Goal: Task Accomplishment & Management: Manage account settings

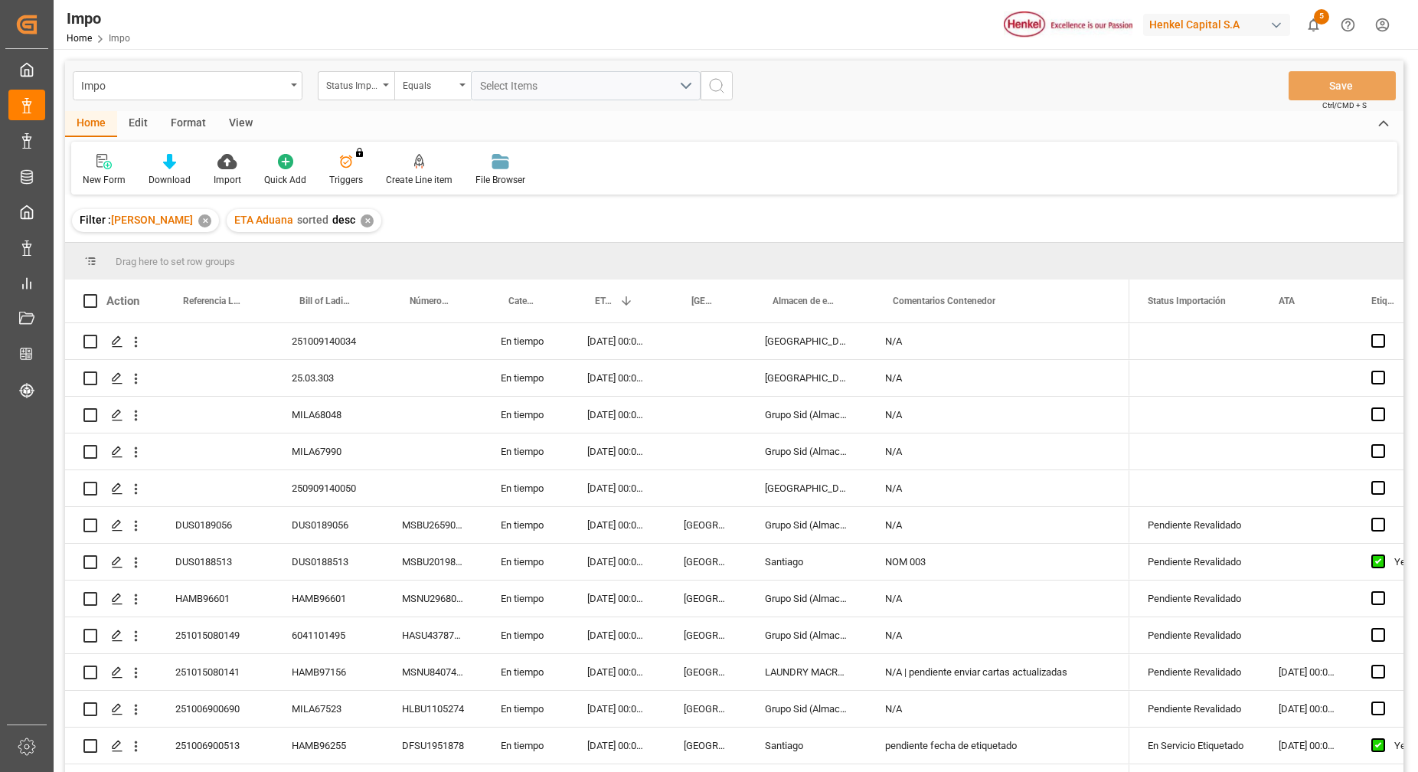
scroll to position [250, 0]
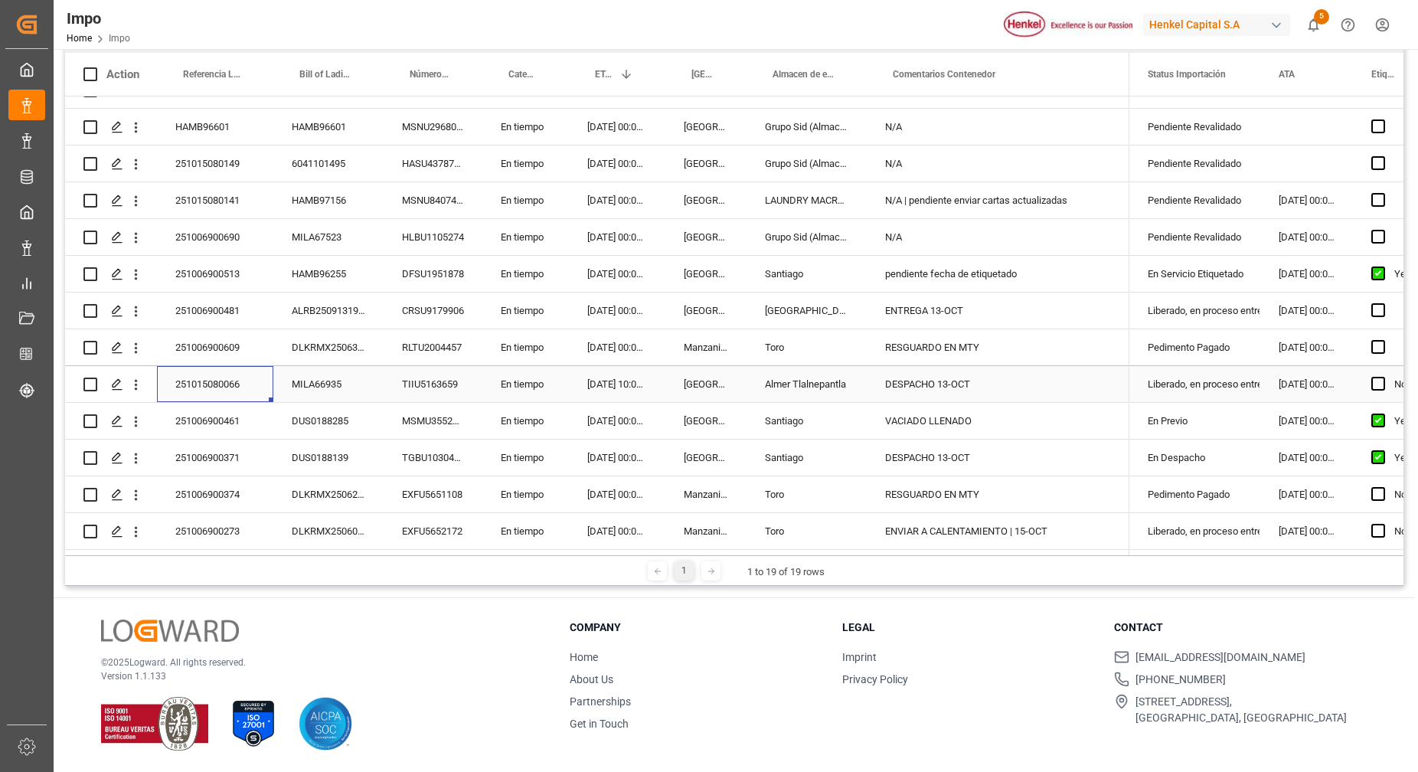
click at [234, 366] on div "251015080066" at bounding box center [215, 384] width 116 height 36
click at [220, 227] on div "251006900690" at bounding box center [215, 237] width 116 height 36
click at [1191, 225] on div "Pendiente Revalidado" at bounding box center [1194, 237] width 94 height 35
click at [987, 228] on div "N/A" at bounding box center [997, 237] width 263 height 36
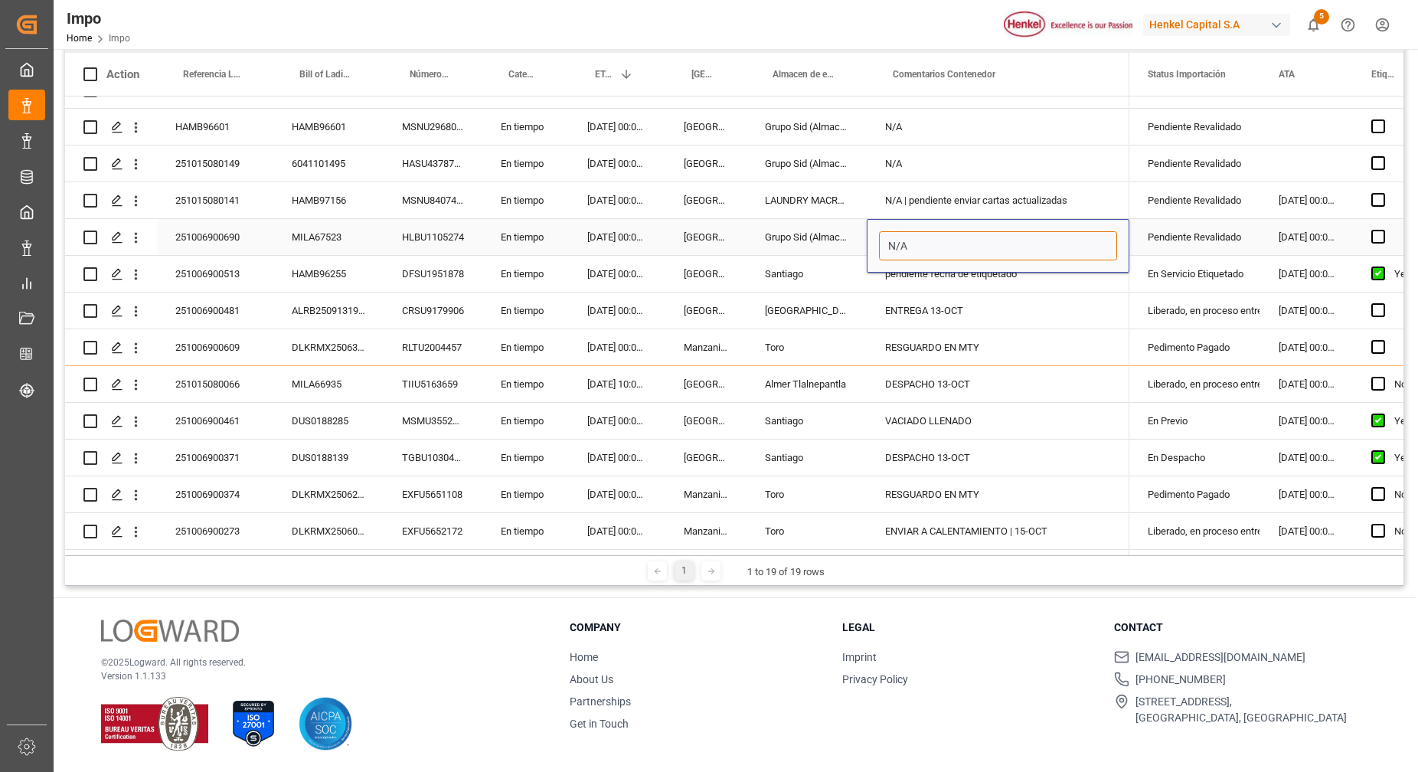
click at [956, 238] on input "N/A" at bounding box center [998, 245] width 238 height 29
type input "N/A OK"
click at [1049, 168] on div "N/A" at bounding box center [997, 163] width 263 height 36
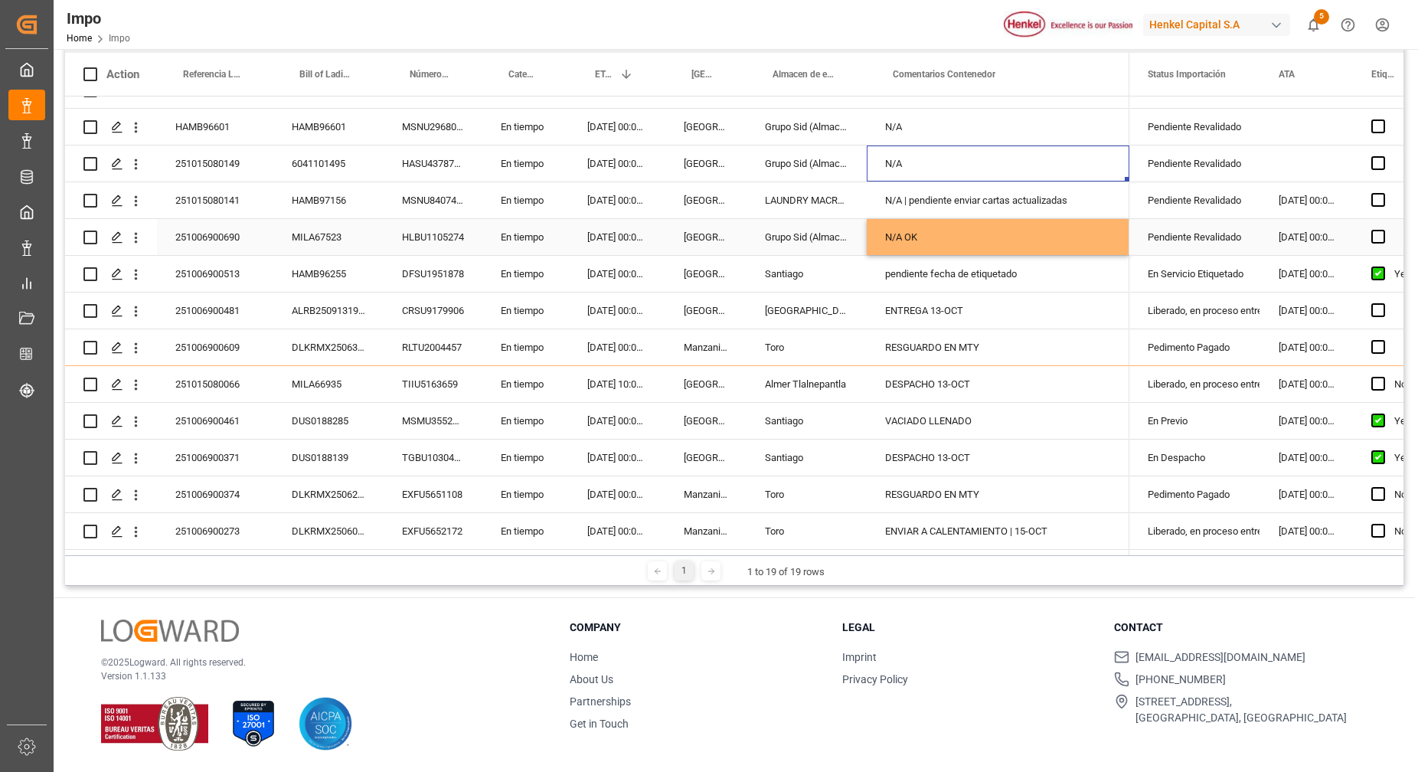
click at [1030, 241] on div "N/A OK" at bounding box center [997, 237] width 263 height 36
click at [778, 224] on div "Grupo Sid (Almacenaje y Distribucion AVIOR)" at bounding box center [806, 237] width 120 height 36
click at [1215, 226] on div "Pendiente Revalidado" at bounding box center [1194, 237] width 94 height 35
click at [1202, 230] on div "Pendiente Revalidado" at bounding box center [1194, 237] width 94 height 35
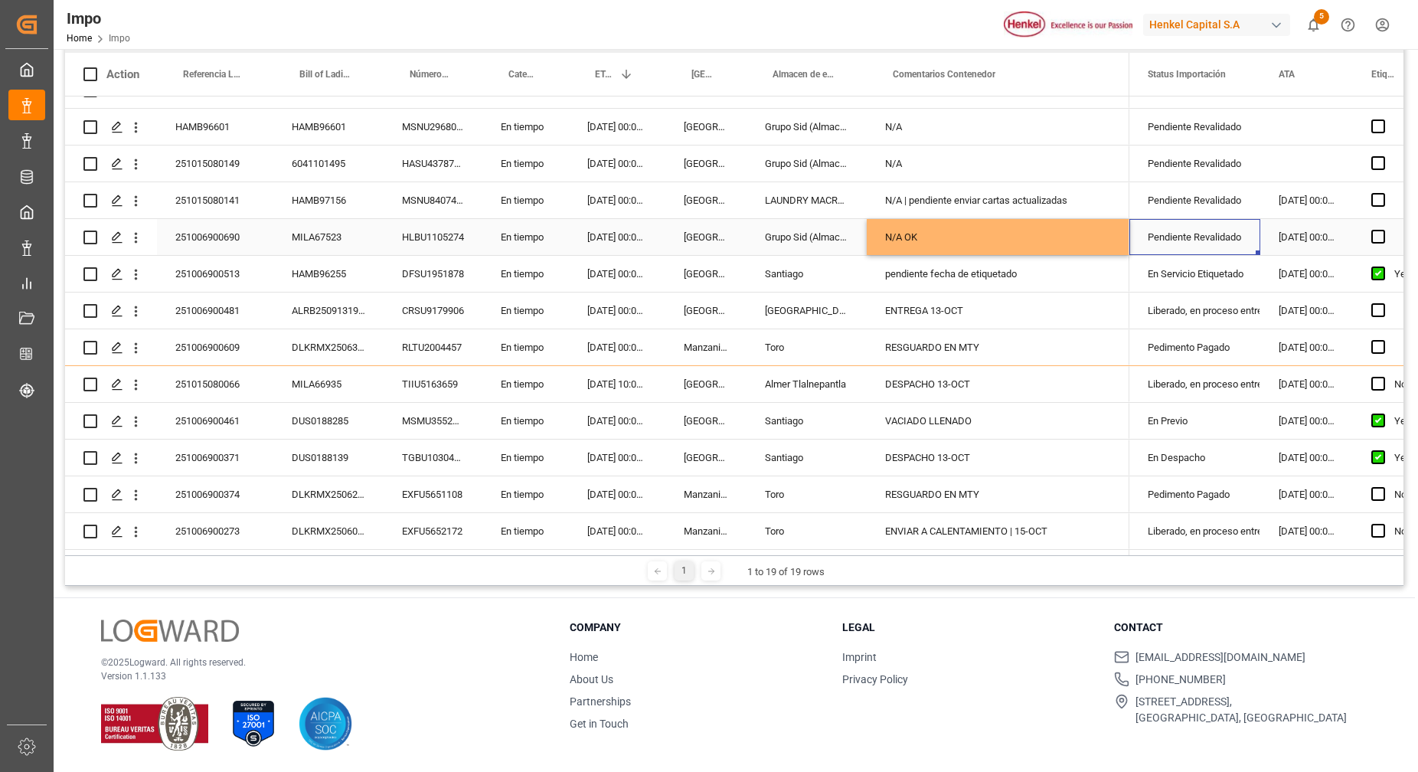
click at [1202, 230] on div "Pendiente Revalidado" at bounding box center [1194, 237] width 94 height 35
click at [1230, 245] on icon "open menu" at bounding box center [1231, 246] width 18 height 18
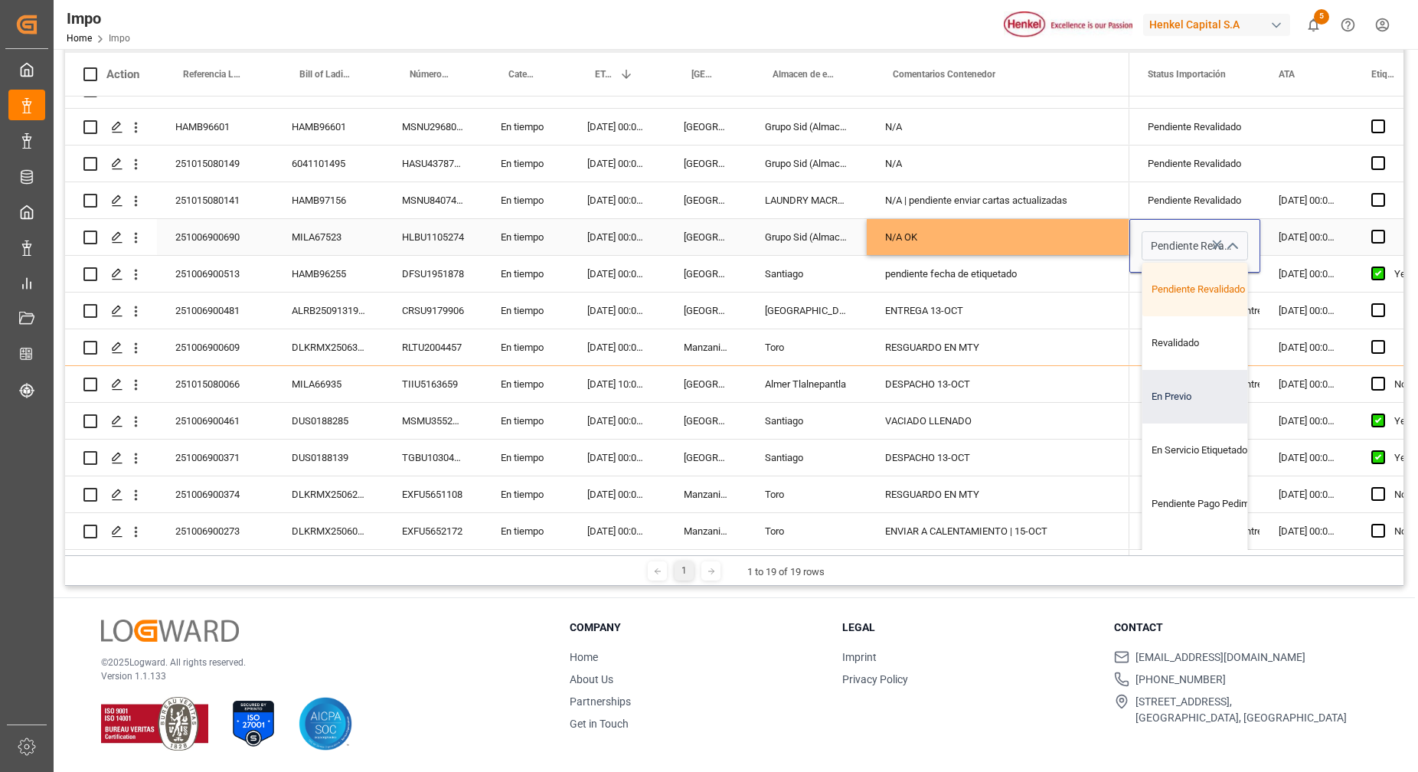
click at [1180, 380] on div "En Previo" at bounding box center [1214, 397] width 144 height 54
type input "En Previo"
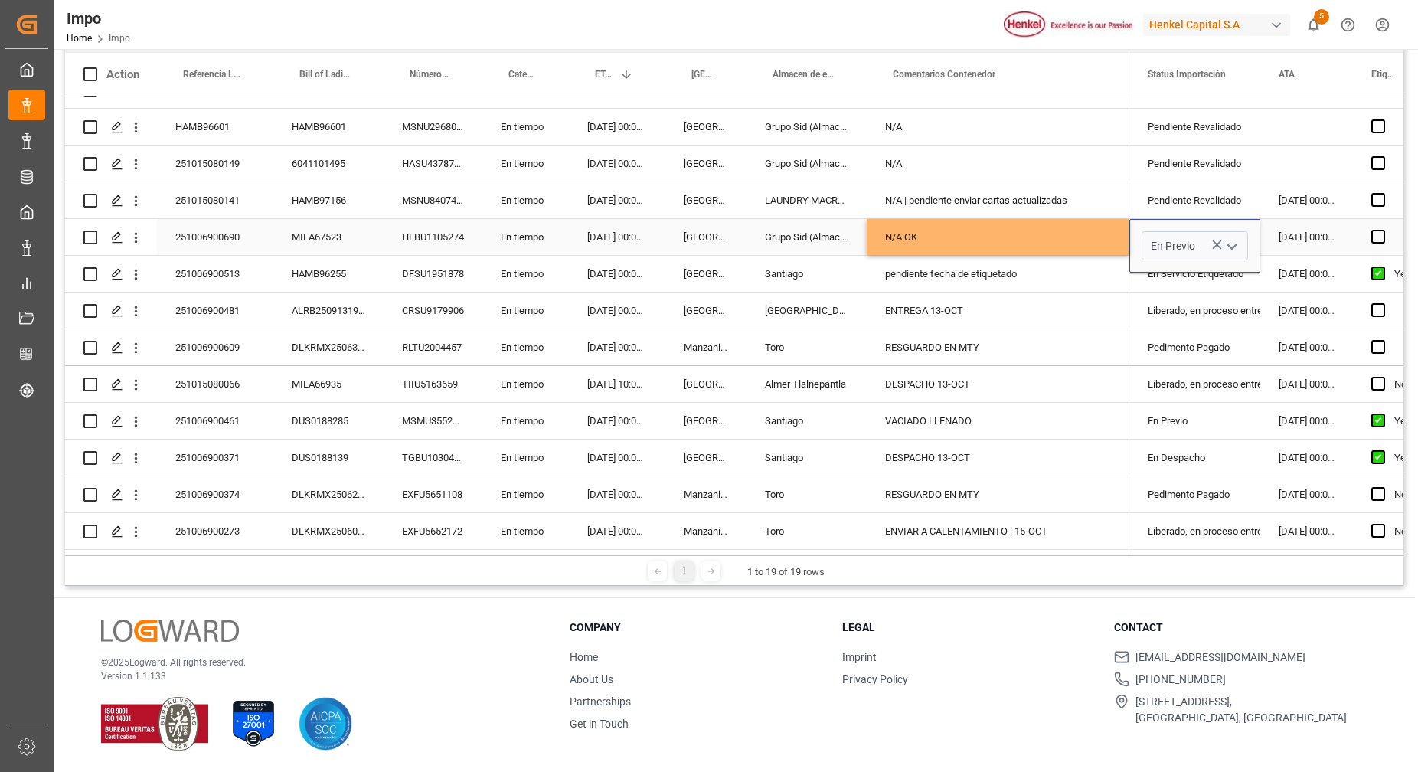
click at [1010, 219] on div "N/A OK" at bounding box center [997, 237] width 263 height 36
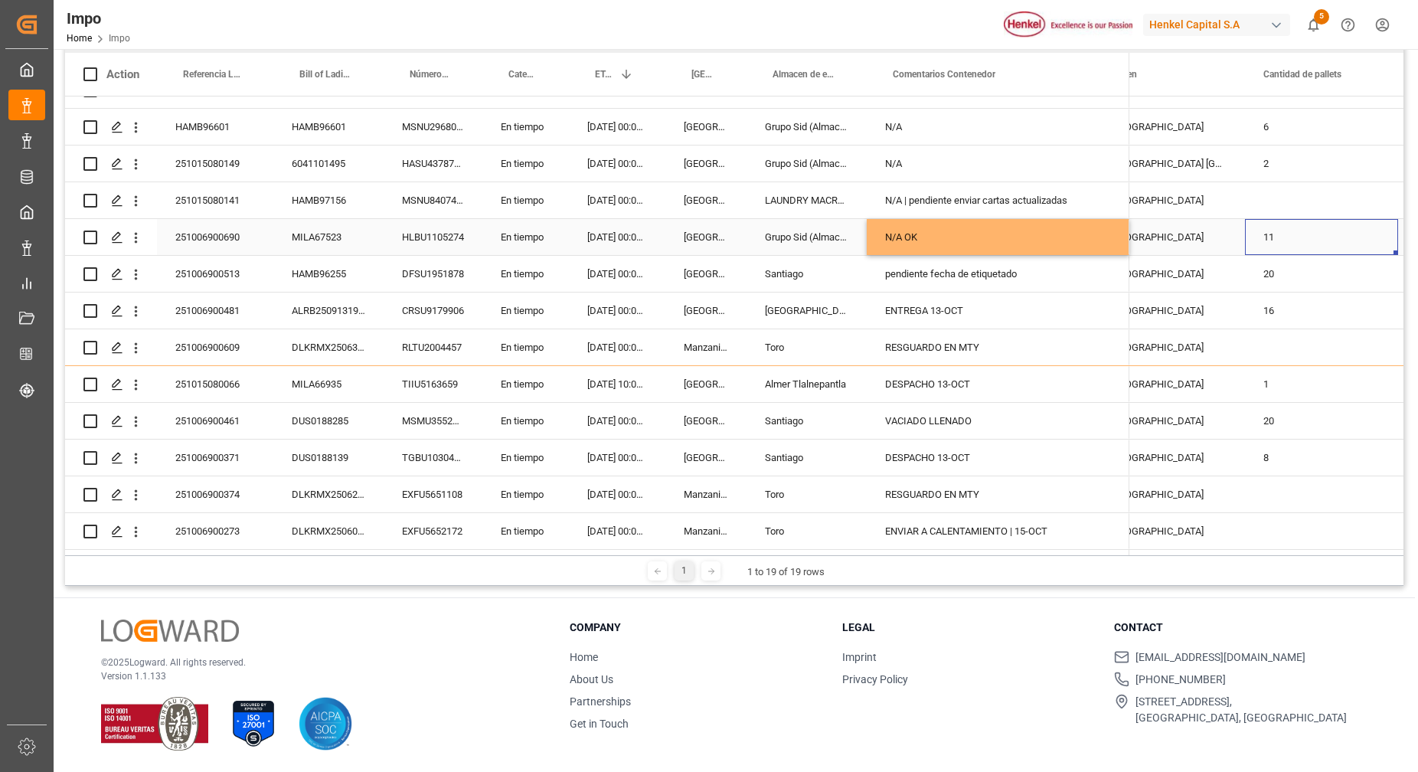
scroll to position [0, 2009]
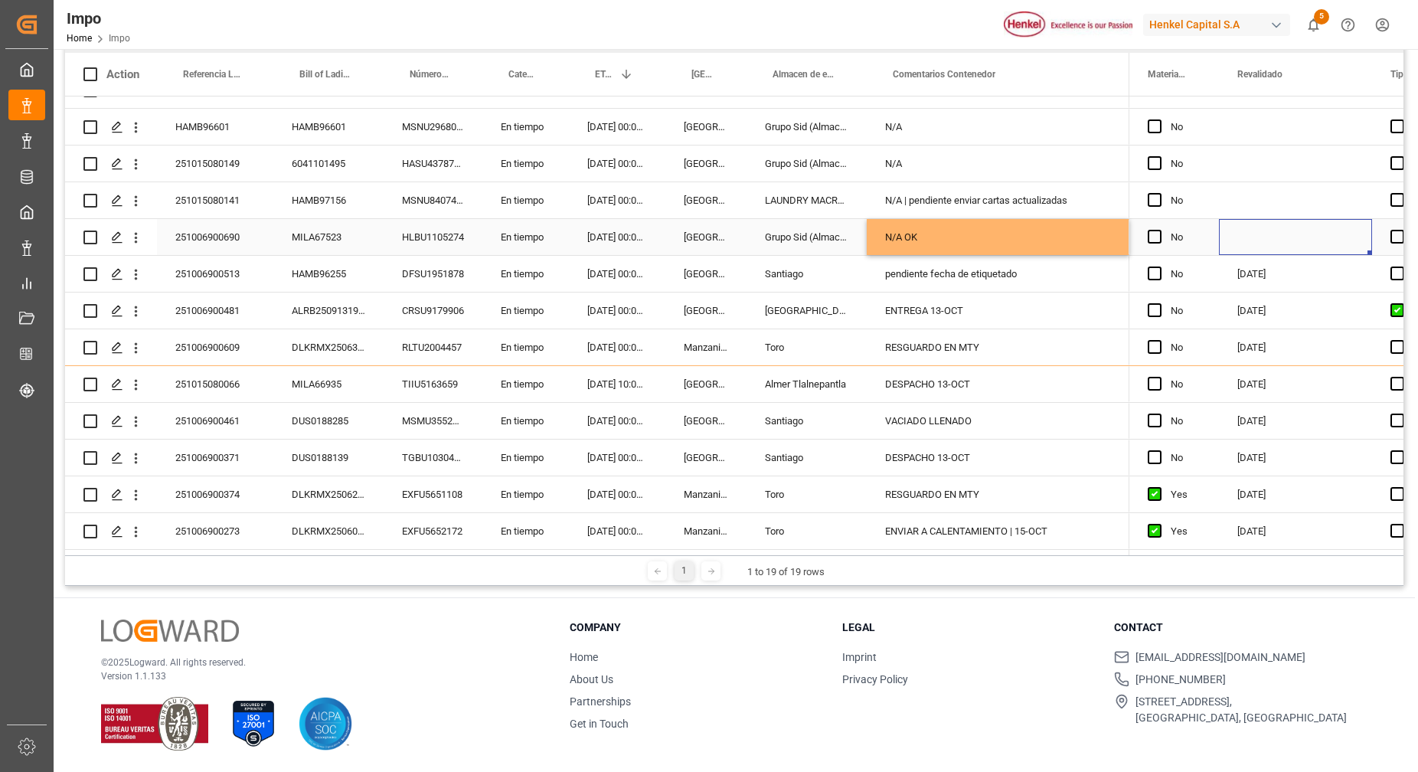
click at [1277, 235] on div "Press SPACE to select this row." at bounding box center [1295, 237] width 153 height 36
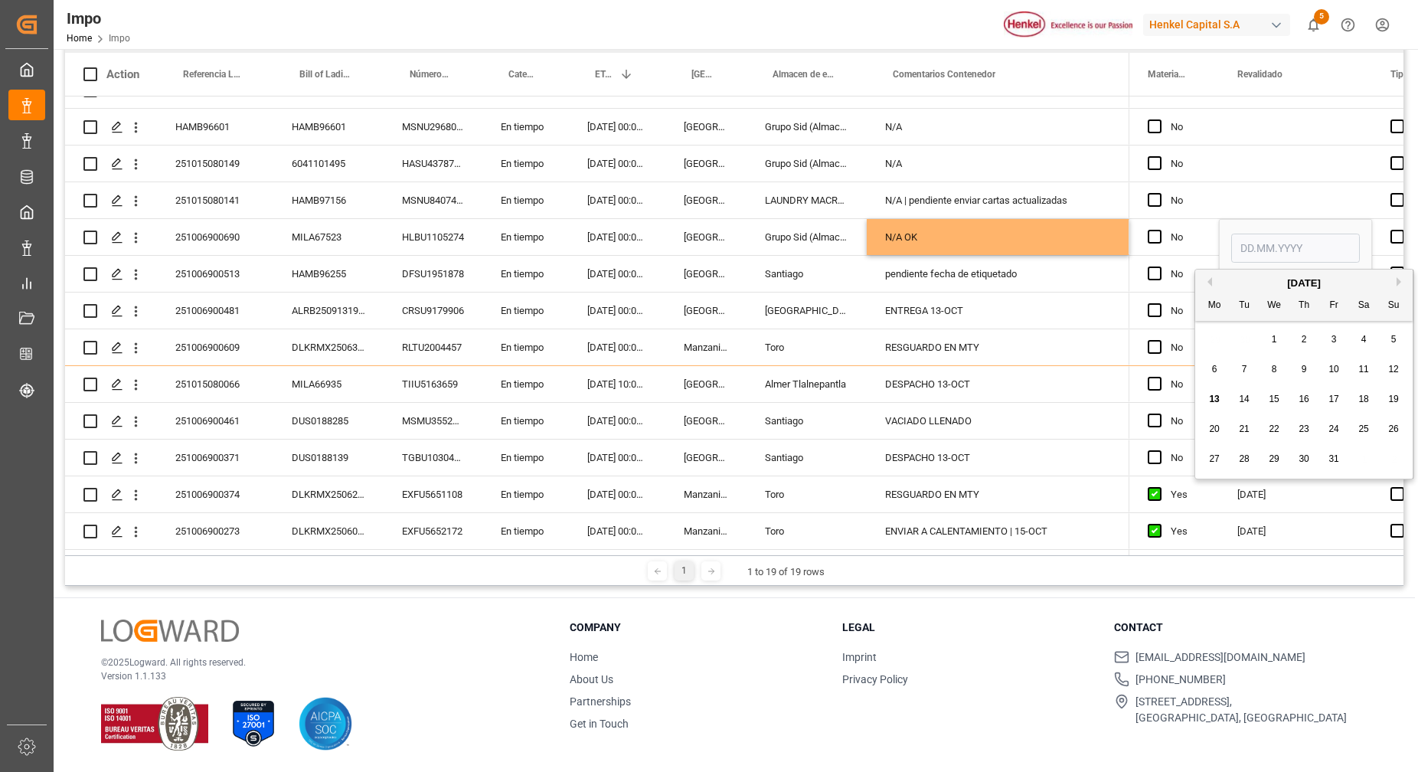
click at [1342, 368] on div "10" at bounding box center [1333, 370] width 19 height 18
type input "[DATE]"
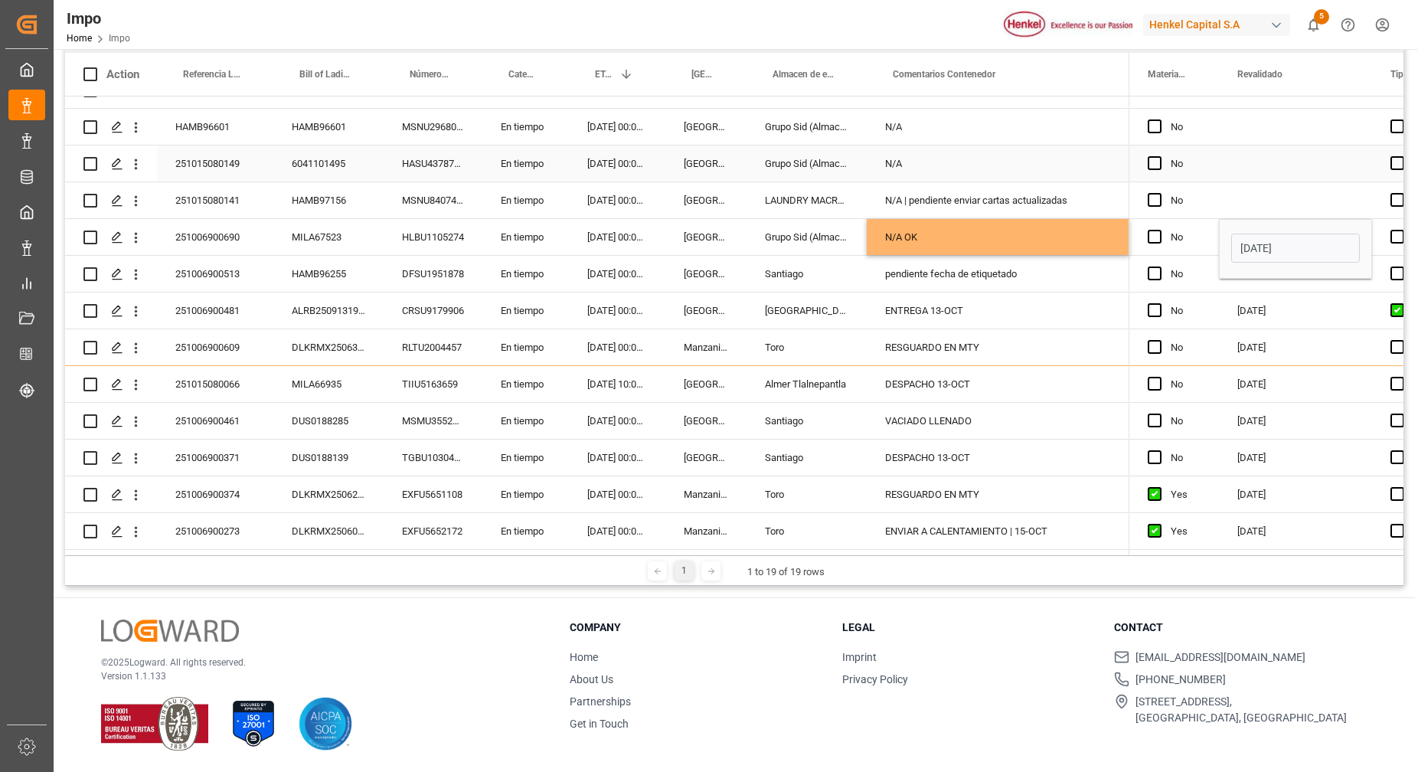
click at [1314, 175] on div "Press SPACE to select this row." at bounding box center [1295, 163] width 153 height 36
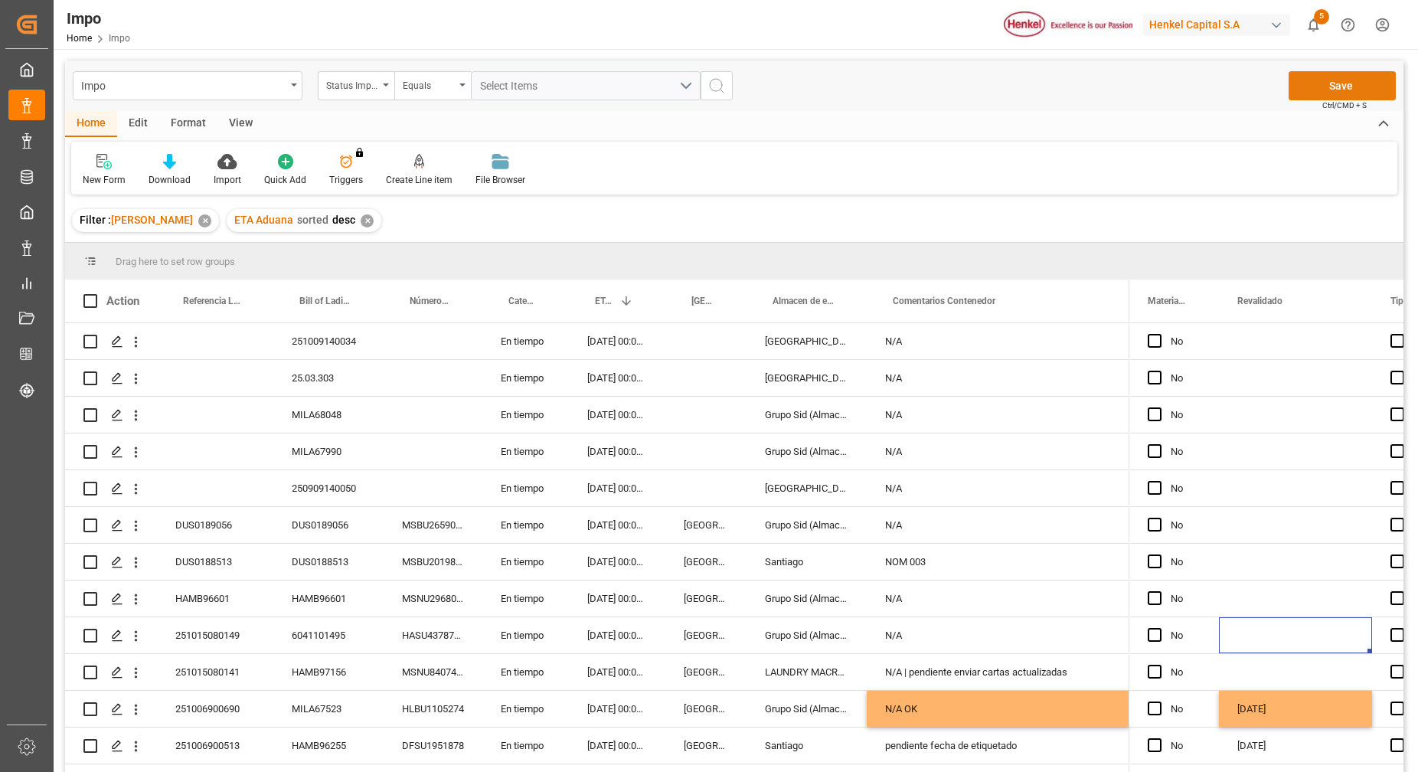
click at [1332, 85] on button "Save" at bounding box center [1341, 85] width 107 height 29
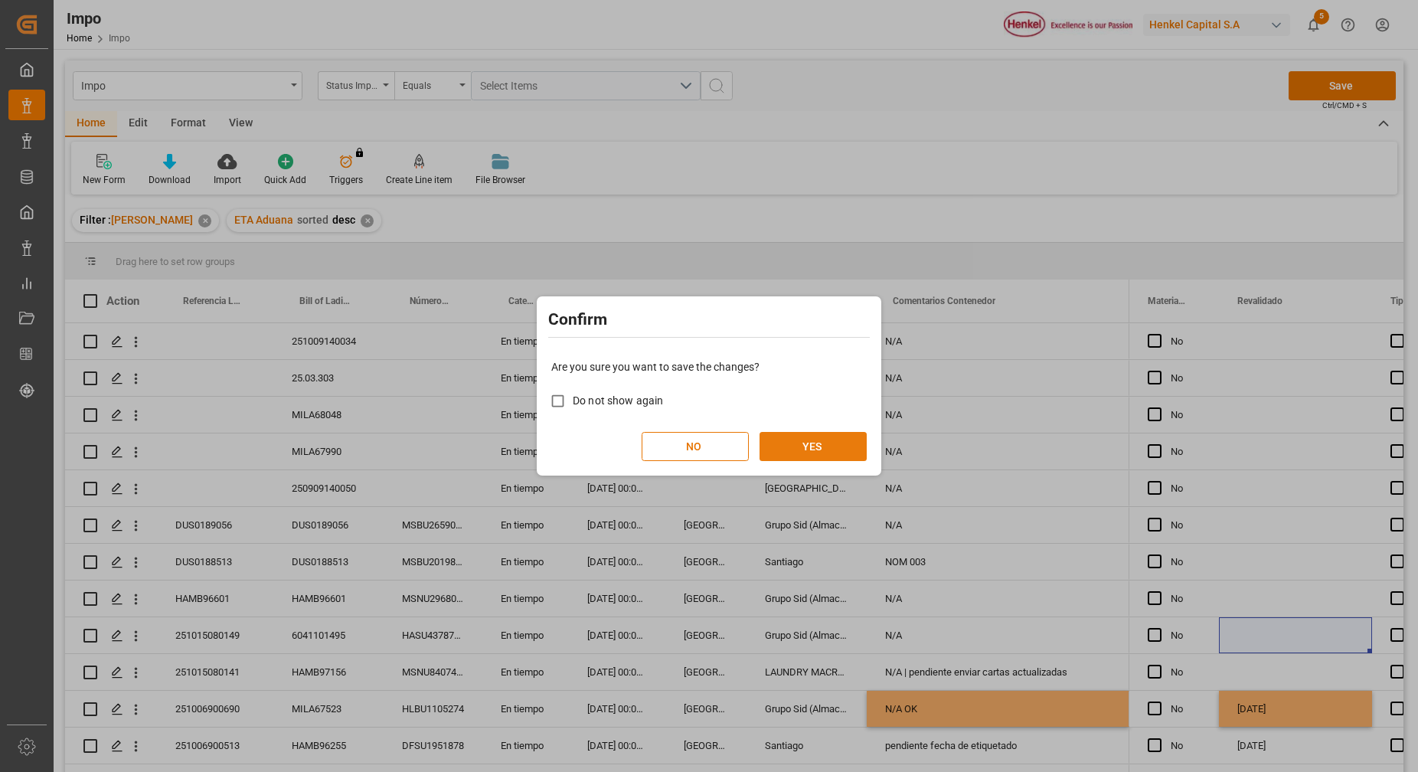
click at [802, 444] on button "YES" at bounding box center [812, 446] width 107 height 29
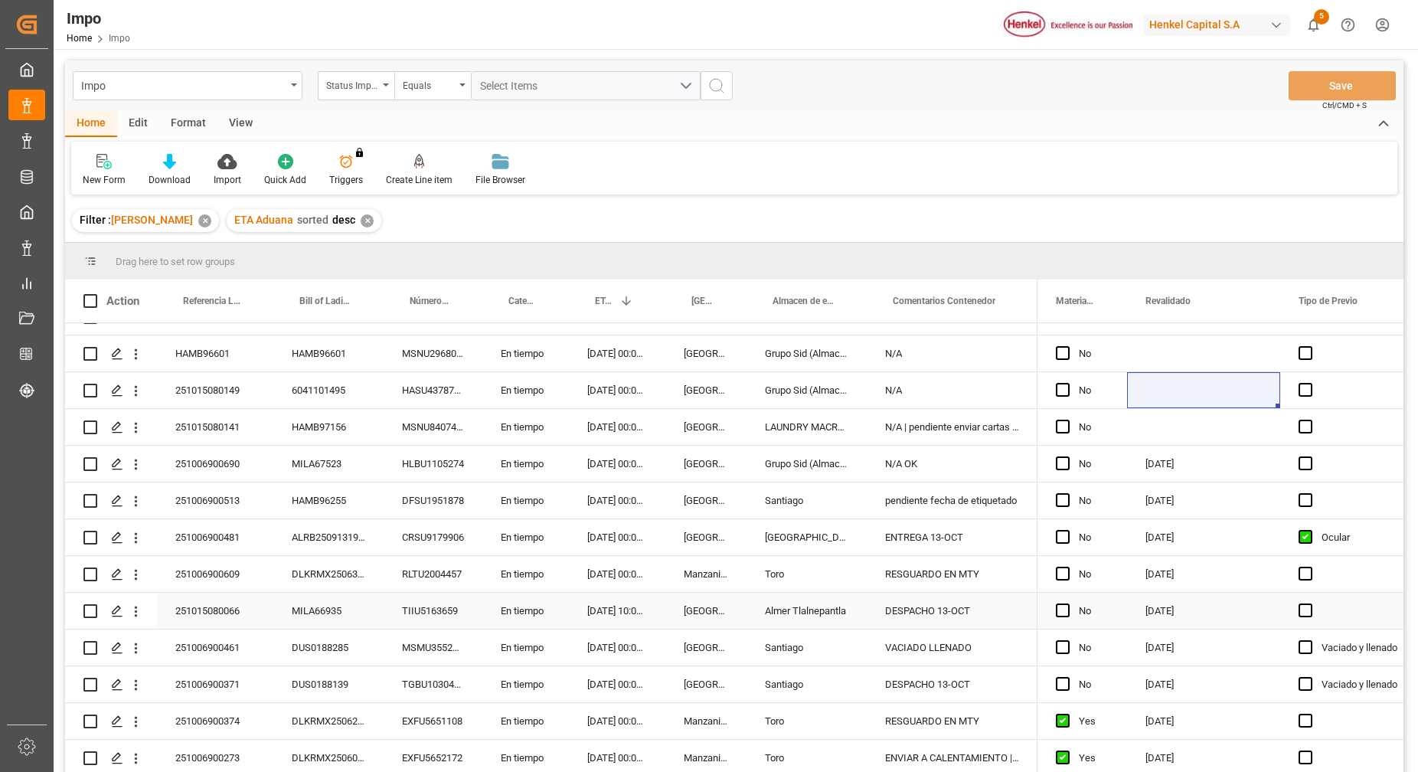
scroll to position [227, 0]
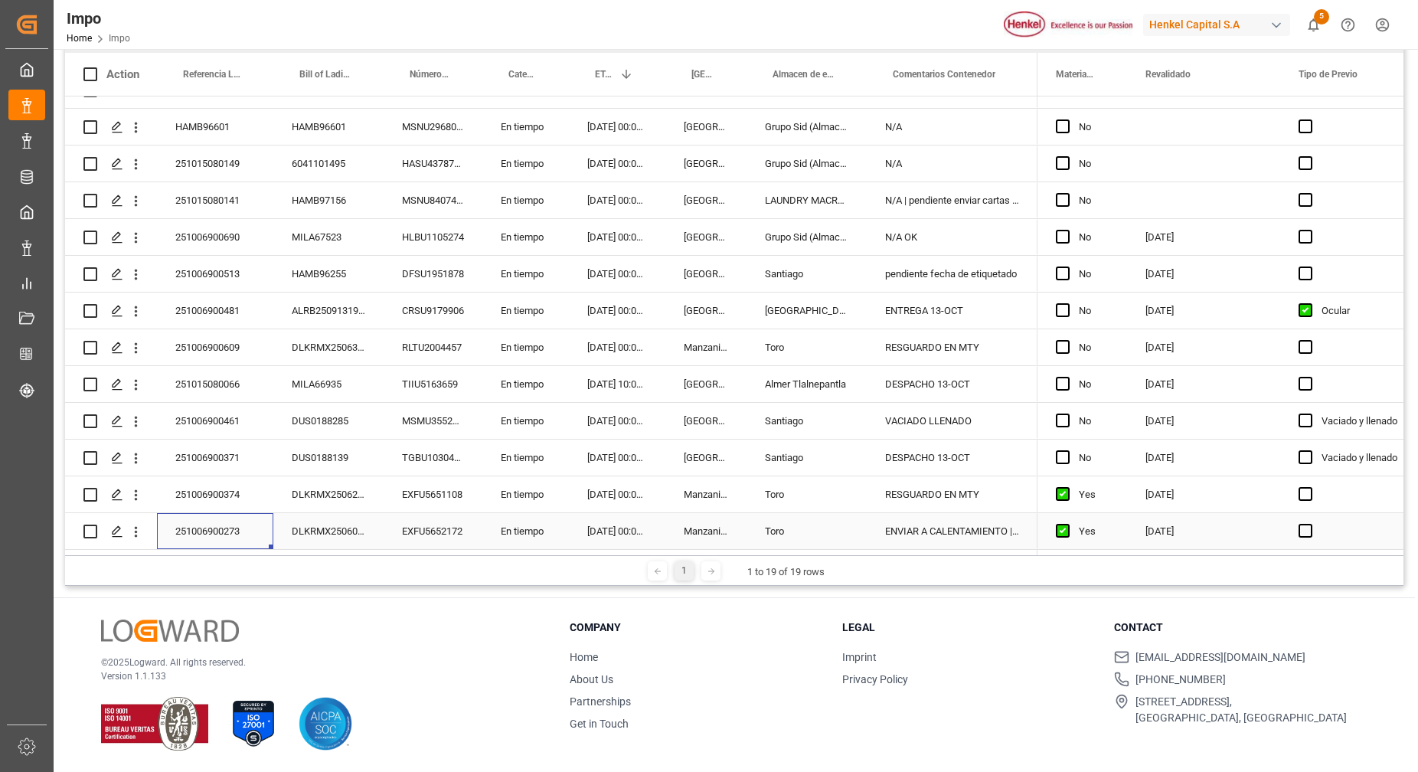
click at [219, 527] on div "251006900273" at bounding box center [215, 531] width 116 height 36
click at [220, 517] on input "251006900273" at bounding box center [215, 521] width 92 height 29
click at [454, 429] on div "MSMU3552118" at bounding box center [432, 421] width 99 height 36
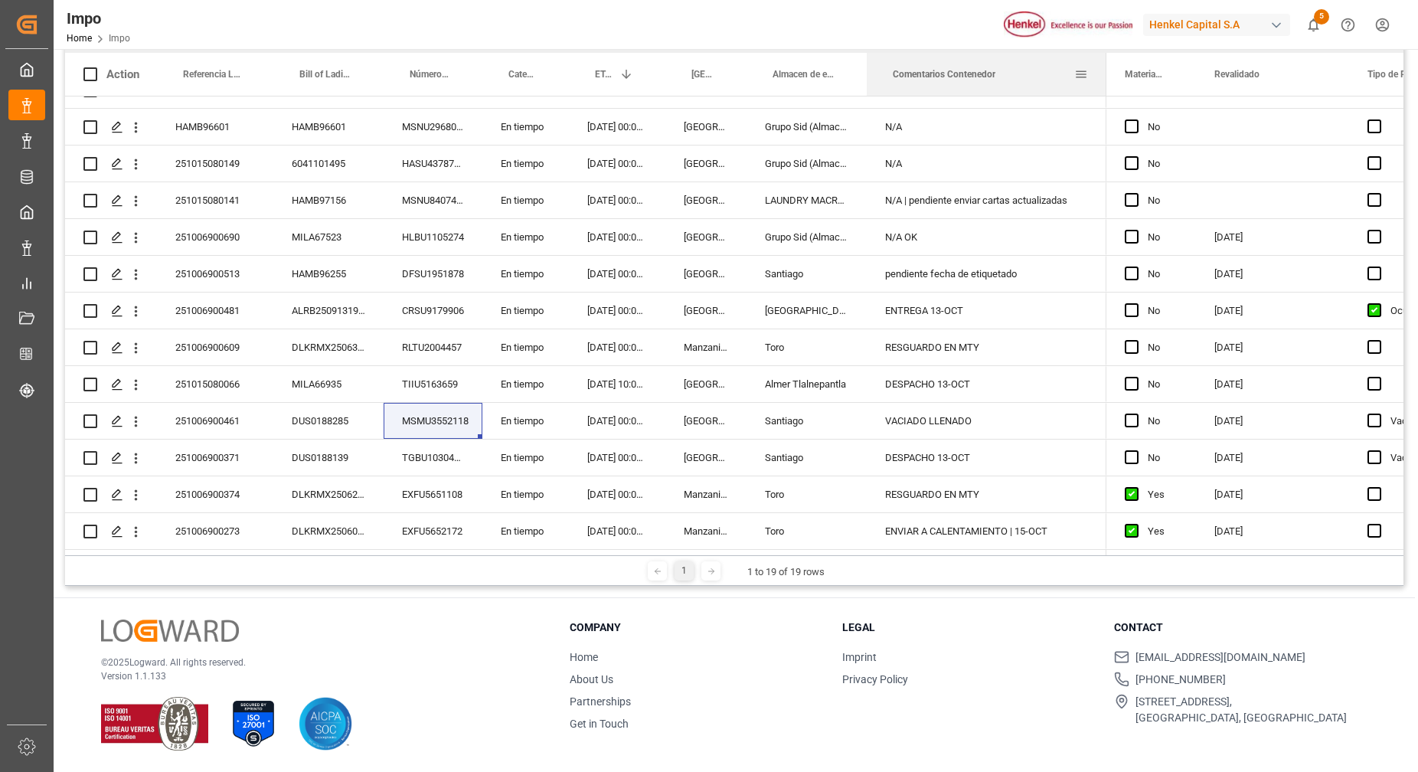
drag, startPoint x: 1036, startPoint y: 83, endPoint x: 1105, endPoint y: 95, distance: 69.8
click at [1105, 95] on div at bounding box center [1106, 74] width 6 height 43
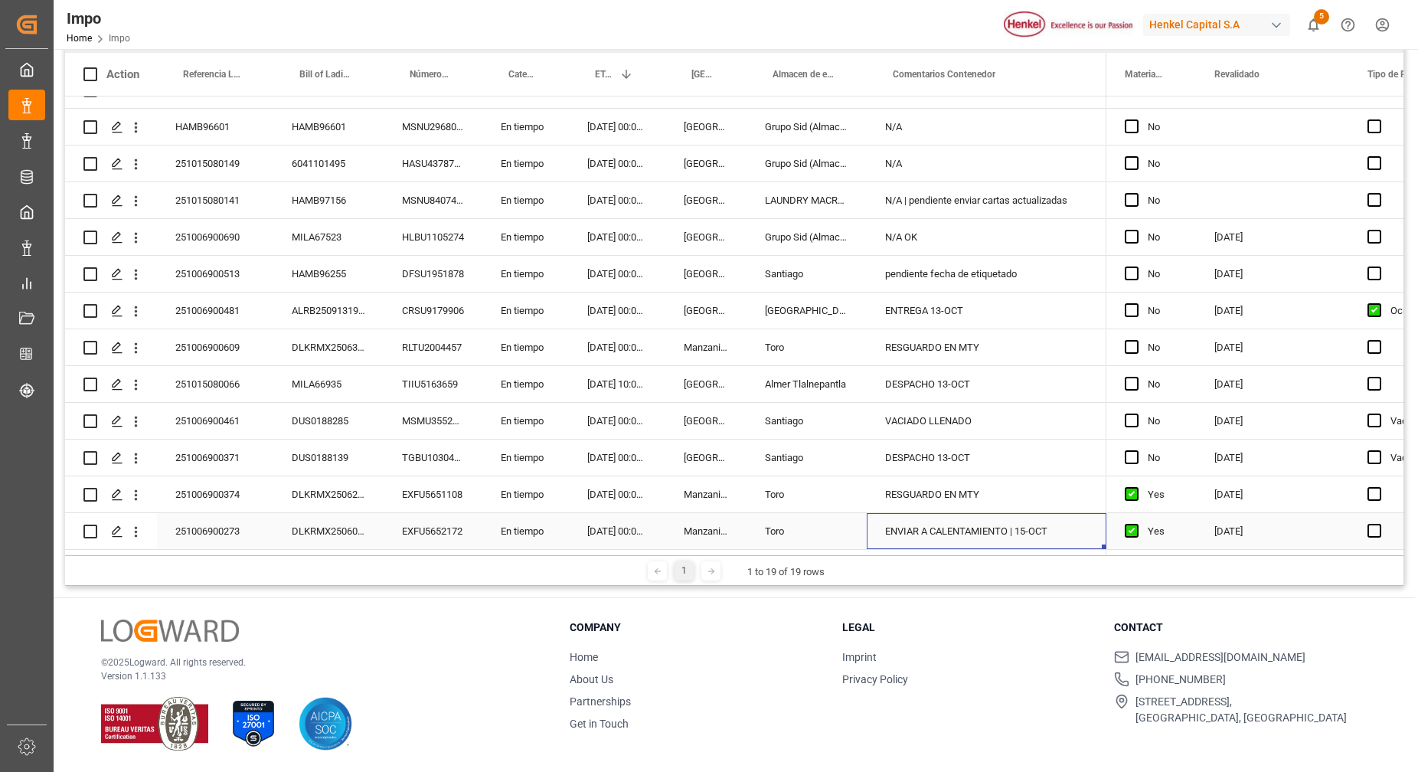
click at [989, 529] on div "ENVIAR A CALENTAMIENTO | 15-OCT" at bounding box center [986, 531] width 240 height 36
click at [1046, 521] on input "ENVIAR A CALENTAMIENTO | 15-OCT" at bounding box center [986, 521] width 215 height 29
type input "ENVIAR A CALENTAMIENTO | 16-OCT"
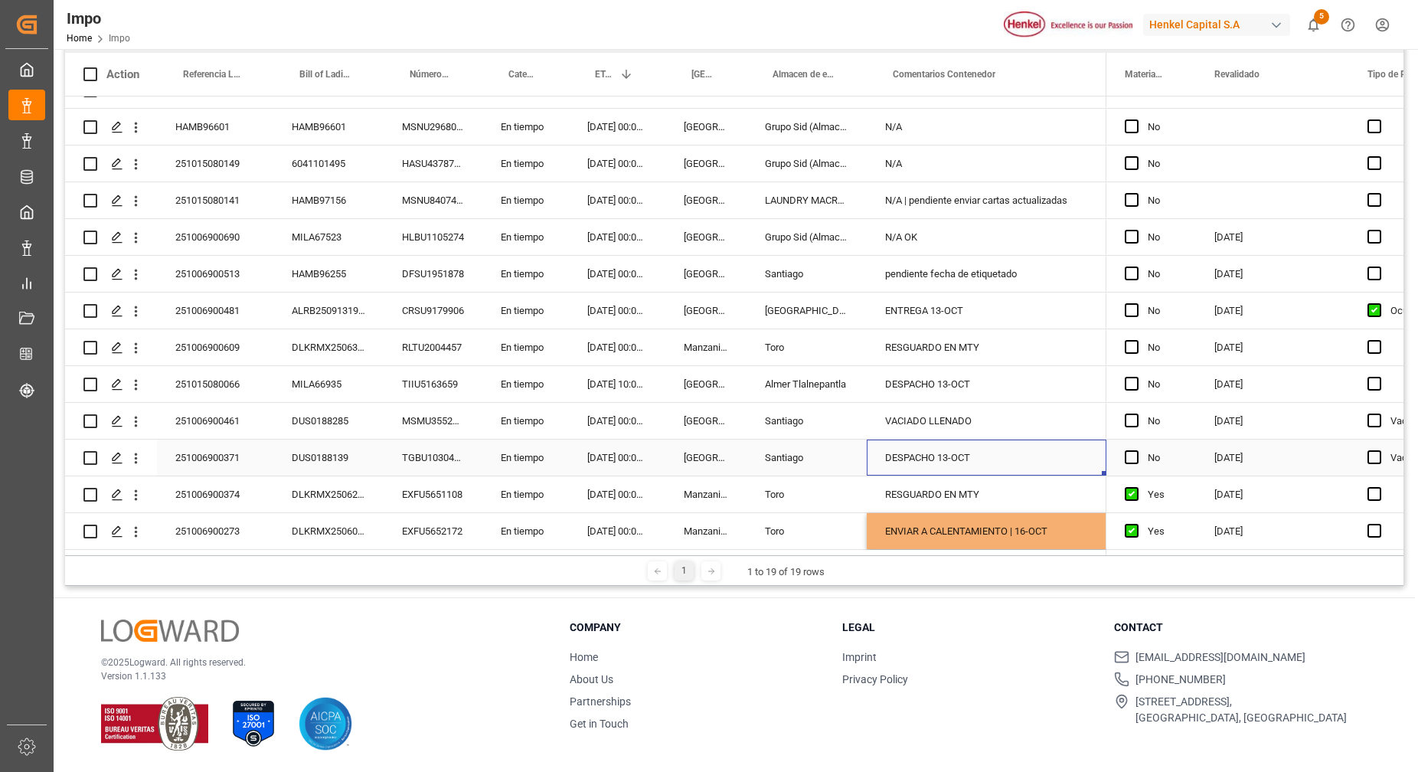
click at [1081, 448] on div "DESPACHO 13-OCT" at bounding box center [986, 457] width 240 height 36
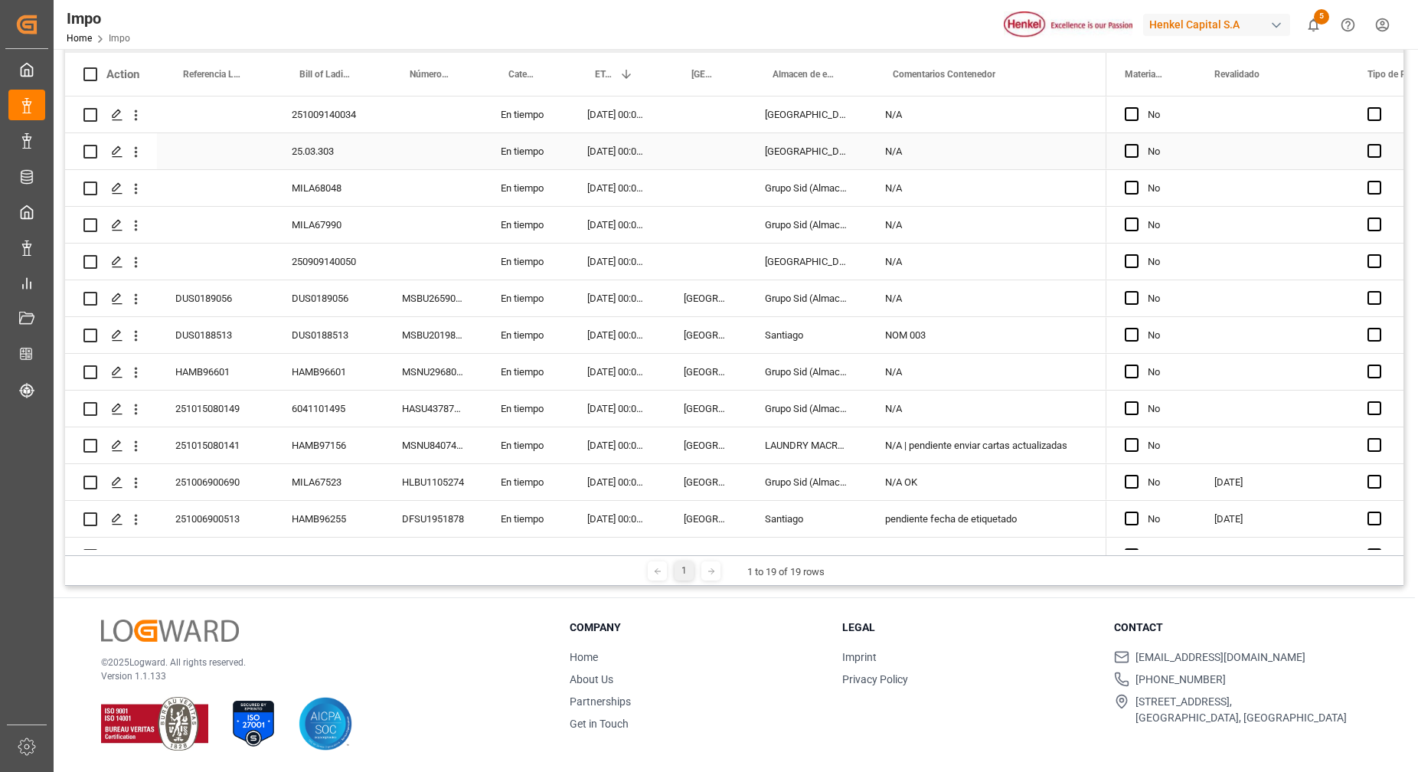
scroll to position [0, 0]
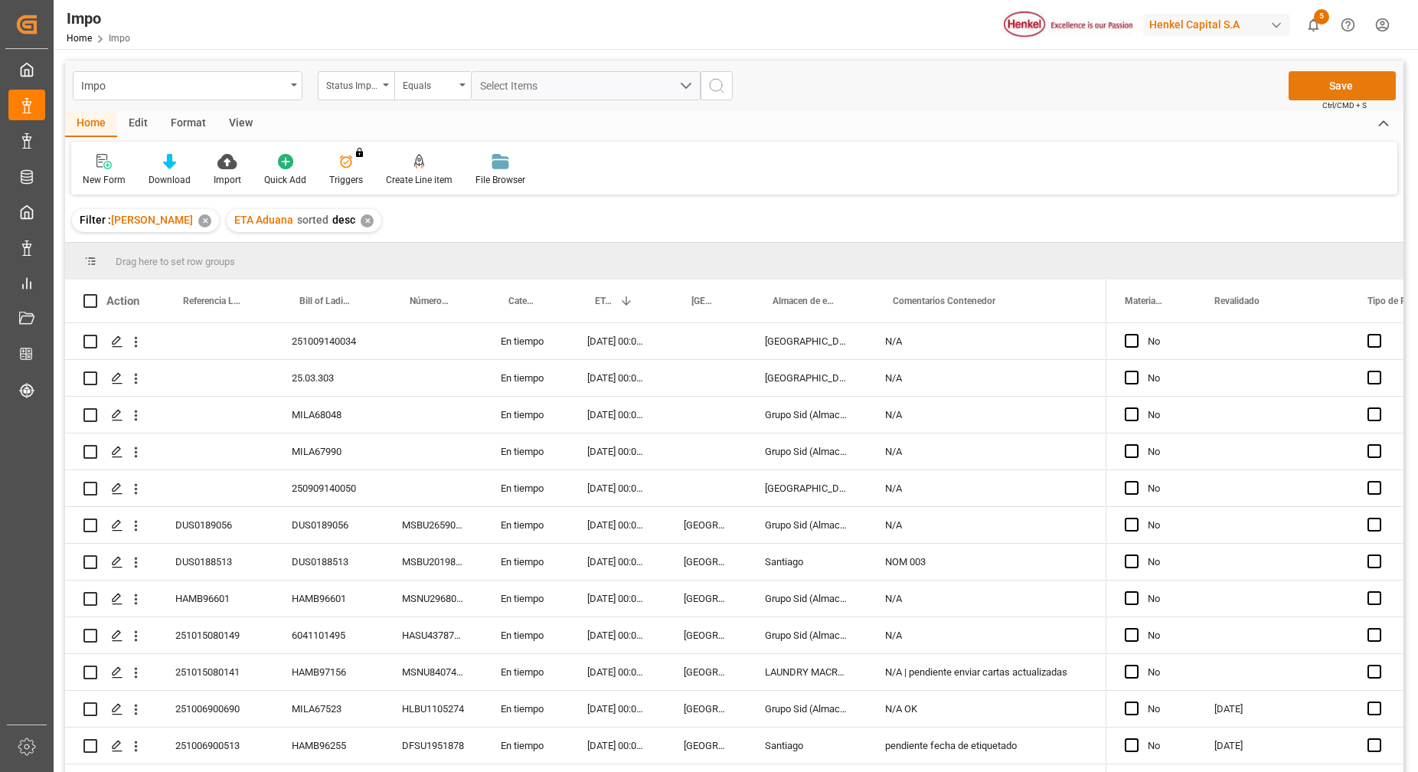
click at [1348, 83] on button "Save" at bounding box center [1341, 85] width 107 height 29
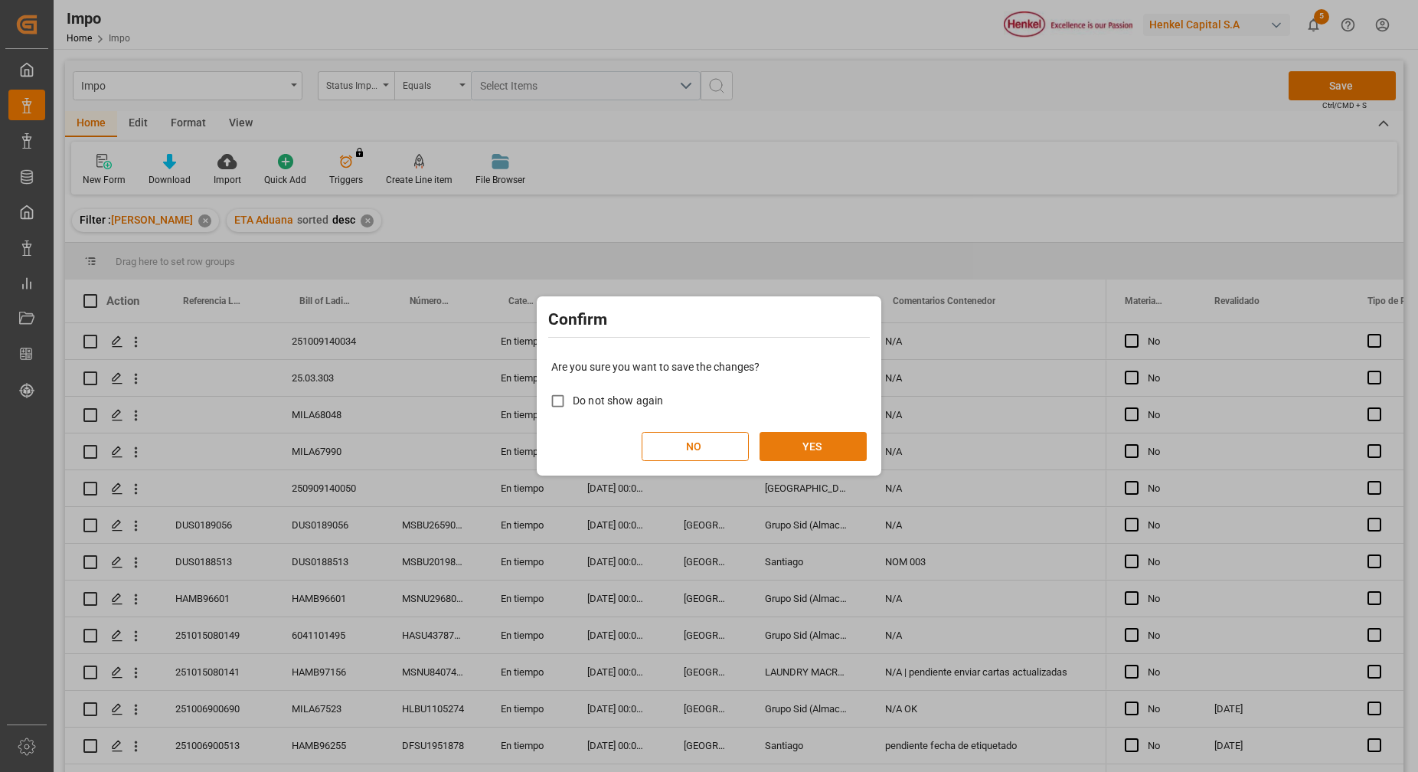
click at [797, 443] on button "YES" at bounding box center [812, 446] width 107 height 29
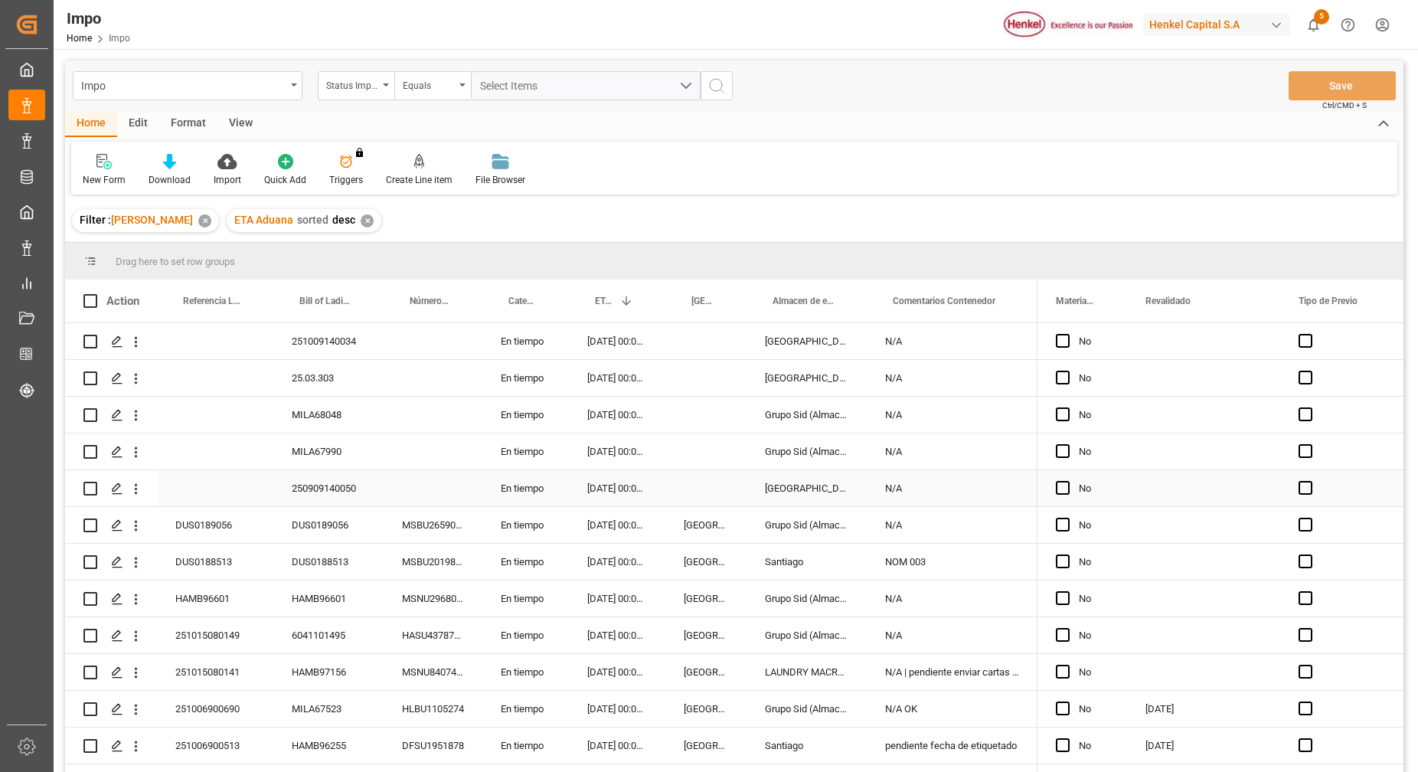
click at [416, 434] on div "Press SPACE to select this row." at bounding box center [432, 451] width 99 height 36
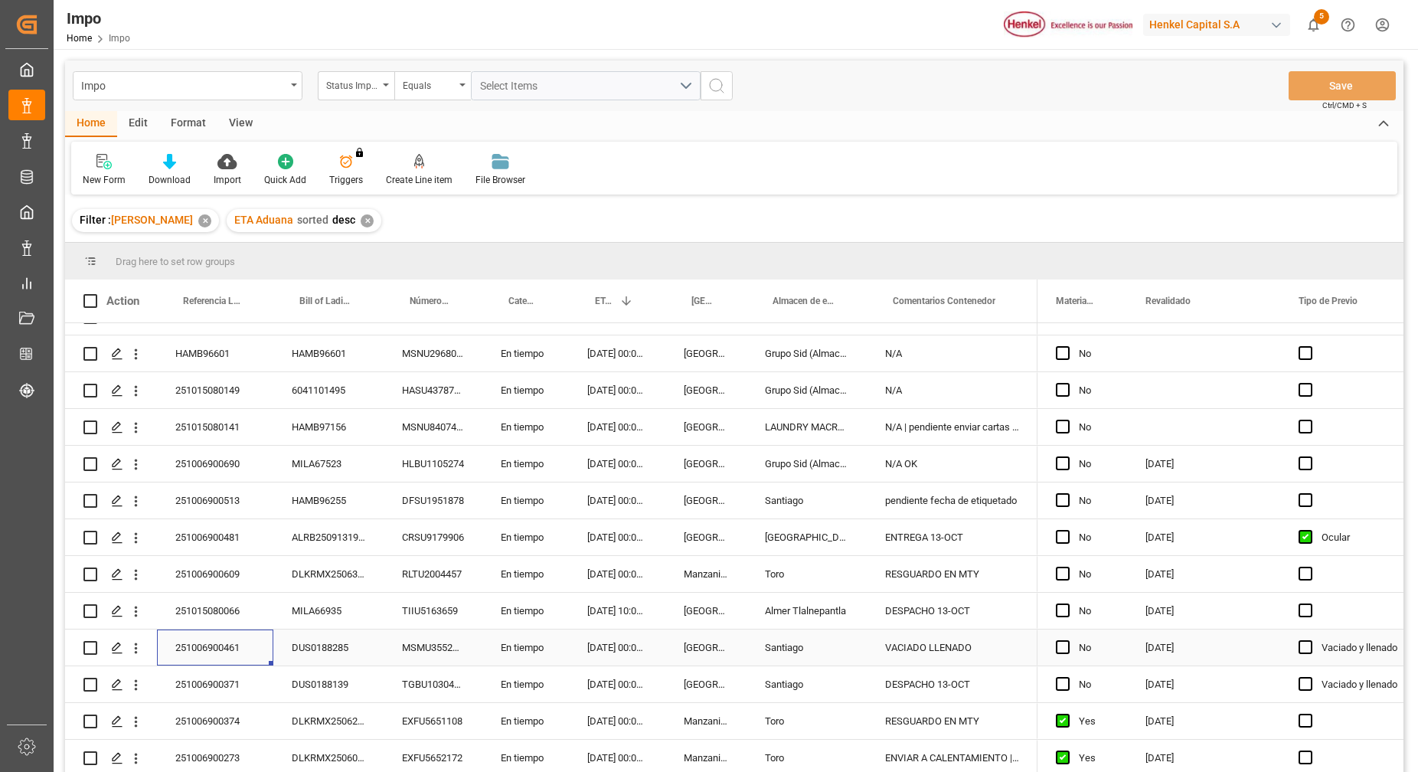
click at [241, 642] on div "251006900461" at bounding box center [215, 647] width 116 height 36
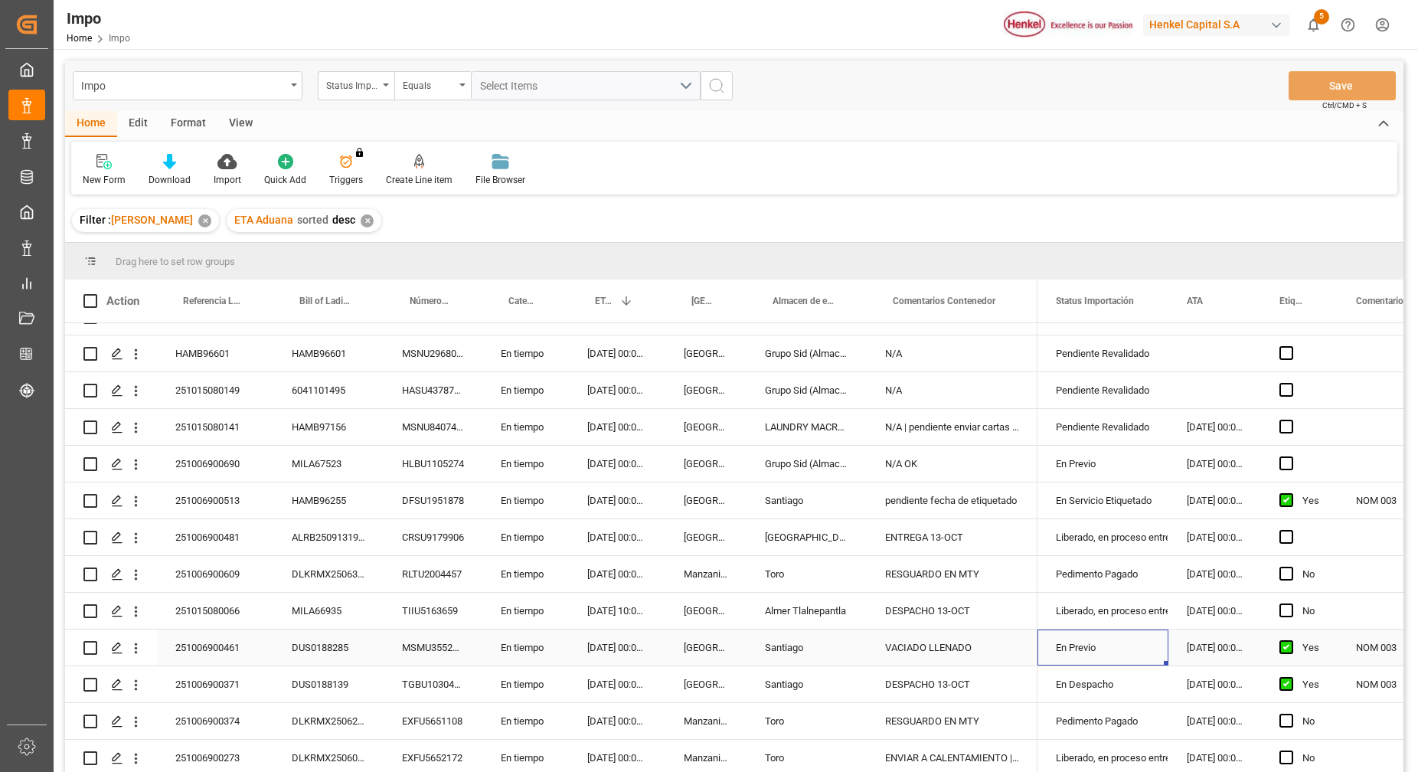
click at [1111, 636] on div "En Previo" at bounding box center [1103, 647] width 94 height 35
click at [1113, 636] on div "En Previo" at bounding box center [1103, 647] width 94 height 35
click at [1143, 656] on icon "open menu" at bounding box center [1140, 657] width 18 height 18
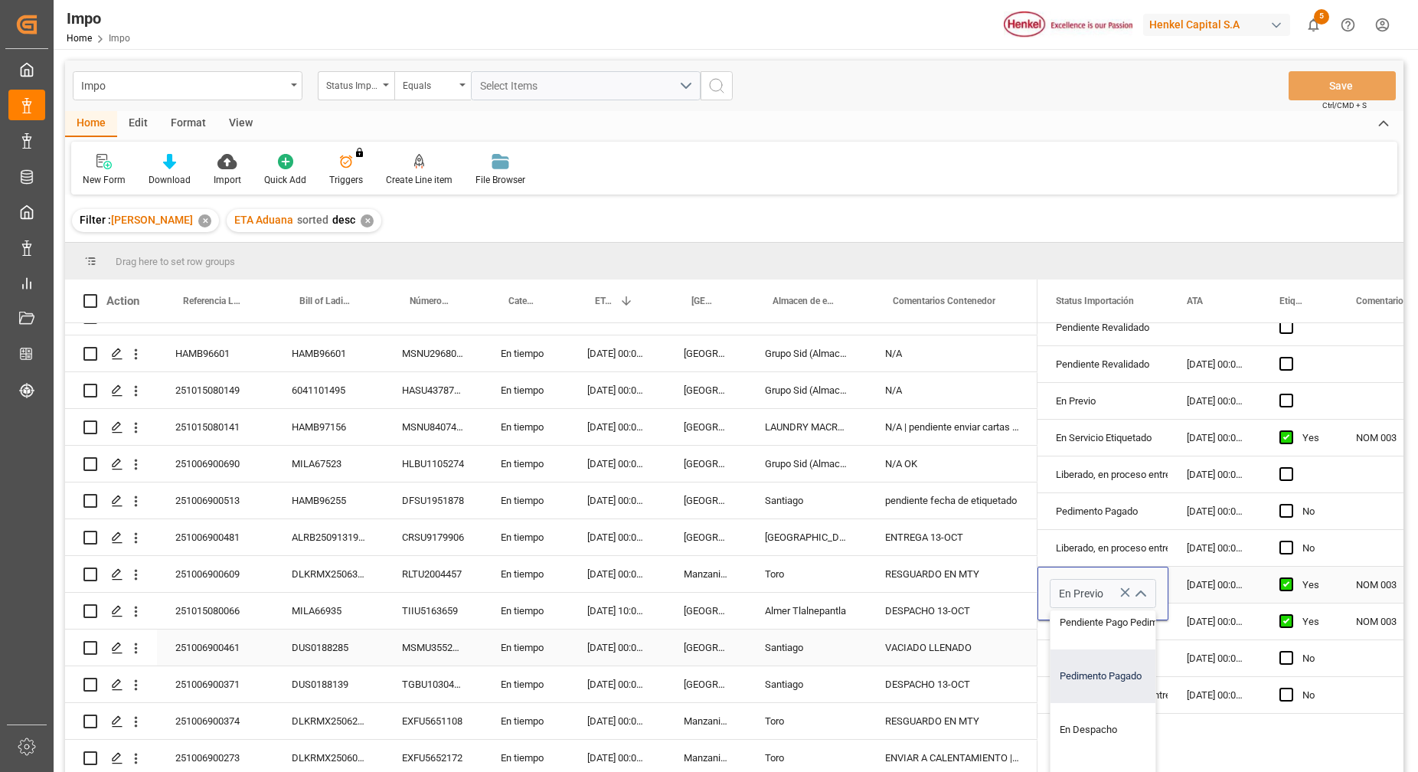
scroll to position [96, 0]
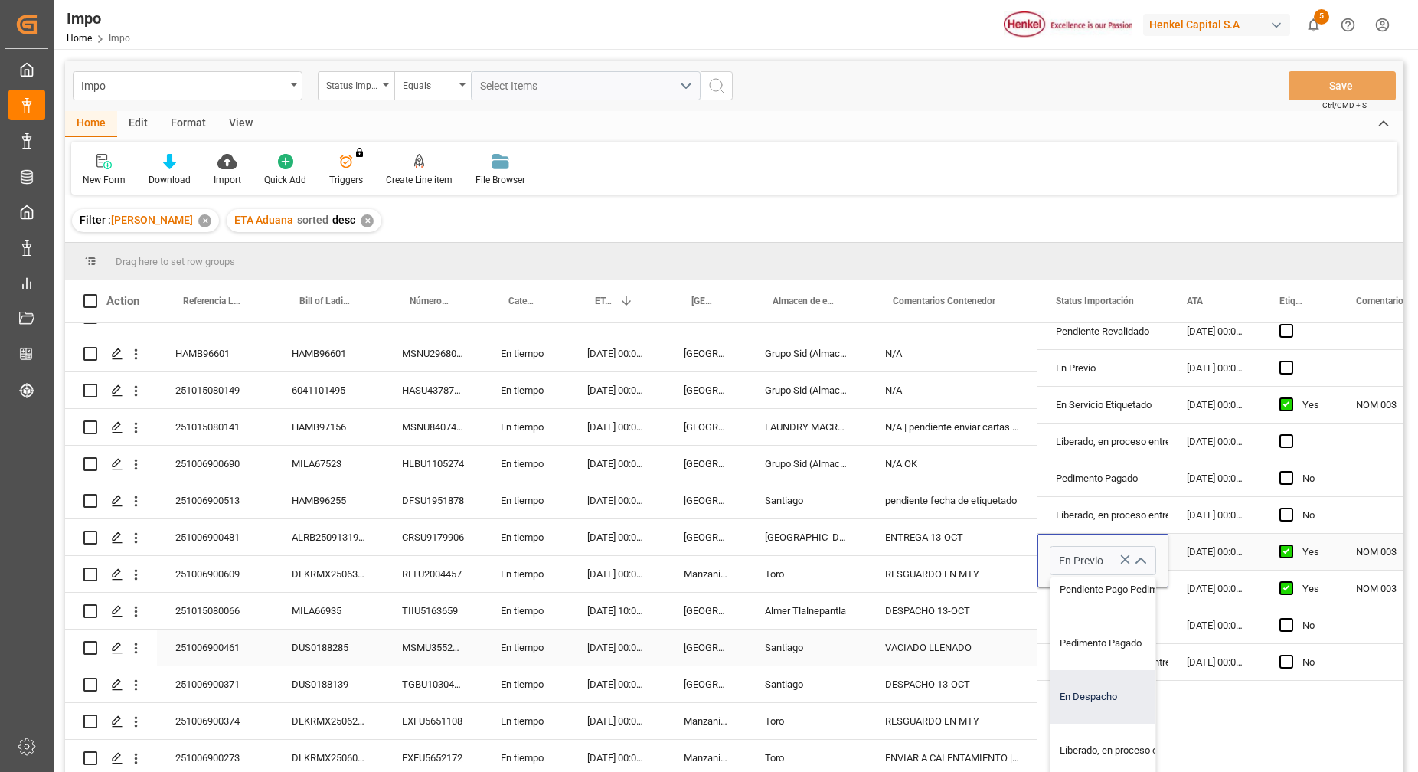
click at [1098, 693] on div "En Despacho" at bounding box center [1122, 697] width 144 height 54
type input "En Despacho"
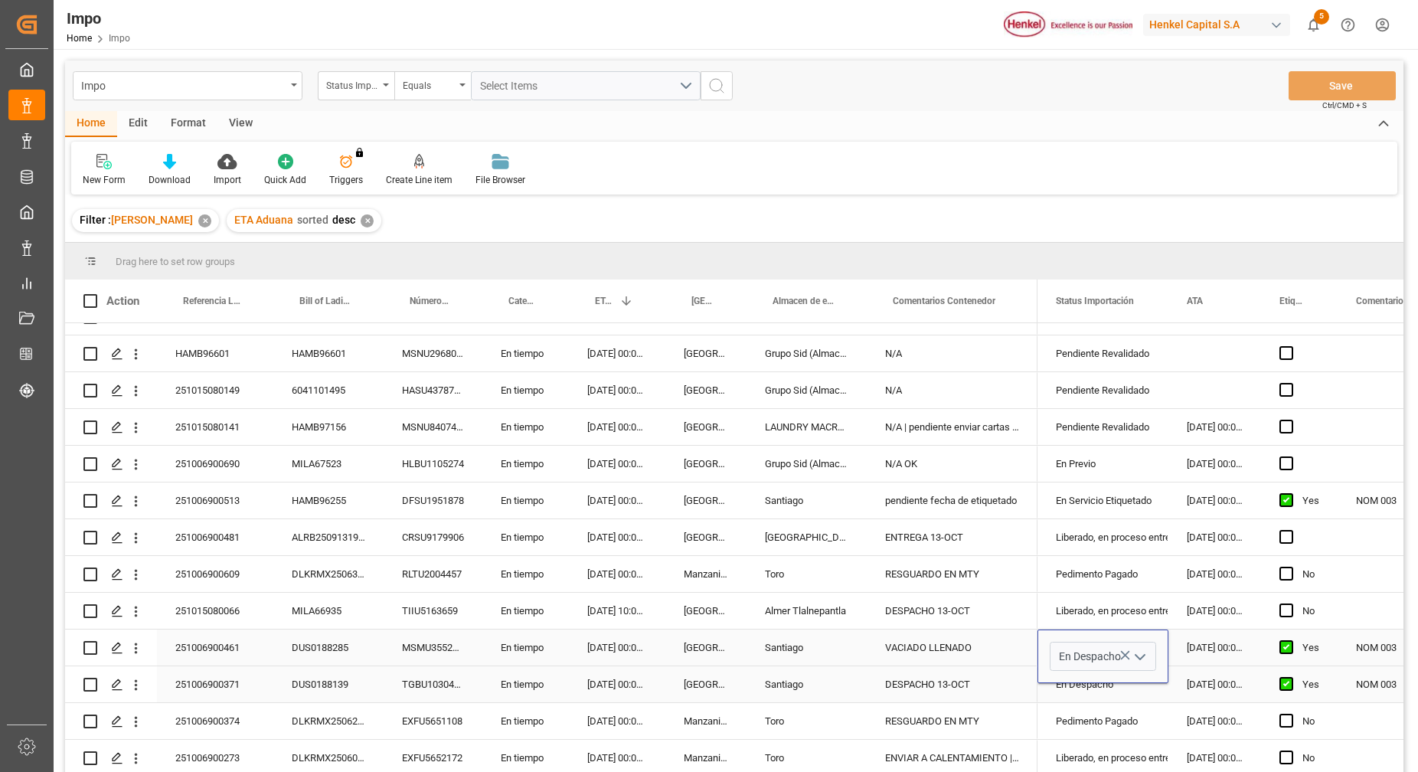
scroll to position [0, 0]
click at [968, 642] on div "VACIADO LLENADO" at bounding box center [951, 647] width 171 height 36
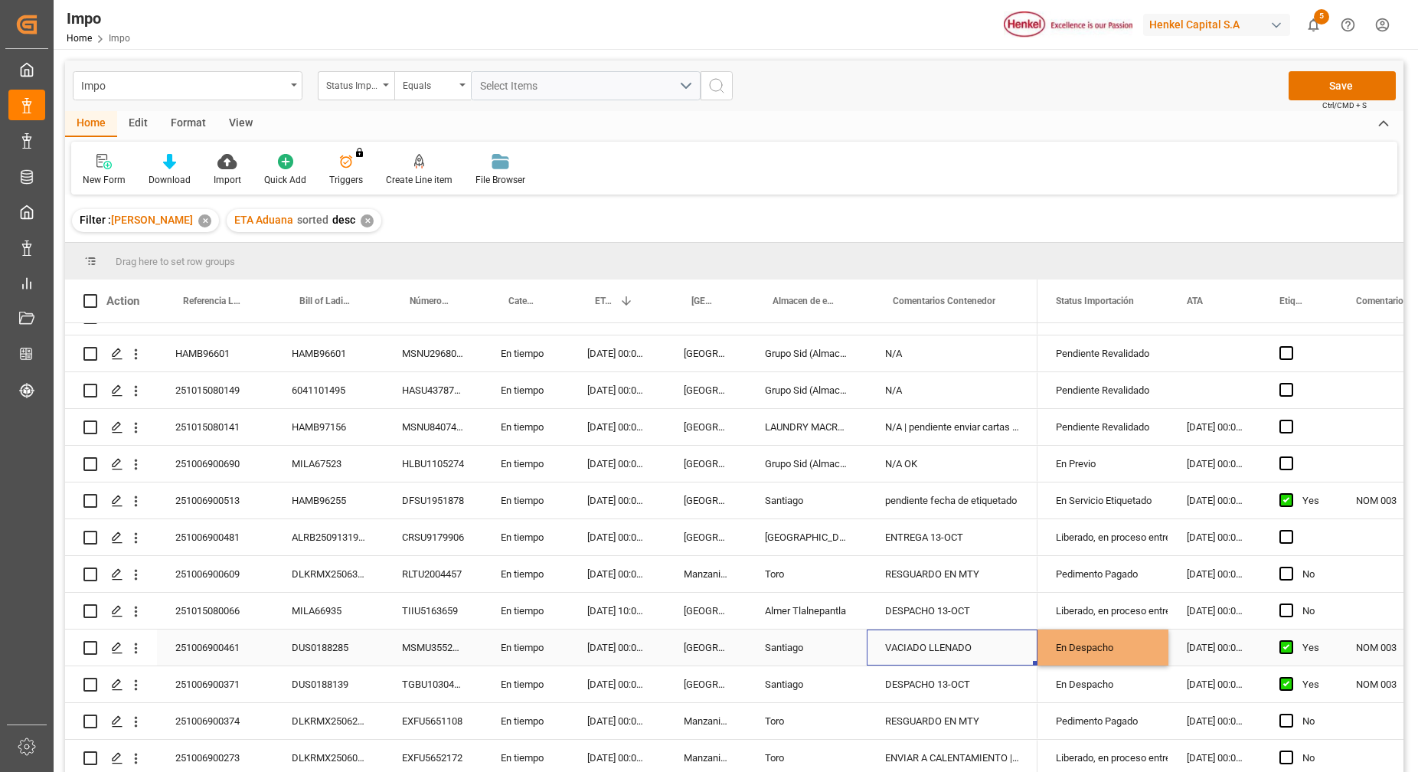
click at [968, 642] on div "VACIADO LLENADO" at bounding box center [951, 647] width 171 height 36
click at [989, 656] on input "VACIADO LLENADO" at bounding box center [952, 655] width 146 height 29
click at [889, 650] on input "VACIADO LLENADO" at bounding box center [952, 655] width 146 height 29
type input "DESPACHO 15- OCT | VACIADO LLENADO"
click at [1026, 494] on div "pendiente fecha de etiquetado" at bounding box center [951, 500] width 171 height 36
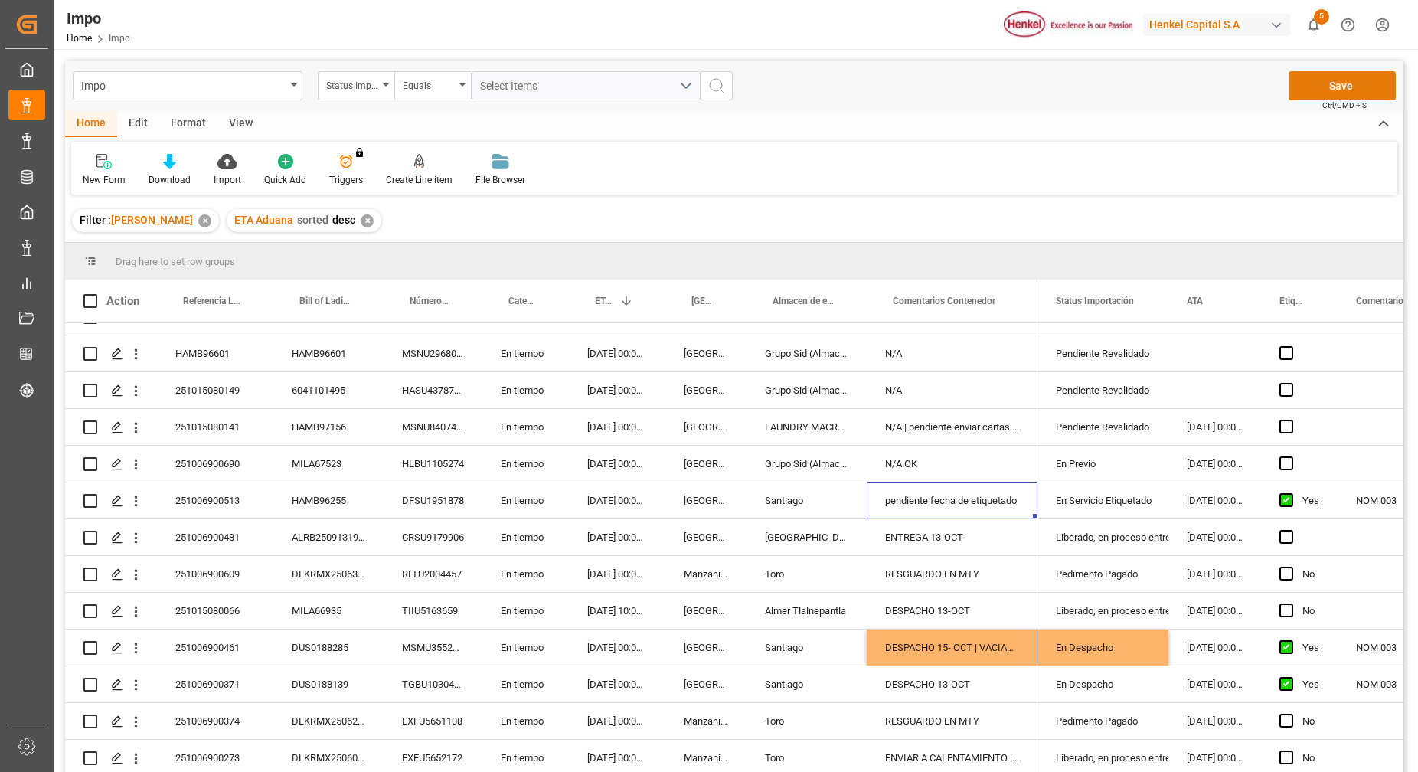
click at [1375, 92] on button "Save" at bounding box center [1341, 85] width 107 height 29
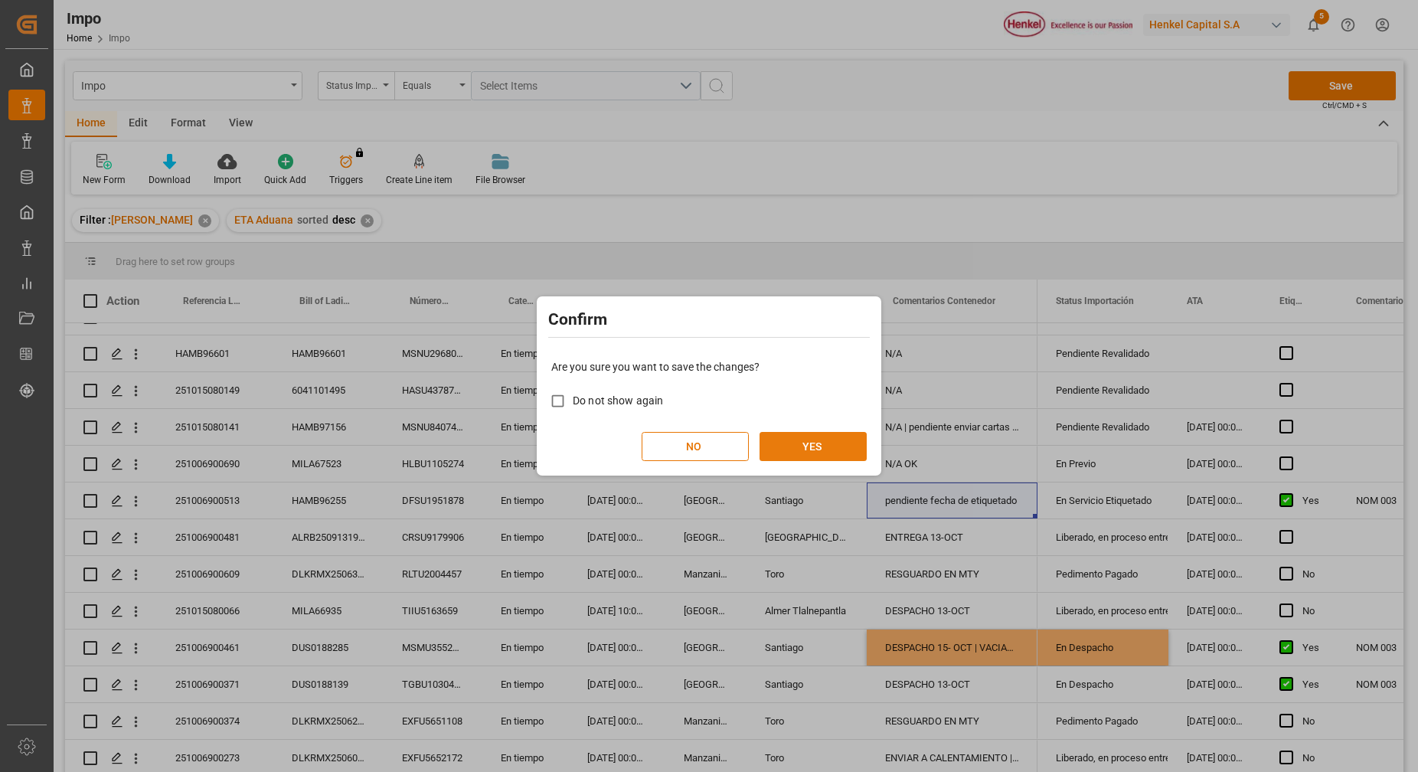
click at [790, 443] on button "YES" at bounding box center [812, 446] width 107 height 29
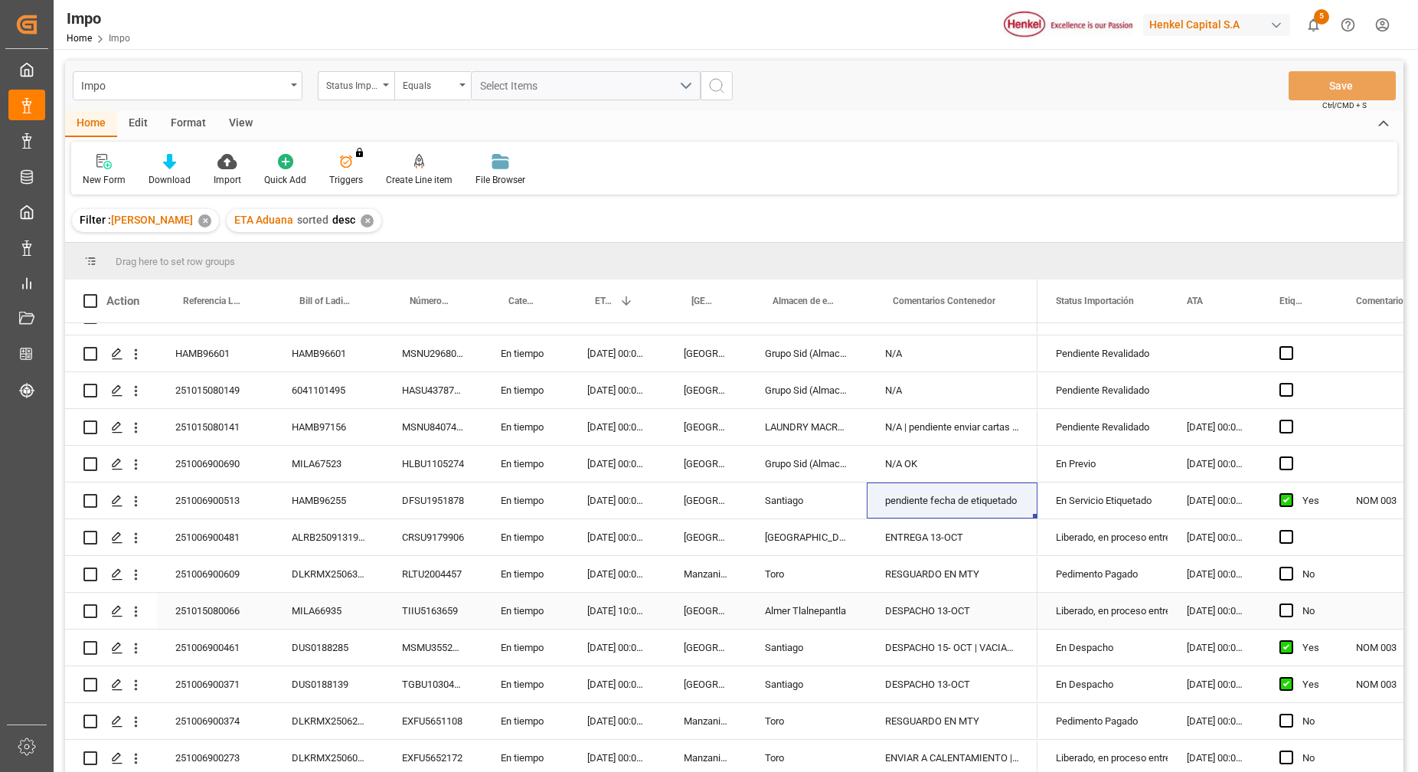
click at [244, 572] on div "251006900609" at bounding box center [215, 574] width 116 height 36
click at [257, 482] on div "251006900513" at bounding box center [215, 500] width 116 height 36
click at [285, 490] on div "HAMB96255" at bounding box center [328, 500] width 110 height 36
click at [1102, 490] on div "En Servicio Etiquetado" at bounding box center [1103, 500] width 94 height 35
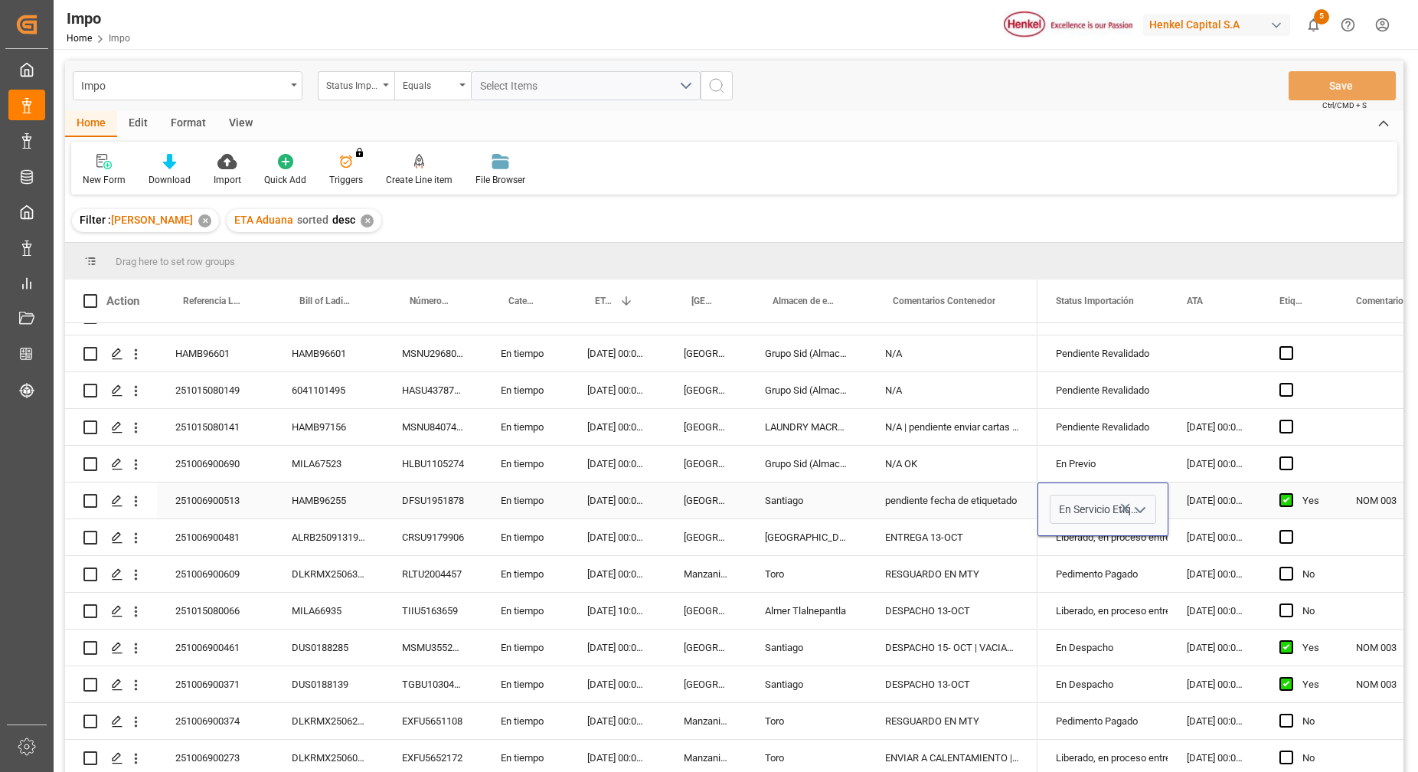
click at [1137, 507] on polyline "open menu" at bounding box center [1139, 509] width 9 height 5
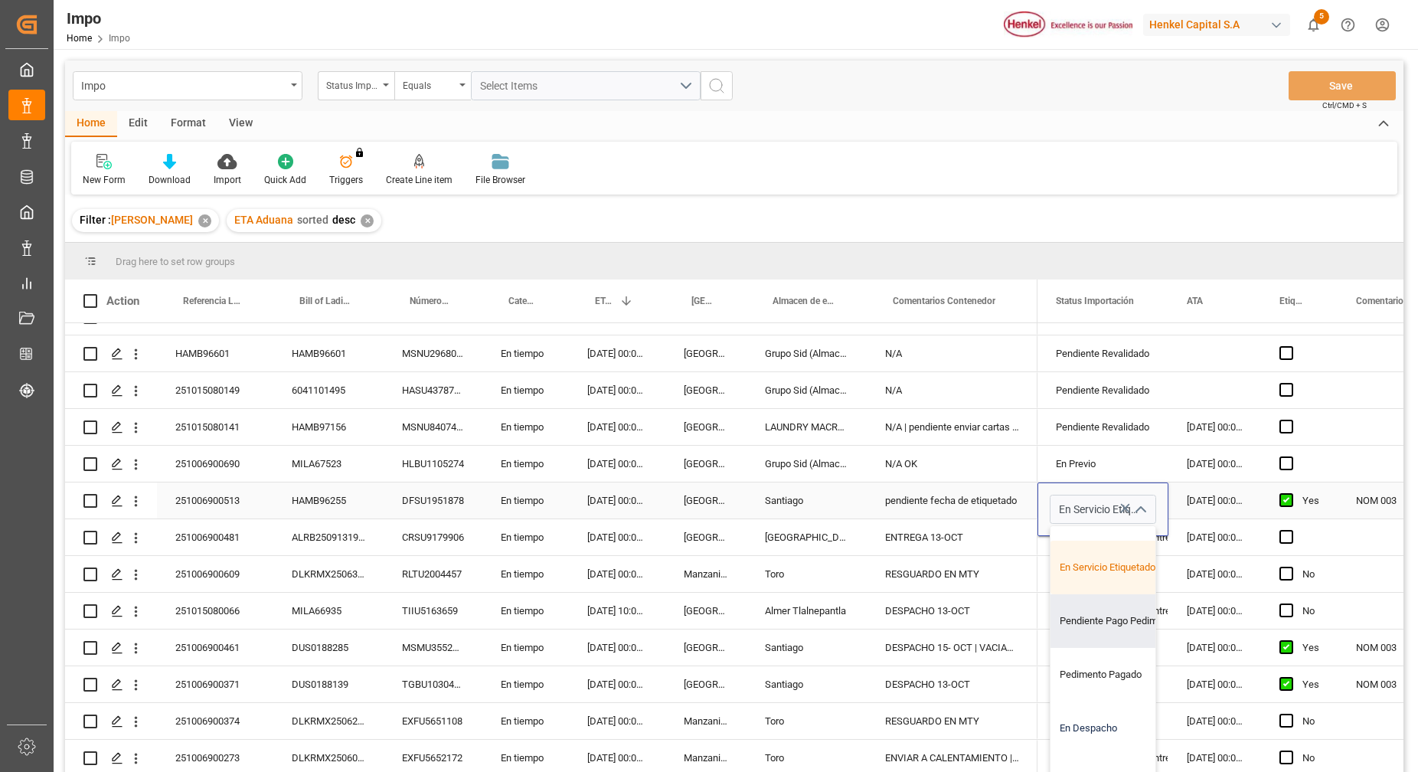
scroll to position [191, 0]
click at [1101, 579] on div "Pendiente Pago Pedimento" at bounding box center [1122, 576] width 144 height 54
type input "Pendiente Pago Pedimento"
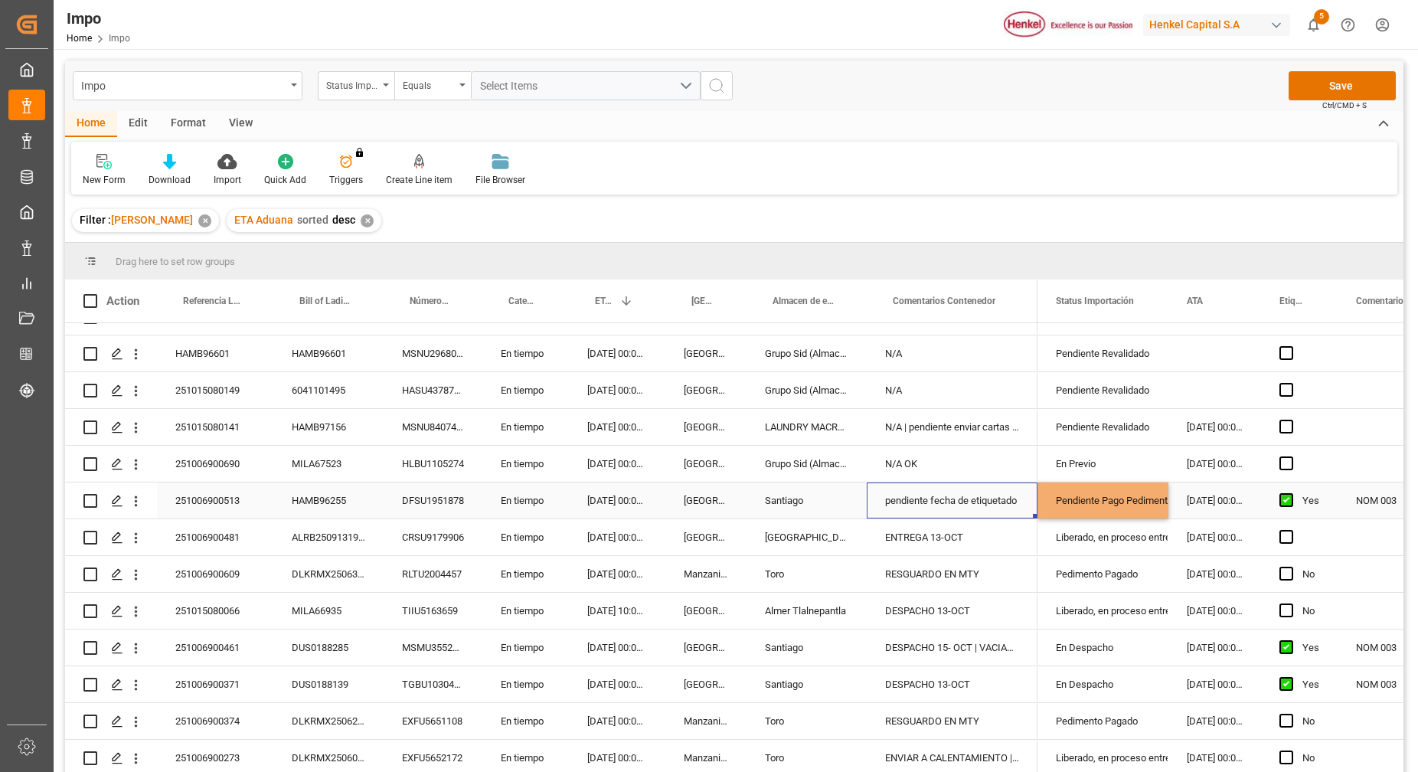
click at [1020, 499] on div "pendiente fecha de etiquetado" at bounding box center [951, 500] width 171 height 36
click at [930, 488] on div "pendiente fecha de etiquetado" at bounding box center [951, 500] width 171 height 36
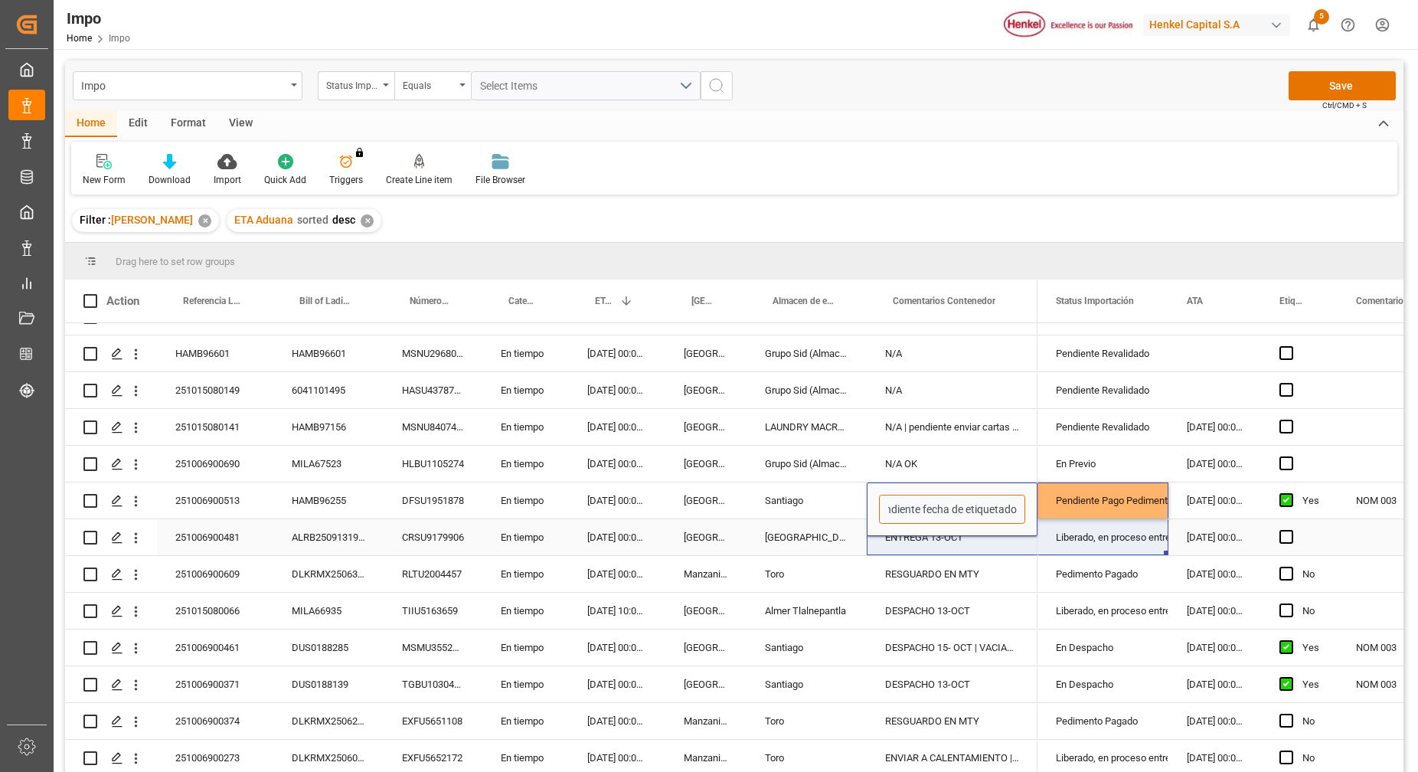
drag, startPoint x: 889, startPoint y: 507, endPoint x: 1132, endPoint y: 513, distance: 242.7
click at [1131, 514] on div "251009140034 En tiempo 09.11.2025 00:00:00 Salamanca N/A 25.03.303 En tiempo 03…" at bounding box center [734, 549] width 1338 height 453
type input "FECHA ETOQUETADO 13 OCT"
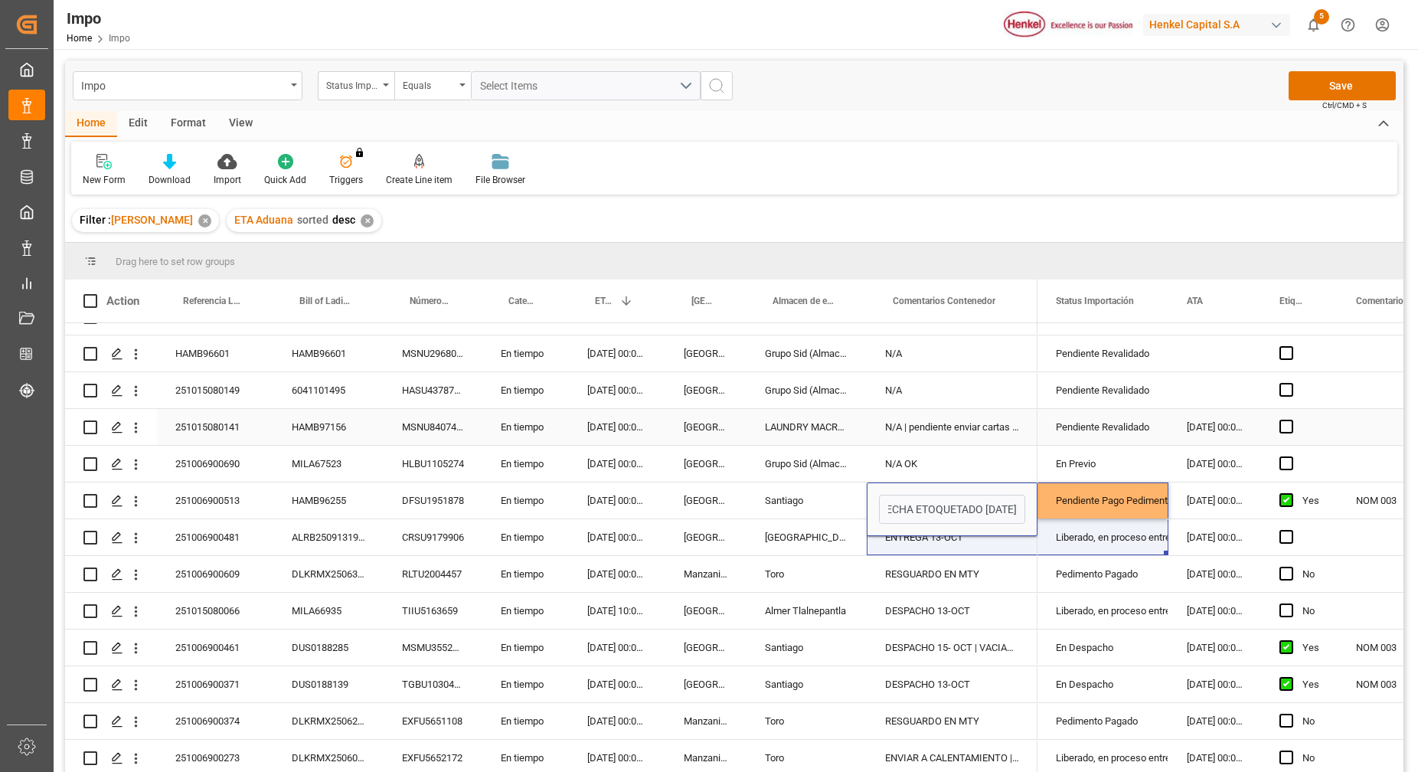
click at [1085, 354] on div "Pendiente Revalidado" at bounding box center [1103, 353] width 94 height 35
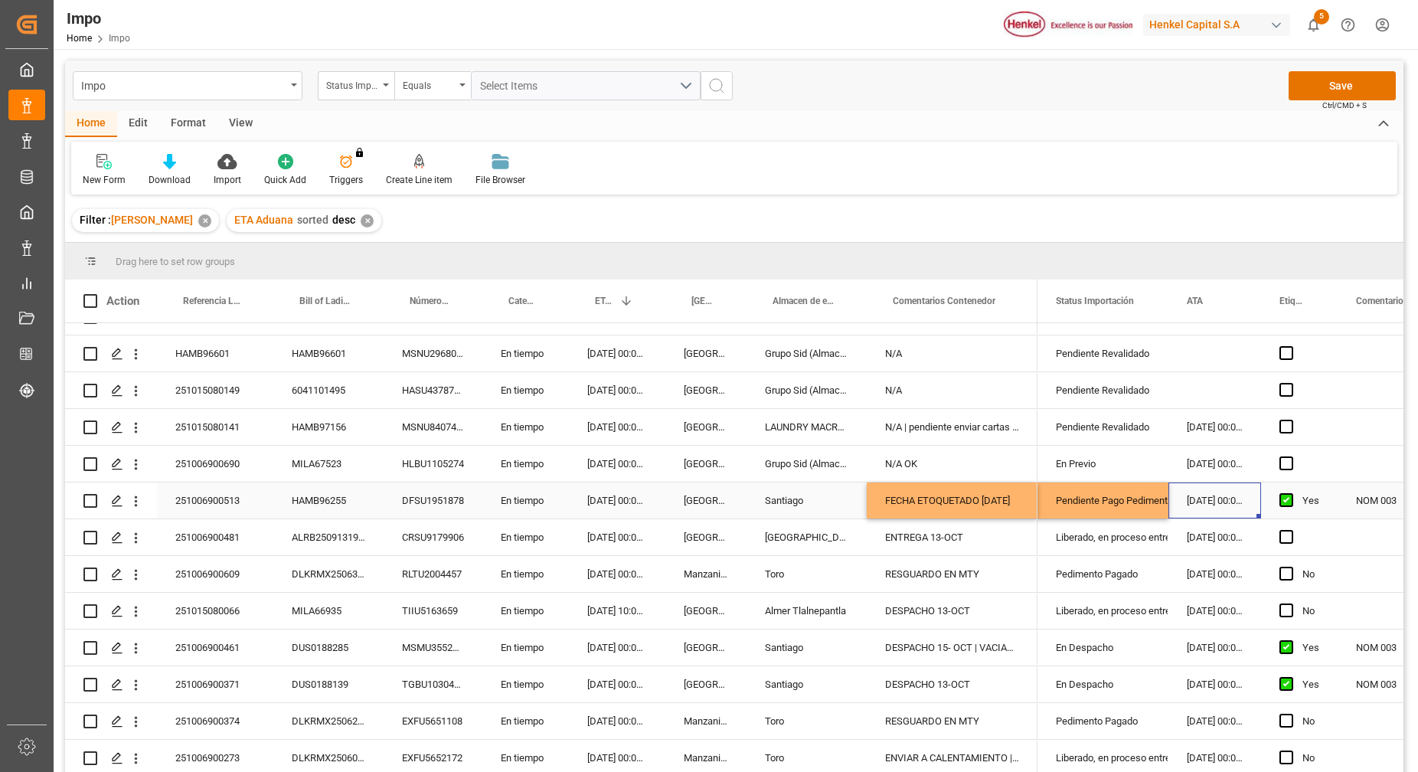
click at [1193, 489] on div "[DATE] 00:00:00" at bounding box center [1214, 500] width 93 height 36
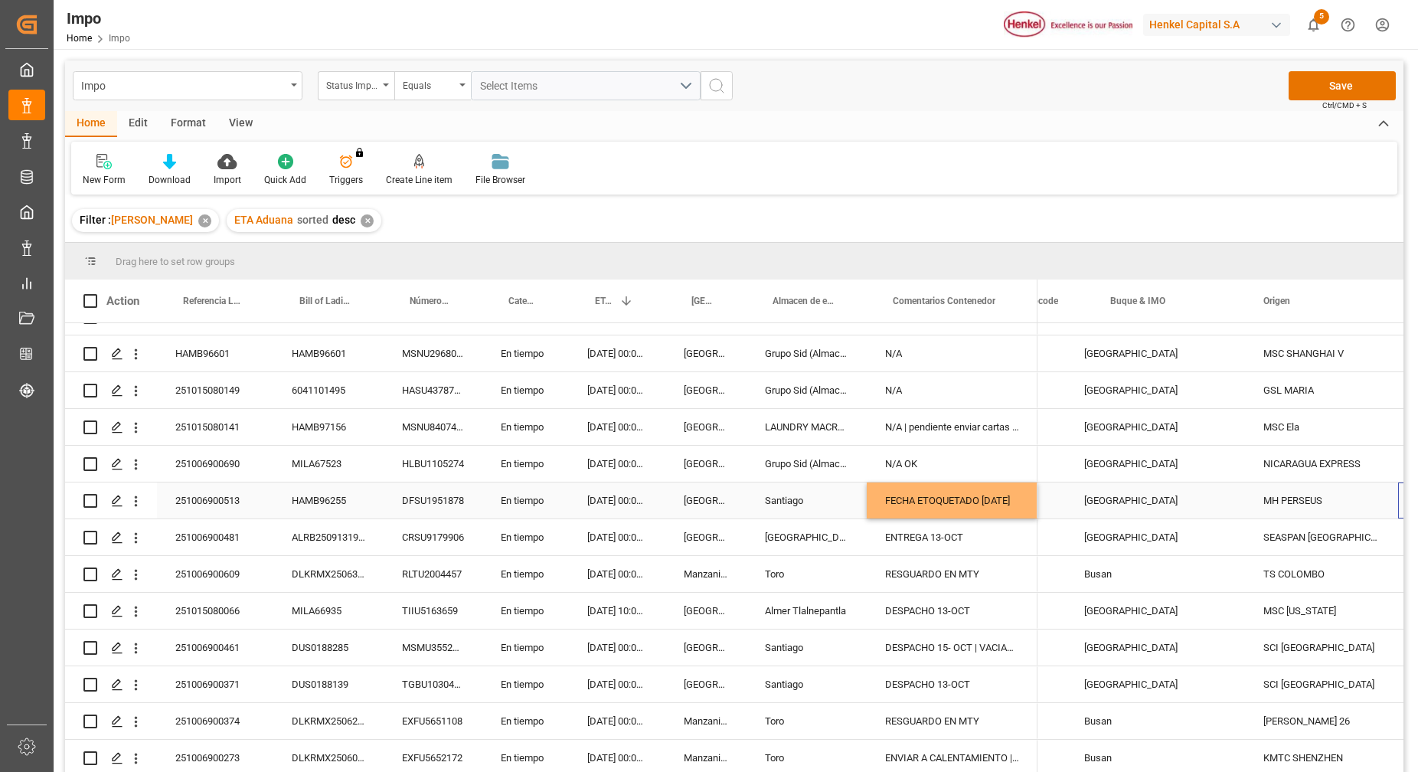
scroll to position [0, 1610]
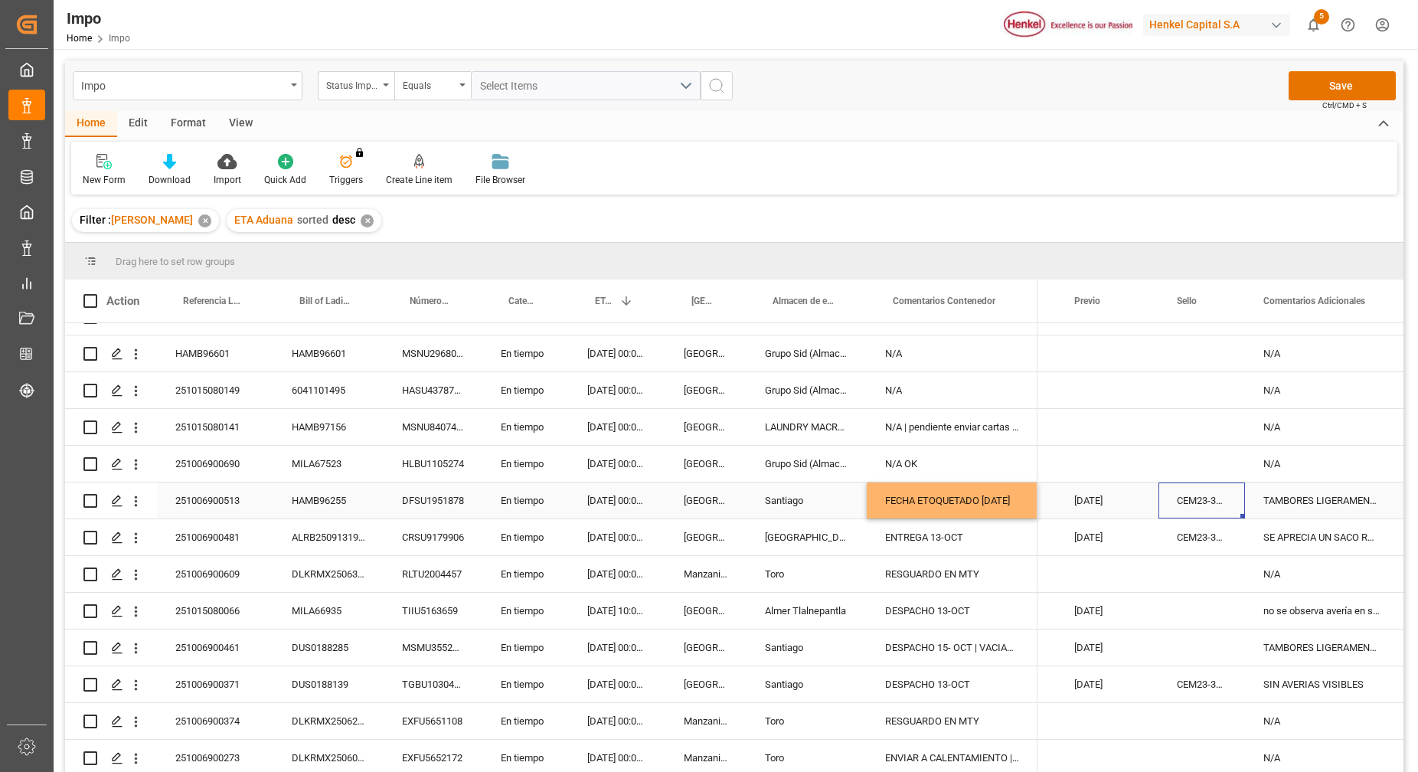
click at [1215, 492] on div "CEM23-3676601" at bounding box center [1201, 500] width 86 height 36
click at [1214, 494] on div "CEM23-3676601" at bounding box center [1201, 500] width 86 height 36
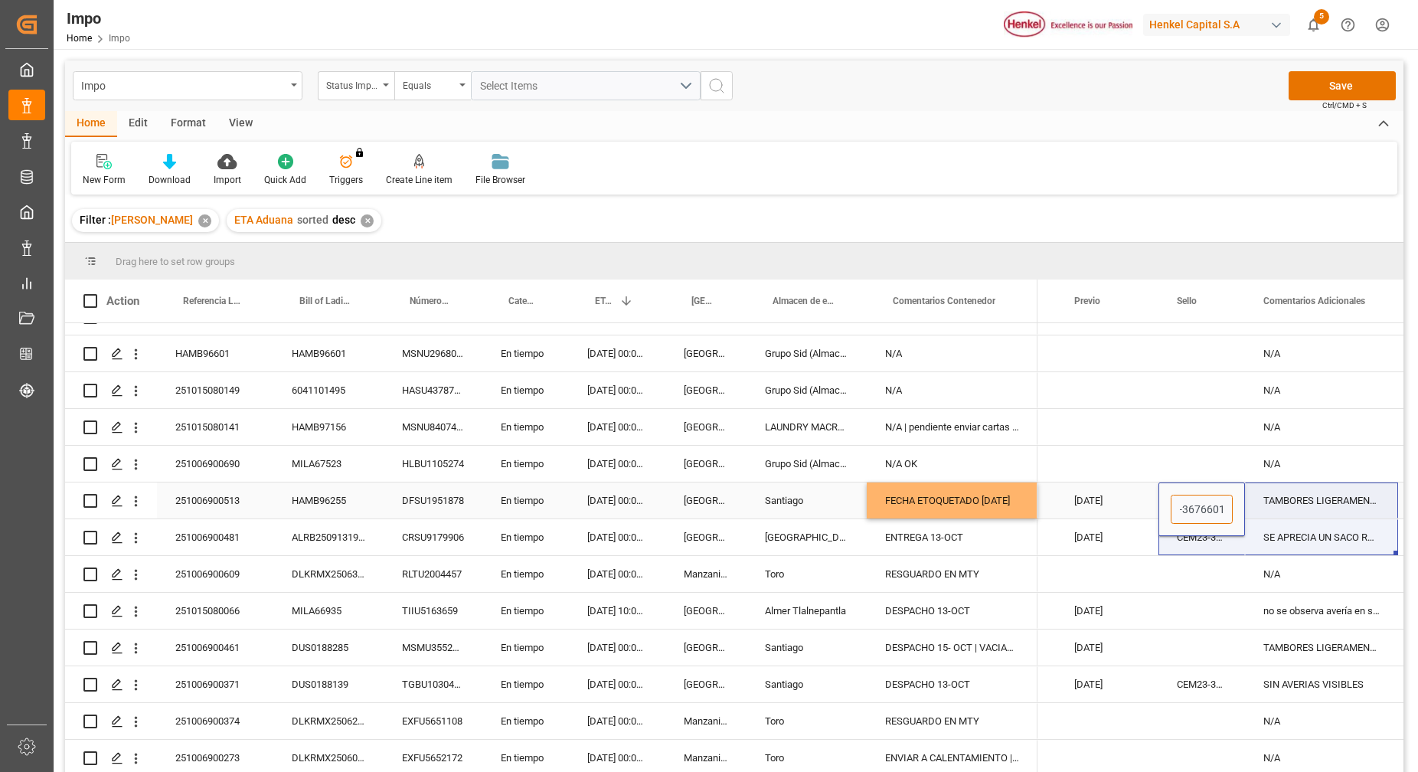
drag, startPoint x: 1176, startPoint y: 504, endPoint x: 1346, endPoint y: 507, distance: 169.2
click at [1346, 507] on div "07.10.2025 08.10.2025 CEM23-3676601 TAMBORES LIGERAMENTE RASPADOS DE ORIGEN" at bounding box center [714, 500] width 4980 height 37
paste input "CEM23-3676663"
type input "CEM23-3676663"
click at [1185, 409] on div "Press SPACE to select this row." at bounding box center [1201, 427] width 86 height 36
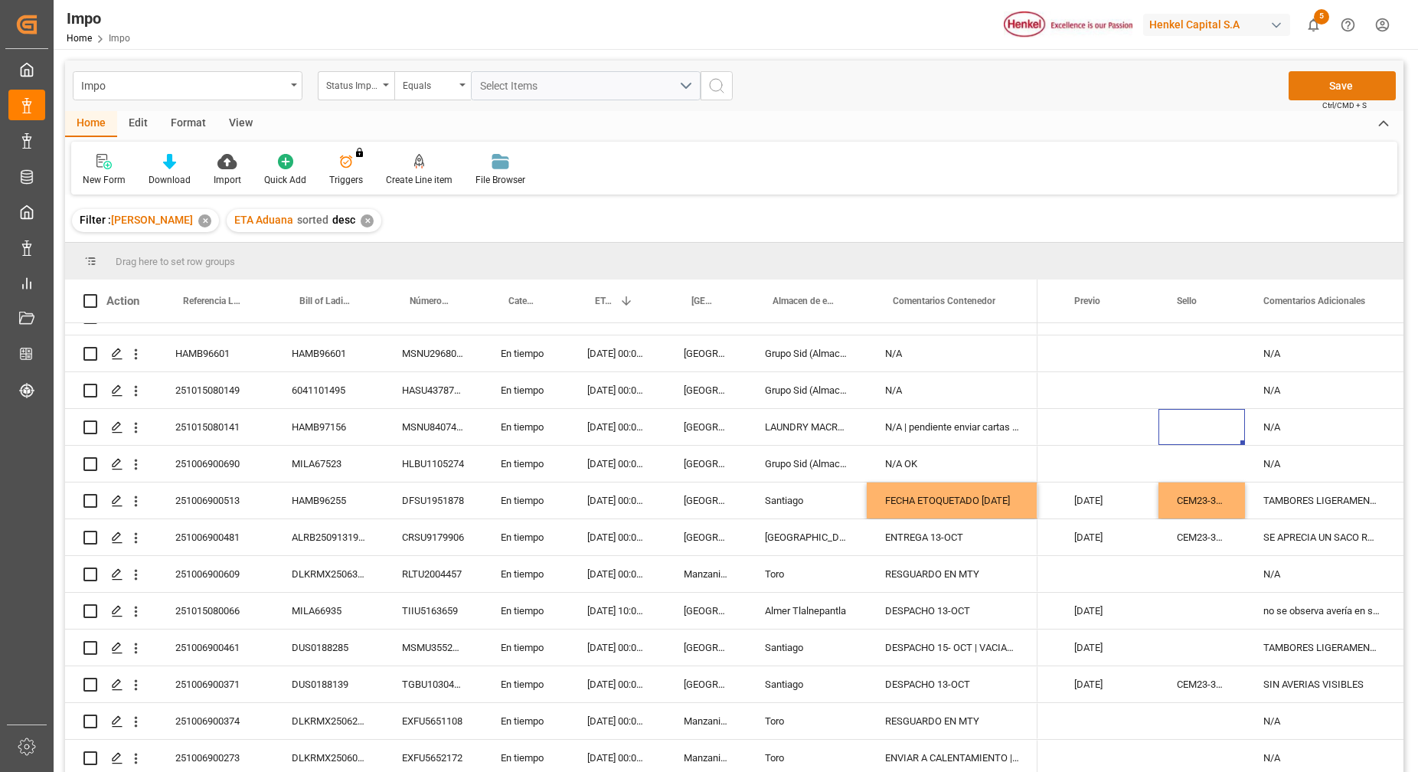
click at [1330, 80] on button "Save" at bounding box center [1341, 85] width 107 height 29
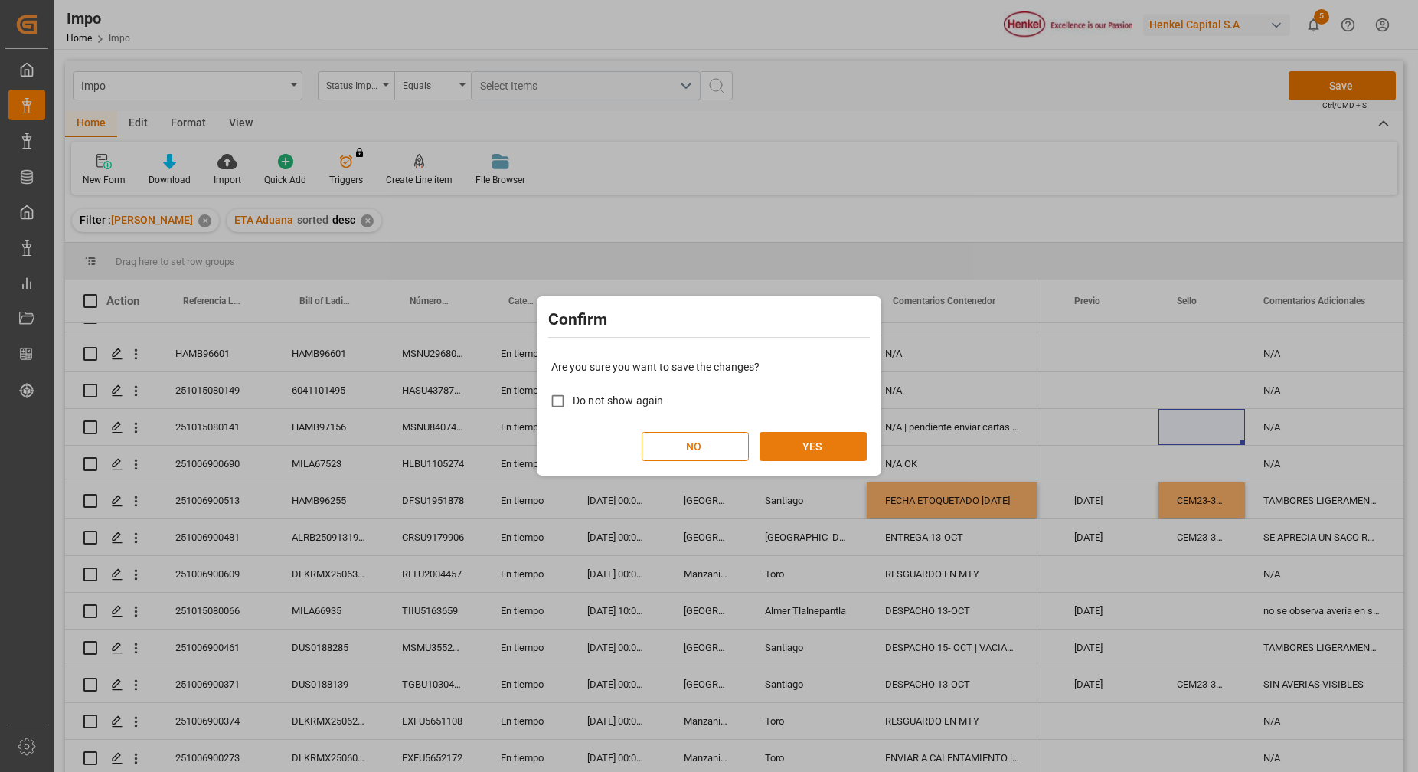
click at [821, 439] on button "YES" at bounding box center [812, 446] width 107 height 29
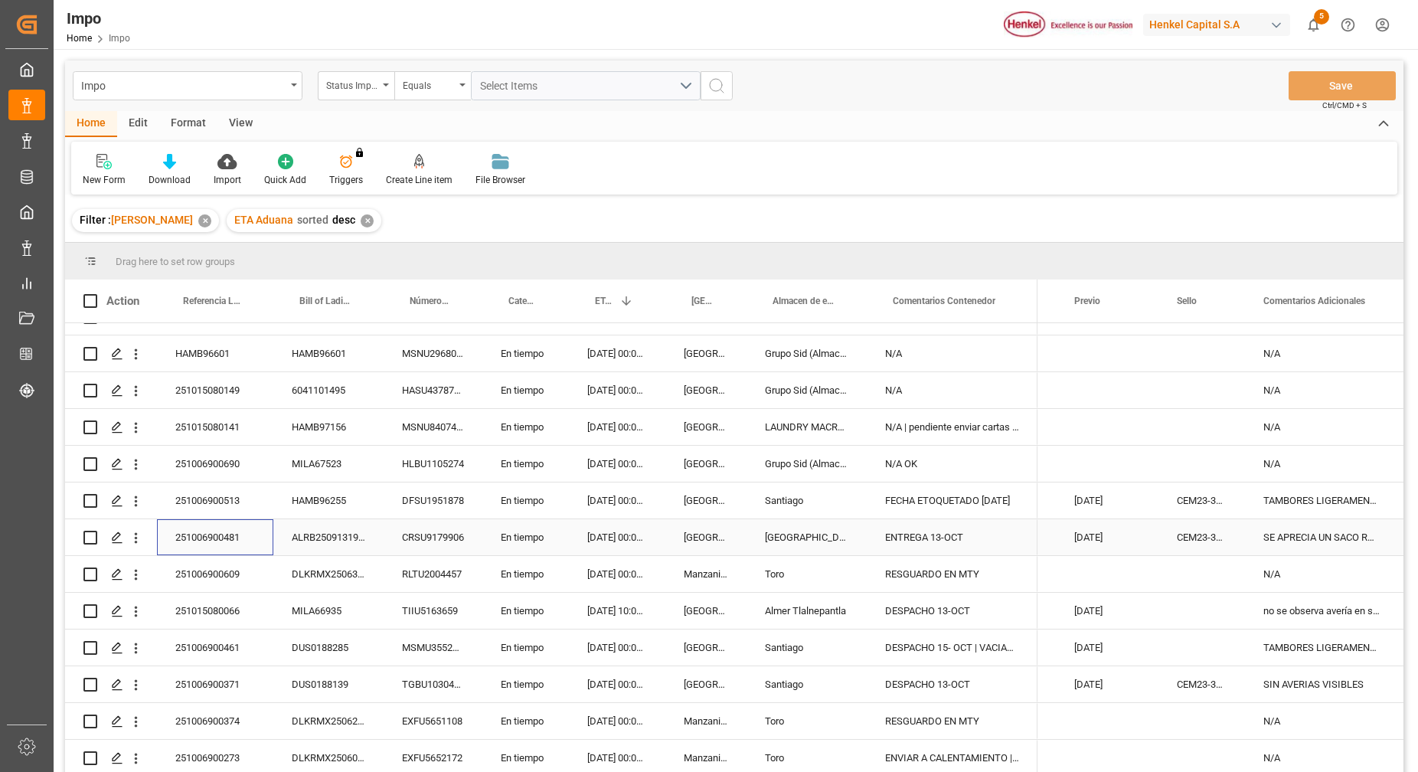
click at [169, 540] on div "251006900481" at bounding box center [215, 537] width 116 height 36
click at [225, 491] on div "251006900513" at bounding box center [215, 500] width 116 height 36
click at [129, 494] on icon "open menu" at bounding box center [136, 501] width 16 height 16
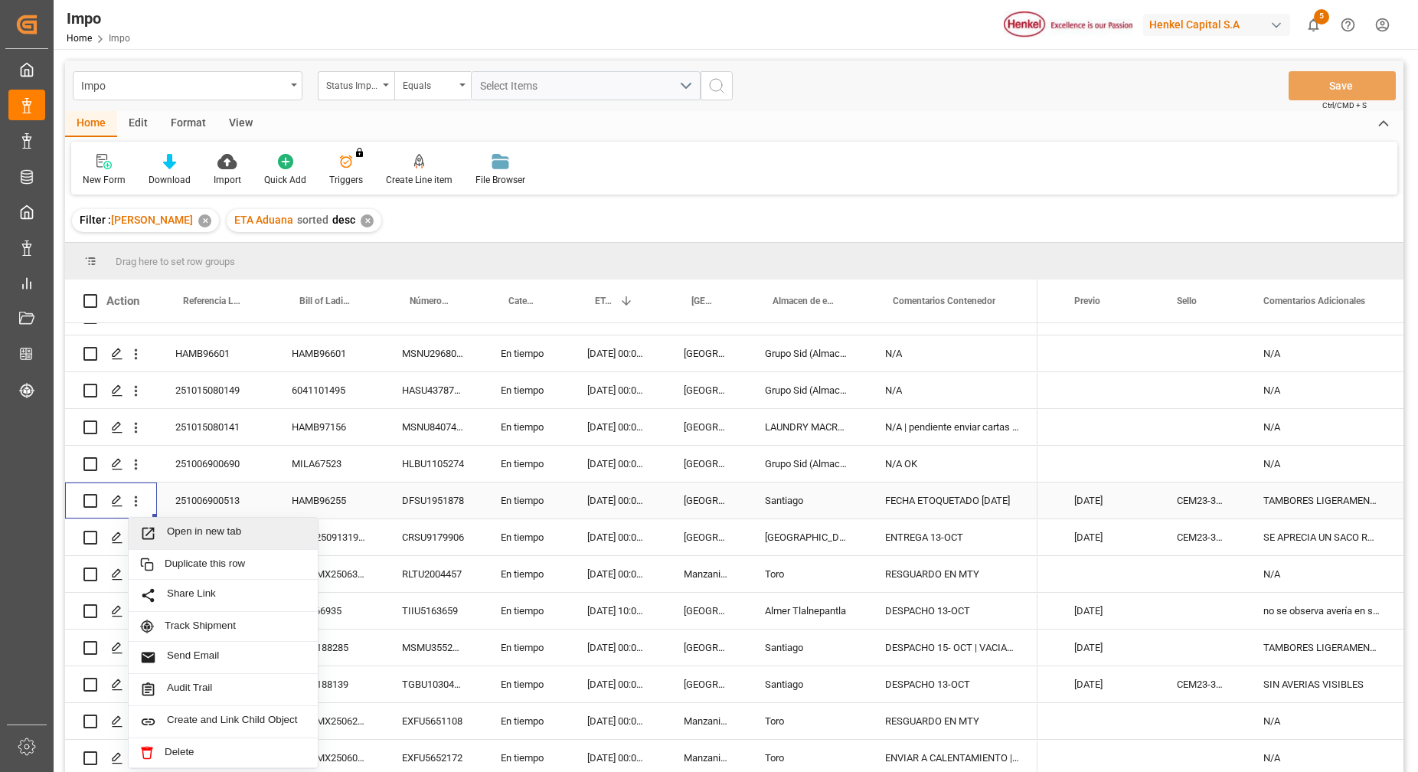
click at [185, 527] on span "Open in new tab" at bounding box center [236, 533] width 139 height 16
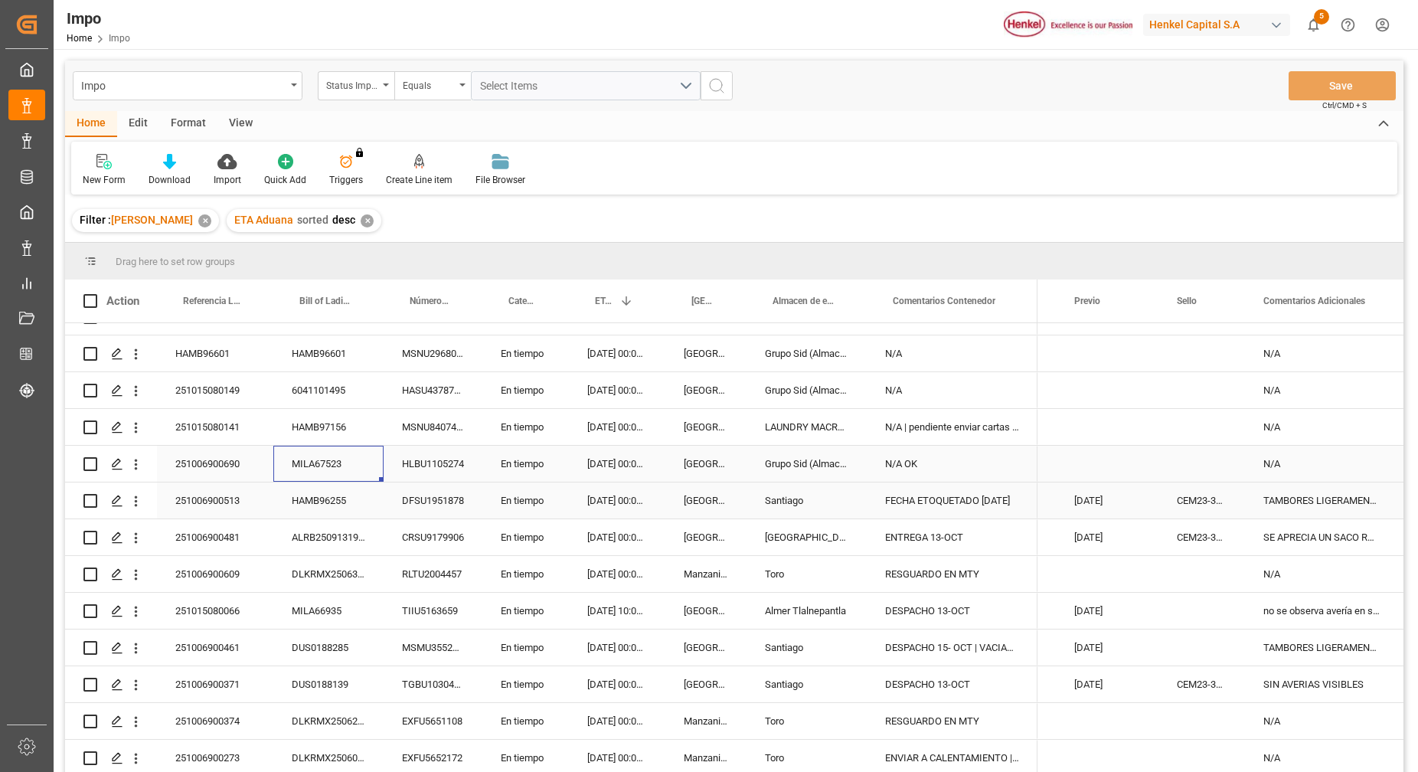
click at [292, 458] on div "MILA67523" at bounding box center [328, 463] width 110 height 36
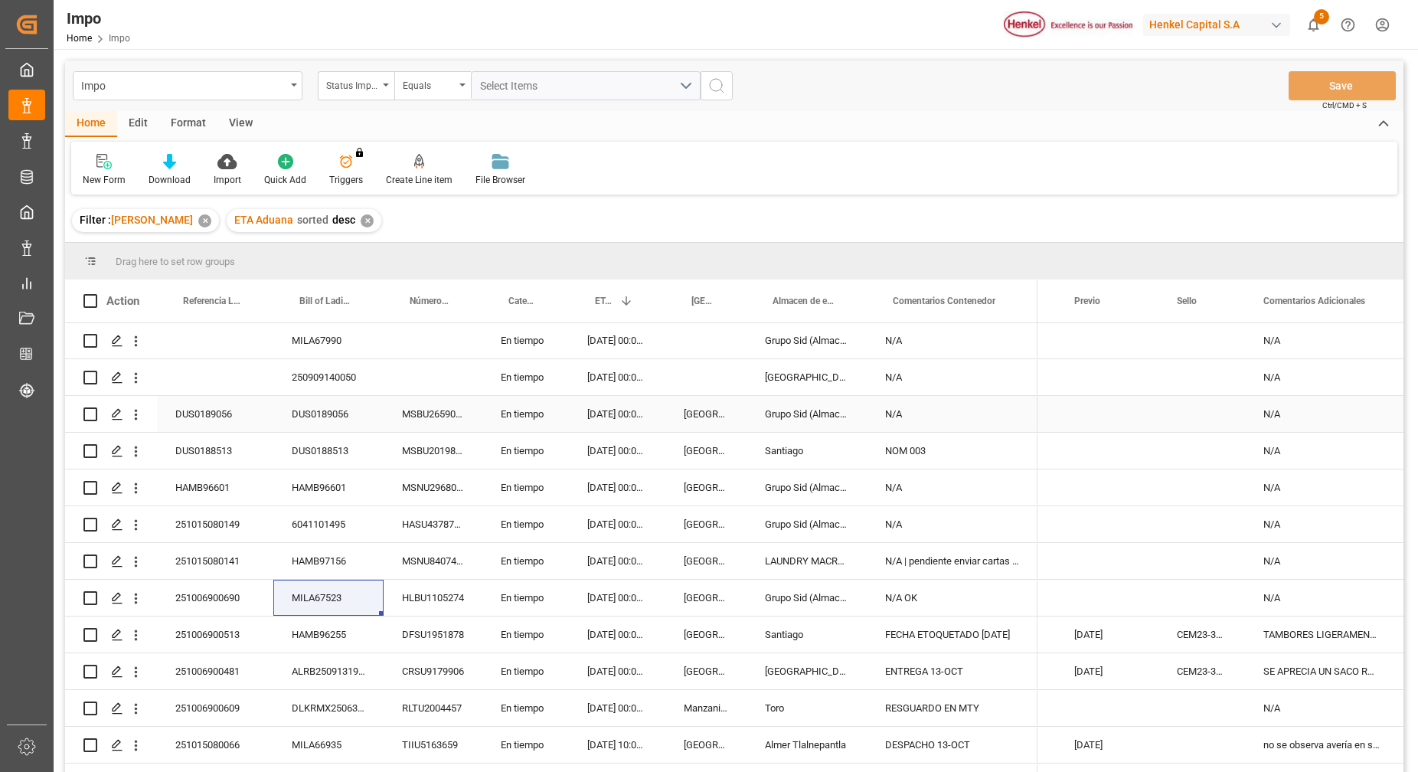
scroll to position [0, 0]
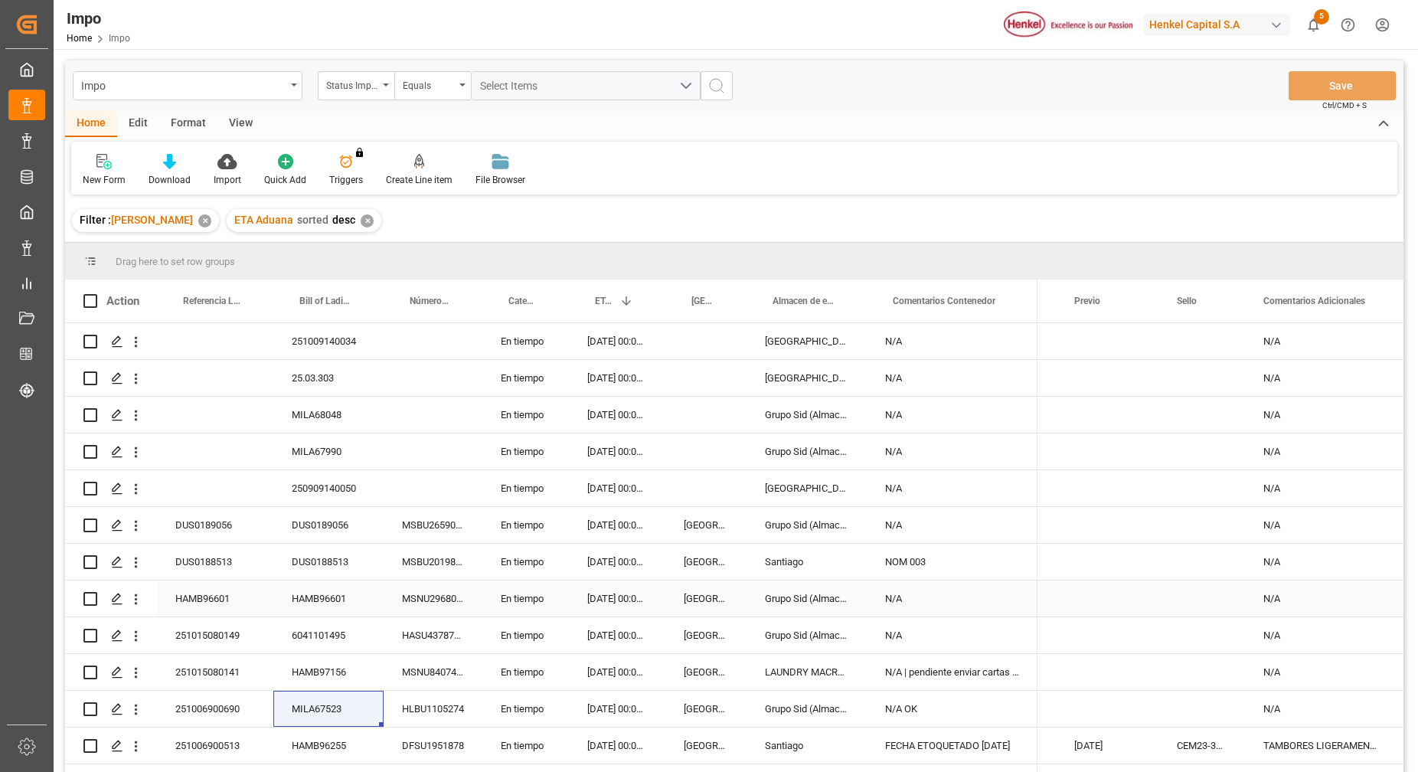
click at [226, 596] on div "HAMB96601" at bounding box center [215, 598] width 116 height 36
click at [294, 603] on div "HAMB96601" at bounding box center [328, 598] width 110 height 36
click at [219, 602] on div "HAMB96601" at bounding box center [215, 598] width 116 height 36
click at [219, 600] on div "HAMB96601" at bounding box center [215, 598] width 116 height 36
click at [219, 599] on div "HAMB96601" at bounding box center [215, 598] width 116 height 36
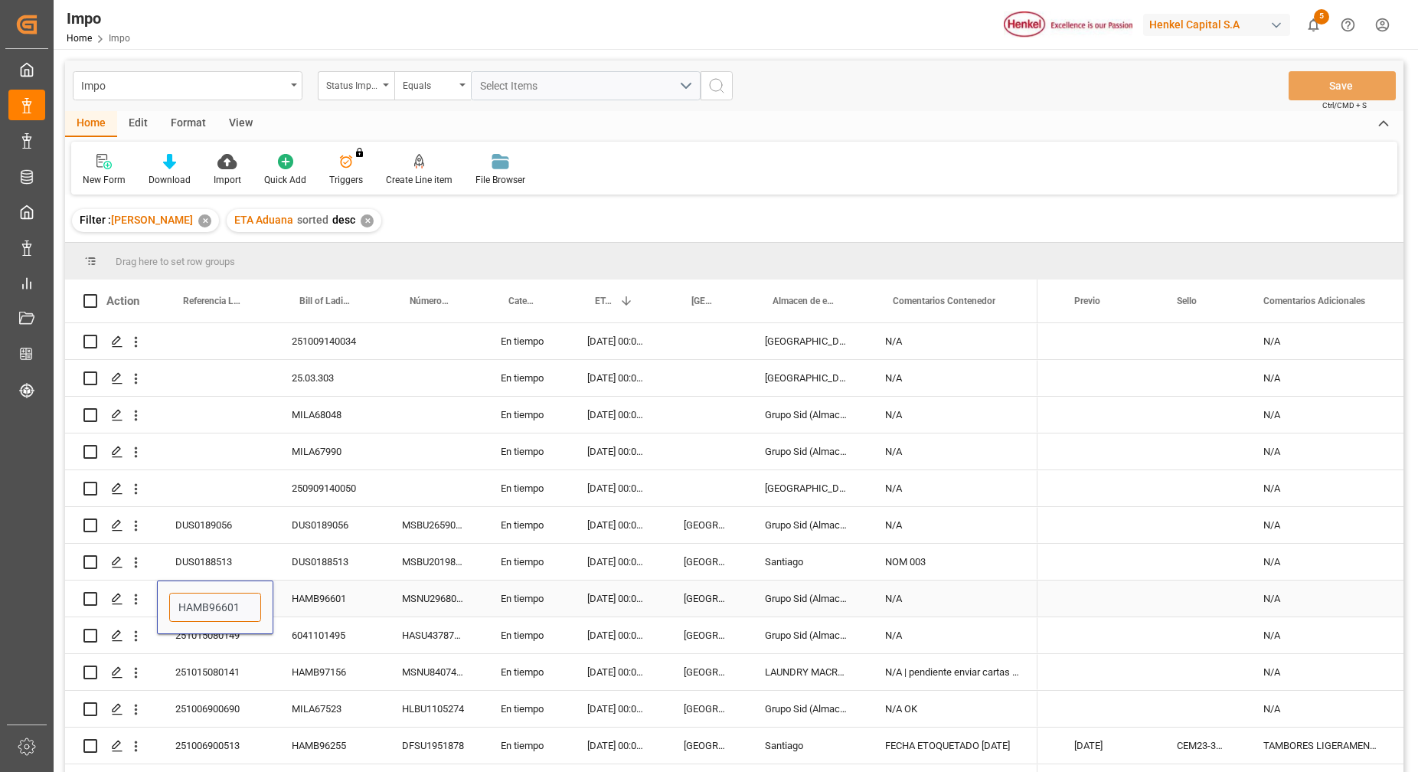
drag, startPoint x: 250, startPoint y: 598, endPoint x: 170, endPoint y: 599, distance: 79.6
click at [170, 599] on input "HAMB96601" at bounding box center [215, 606] width 92 height 29
paste input "251015080154"
type input "251015080154"
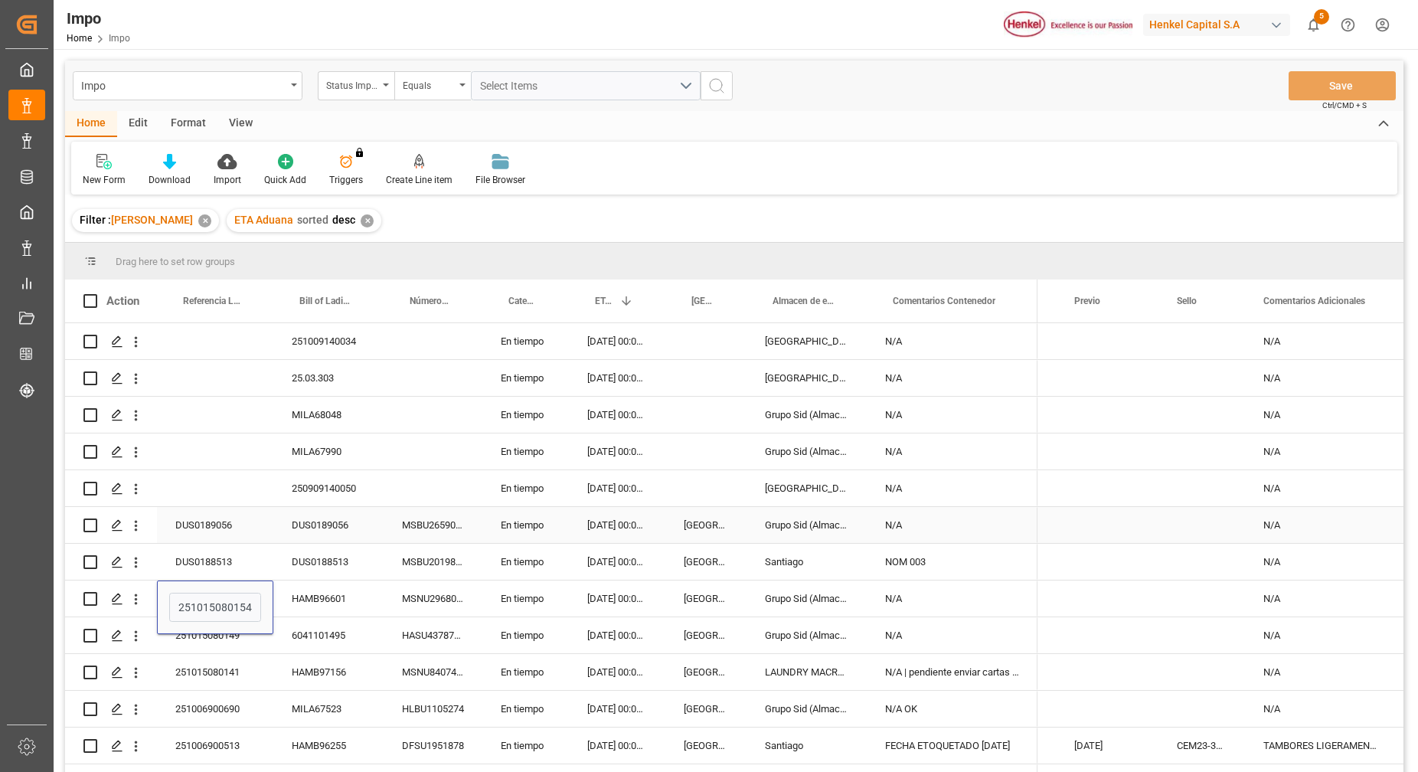
click at [262, 507] on div "DUS0189056" at bounding box center [215, 525] width 116 height 36
drag, startPoint x: 710, startPoint y: 599, endPoint x: 658, endPoint y: 596, distance: 51.4
click at [671, 598] on div "[GEOGRAPHIC_DATA]" at bounding box center [705, 598] width 81 height 36
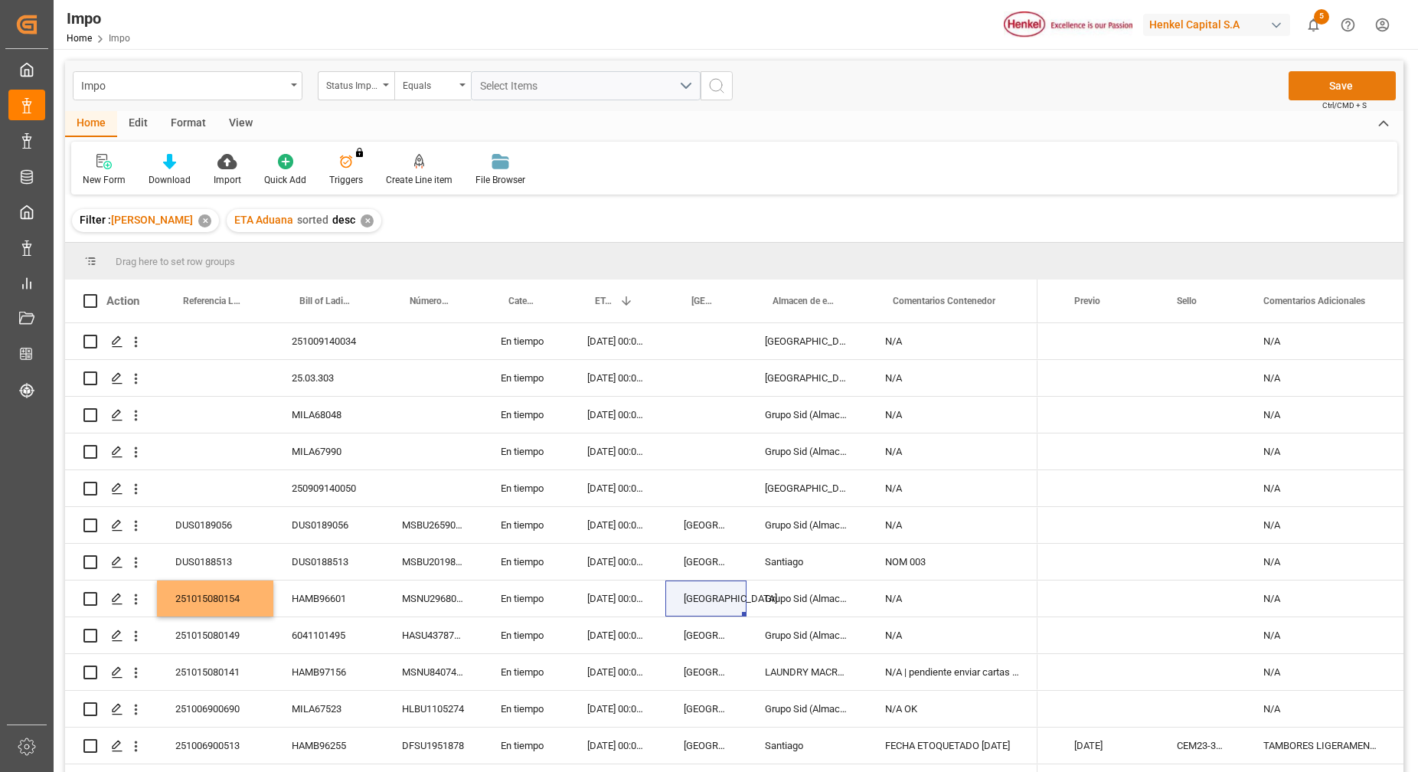
click at [1330, 97] on button "Save" at bounding box center [1341, 85] width 107 height 29
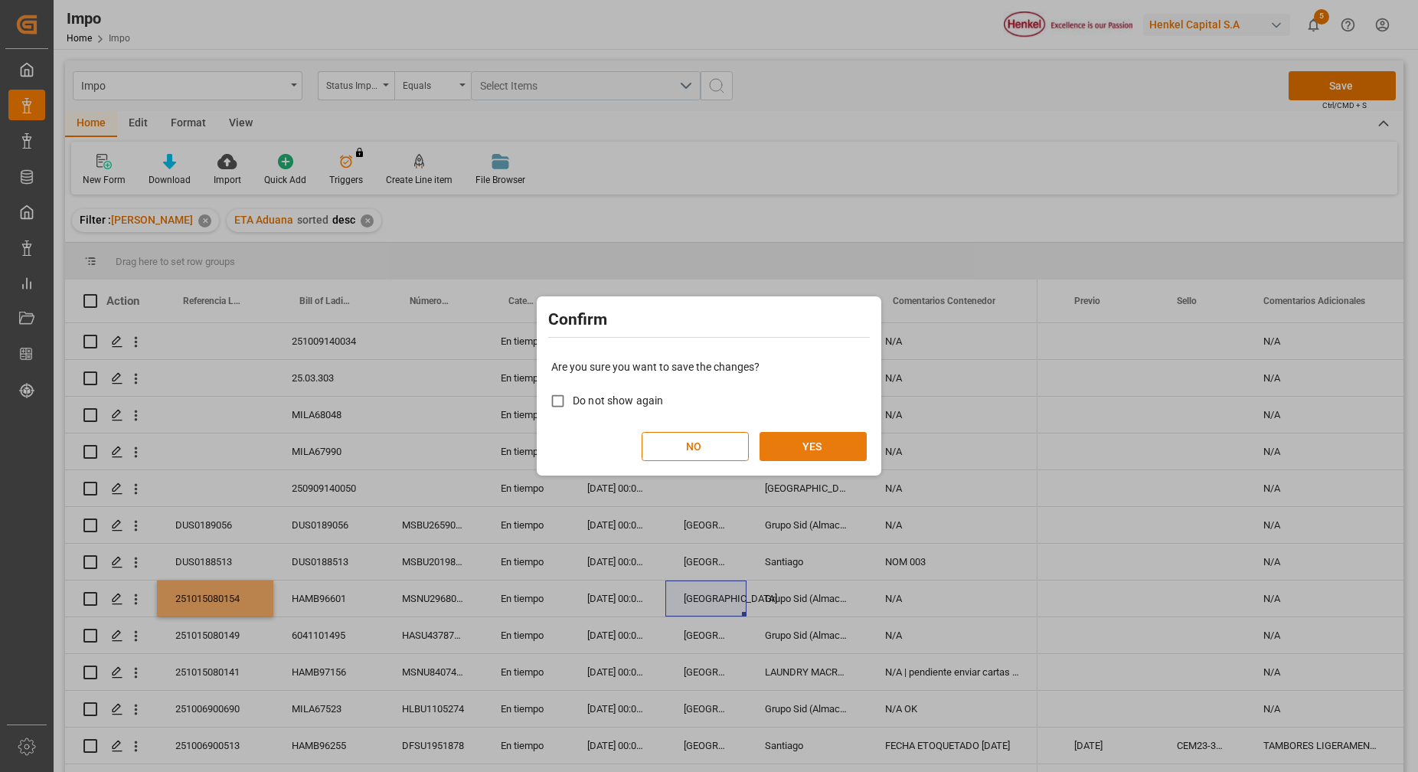
click at [805, 456] on button "YES" at bounding box center [812, 446] width 107 height 29
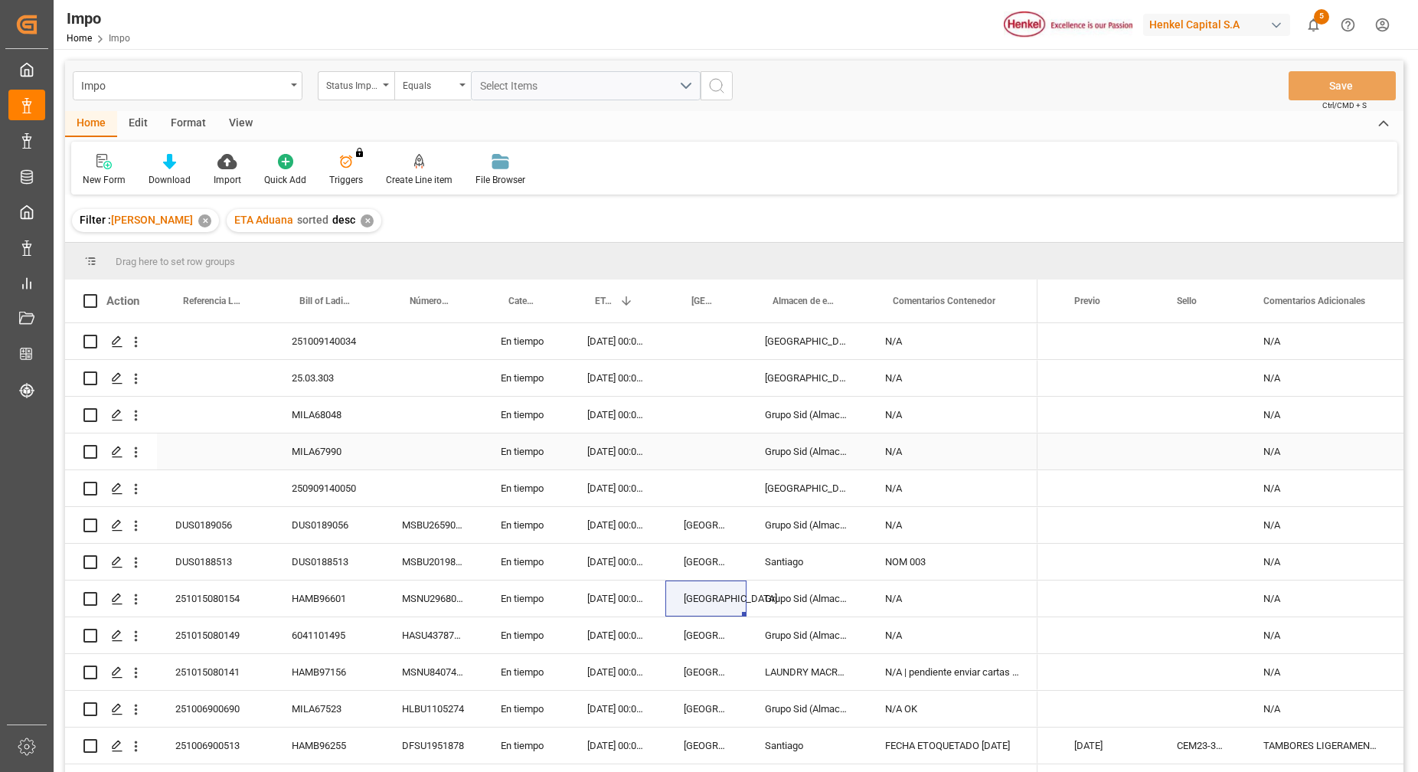
click at [375, 461] on div "MILA67990" at bounding box center [328, 451] width 110 height 36
drag, startPoint x: 226, startPoint y: 393, endPoint x: 224, endPoint y: 385, distance: 8.0
click at [224, 389] on div "Press SPACE to select this row." at bounding box center [215, 378] width 116 height 36
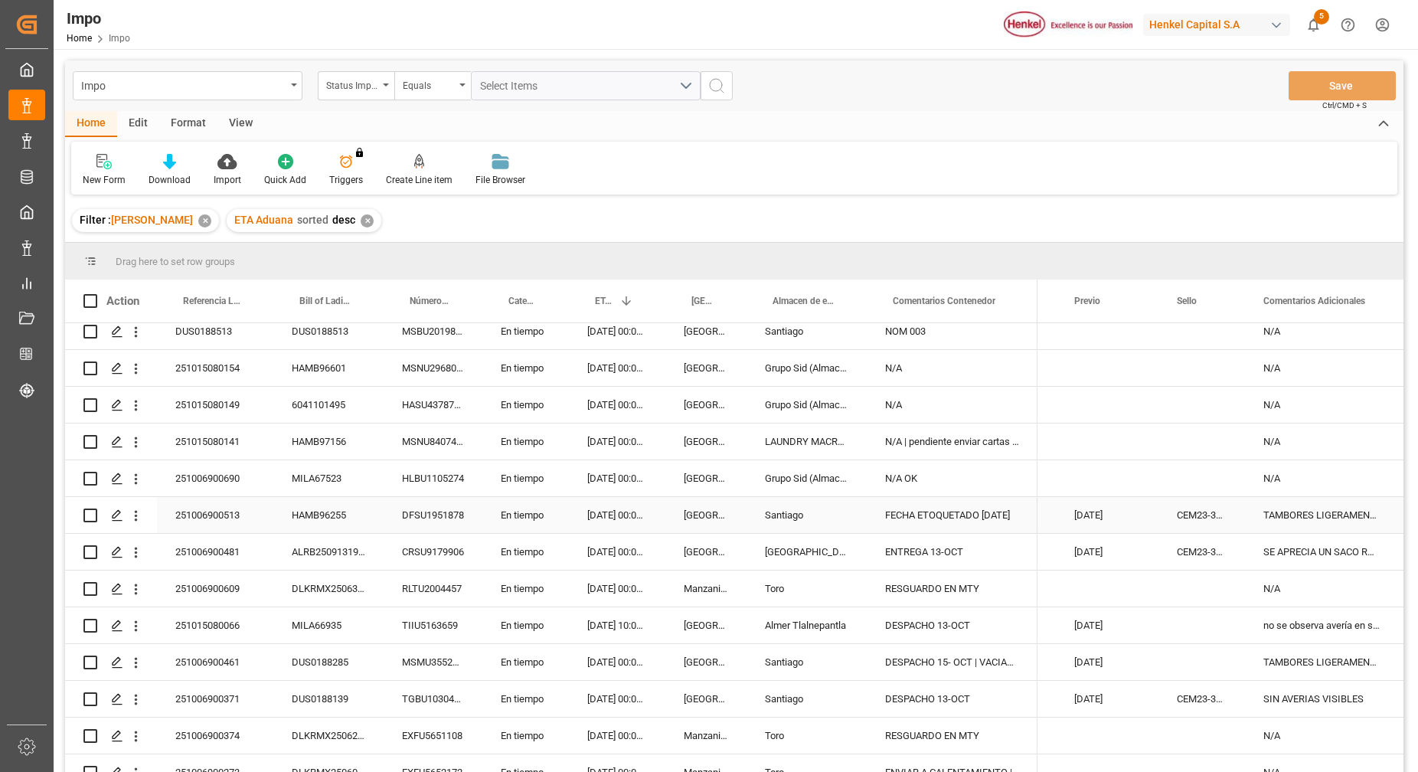
scroll to position [250, 0]
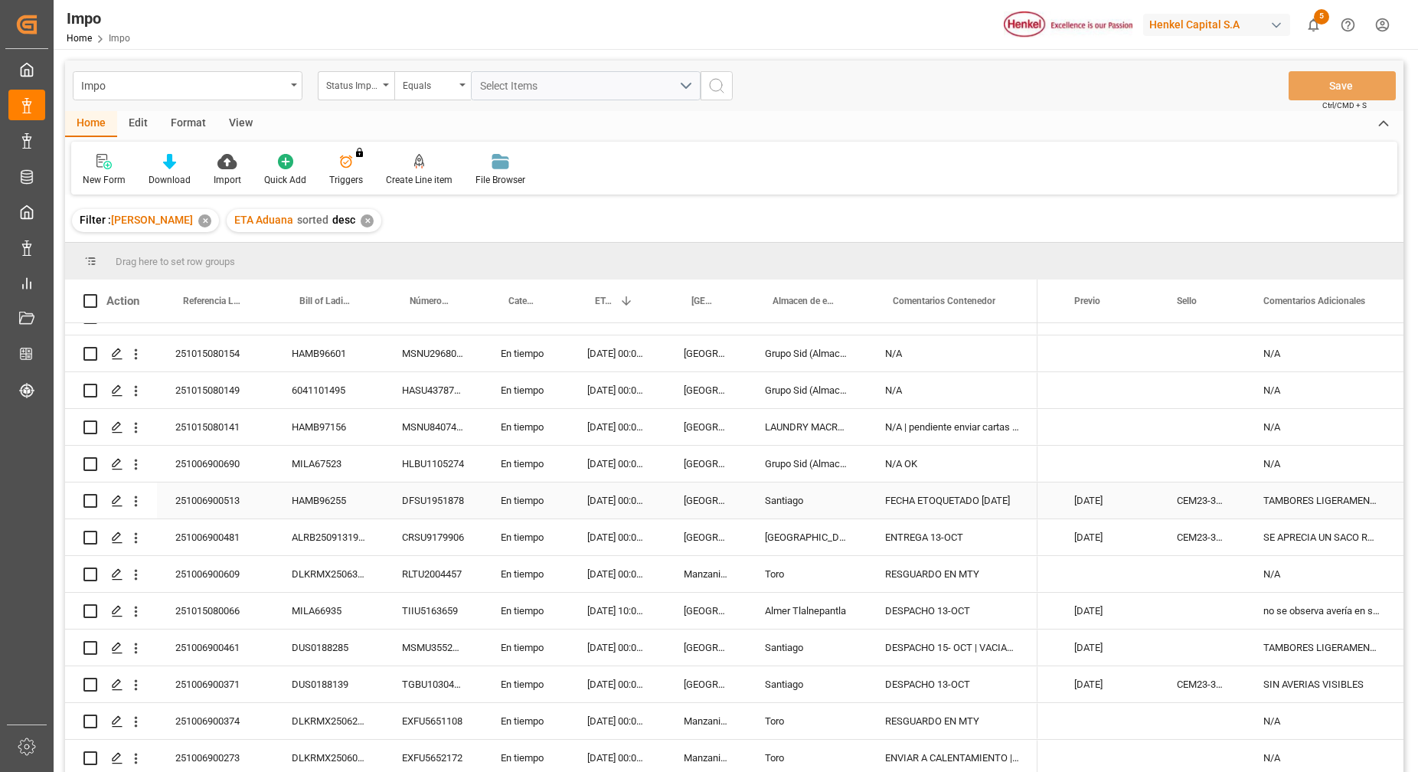
click at [243, 490] on div "251006900513" at bounding box center [215, 500] width 116 height 36
click at [896, 497] on div "FECHA ETOQUETADO 13 OCT" at bounding box center [951, 500] width 171 height 36
click at [895, 497] on div "FECHA ETOQUETADO 13 OCT" at bounding box center [951, 500] width 171 height 36
drag, startPoint x: 888, startPoint y: 504, endPoint x: 1056, endPoint y: 493, distance: 168.0
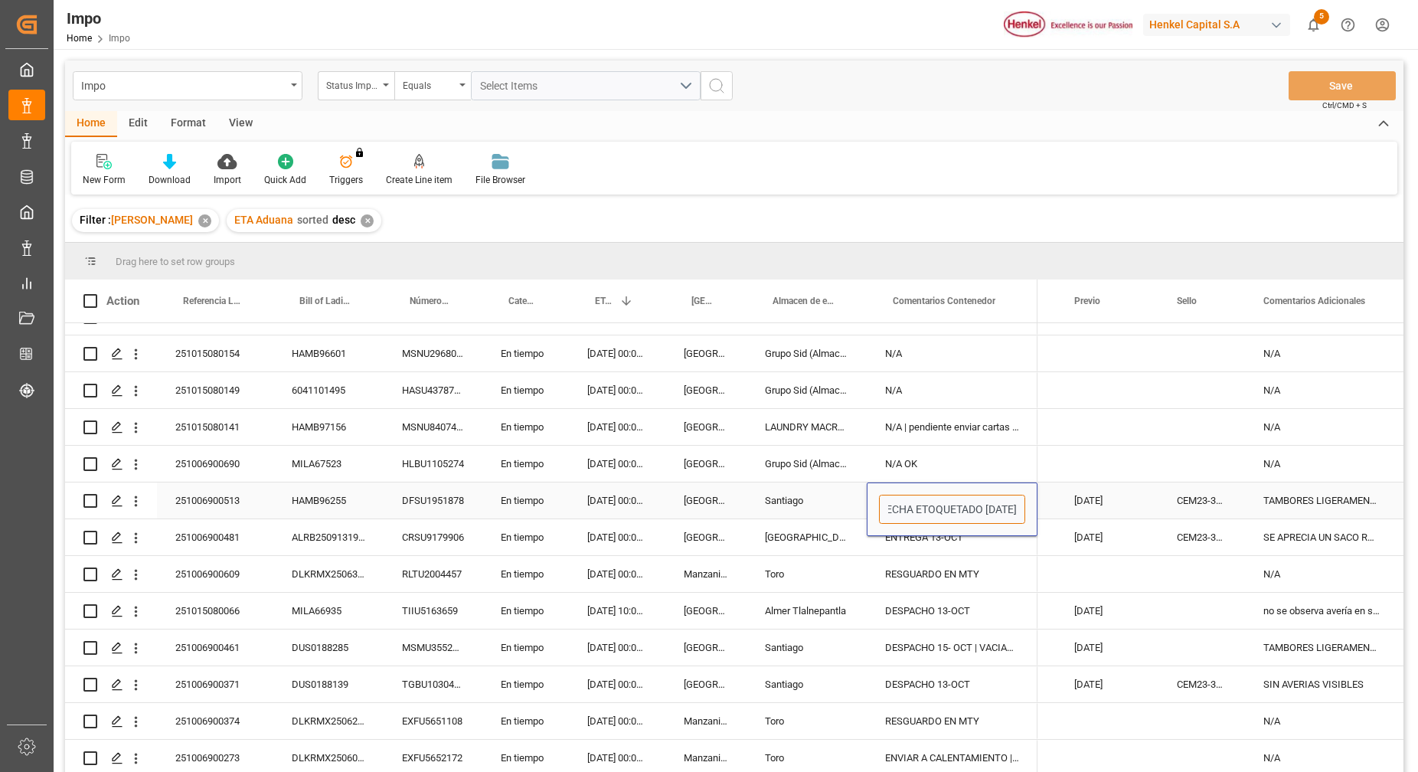
click at [1054, 493] on div "251009140034 En tiempo 09.11.2025 00:00:00 Salamanca N/A 25.03.303 En tiempo 03…" at bounding box center [734, 549] width 1338 height 453
click at [888, 501] on input "FECHA ETOQUETADO 13 OCT" at bounding box center [952, 508] width 146 height 29
click at [910, 506] on input "FECHA ETOQUETADO 13 OCT" at bounding box center [952, 508] width 146 height 29
type input "DESPACHO - [DATE] | FECHA ETOQUETADO [DATE]"
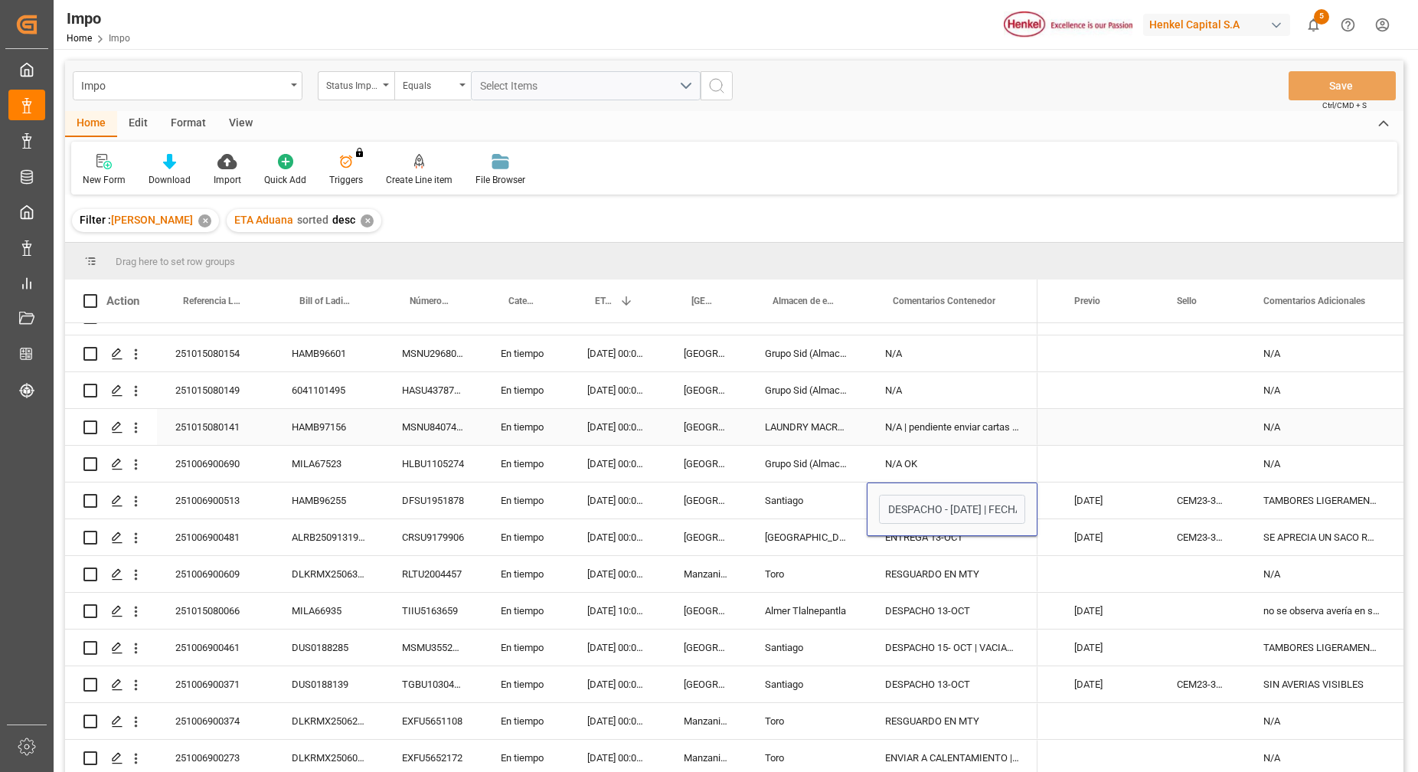
click at [1198, 415] on div "Press SPACE to select this row." at bounding box center [1201, 427] width 86 height 36
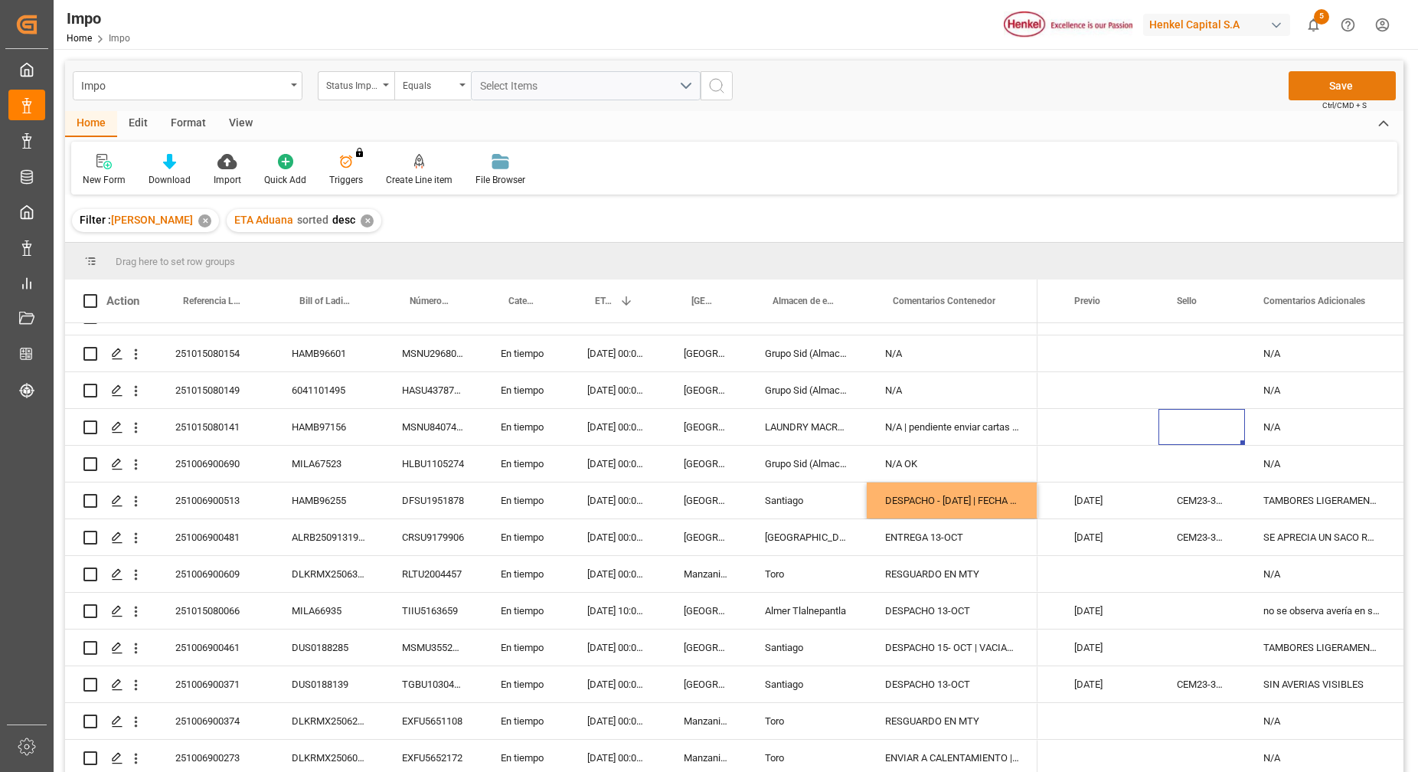
click at [1305, 83] on button "Save" at bounding box center [1341, 85] width 107 height 29
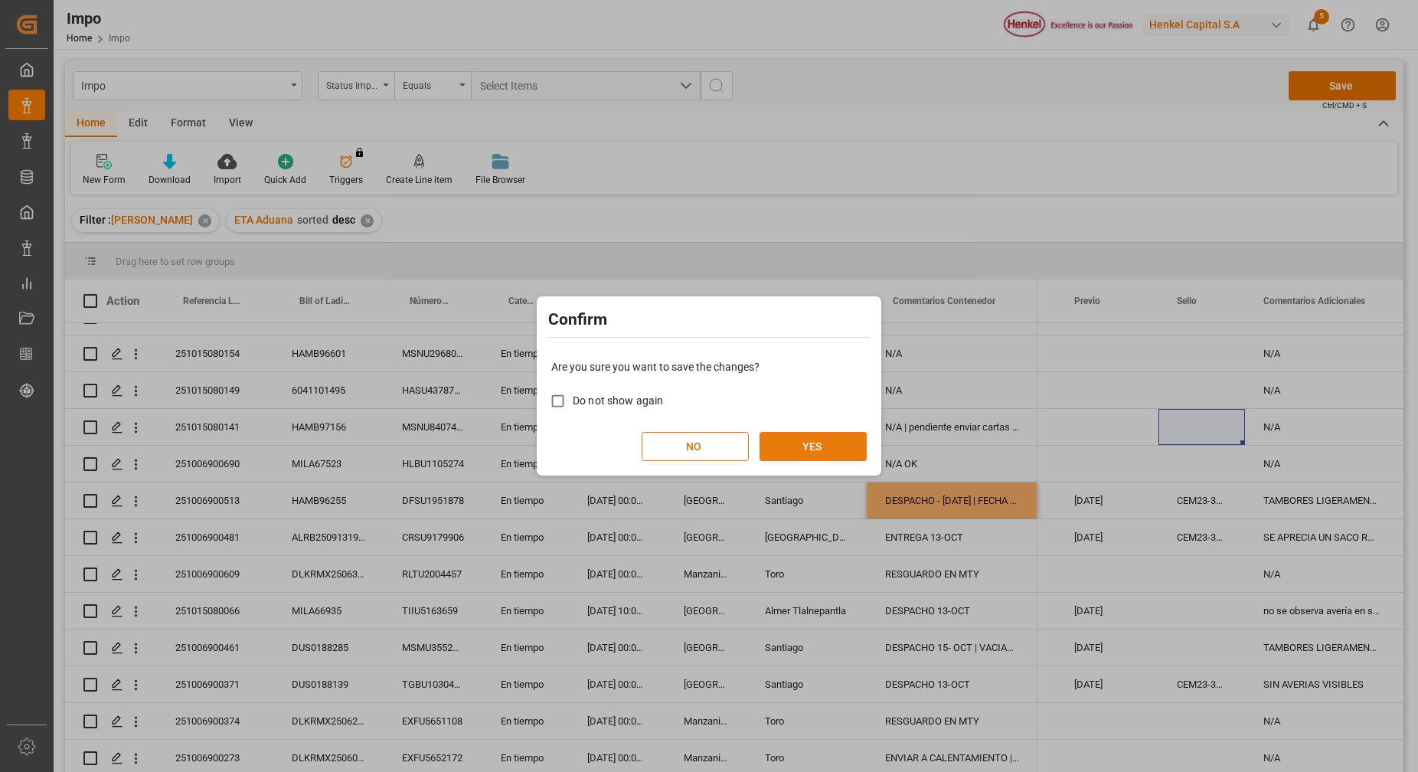
click at [817, 445] on button "YES" at bounding box center [812, 446] width 107 height 29
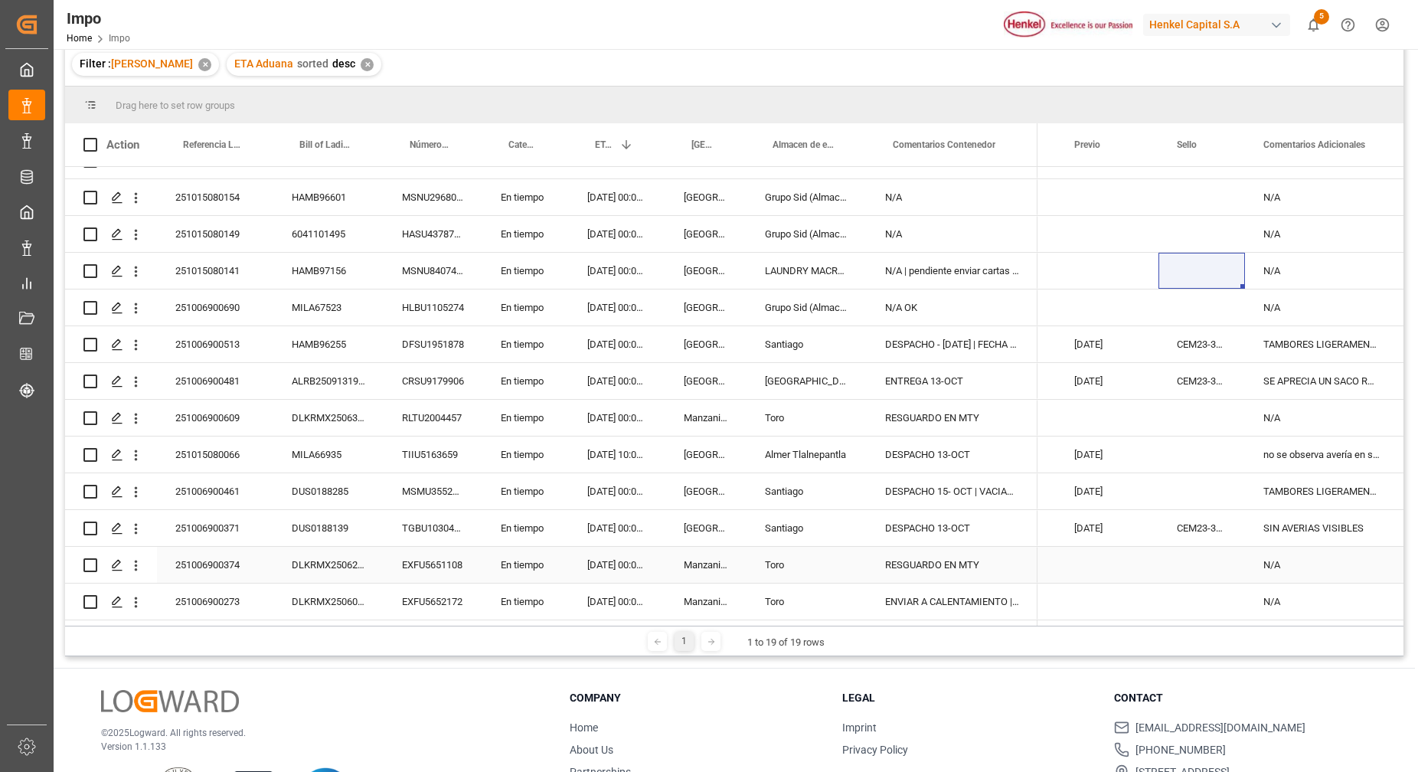
scroll to position [191, 0]
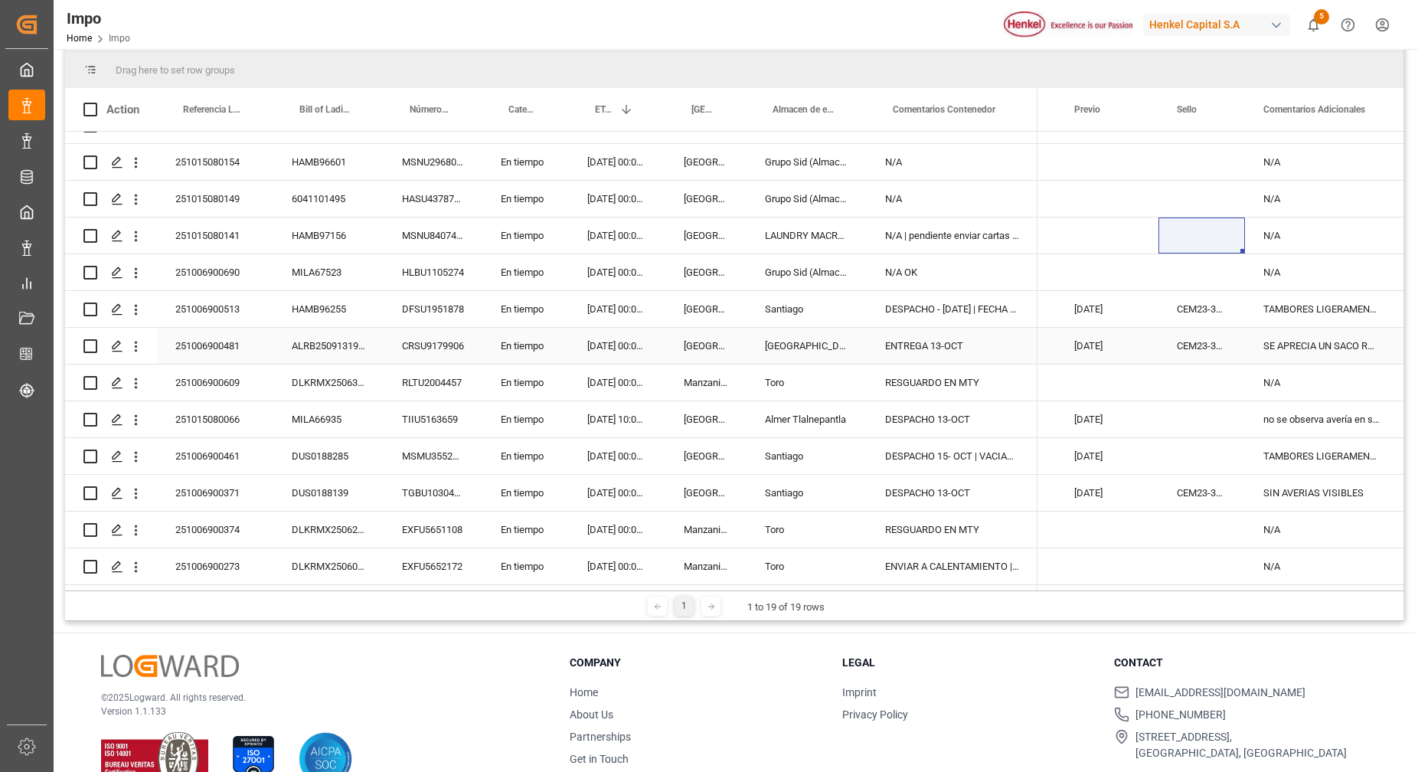
click at [364, 332] on div "ALRB250913190054" at bounding box center [328, 346] width 110 height 36
click at [241, 375] on div "251006900609" at bounding box center [215, 382] width 116 height 36
click at [1005, 371] on div "RESGUARDO EN MTY" at bounding box center [951, 382] width 171 height 36
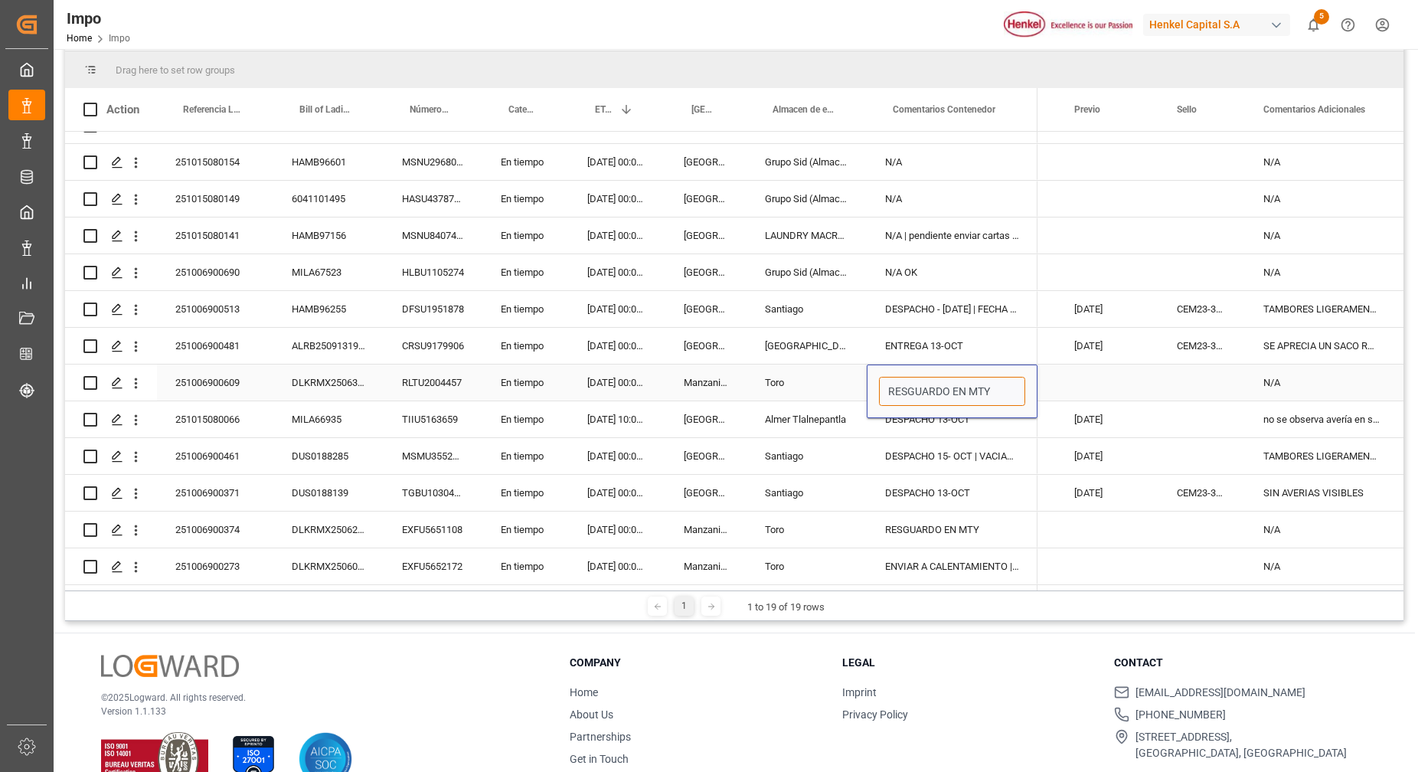
click at [886, 386] on input "RESGUARDO EN MTY" at bounding box center [952, 391] width 146 height 29
type input "DESPACHO- [DATE] | RESGUARDO EN MTY"
click at [1006, 254] on div "N/A OK" at bounding box center [951, 272] width 171 height 36
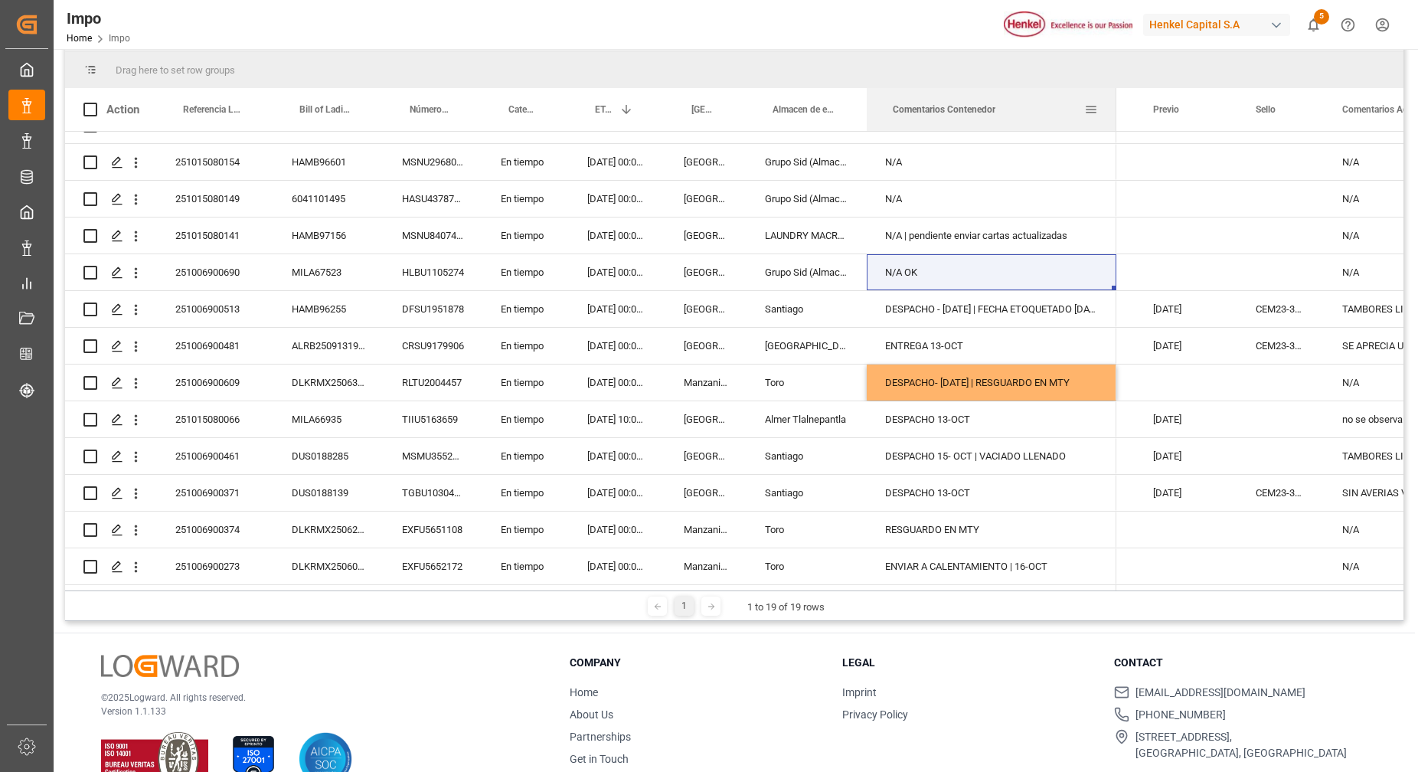
drag, startPoint x: 1036, startPoint y: 103, endPoint x: 1130, endPoint y: 156, distance: 108.0
click at [1115, 116] on div at bounding box center [1116, 109] width 6 height 43
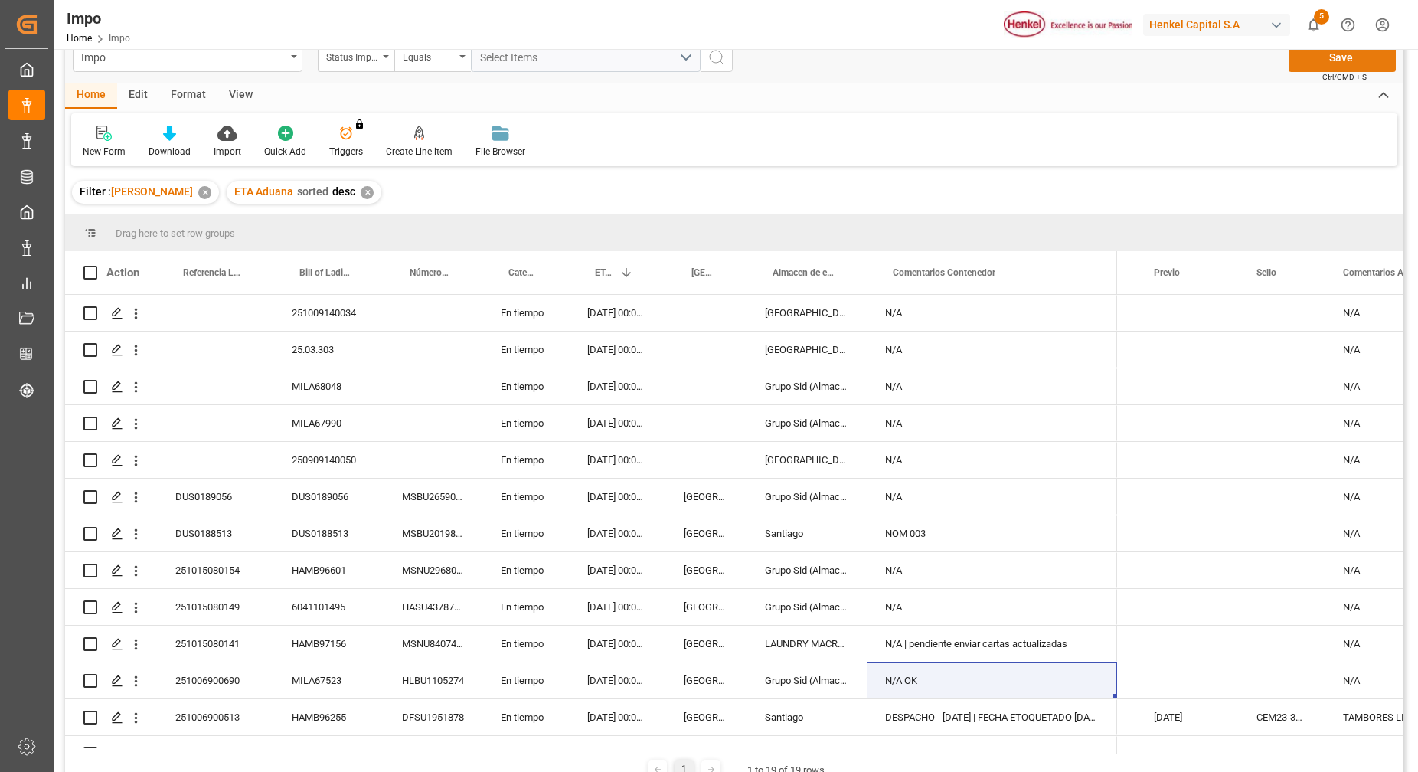
scroll to position [0, 0]
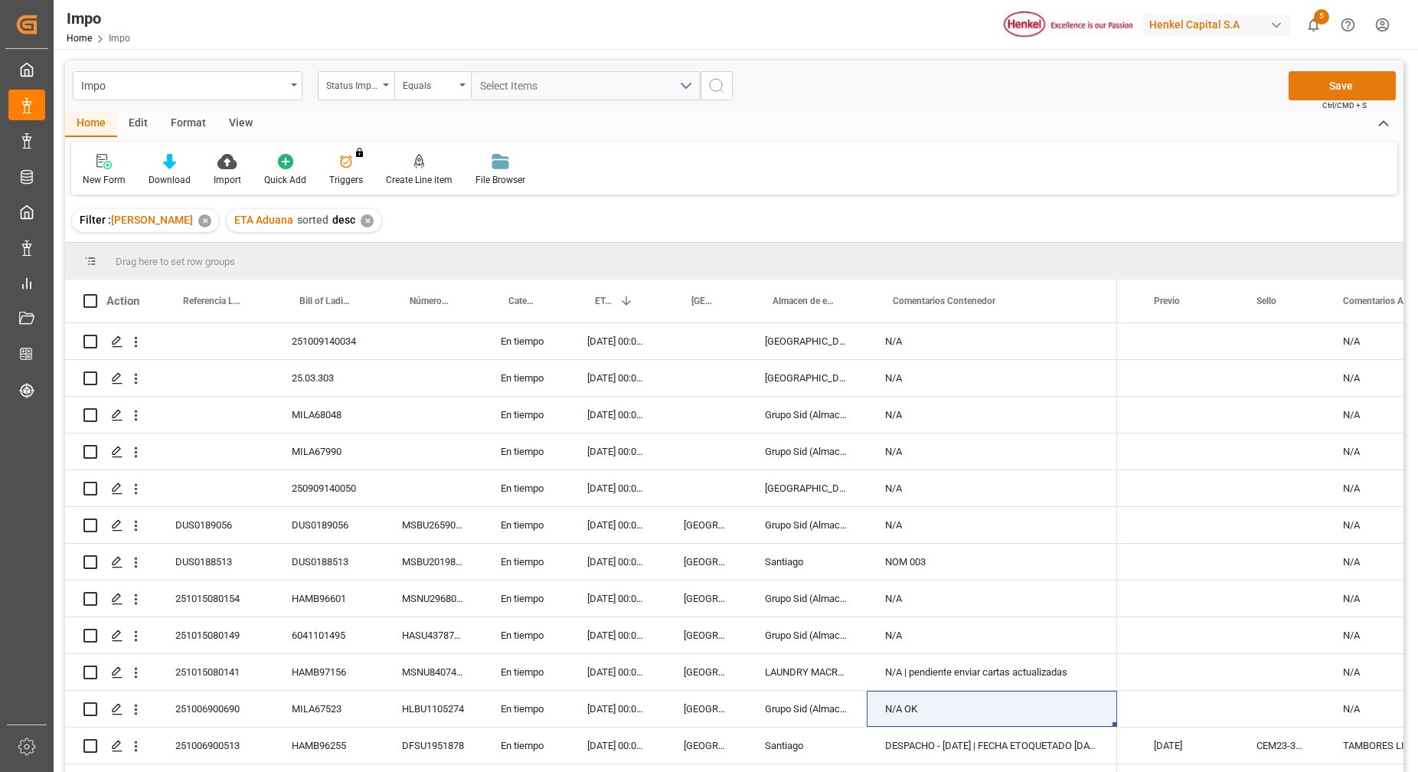
click at [1343, 87] on button "Save" at bounding box center [1341, 85] width 107 height 29
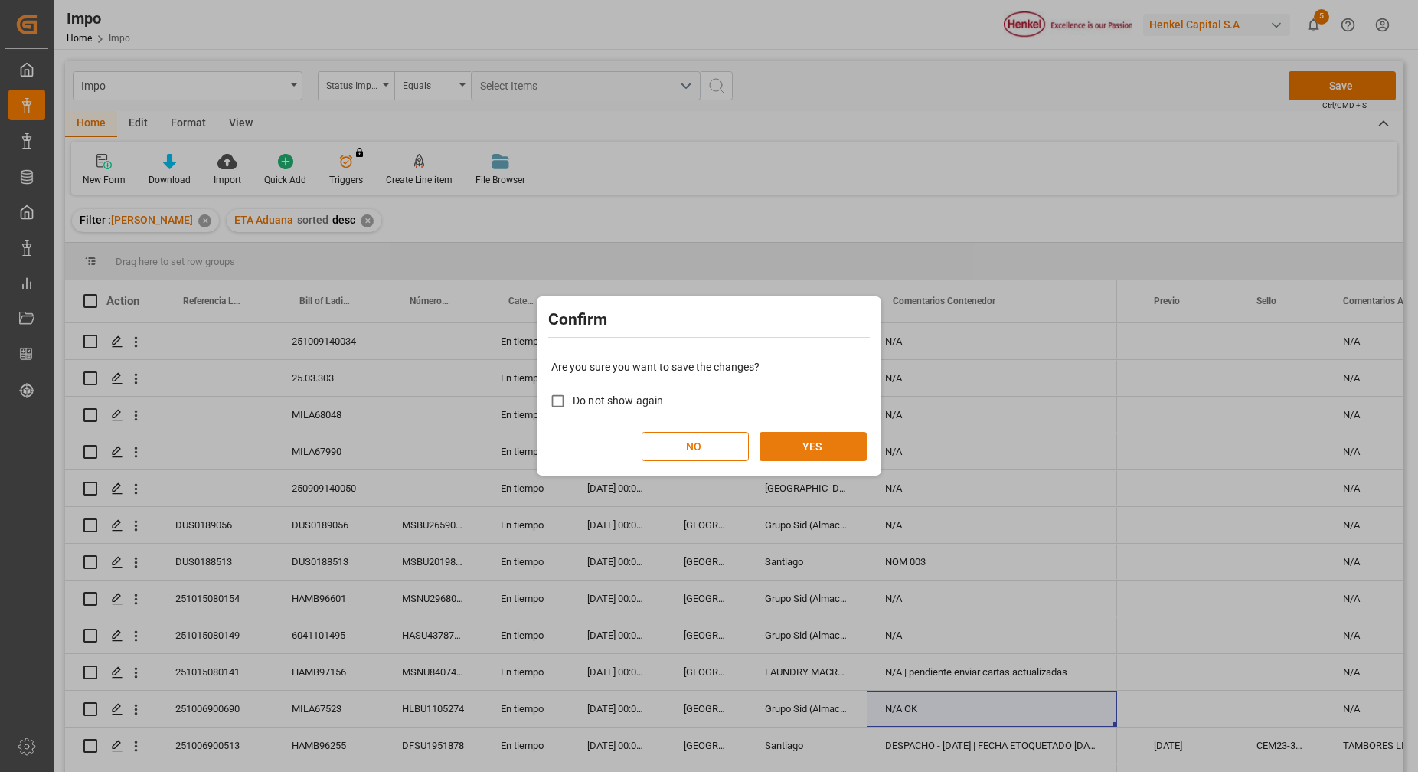
click at [839, 442] on button "YES" at bounding box center [812, 446] width 107 height 29
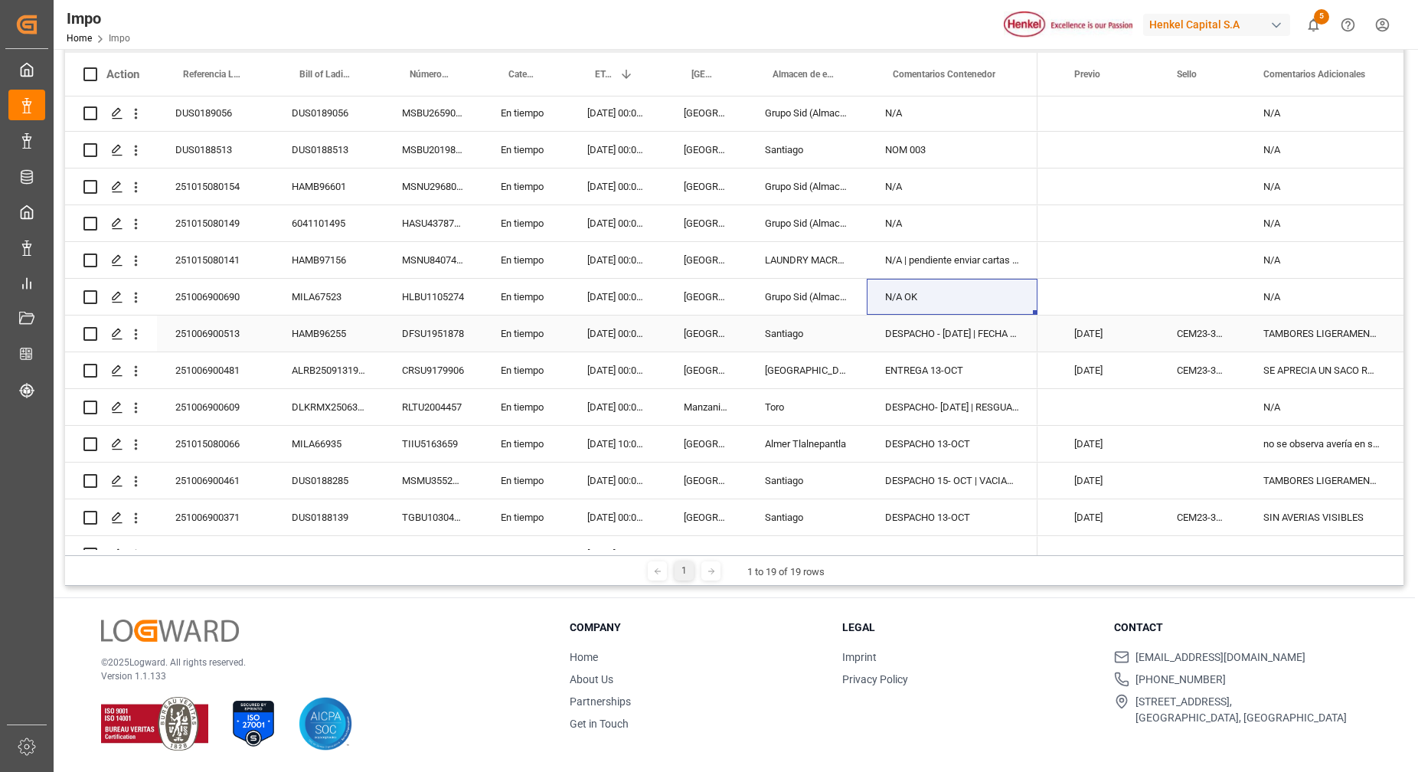
scroll to position [155, 0]
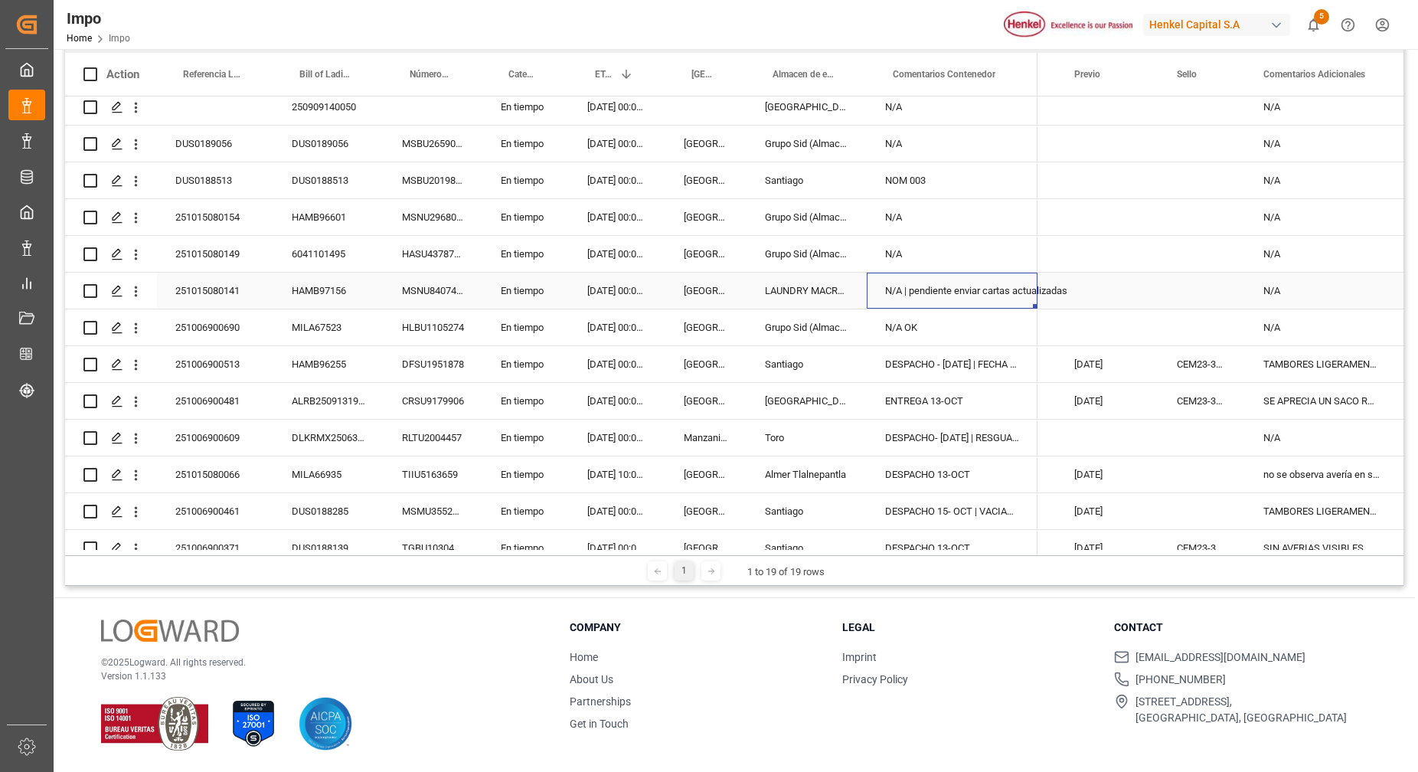
click at [915, 291] on div "N/A | pendiente enviar cartas actualizadas" at bounding box center [951, 290] width 171 height 36
click at [601, 289] on div "[DATE] 00:00:00" at bounding box center [617, 290] width 96 height 36
click at [216, 284] on div "251015080141" at bounding box center [215, 290] width 116 height 36
click at [216, 282] on div "251015080141" at bounding box center [215, 290] width 116 height 36
click at [215, 286] on div "251015080141" at bounding box center [215, 290] width 116 height 36
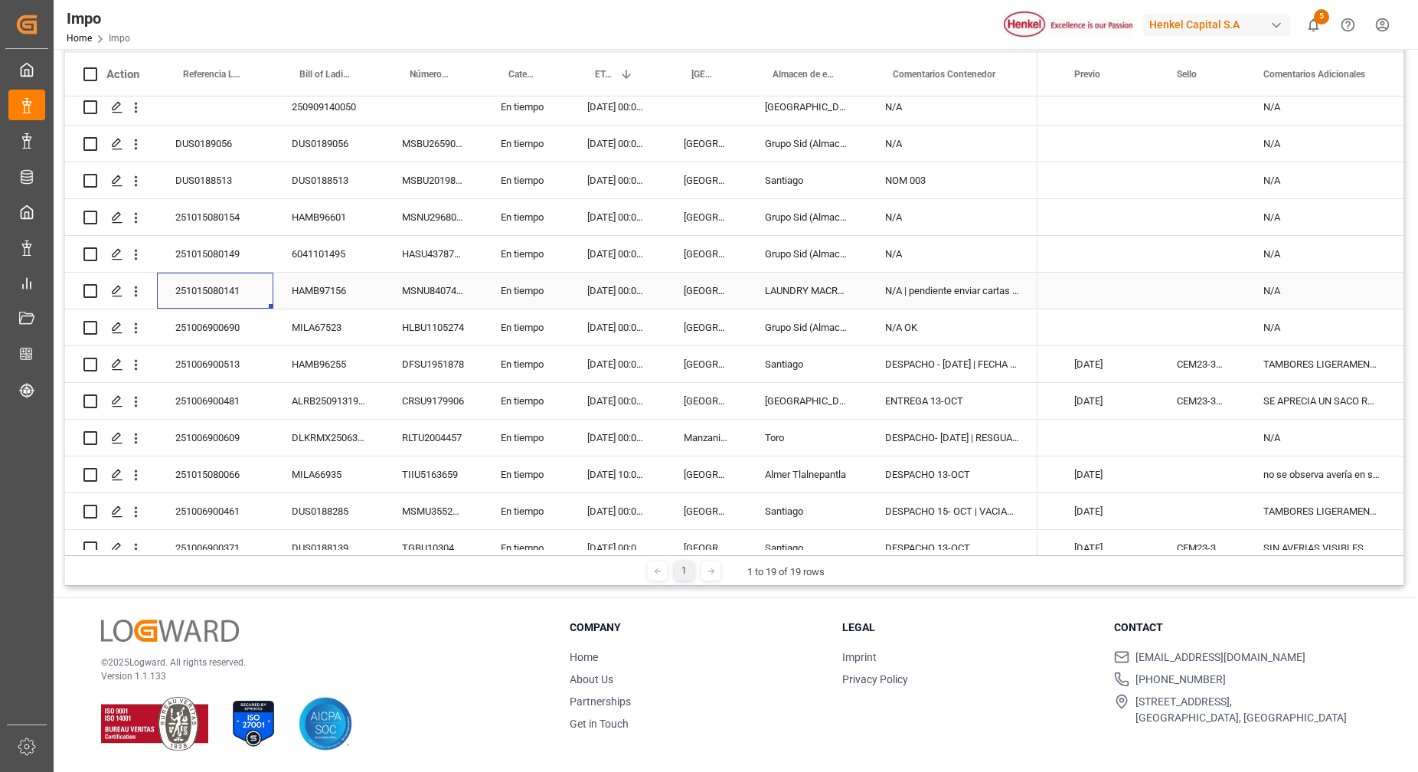
click at [215, 286] on div "251015080141" at bounding box center [215, 290] width 116 height 36
click at [213, 295] on input "251015080141" at bounding box center [215, 299] width 92 height 29
click at [372, 318] on div "MILA67523" at bounding box center [328, 327] width 110 height 36
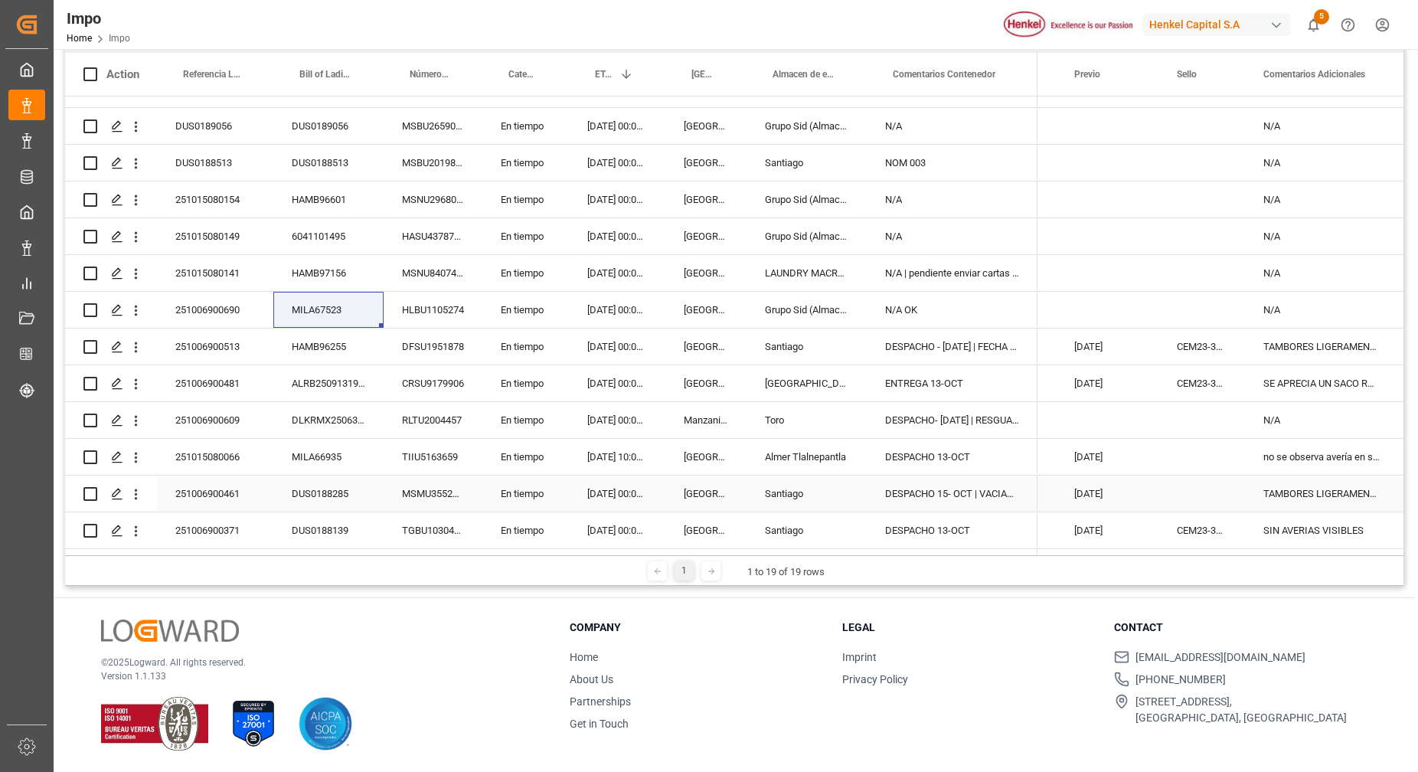
scroll to position [250, 0]
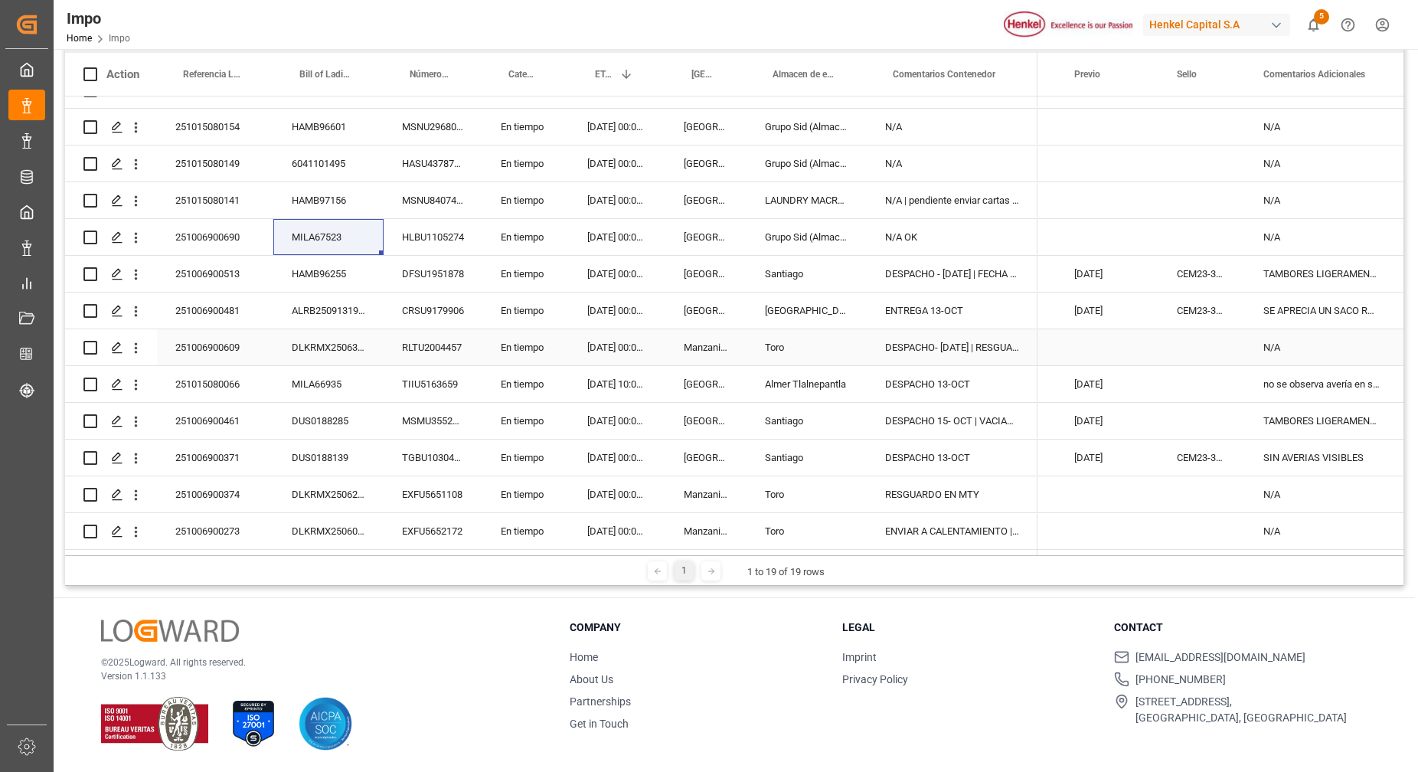
click at [1076, 356] on div "Press SPACE to select this row." at bounding box center [1107, 347] width 103 height 36
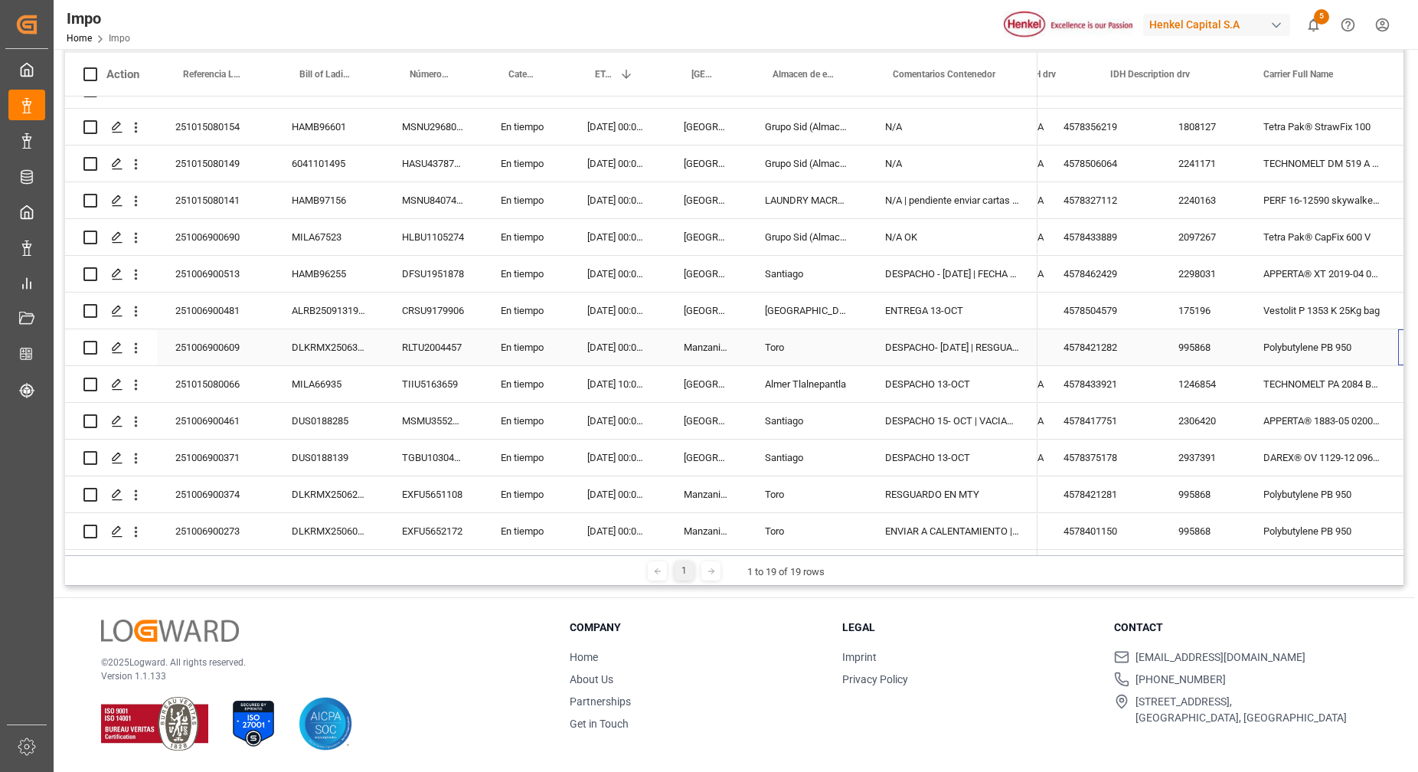
scroll to position [0, 972]
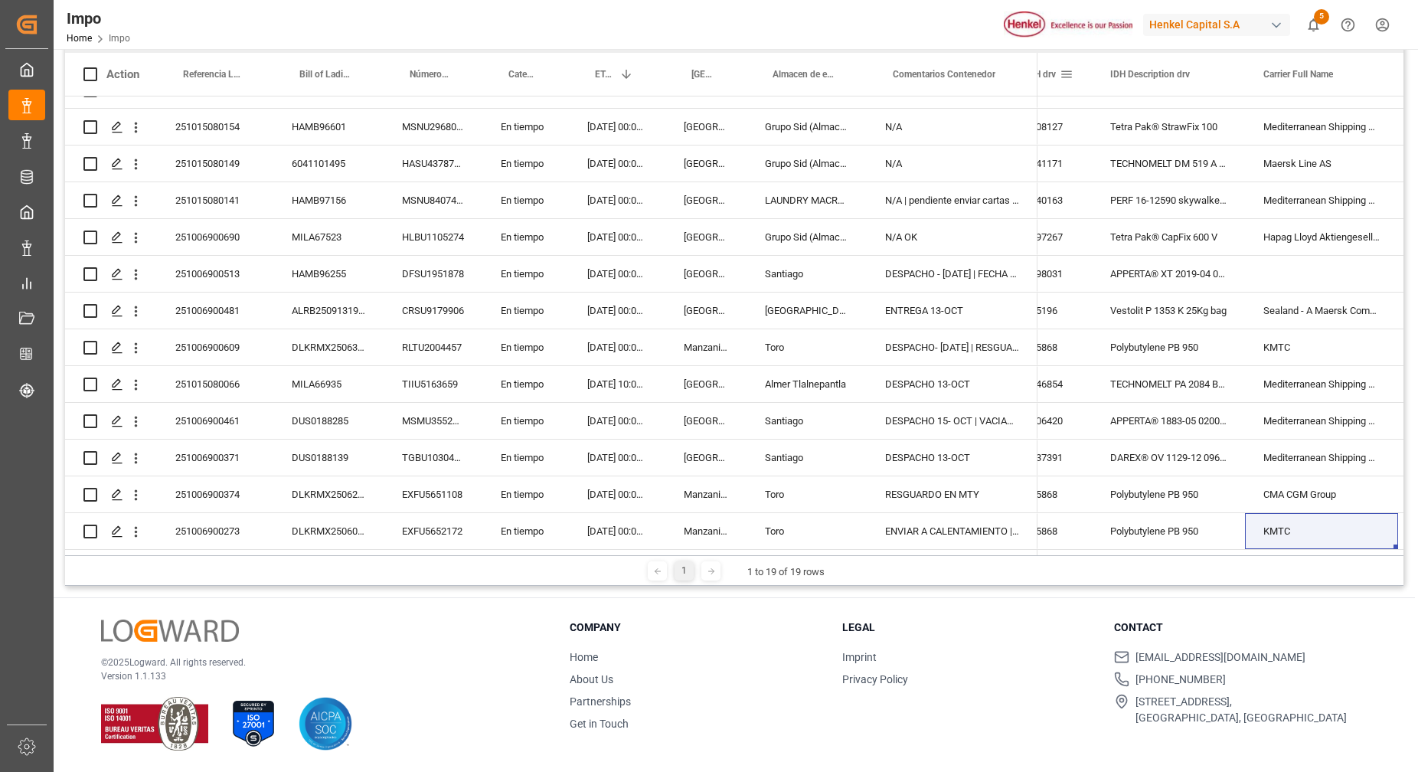
click at [1036, 60] on div "IDH drv" at bounding box center [1042, 74] width 34 height 43
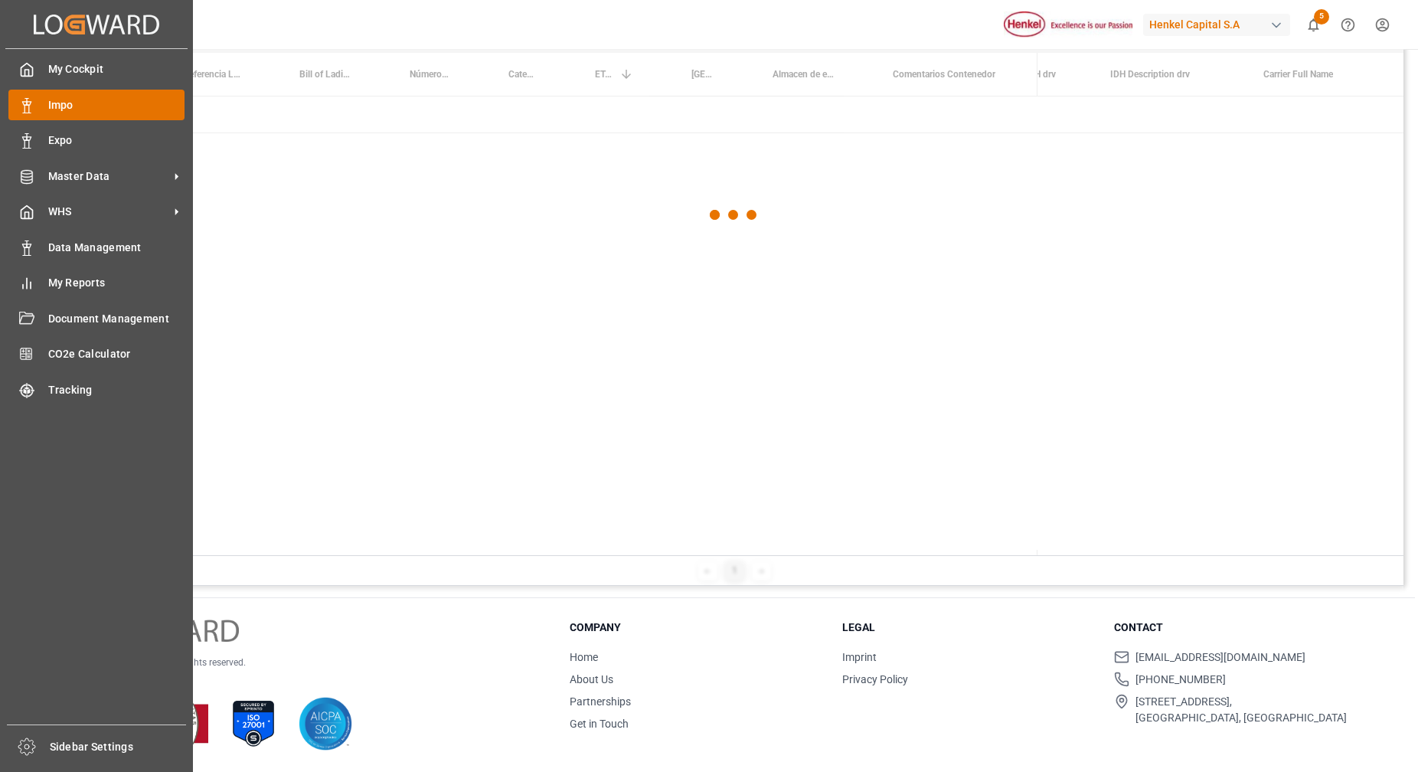
click at [38, 117] on div "Impo Impo" at bounding box center [96, 105] width 176 height 30
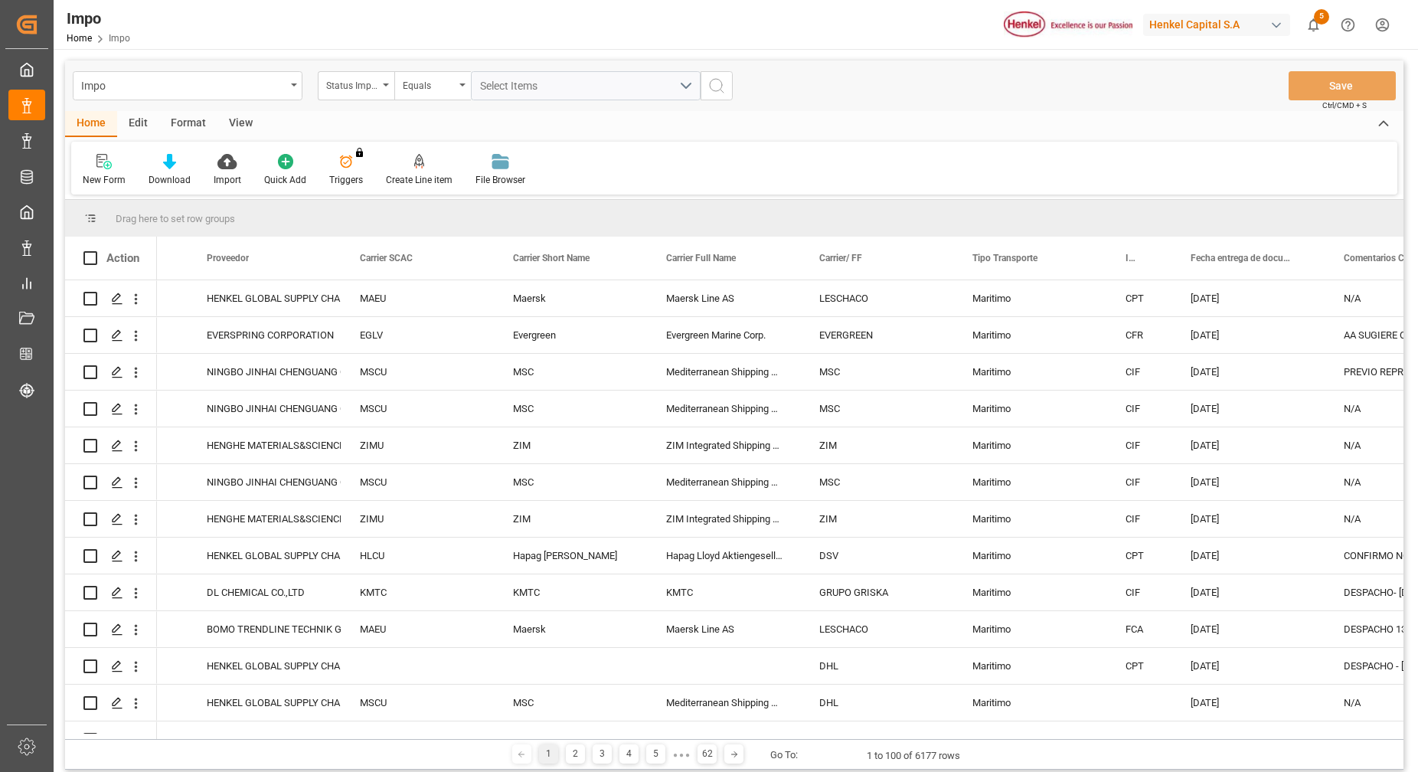
click at [201, 136] on div "Format" at bounding box center [188, 124] width 58 height 26
click at [110, 165] on icon at bounding box center [105, 161] width 14 height 15
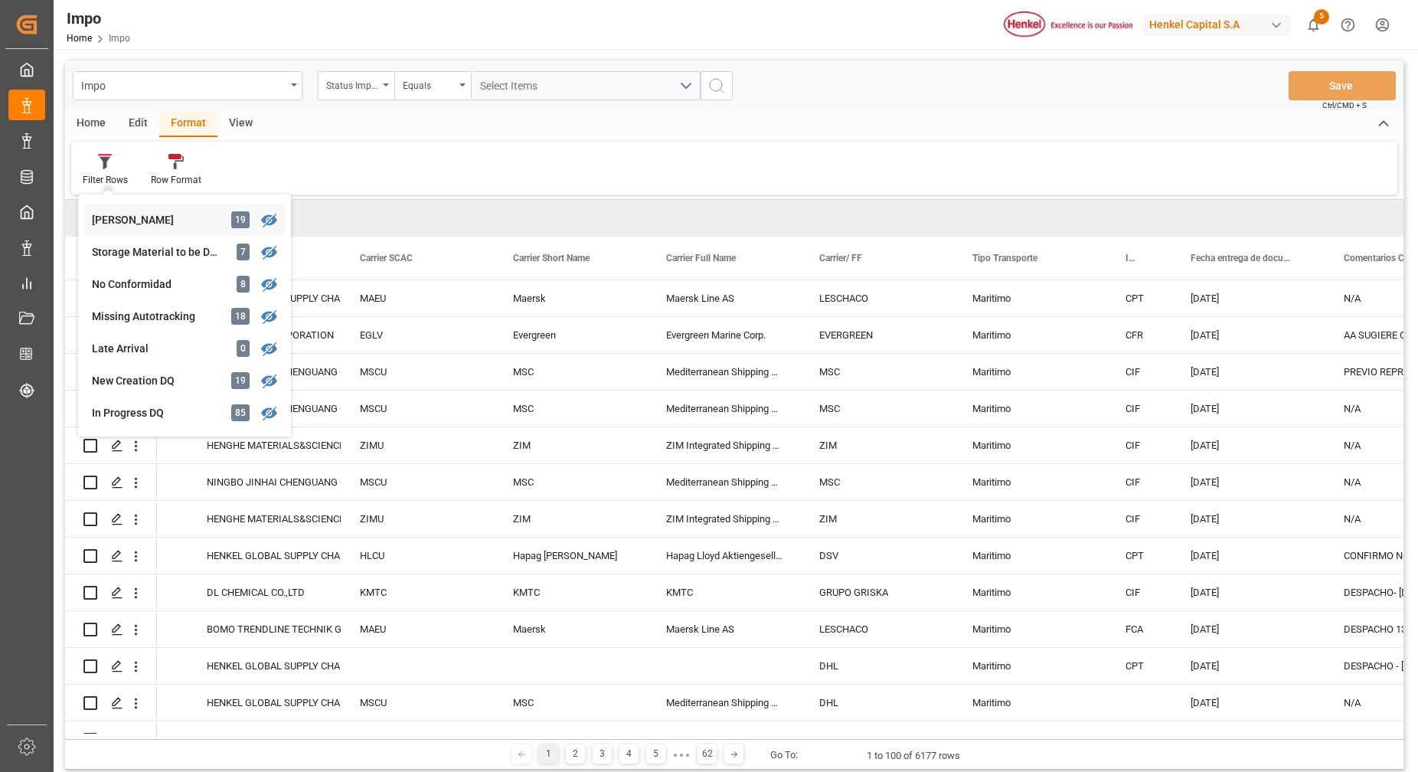
click at [155, 227] on div "Impo Status Importación Equals Select Items Save Ctrl/CMD + S Home Edit Format …" at bounding box center [734, 414] width 1338 height 709
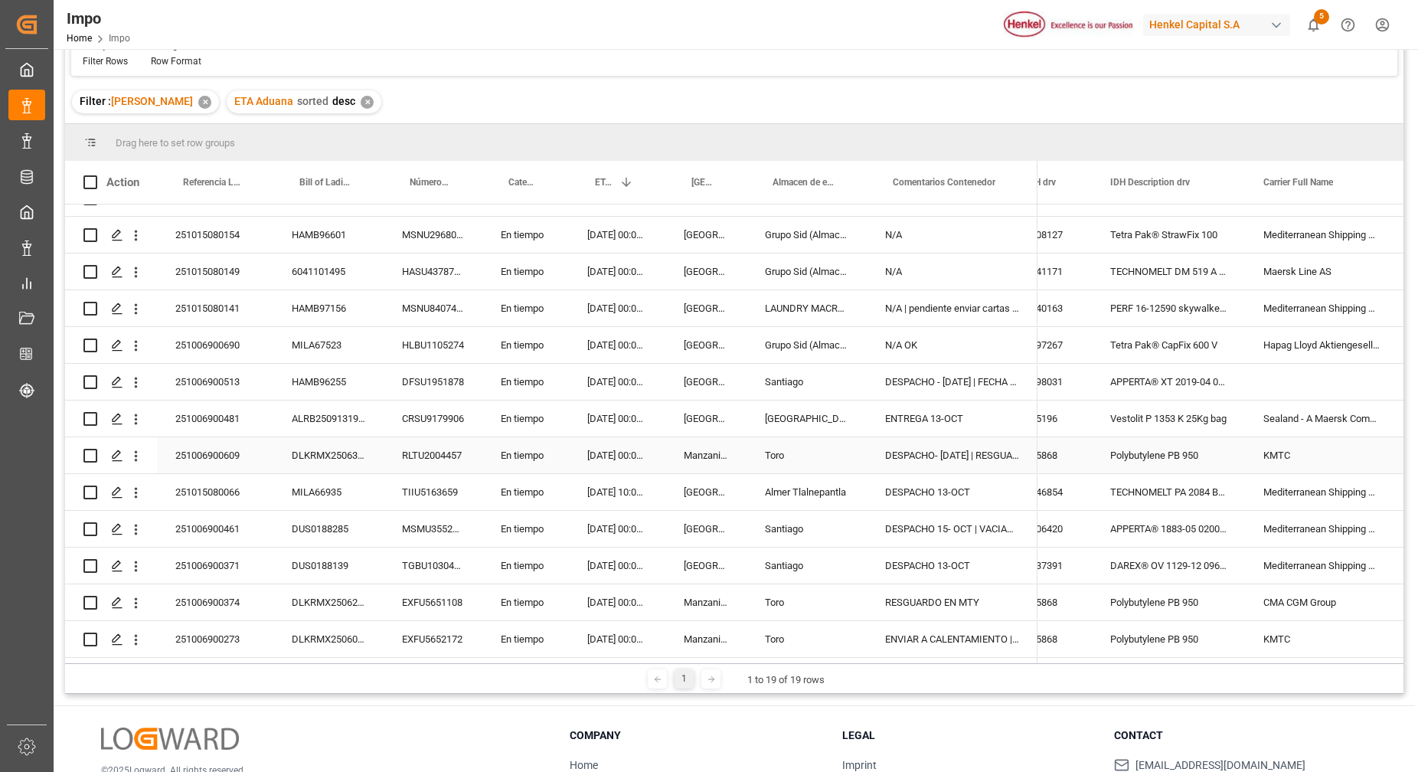
scroll to position [121, 0]
click at [388, 435] on div "RLTU2004457" at bounding box center [432, 453] width 99 height 36
click at [316, 288] on div "HAMB97156" at bounding box center [328, 306] width 110 height 36
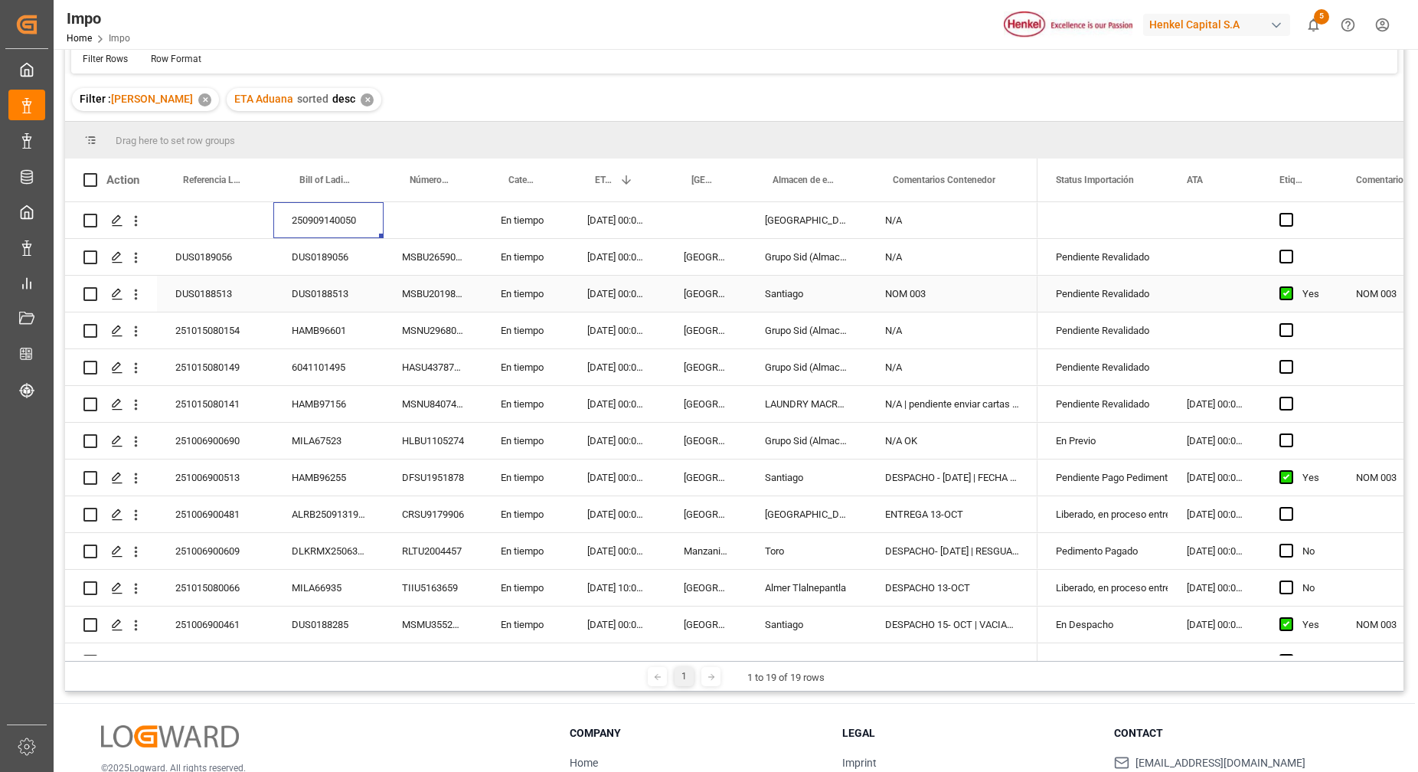
scroll to position [110, 0]
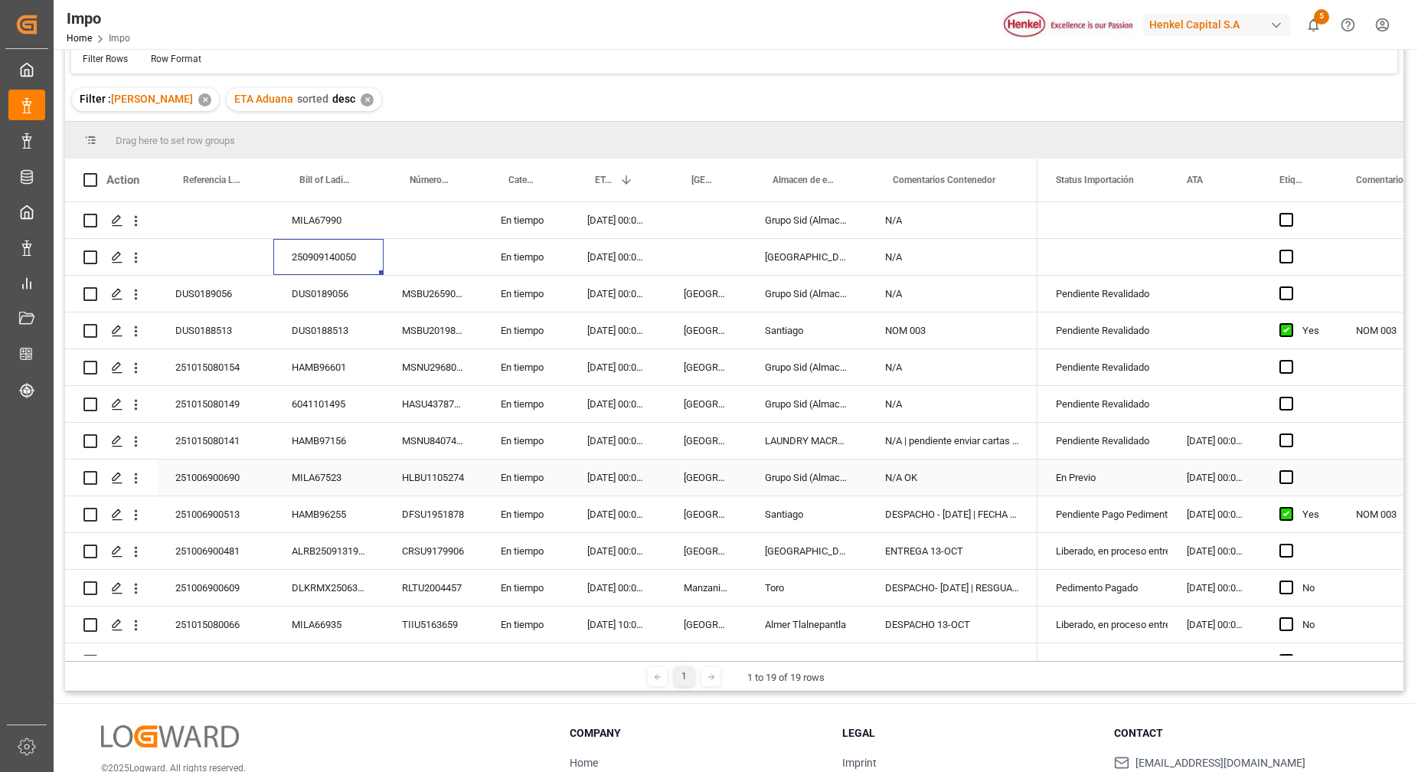
click at [348, 483] on div "MILA67523" at bounding box center [328, 477] width 110 height 36
click at [256, 256] on div "Press SPACE to select this row." at bounding box center [215, 257] width 116 height 36
click at [318, 410] on div "6041101495" at bounding box center [328, 404] width 110 height 36
drag, startPoint x: 840, startPoint y: 261, endPoint x: 829, endPoint y: 267, distance: 12.3
click at [829, 267] on div "[GEOGRAPHIC_DATA]" at bounding box center [806, 257] width 120 height 36
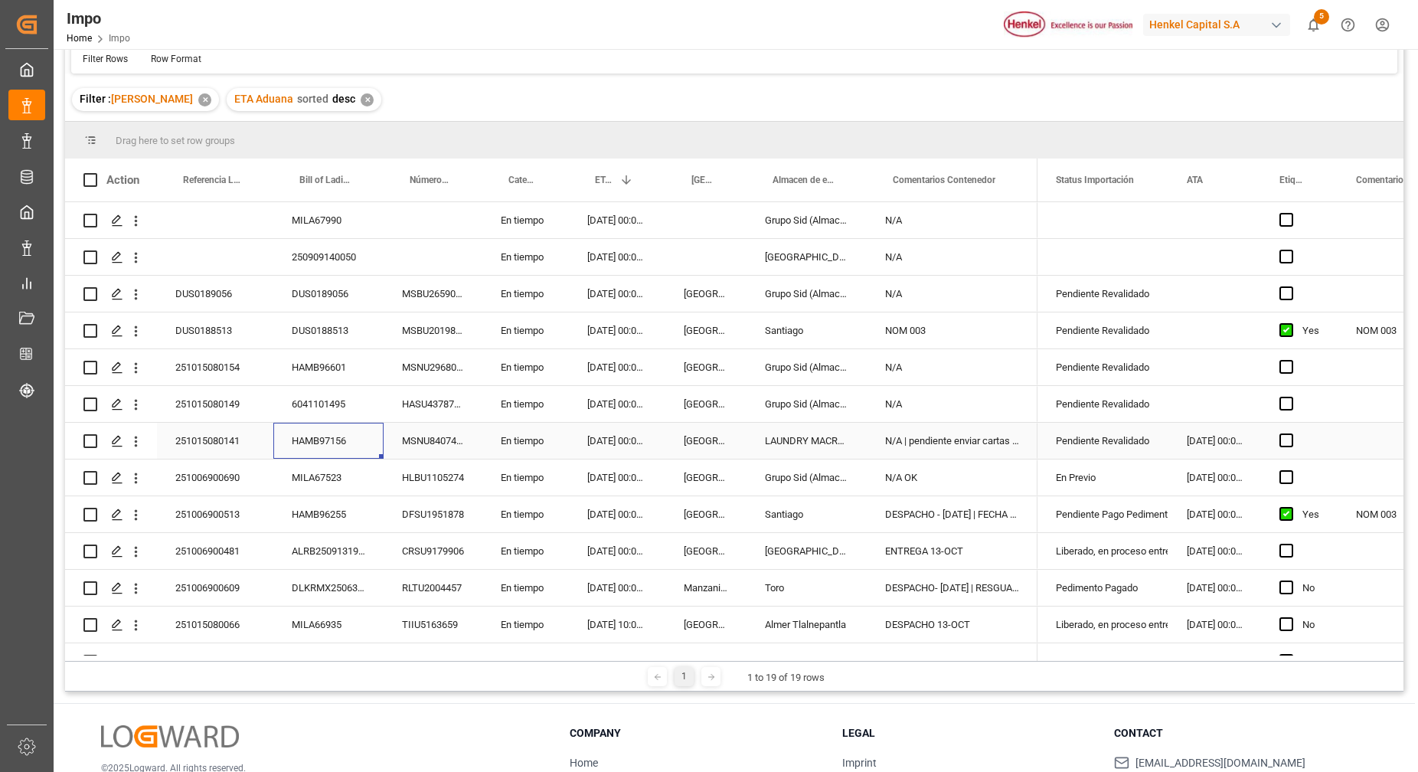
click at [329, 445] on div "HAMB97156" at bounding box center [328, 441] width 110 height 36
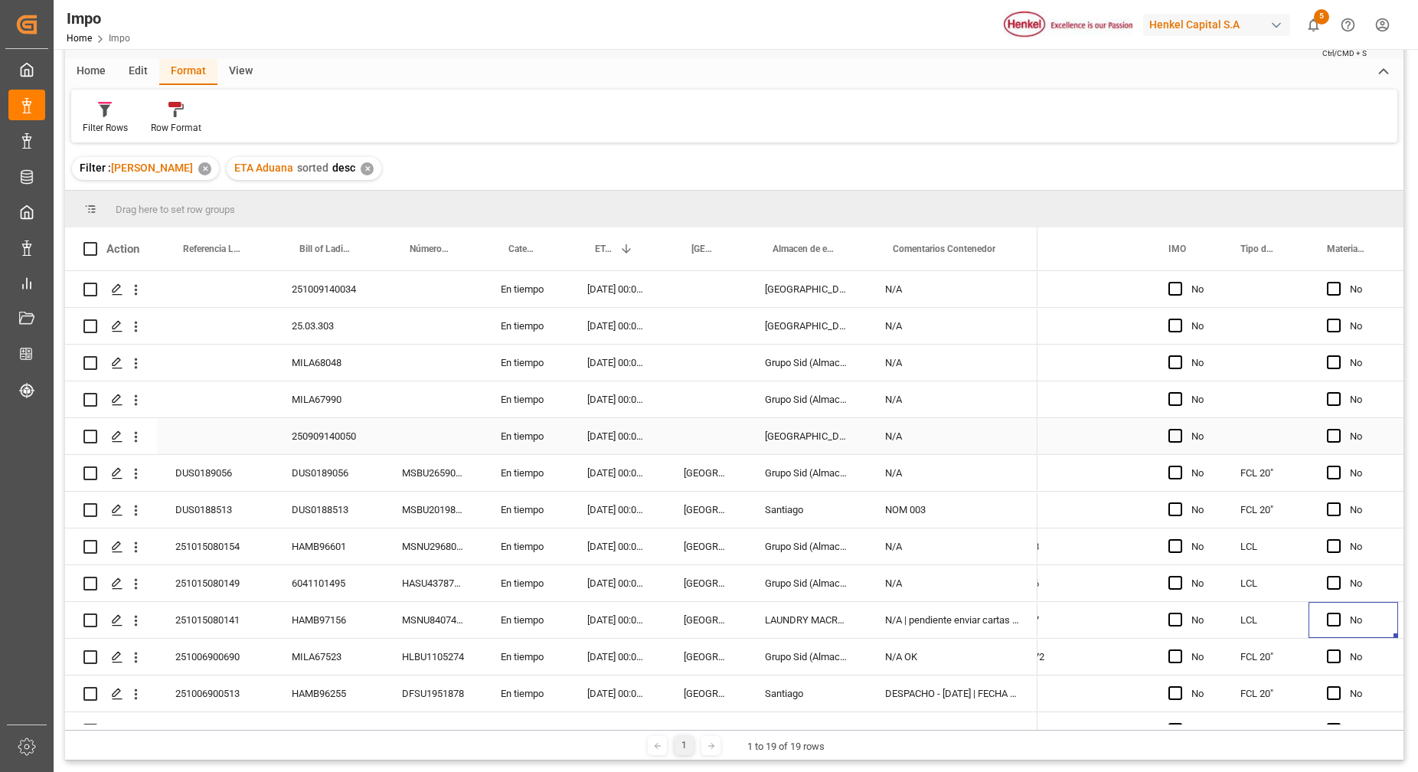
scroll to position [0, 0]
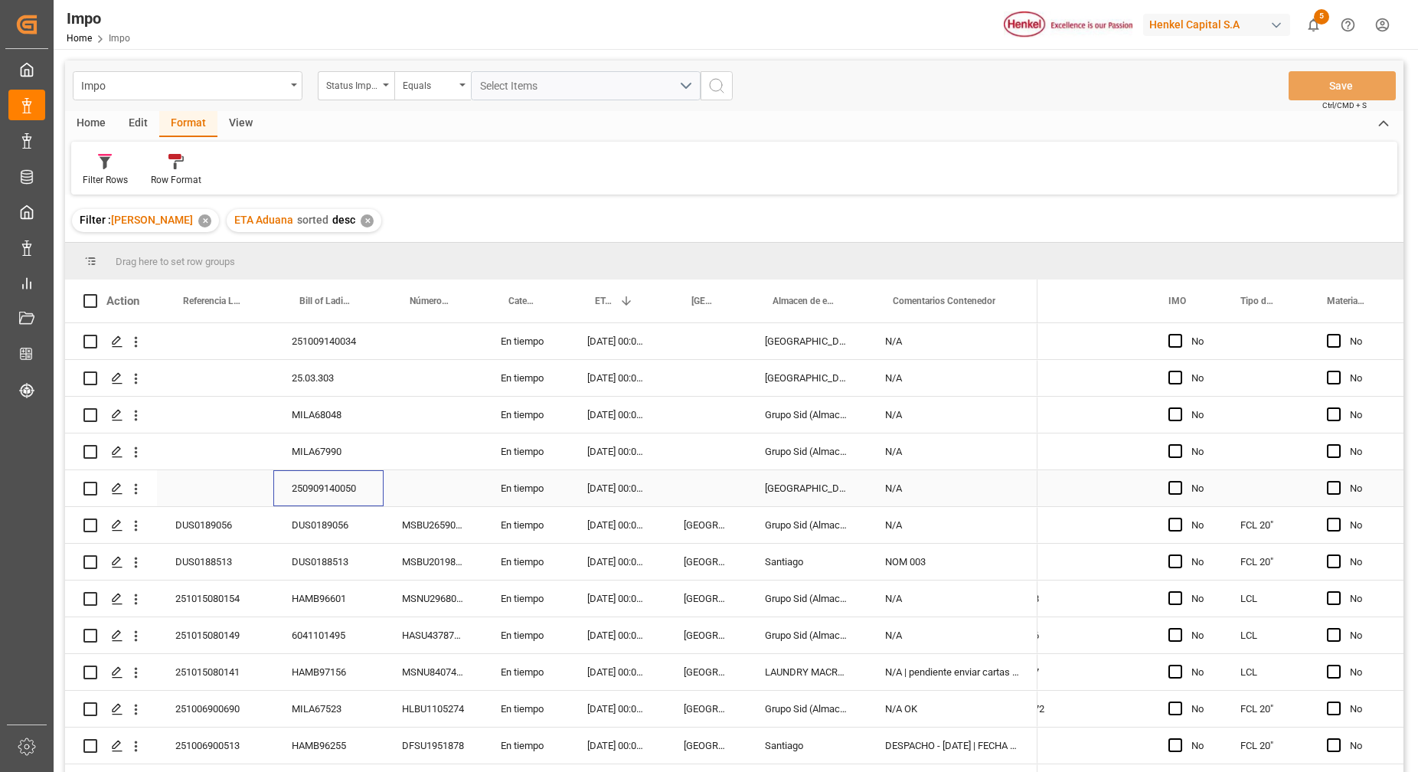
click at [347, 491] on div "250909140050" at bounding box center [328, 488] width 110 height 36
click at [347, 491] on input "250909140050" at bounding box center [329, 496] width 86 height 29
click at [134, 492] on icon "open menu" at bounding box center [136, 489] width 16 height 16
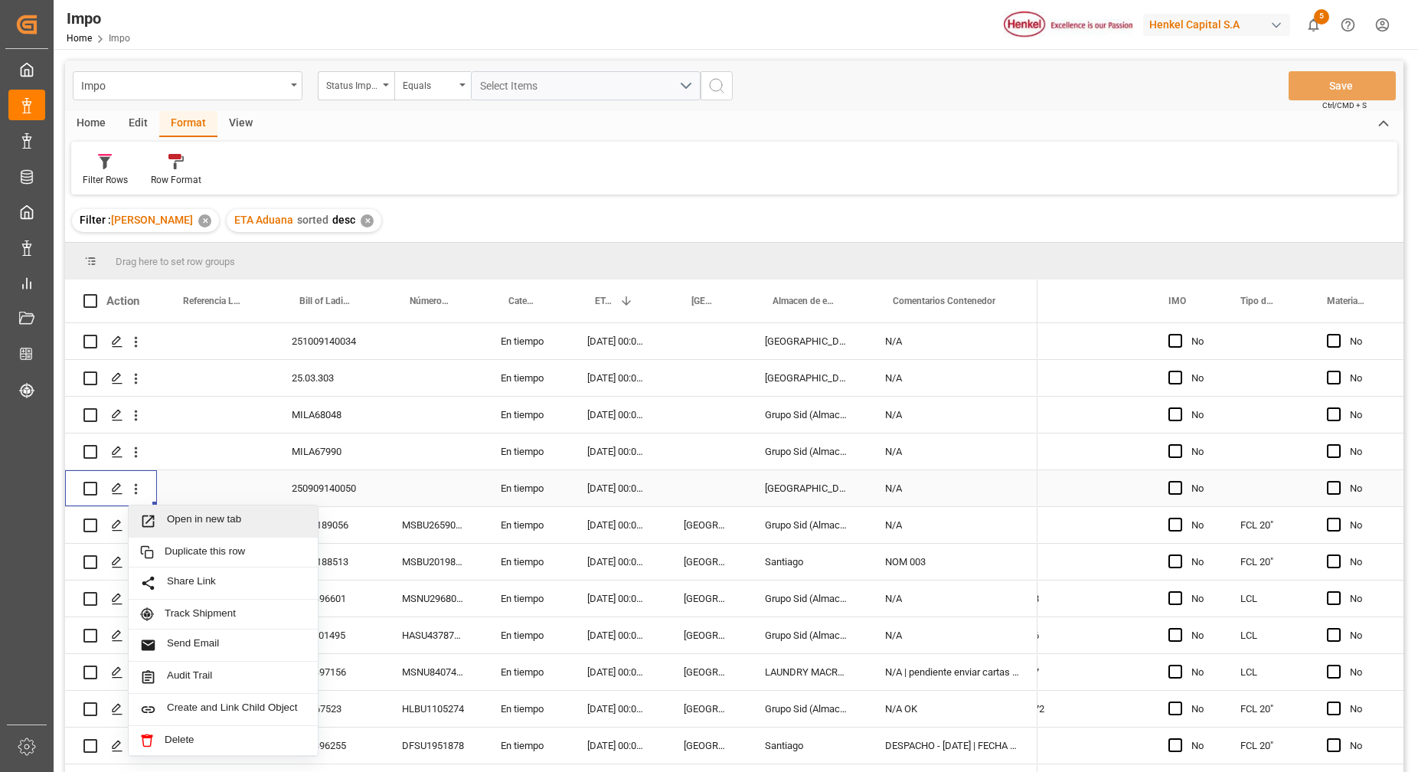
click at [187, 519] on span "Open in new tab" at bounding box center [236, 521] width 139 height 16
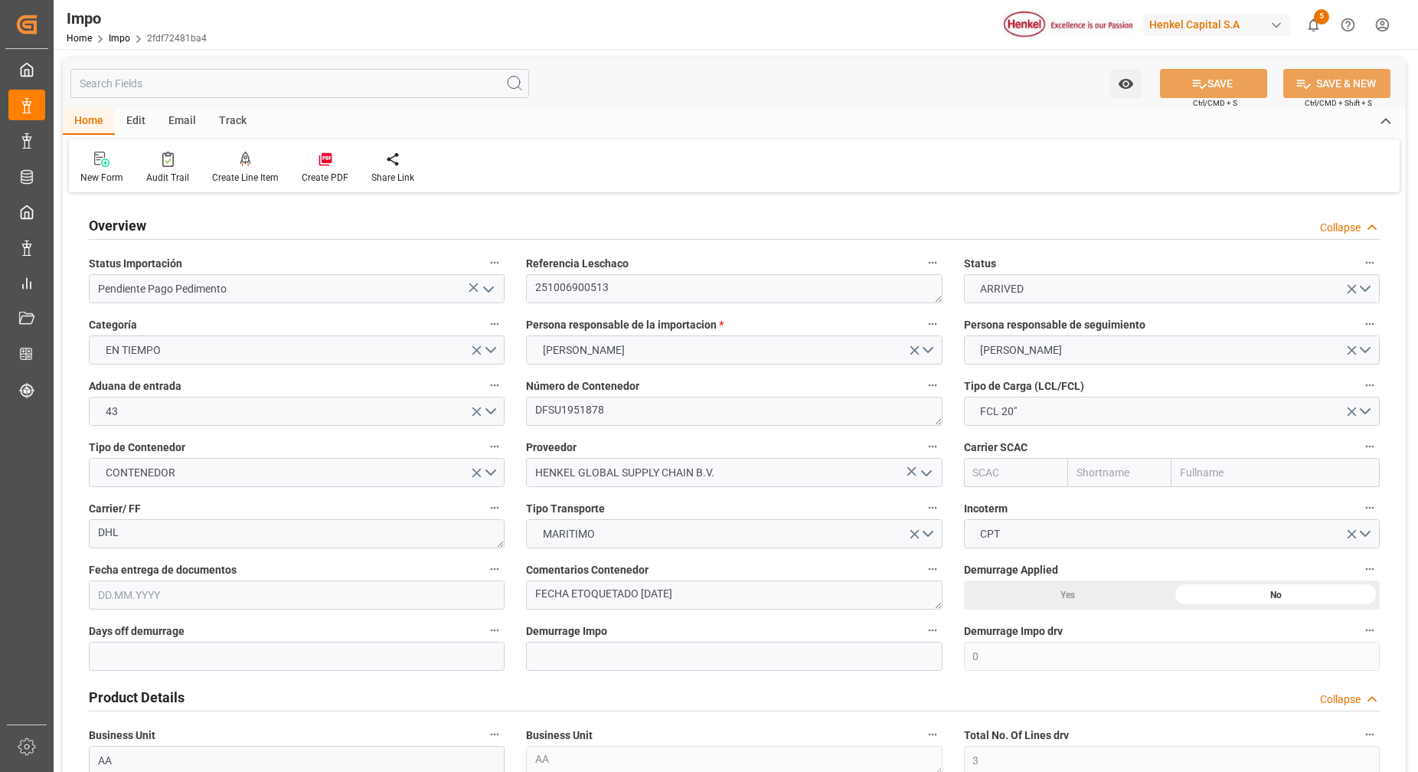
type input "0"
type input "3"
type input "20"
type input "19.09.2025"
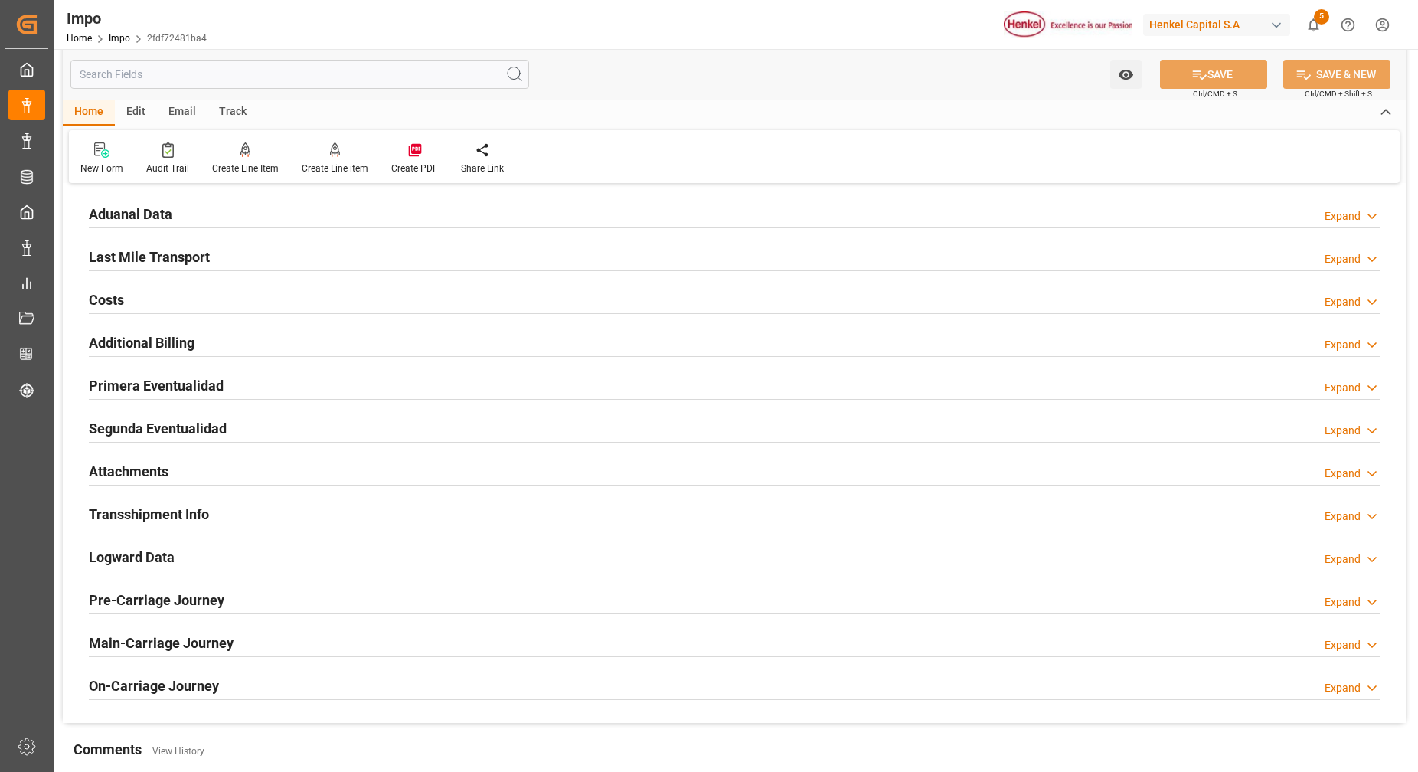
scroll to position [1119, 0]
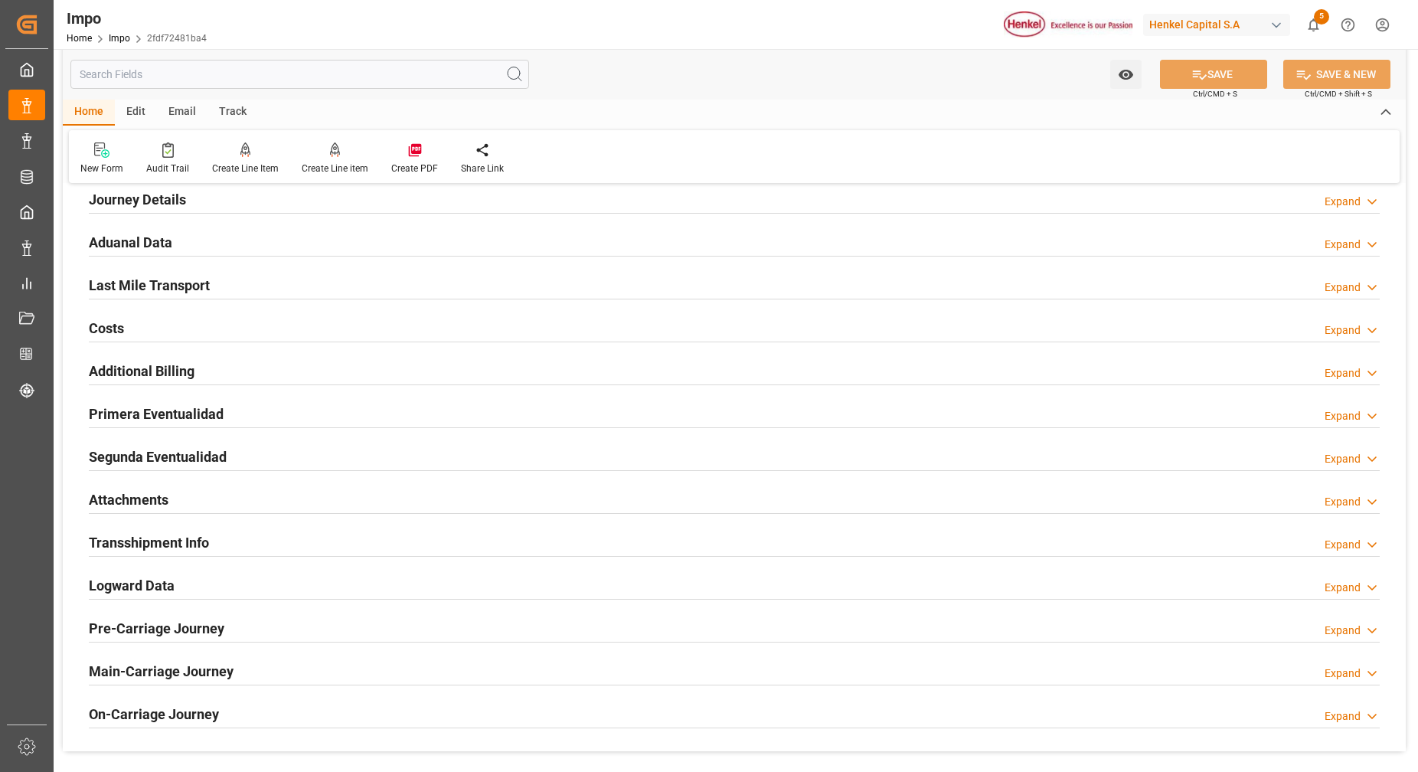
click at [145, 456] on h2 "Segunda Eventualidad" at bounding box center [158, 456] width 138 height 21
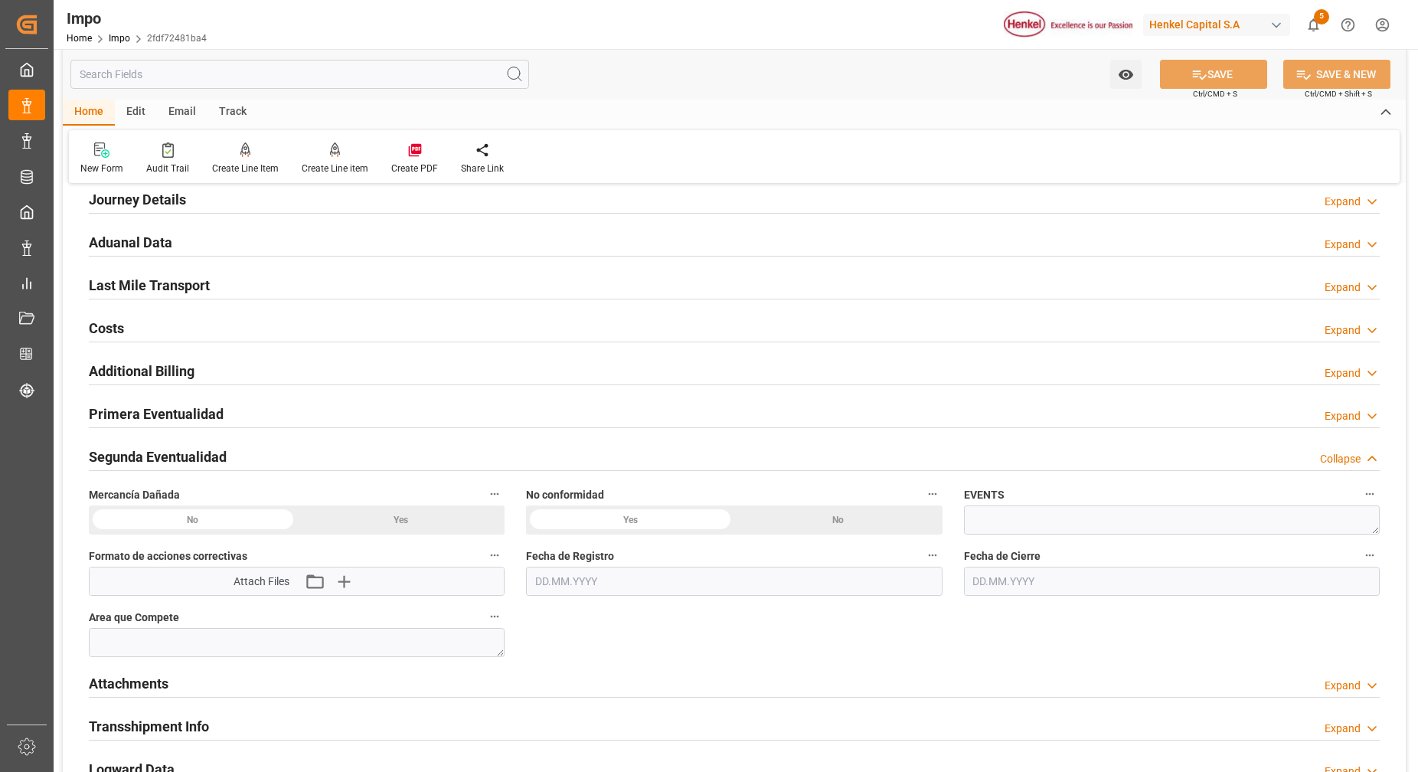
click at [153, 416] on h2 "Primera Eventualidad" at bounding box center [156, 413] width 135 height 21
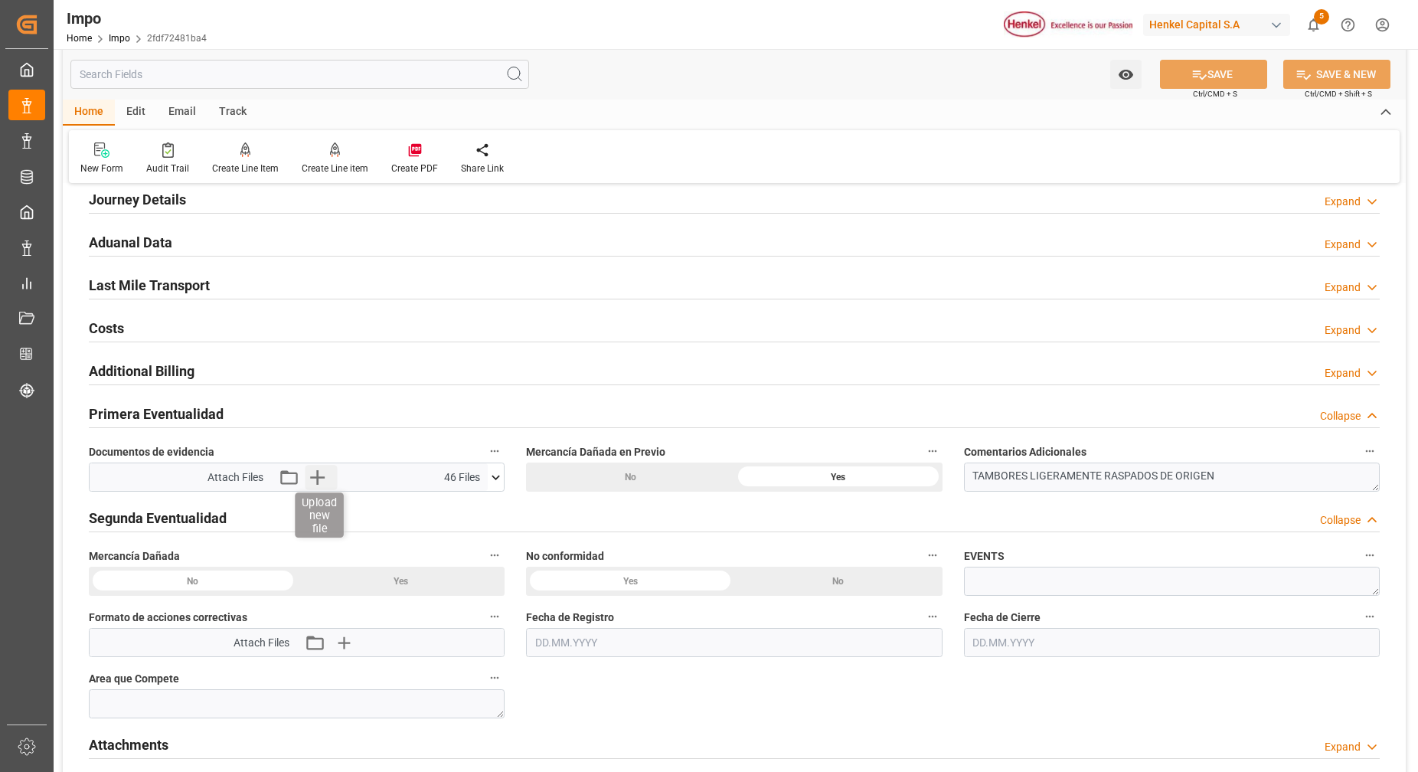
click at [321, 481] on icon "button" at bounding box center [317, 477] width 24 height 24
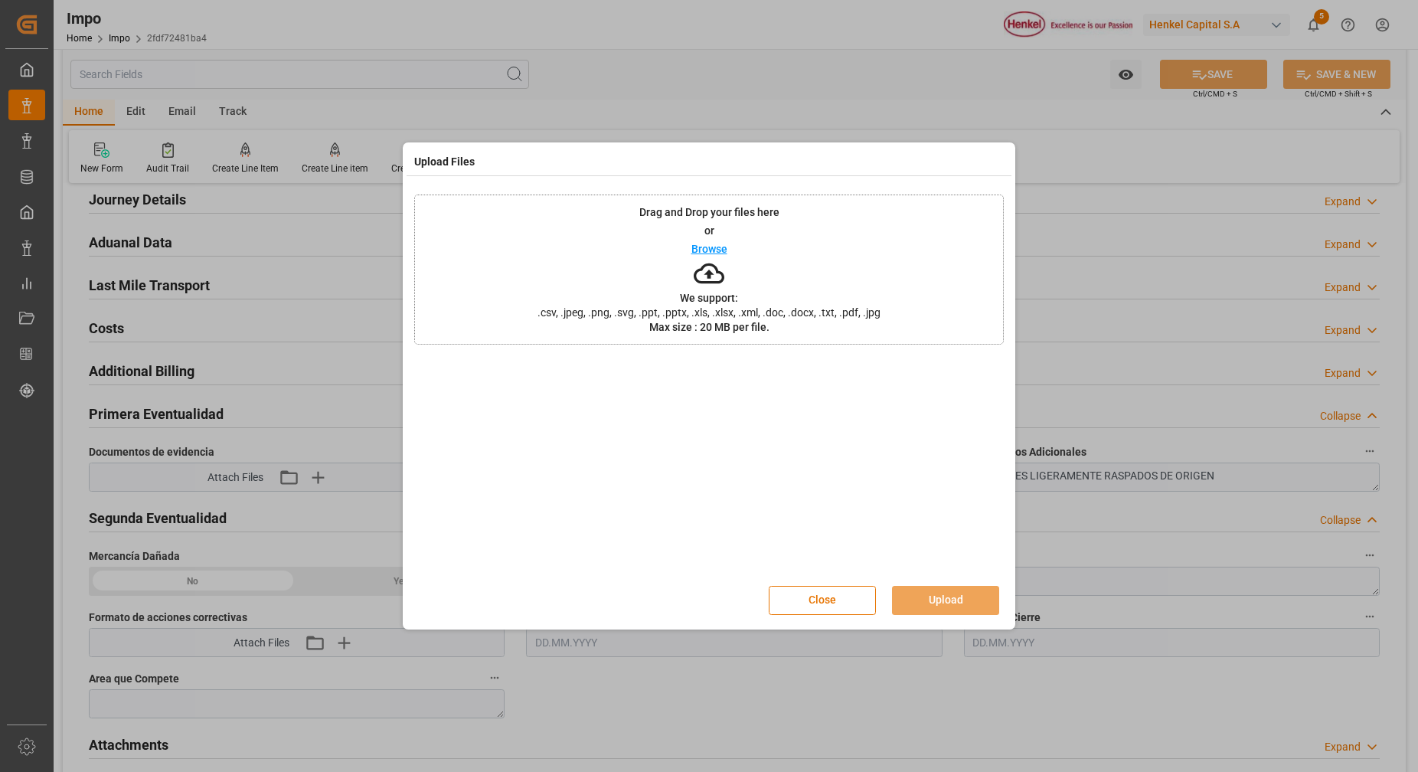
click at [705, 282] on icon at bounding box center [708, 273] width 31 height 21
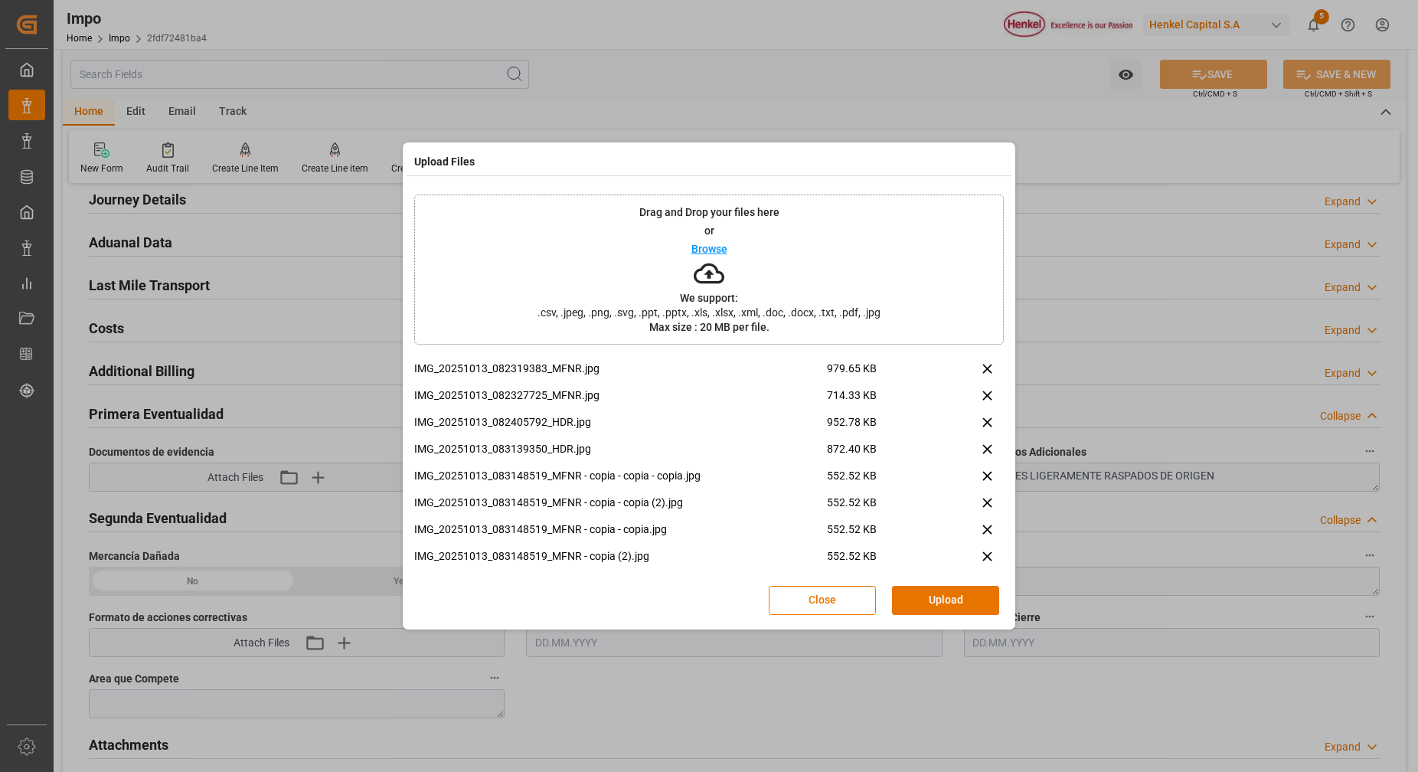
click at [927, 597] on button "Upload" at bounding box center [945, 600] width 107 height 29
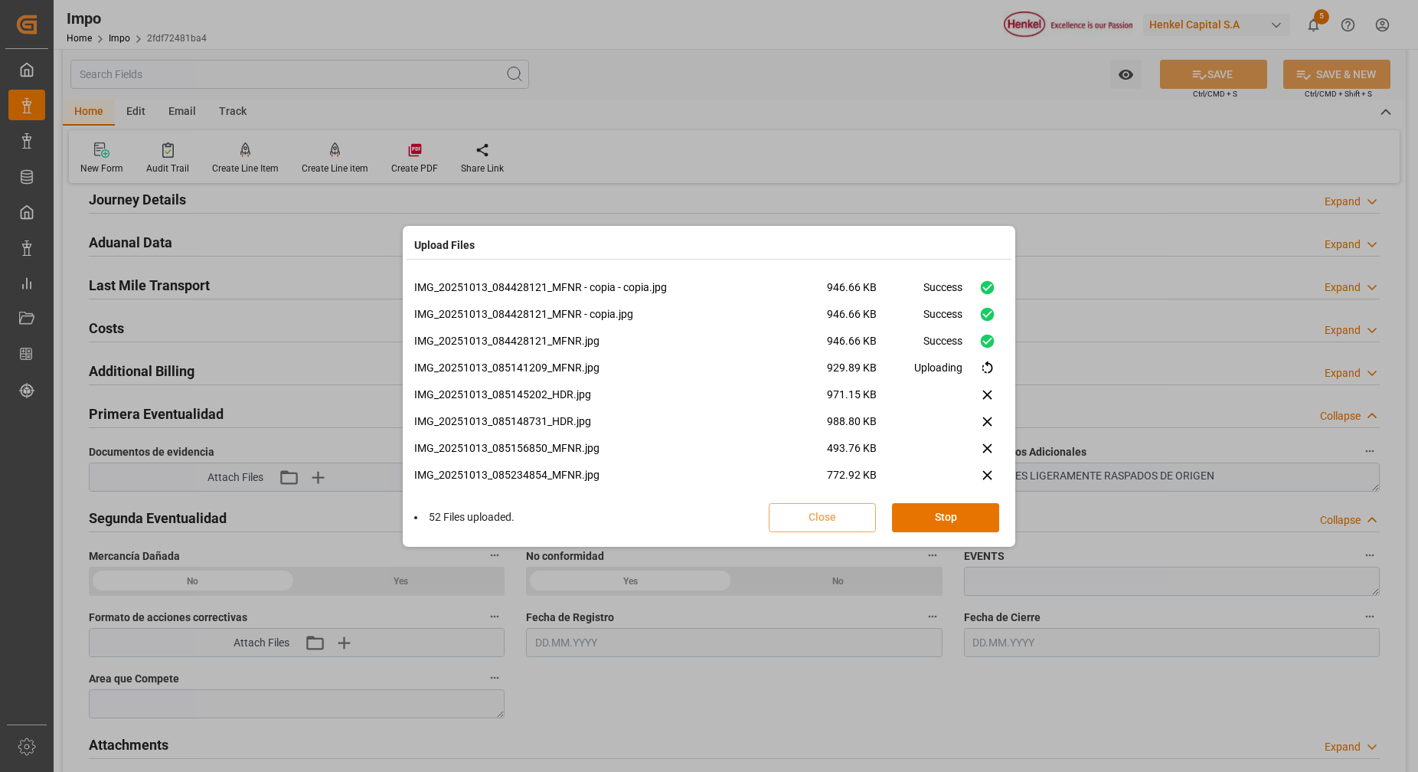
scroll to position [1323, 0]
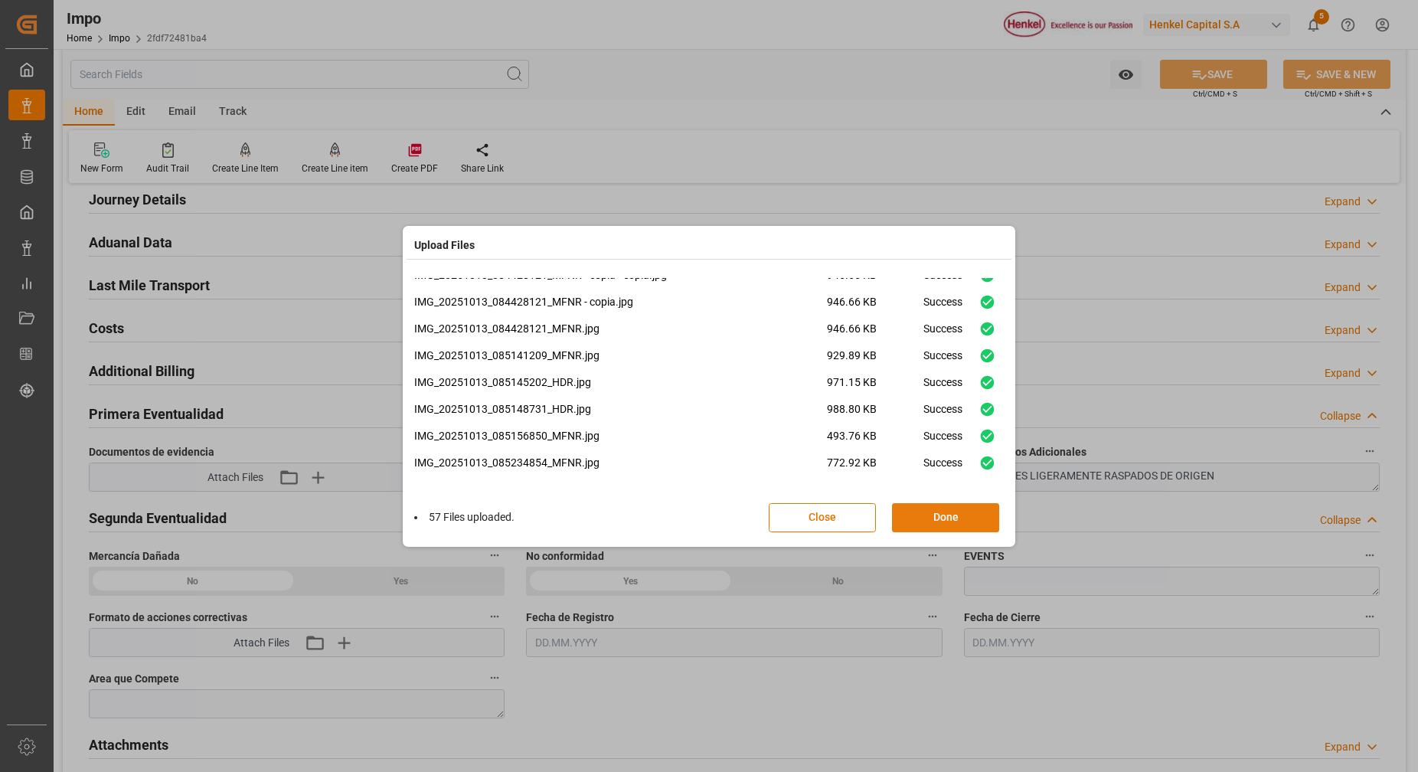
click at [938, 521] on button "Done" at bounding box center [945, 517] width 107 height 29
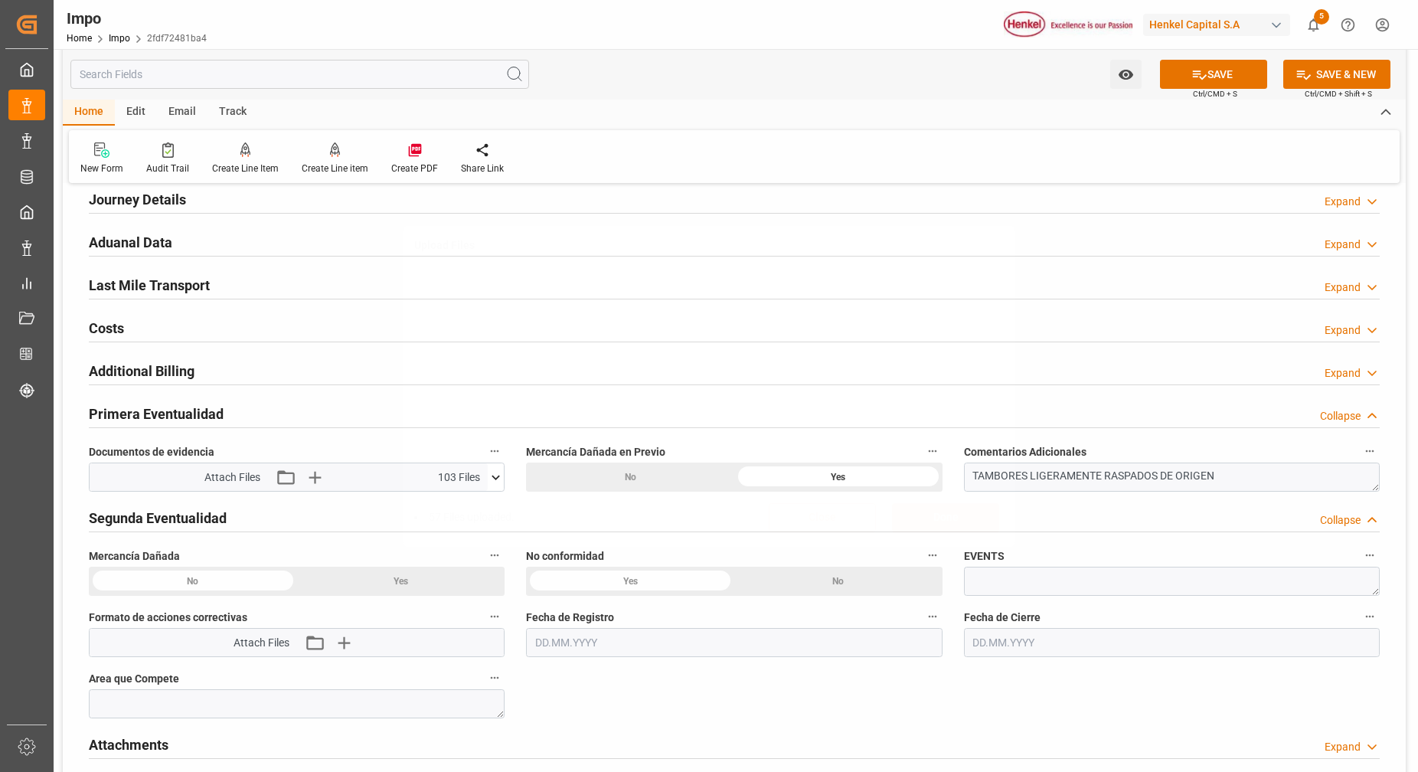
scroll to position [0, 0]
click at [1232, 75] on button "SAVE" at bounding box center [1213, 74] width 107 height 29
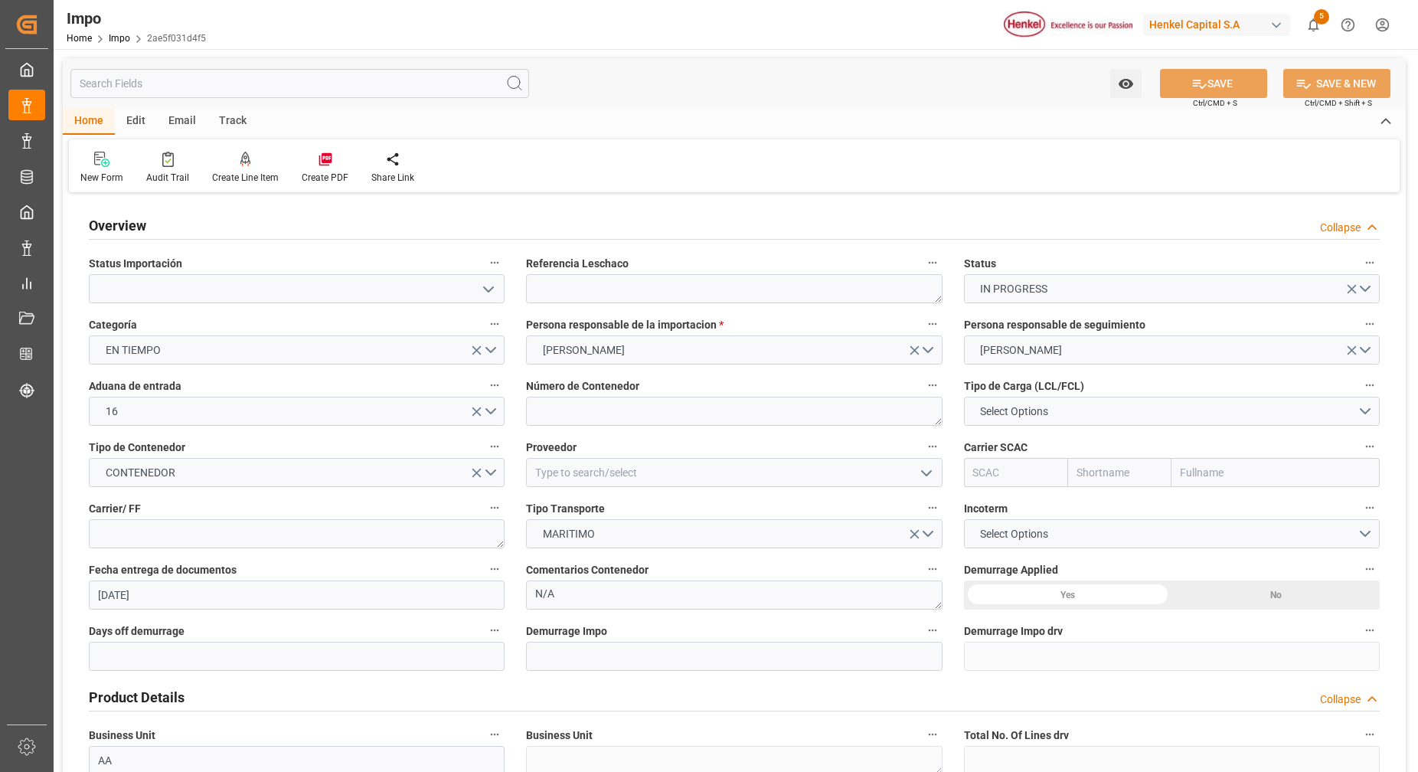
type input "[DATE]"
click at [487, 280] on icon "open menu" at bounding box center [488, 289] width 18 height 18
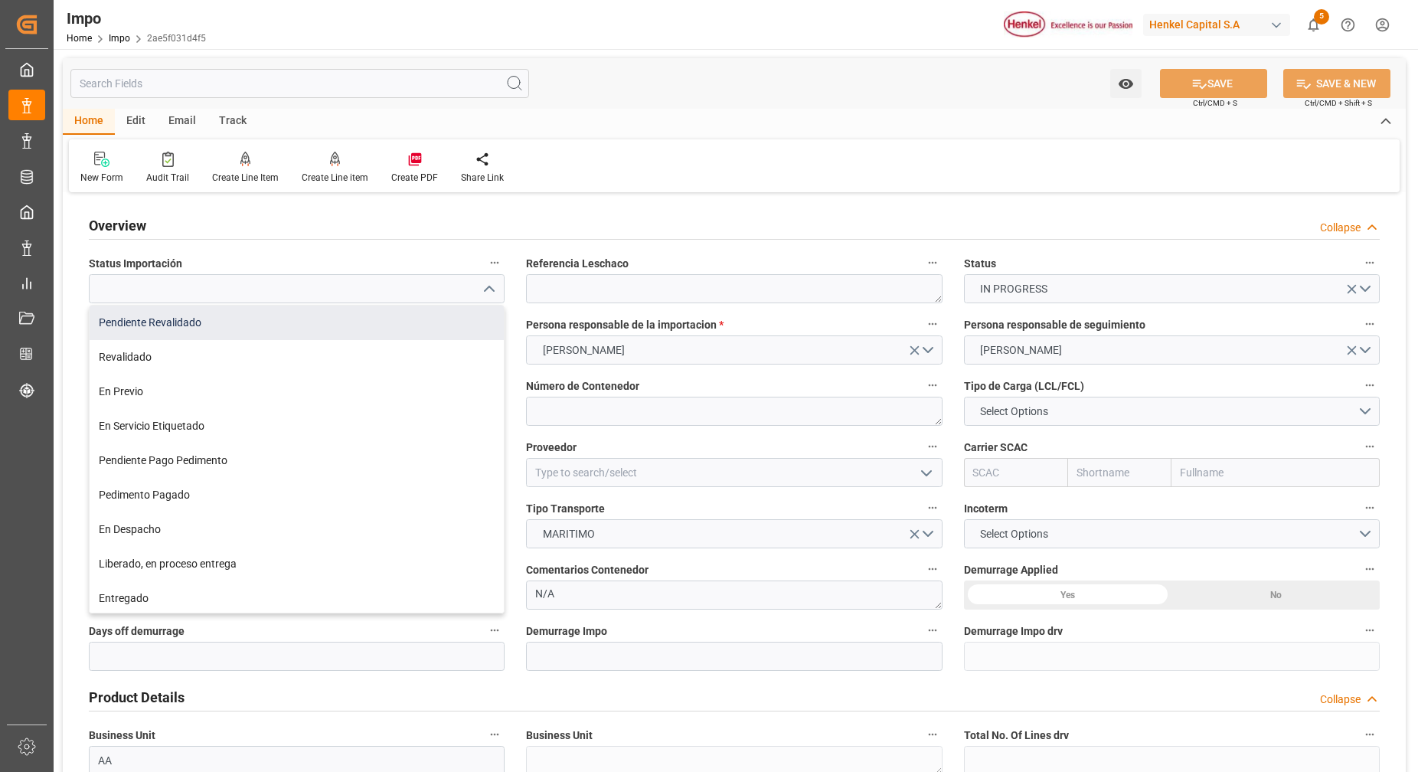
click at [287, 317] on div "Pendiente Revalidado" at bounding box center [297, 322] width 414 height 34
type input "Pendiente Revalidado"
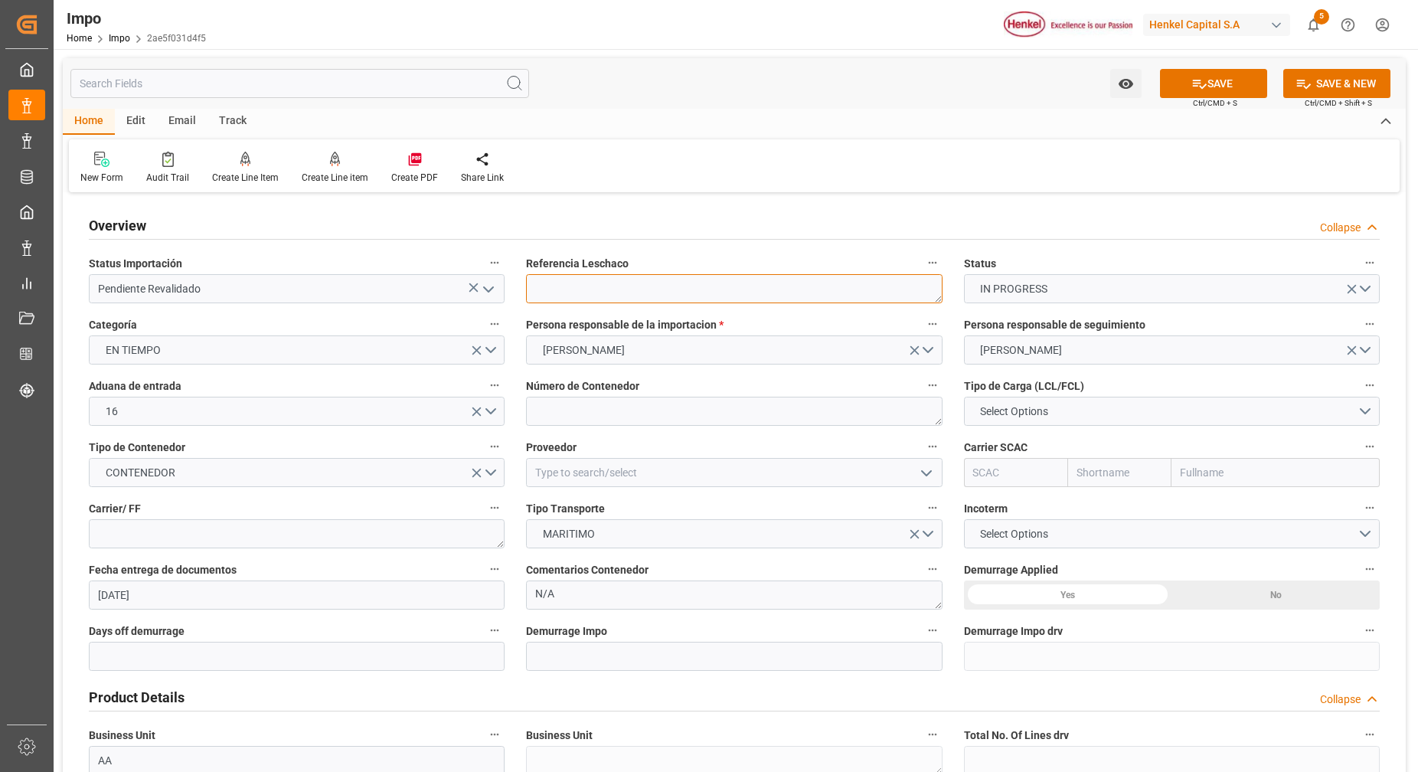
click at [648, 289] on textarea at bounding box center [734, 288] width 416 height 29
paste textarea "250909140050"
type textarea "250909140050"
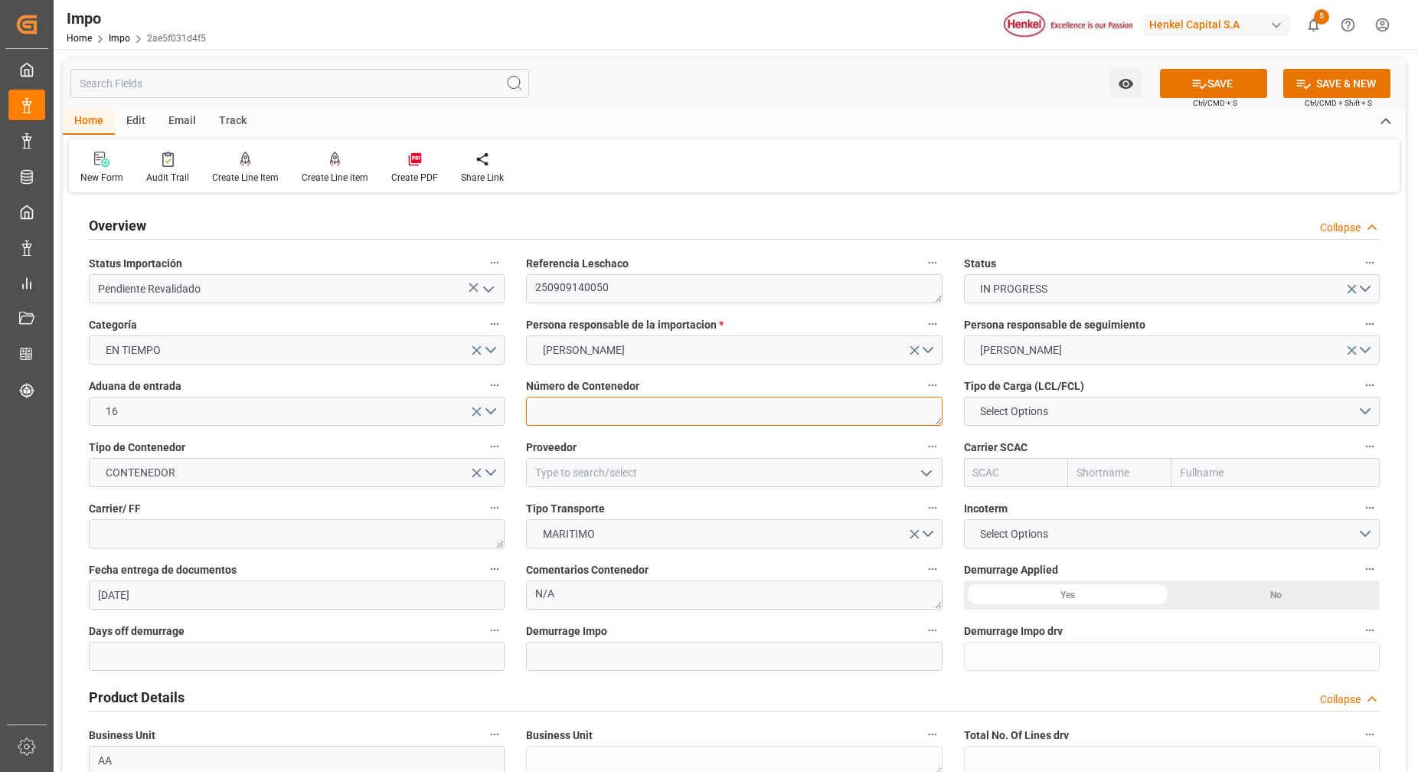
click at [689, 419] on textarea at bounding box center [734, 410] width 416 height 29
paste textarea "TEMU3343539"
type textarea "TEMU3343539"
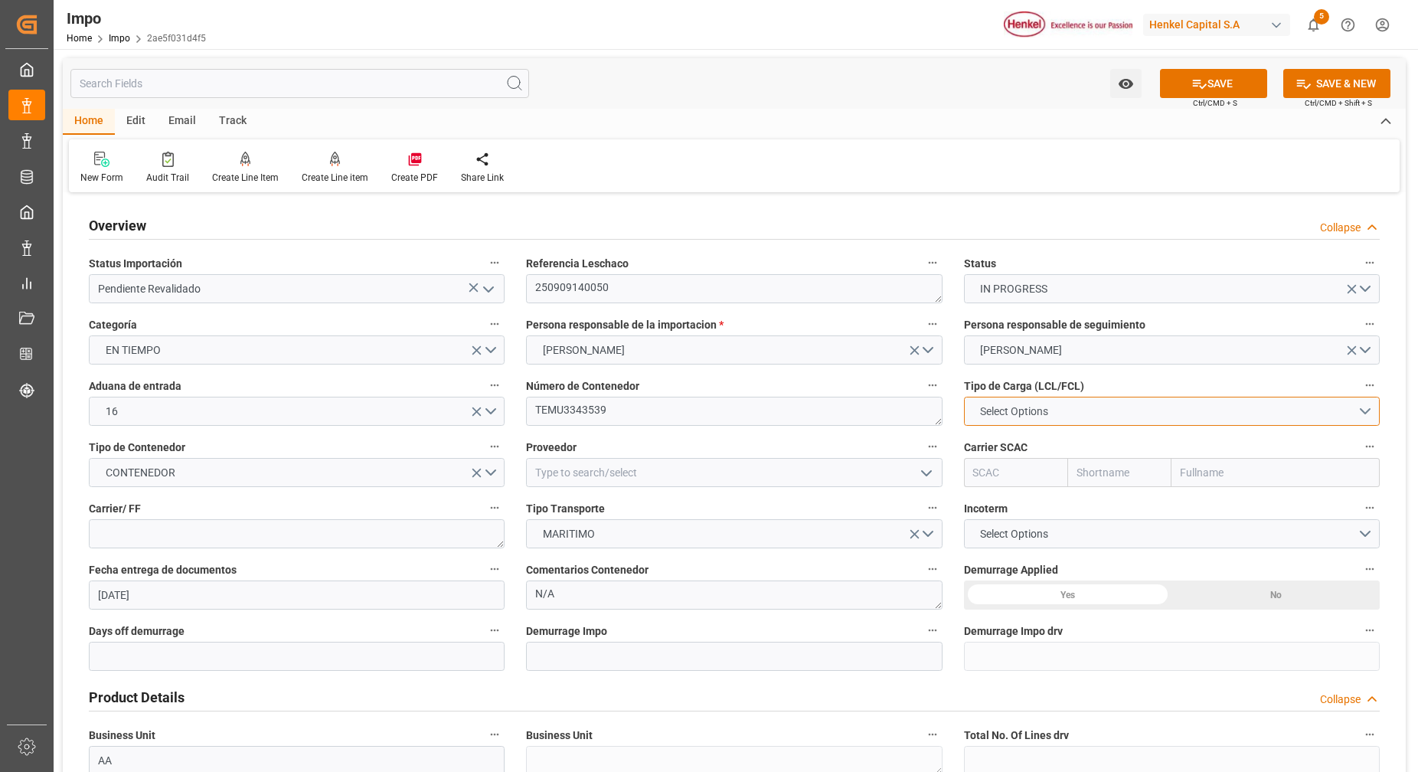
click at [1018, 422] on button "Select Options" at bounding box center [1172, 410] width 416 height 29
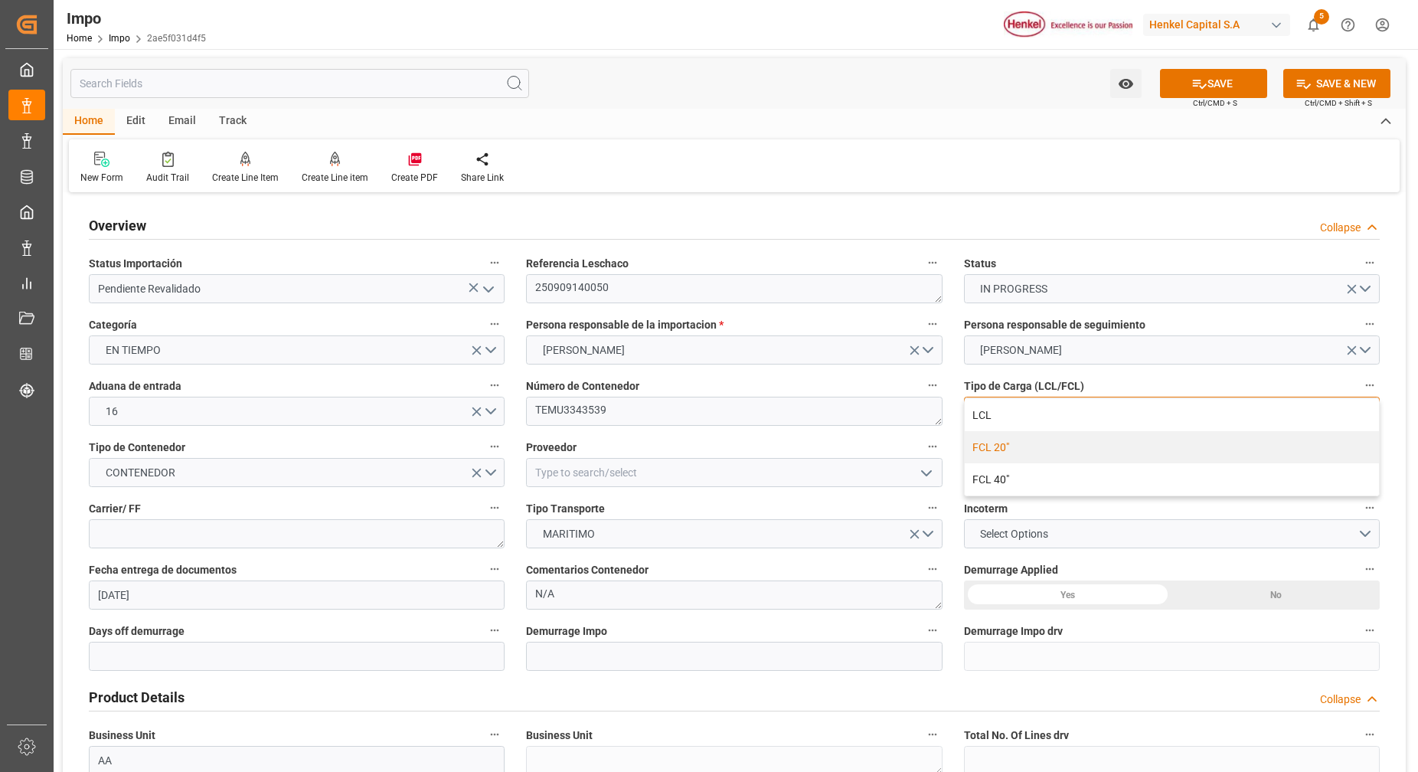
click at [1043, 452] on div "FCL 20"" at bounding box center [1171, 447] width 414 height 32
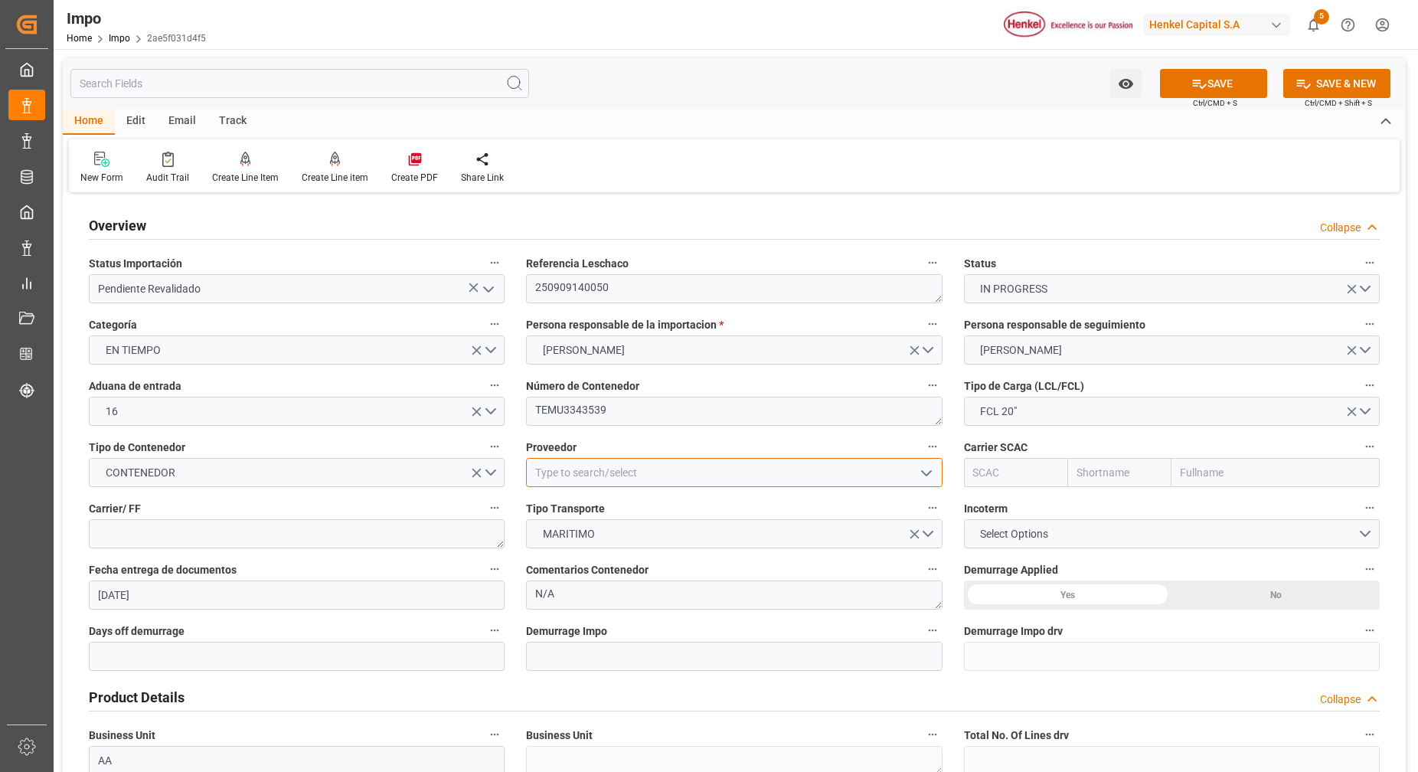
click at [782, 477] on input at bounding box center [734, 472] width 416 height 29
paste input "SHIRAISHI CALCIUM KAISHA, LTD"
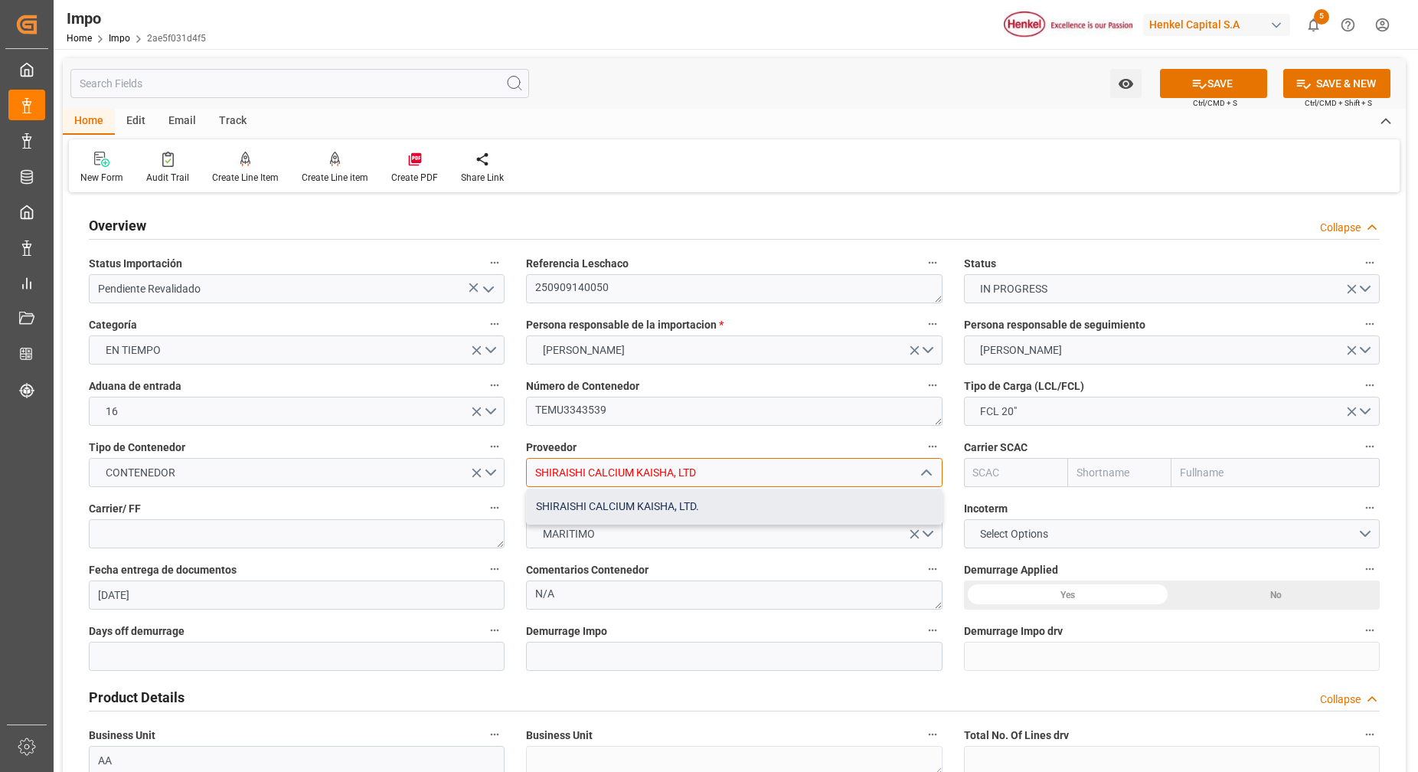
click at [692, 503] on div "SHIRAISHI CALCIUM KAISHA, LTD." at bounding box center [734, 506] width 414 height 34
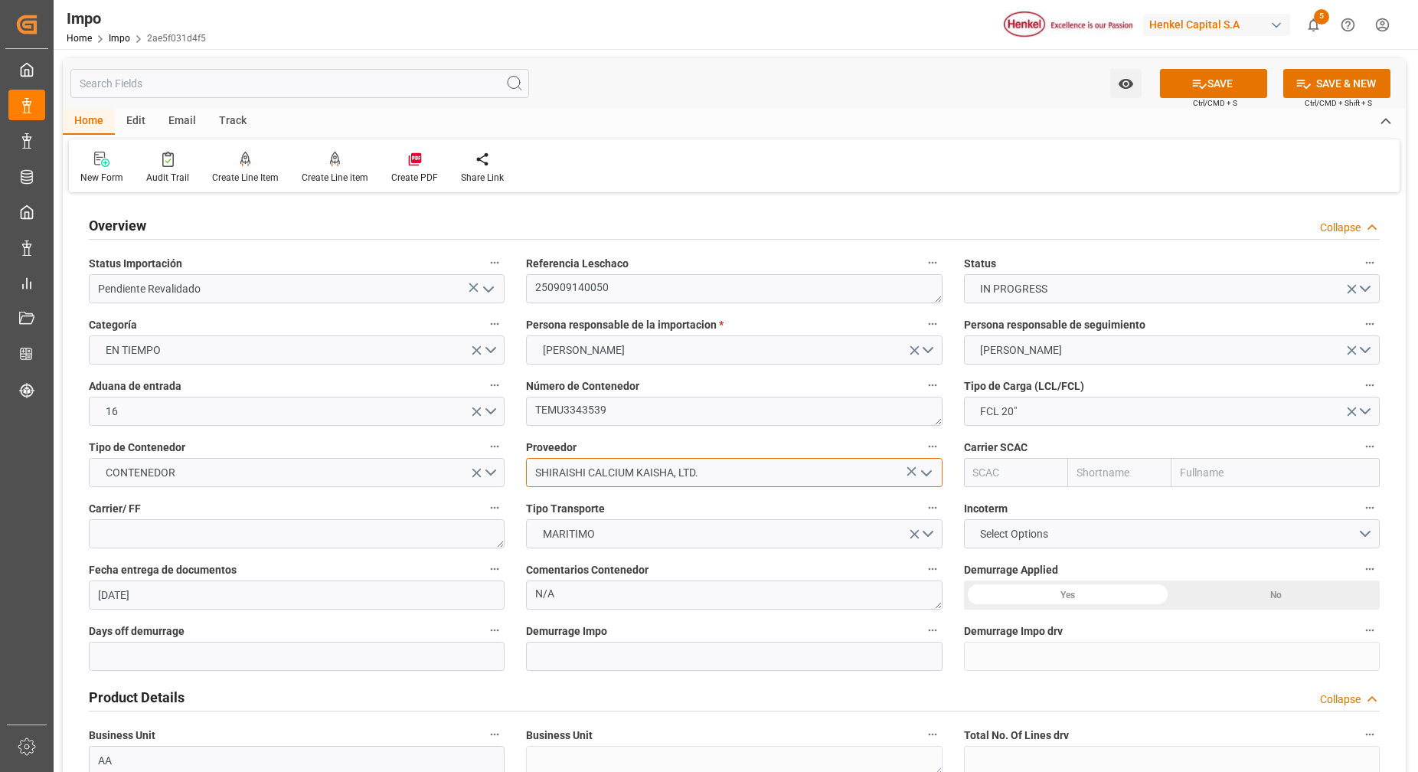
type input "SHIRAISHI CALCIUM KAISHA, LTD."
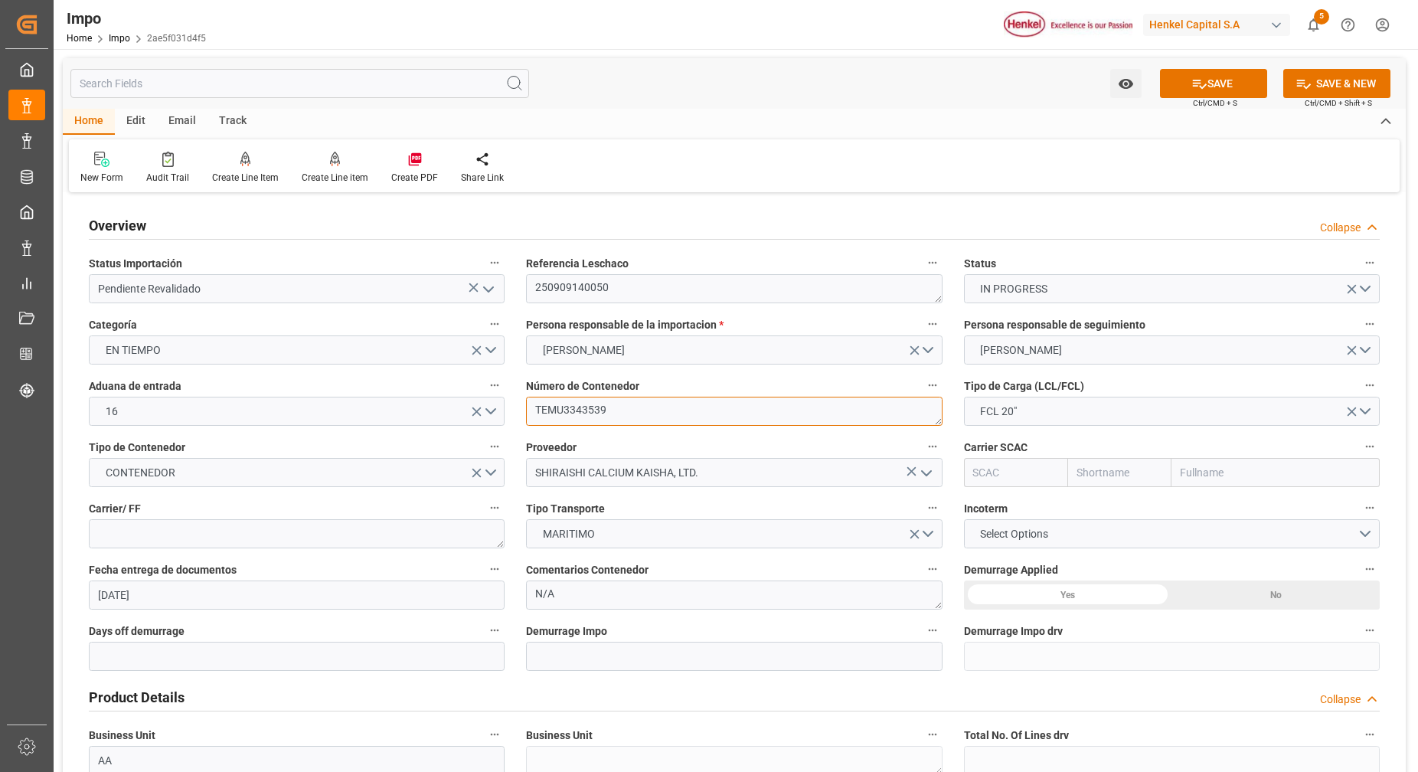
click at [597, 414] on textarea "TEMU3343539" at bounding box center [734, 410] width 416 height 29
click at [741, 444] on label "Proveedor" at bounding box center [734, 446] width 416 height 21
click at [922, 444] on button "Proveedor" at bounding box center [932, 446] width 20 height 20
click at [1111, 511] on div at bounding box center [709, 386] width 1418 height 772
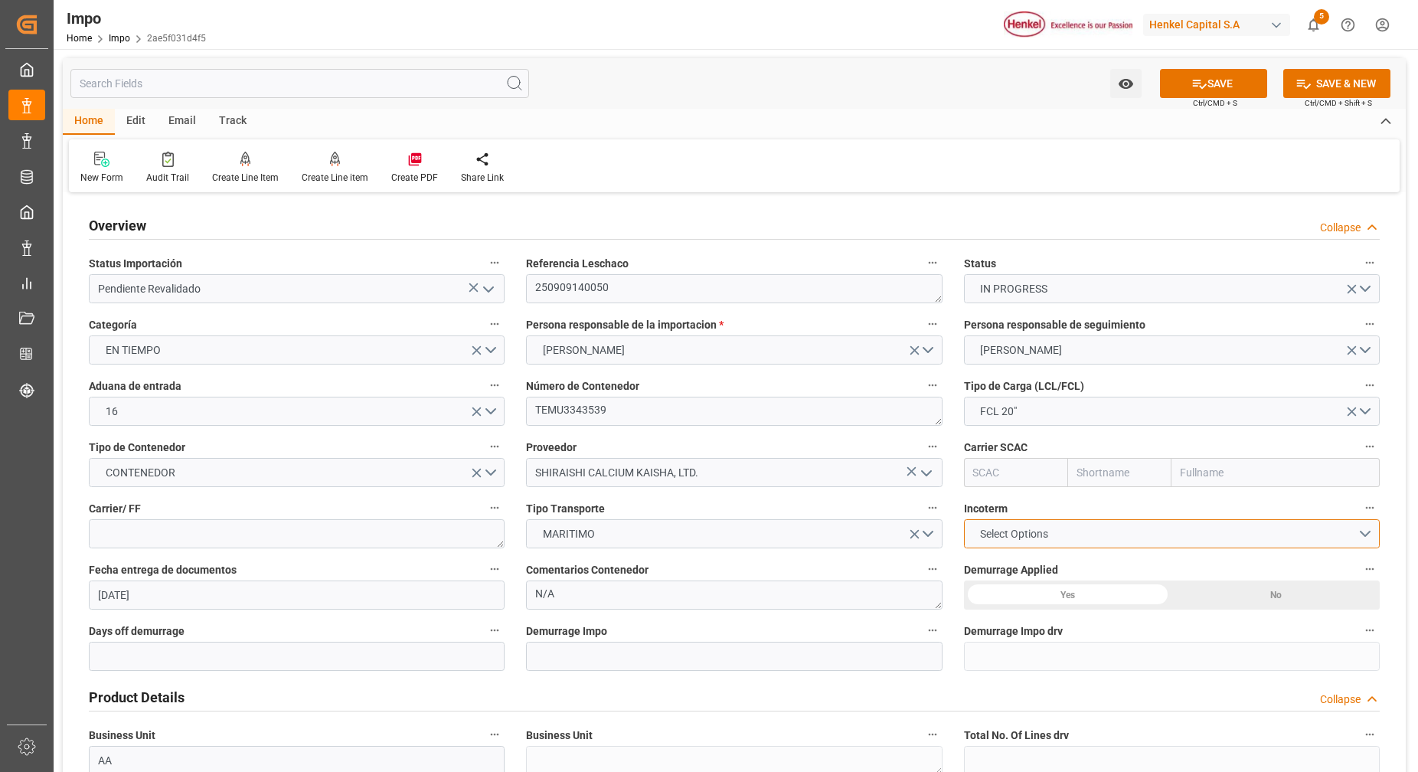
click at [1078, 543] on button "Select Options" at bounding box center [1172, 533] width 416 height 29
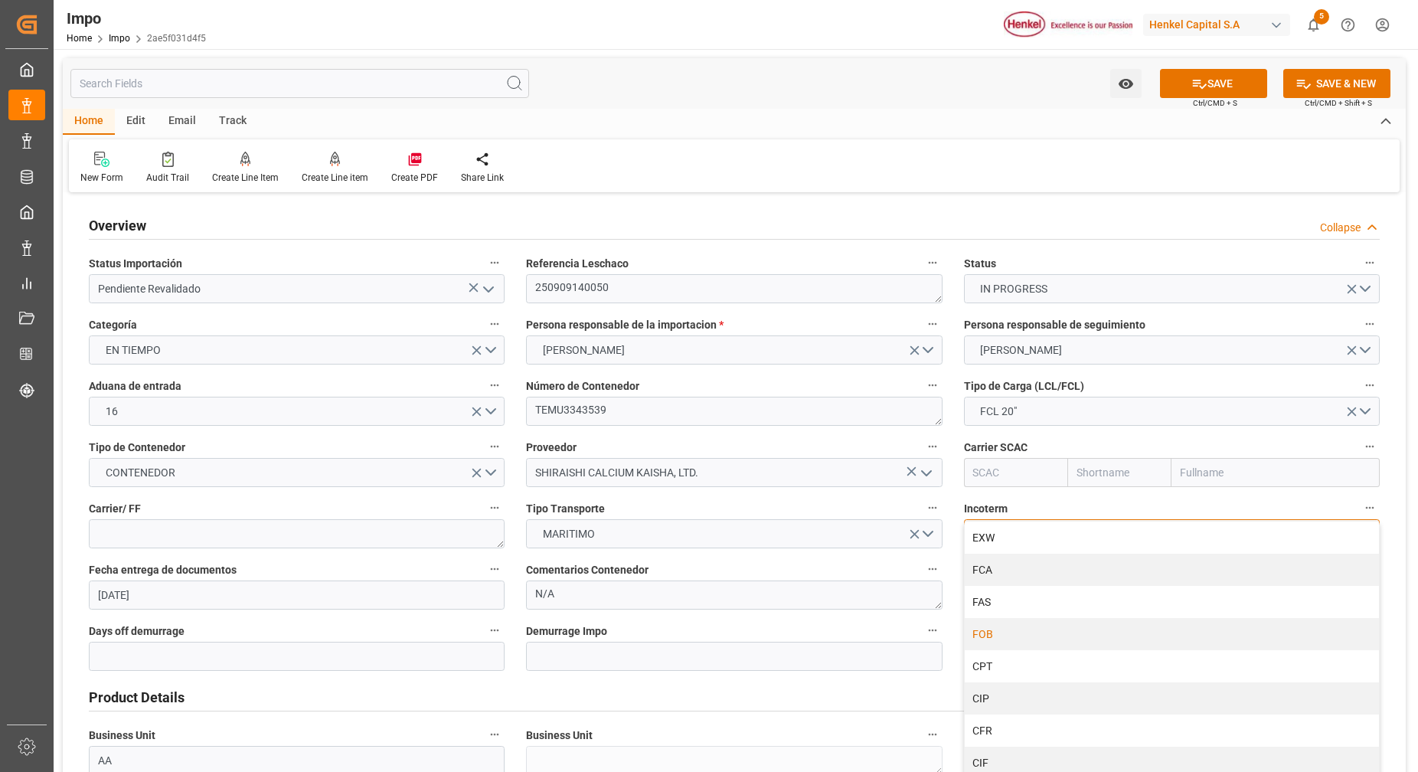
click at [1009, 647] on div "FOB" at bounding box center [1171, 634] width 414 height 32
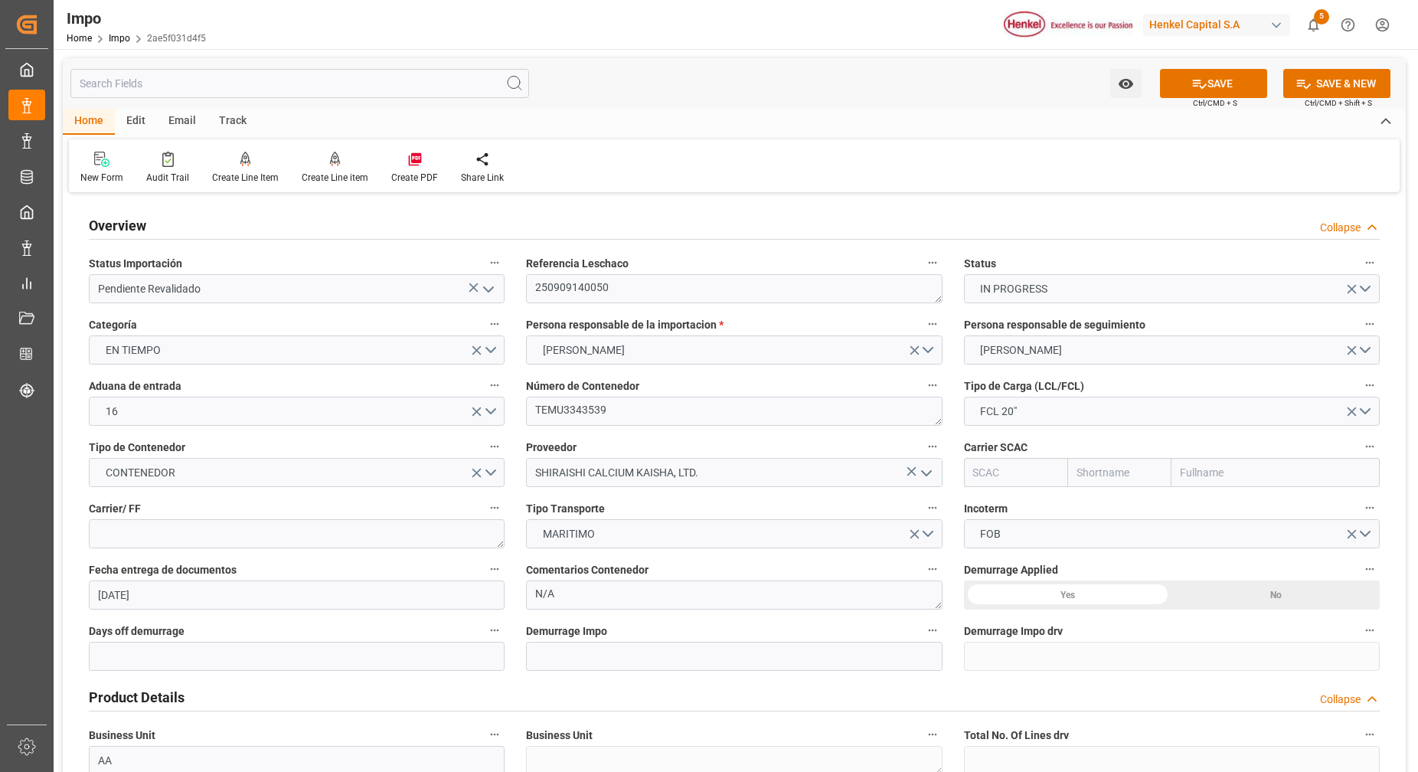
click at [1229, 581] on div "No" at bounding box center [1275, 594] width 208 height 29
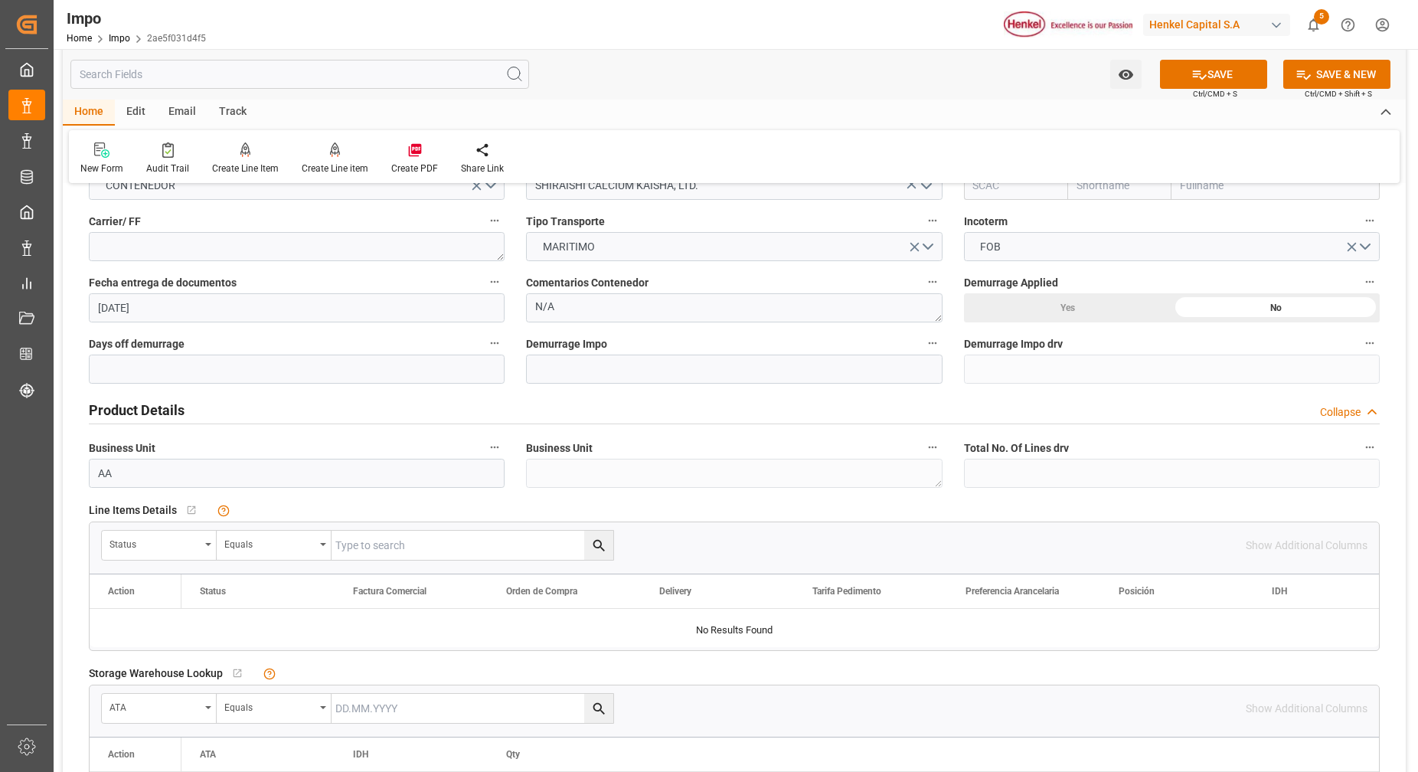
scroll to position [478, 0]
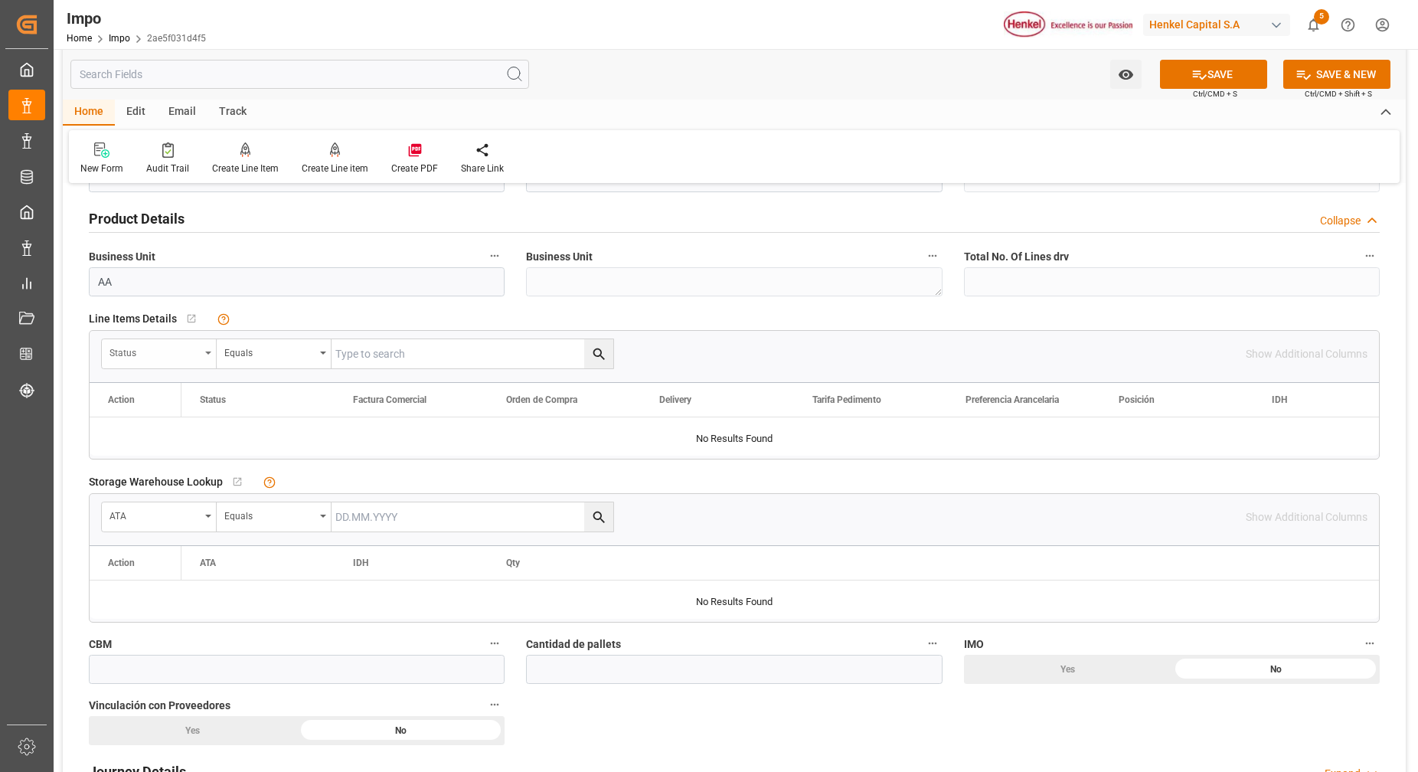
click at [219, 357] on div "Equals" at bounding box center [274, 353] width 115 height 29
click at [209, 357] on div "Status" at bounding box center [159, 353] width 115 height 29
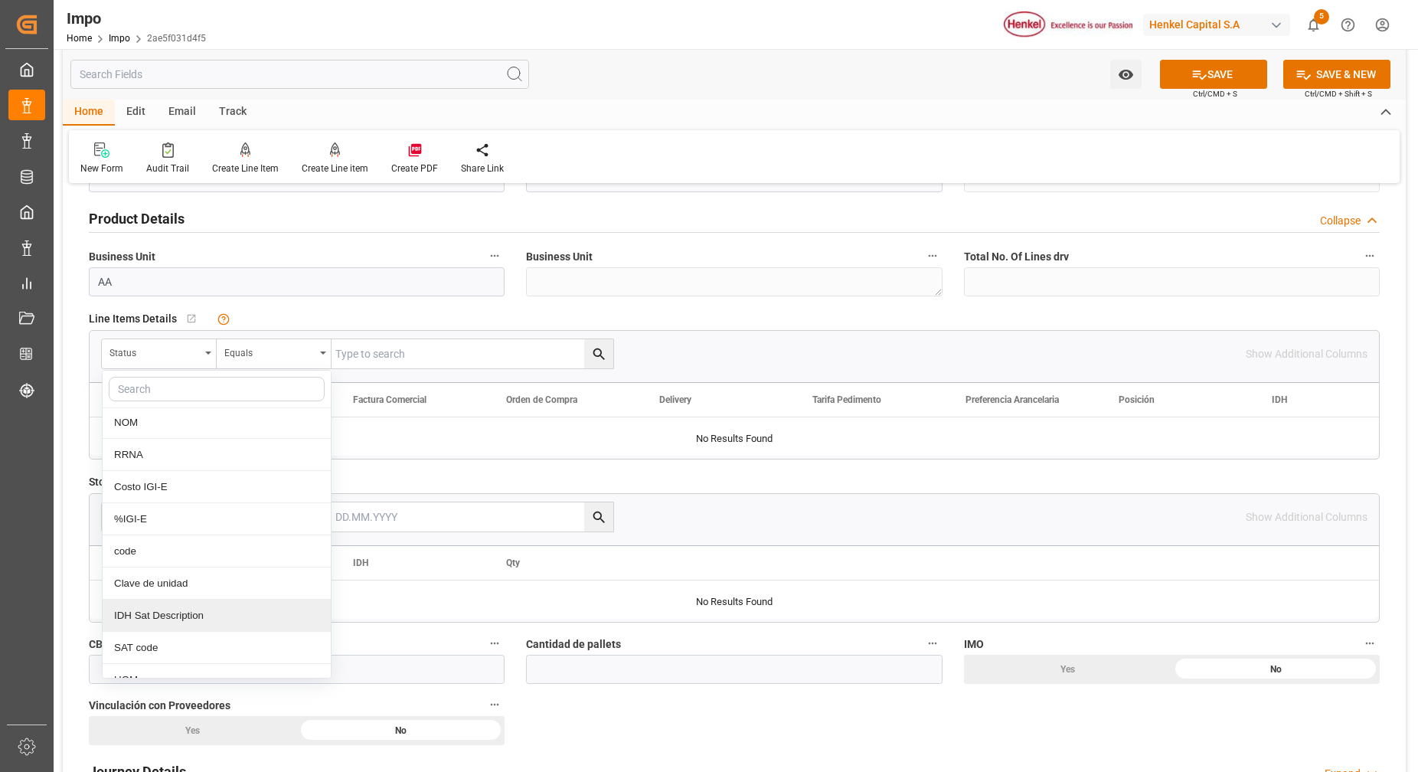
scroll to position [611, 0]
click at [225, 393] on input "text" at bounding box center [217, 389] width 216 height 24
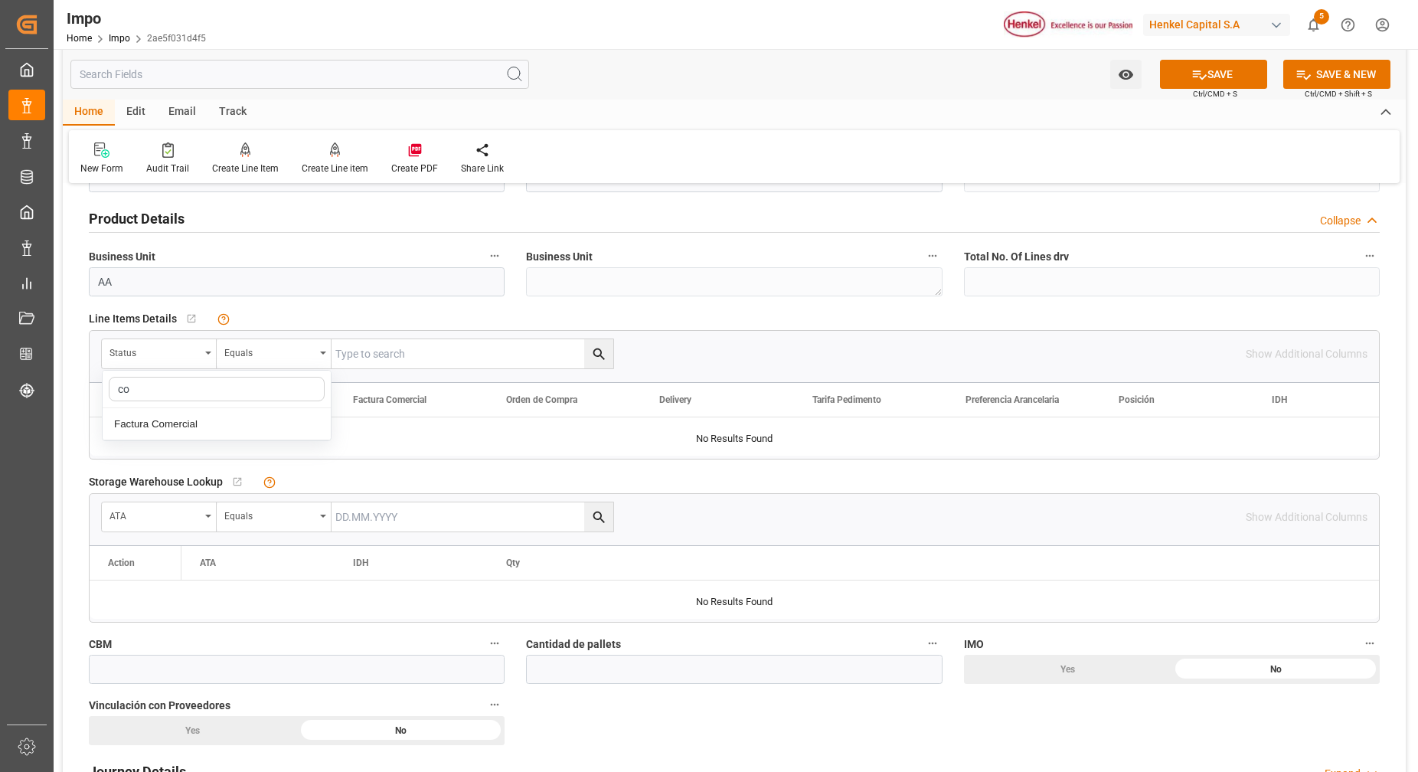
type input "c"
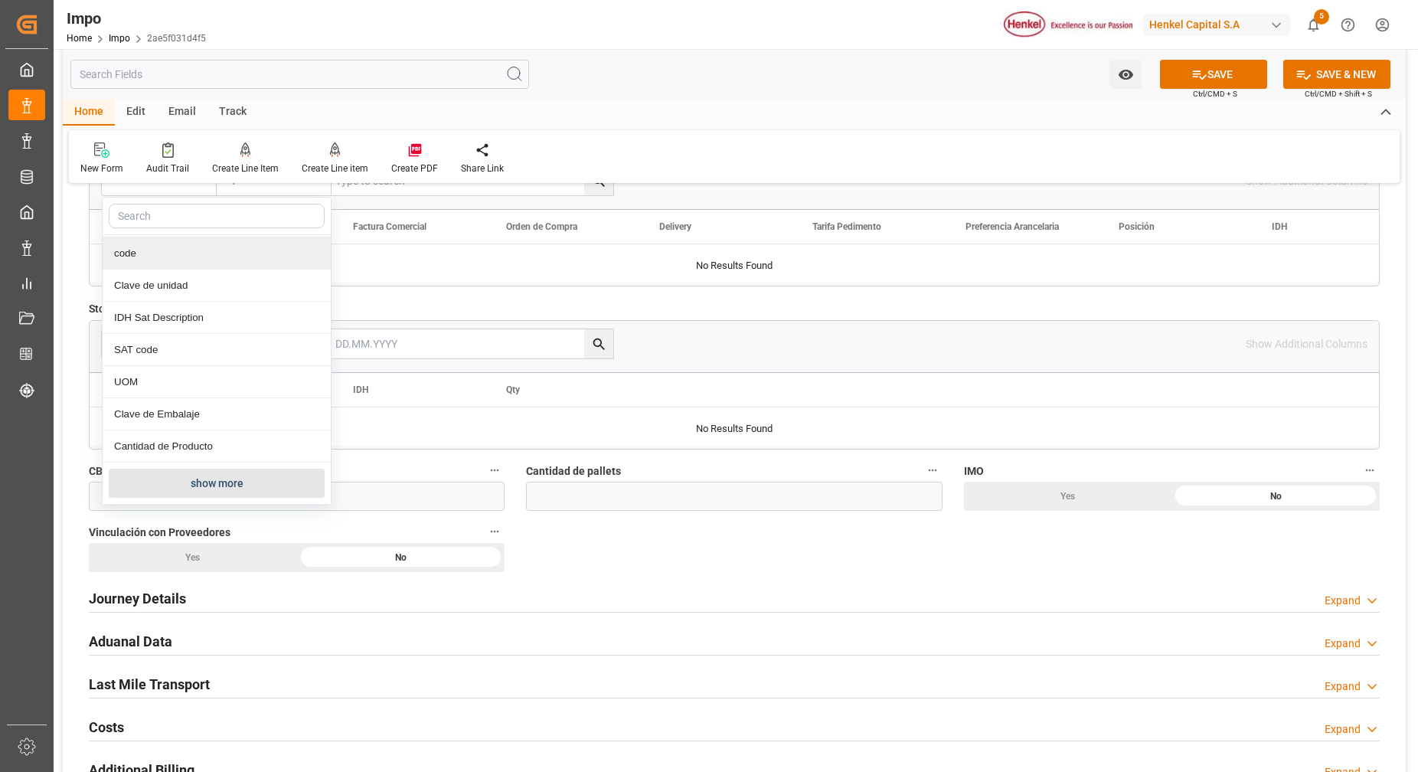
scroll to position [765, 0]
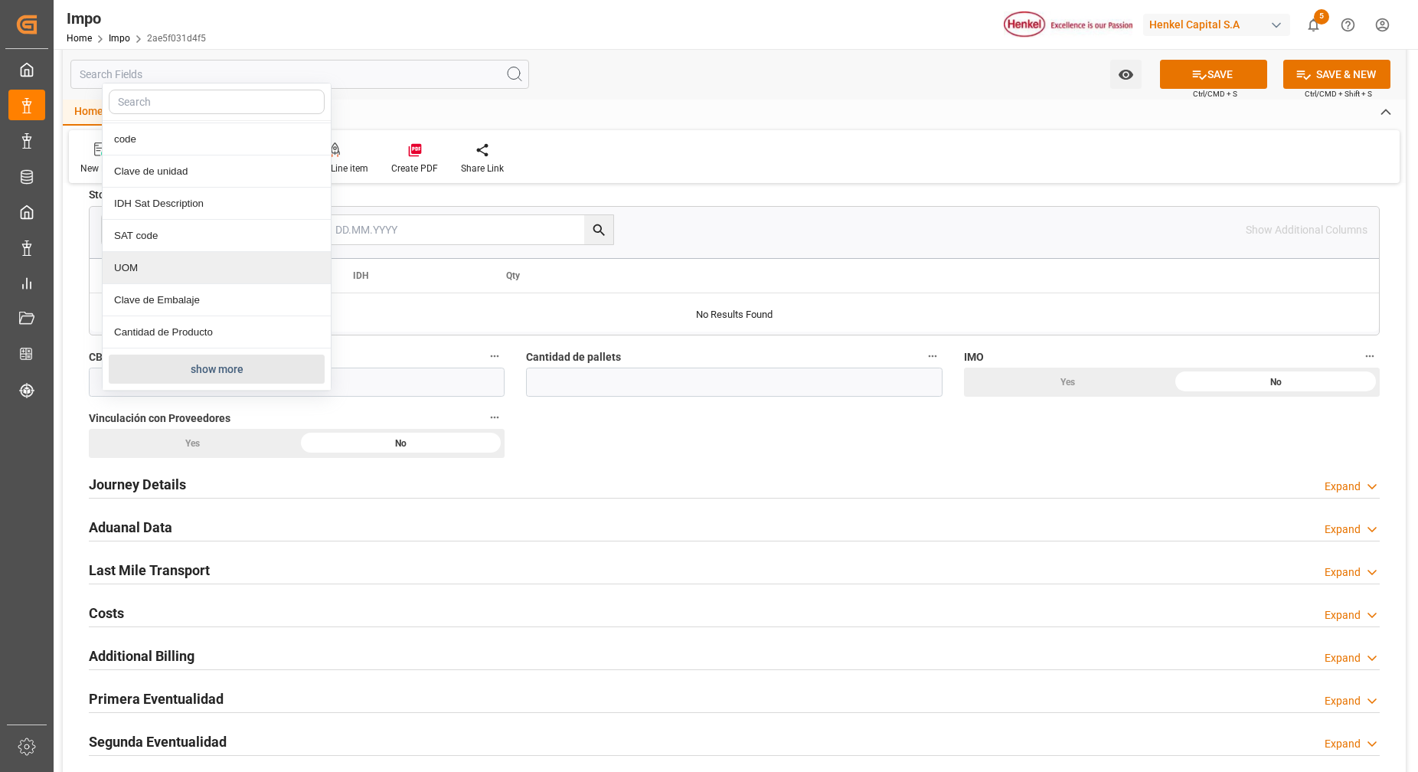
click at [186, 372] on button "show more" at bounding box center [217, 368] width 216 height 29
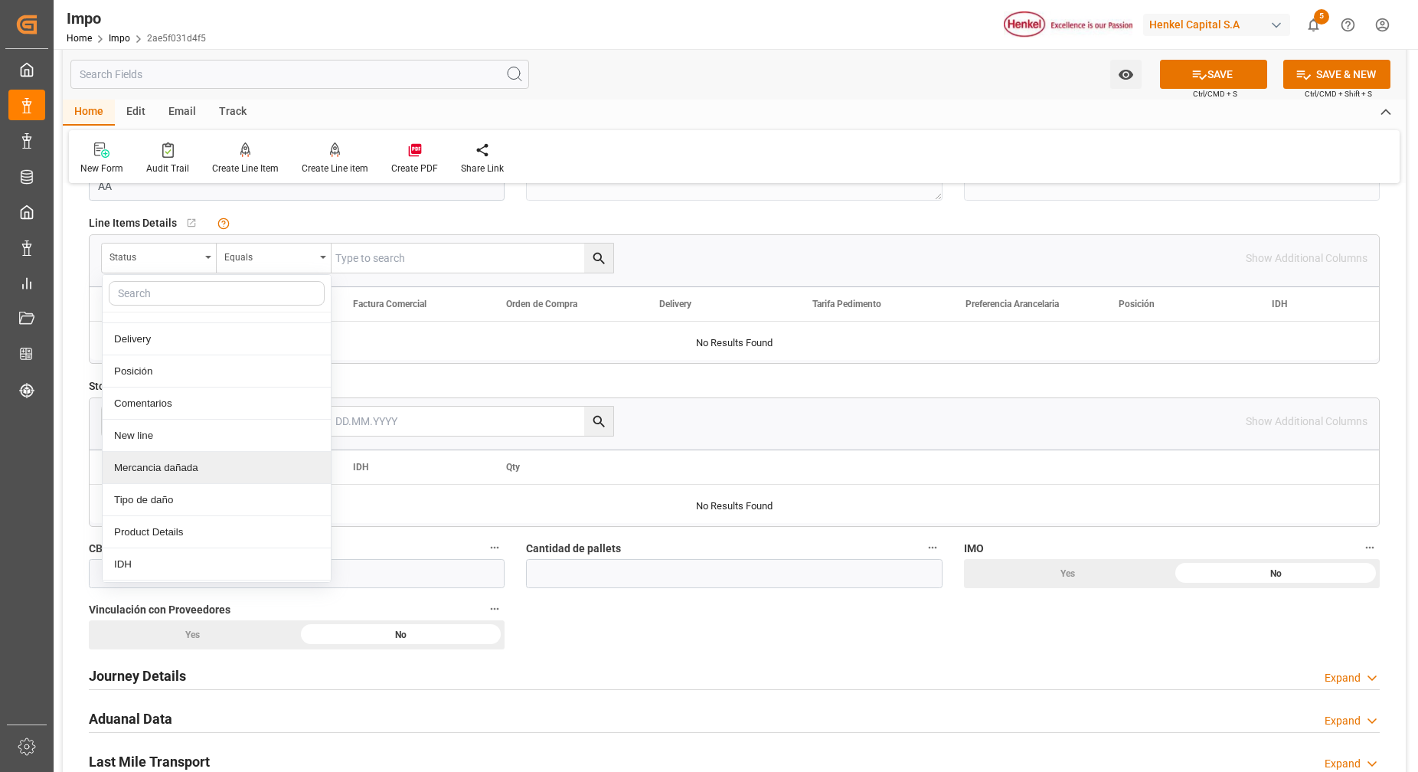
scroll to position [215, 0]
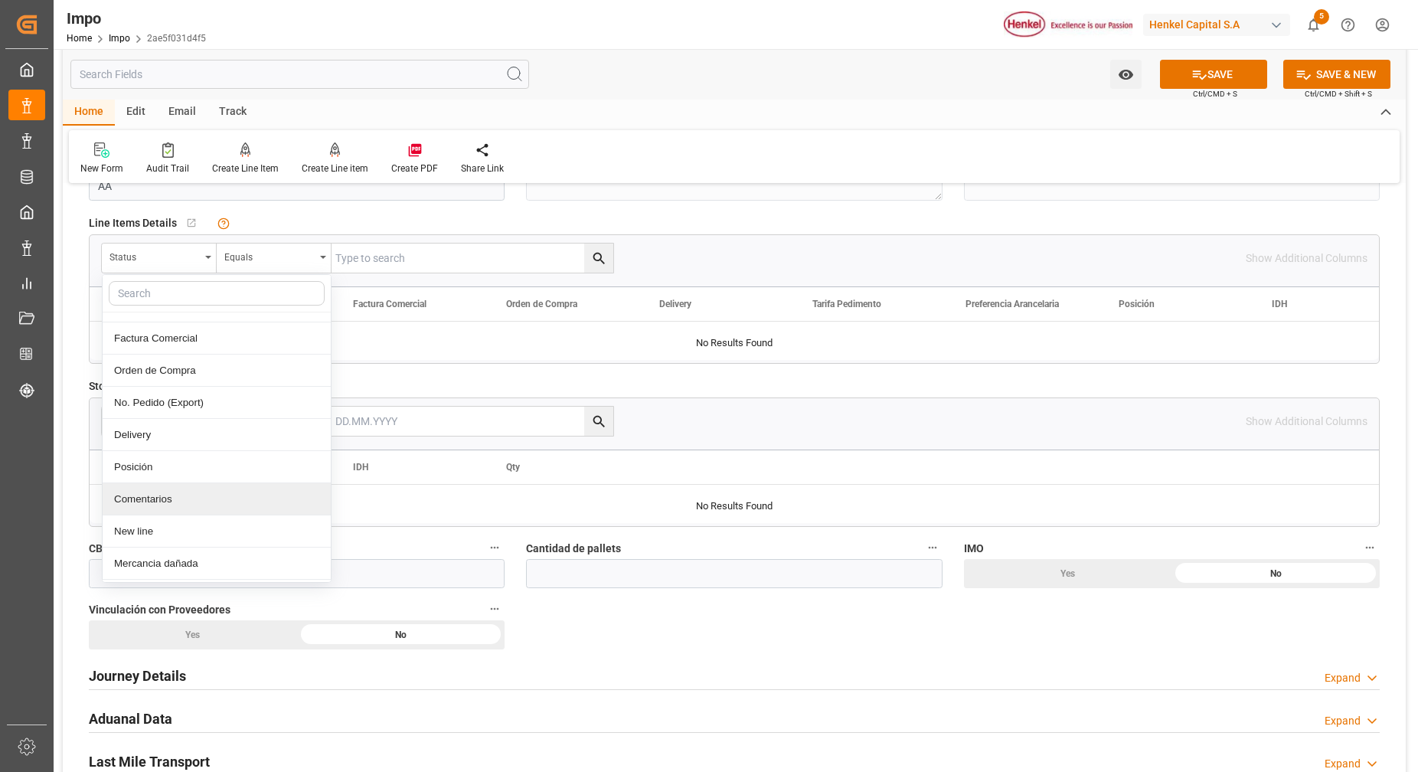
click at [204, 497] on div "Comentarios" at bounding box center [217, 499] width 228 height 32
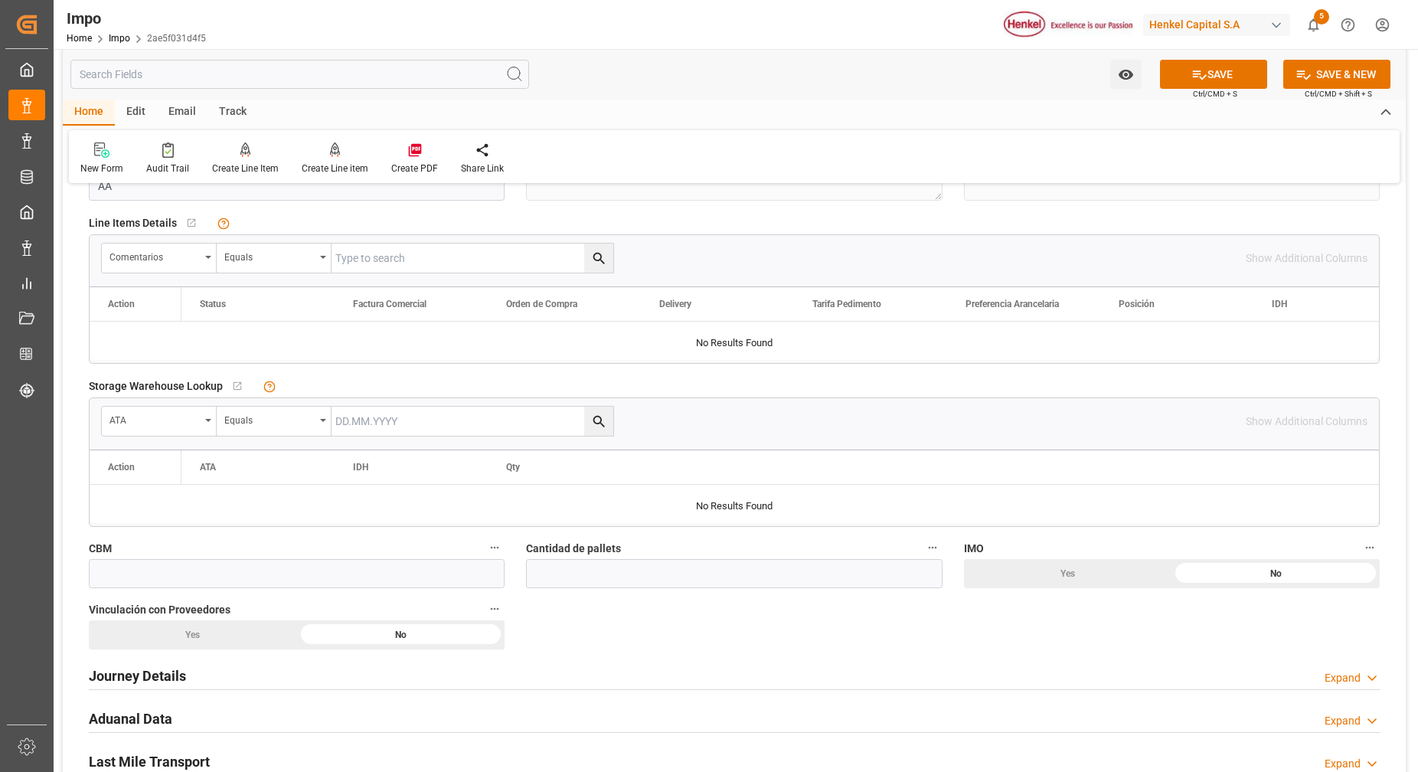
click at [353, 427] on input "text" at bounding box center [472, 420] width 282 height 29
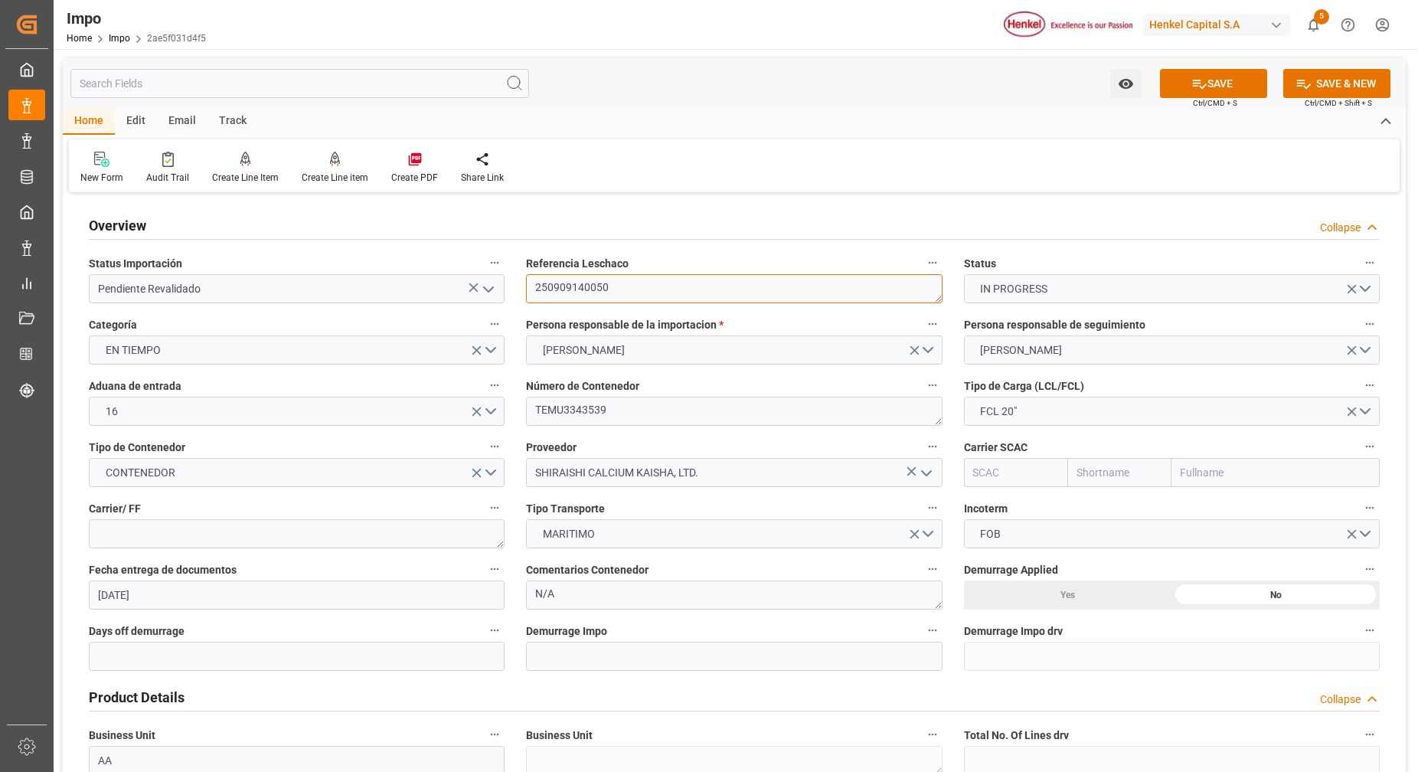
click at [573, 286] on textarea "250909140050" at bounding box center [734, 288] width 416 height 29
click at [574, 286] on textarea "250909140050" at bounding box center [734, 288] width 416 height 29
click at [574, 284] on textarea "250909140050" at bounding box center [734, 288] width 416 height 29
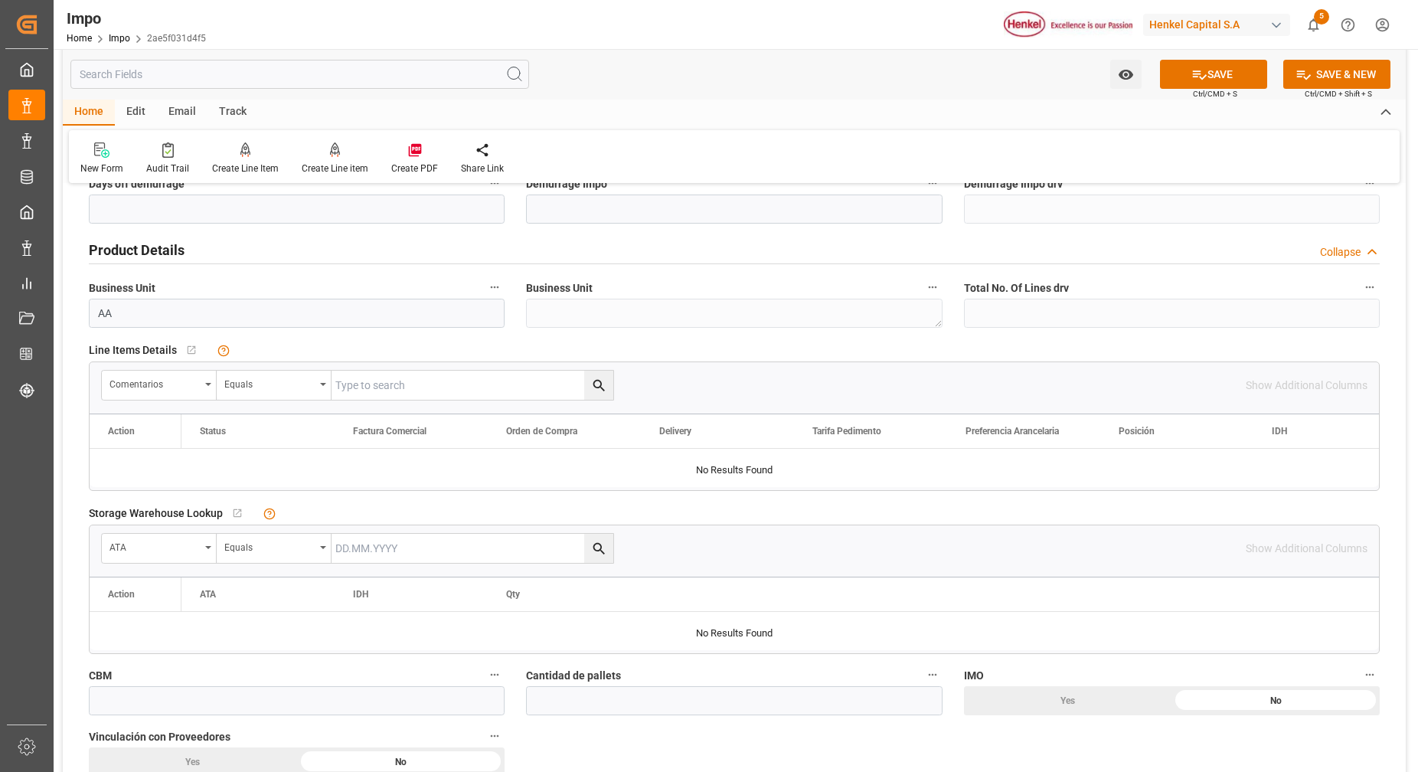
scroll to position [574, 0]
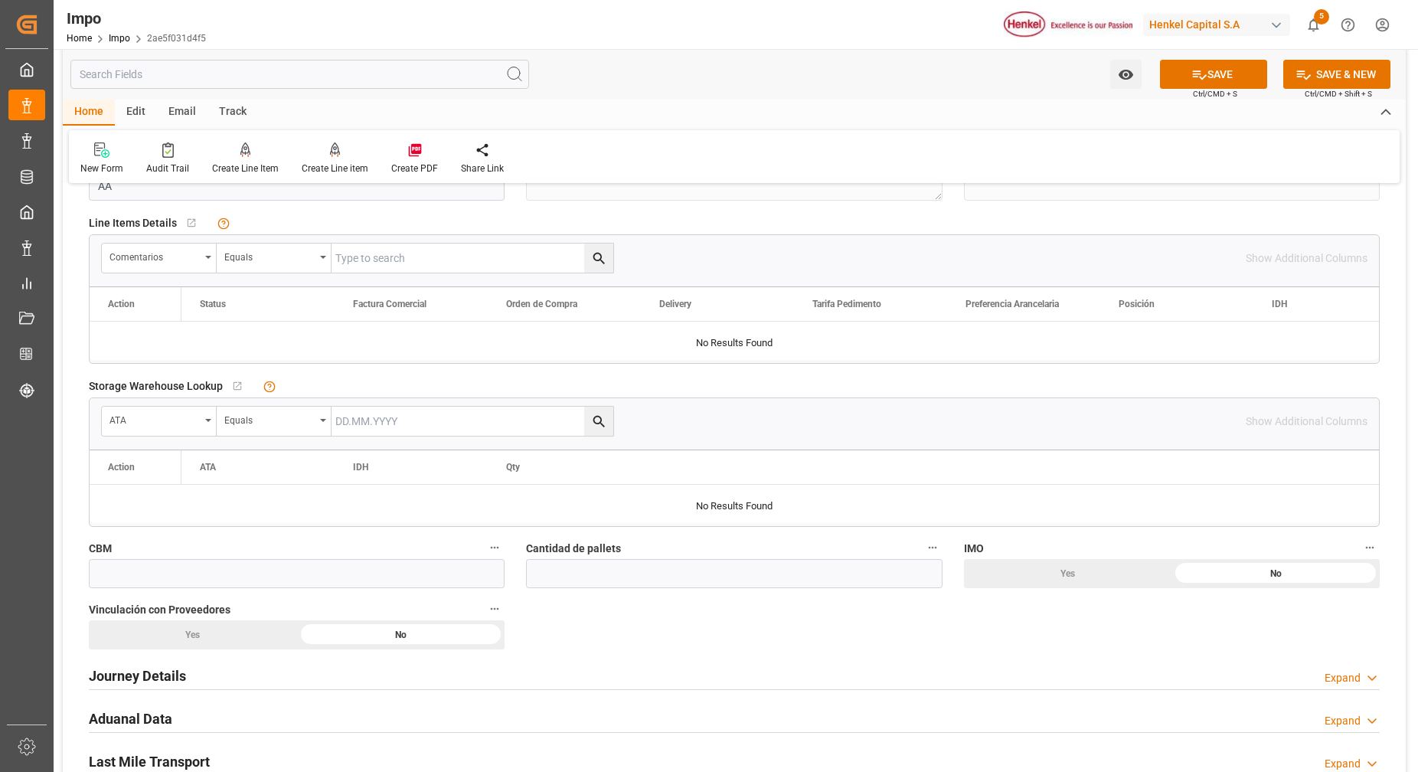
click at [424, 254] on input "text" at bounding box center [472, 257] width 282 height 29
paste input "250909140050"
type input "250909140050"
click at [589, 259] on button "search button" at bounding box center [598, 257] width 29 height 29
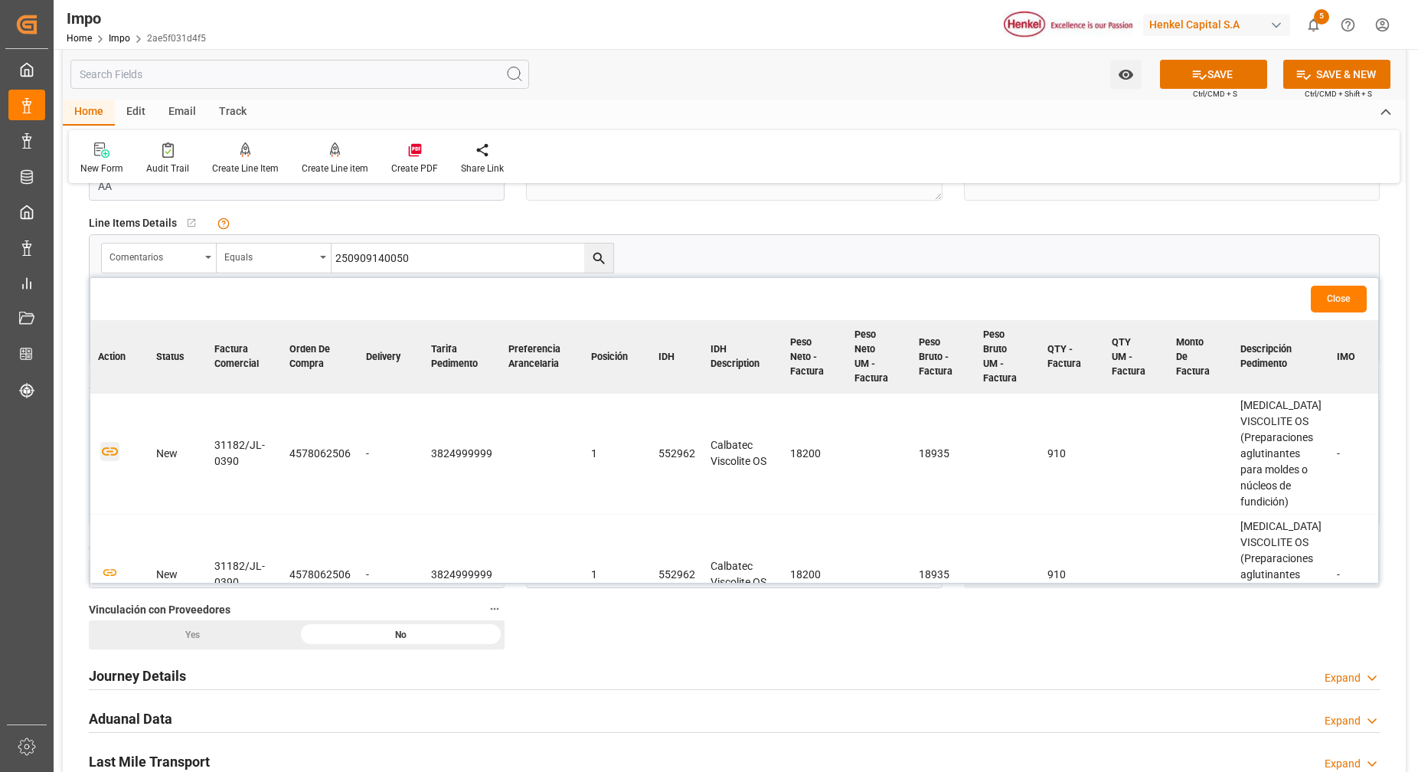
click at [119, 458] on icon "button" at bounding box center [109, 451] width 19 height 19
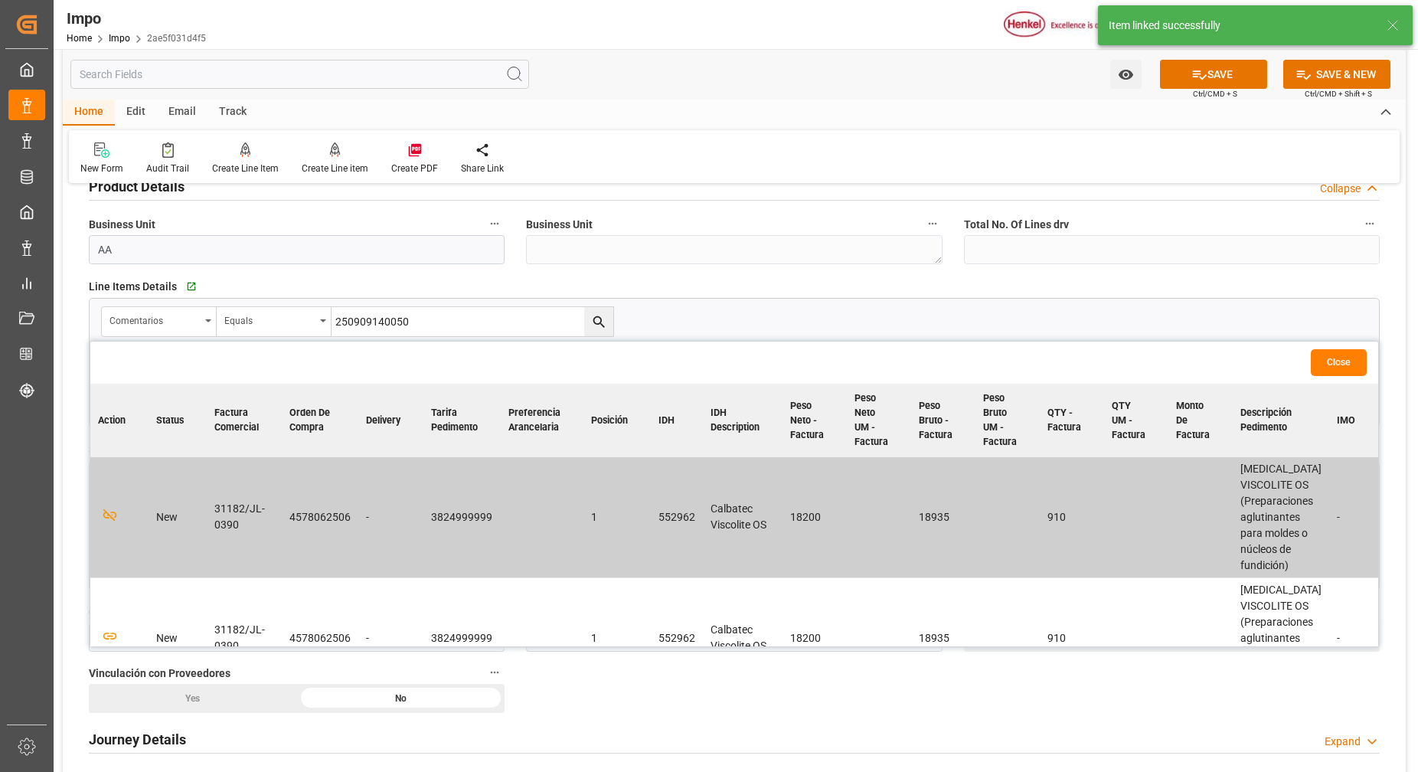
scroll to position [478, 0]
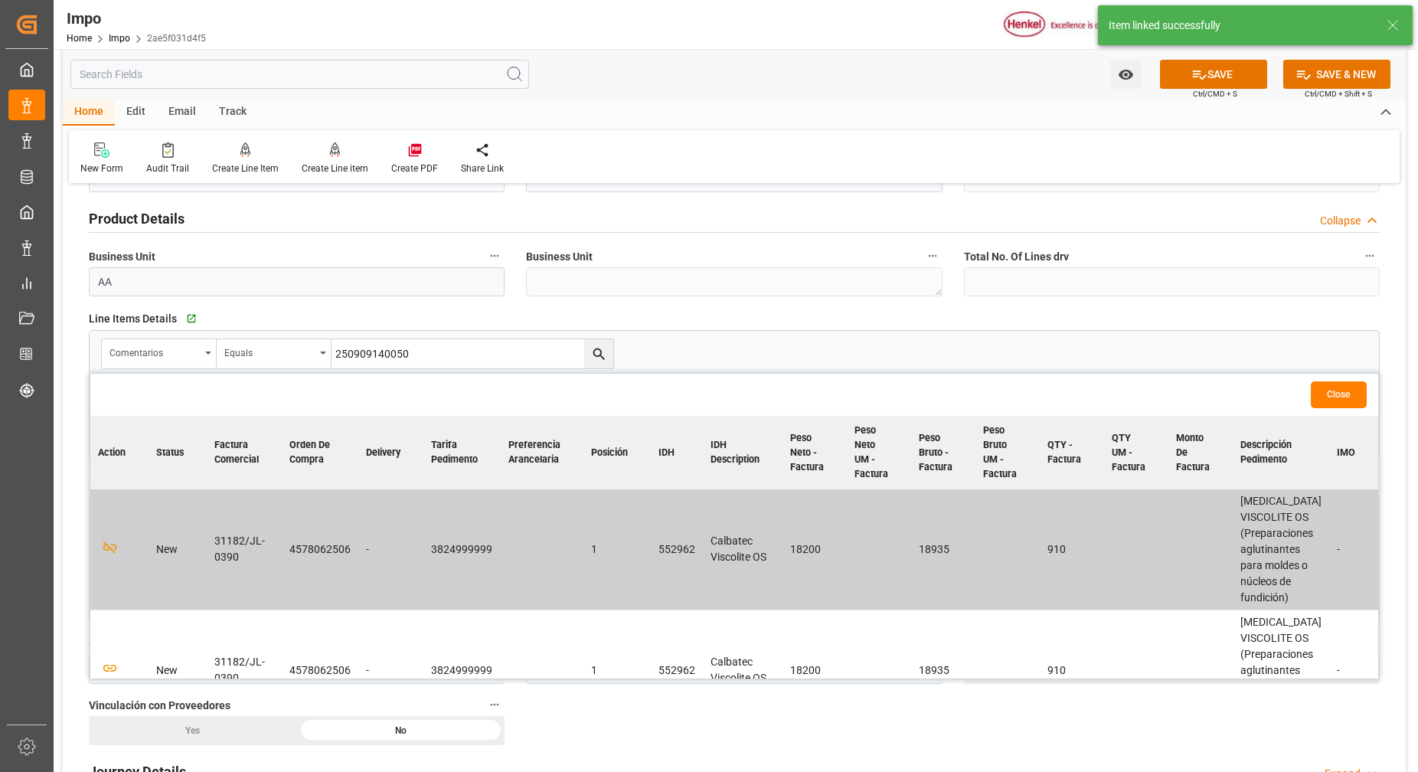
click at [1327, 394] on button "Close" at bounding box center [1338, 394] width 56 height 27
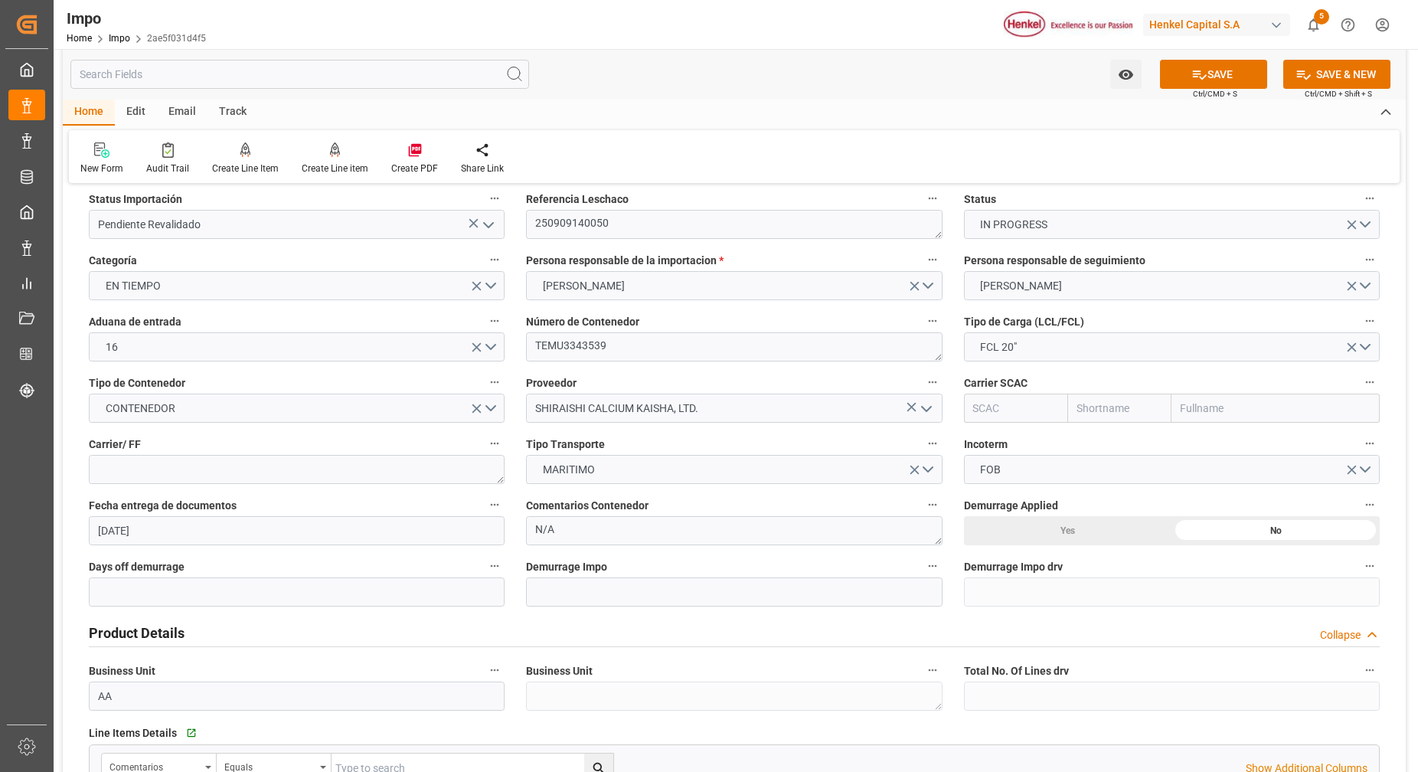
scroll to position [96, 0]
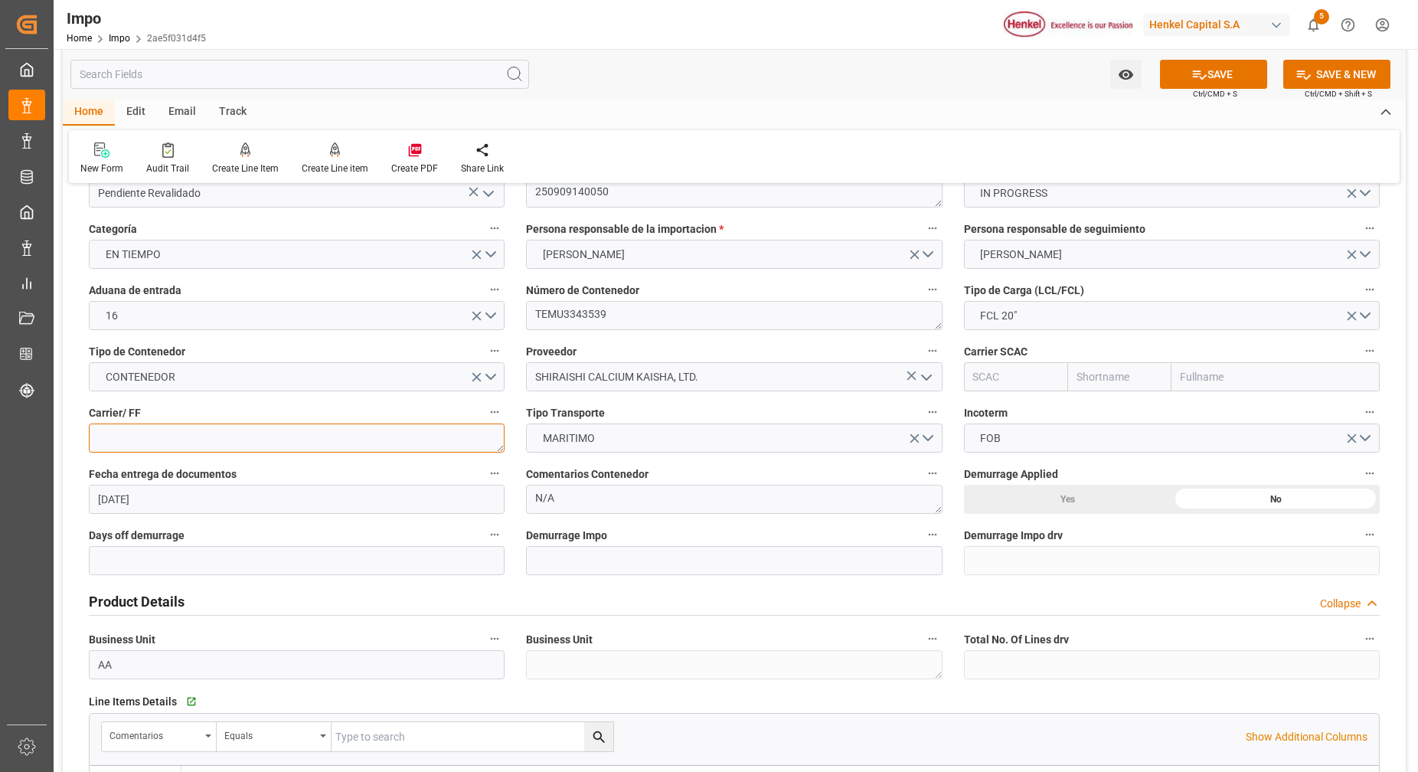
click at [294, 445] on textarea at bounding box center [297, 437] width 416 height 29
type textarea "AC CONTAINER"
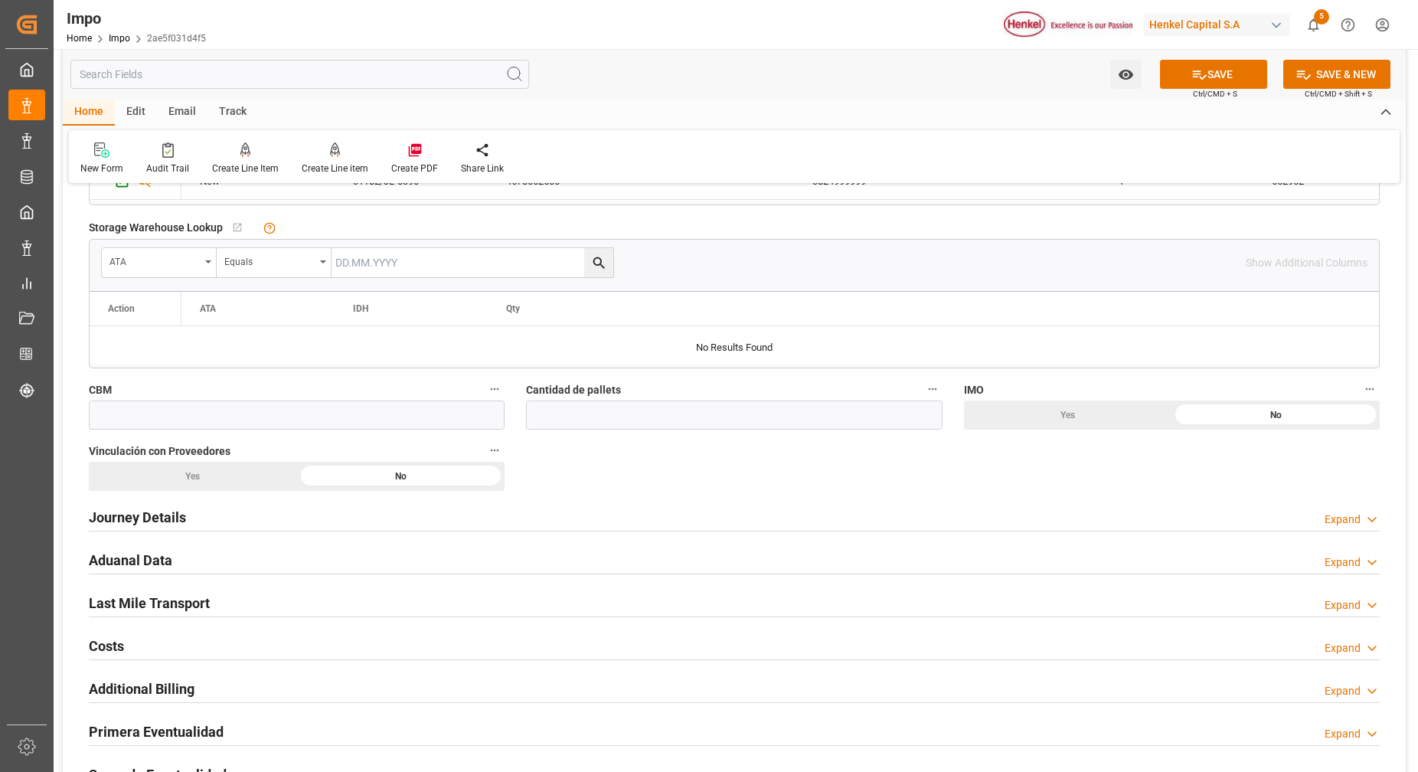
scroll to position [765, 0]
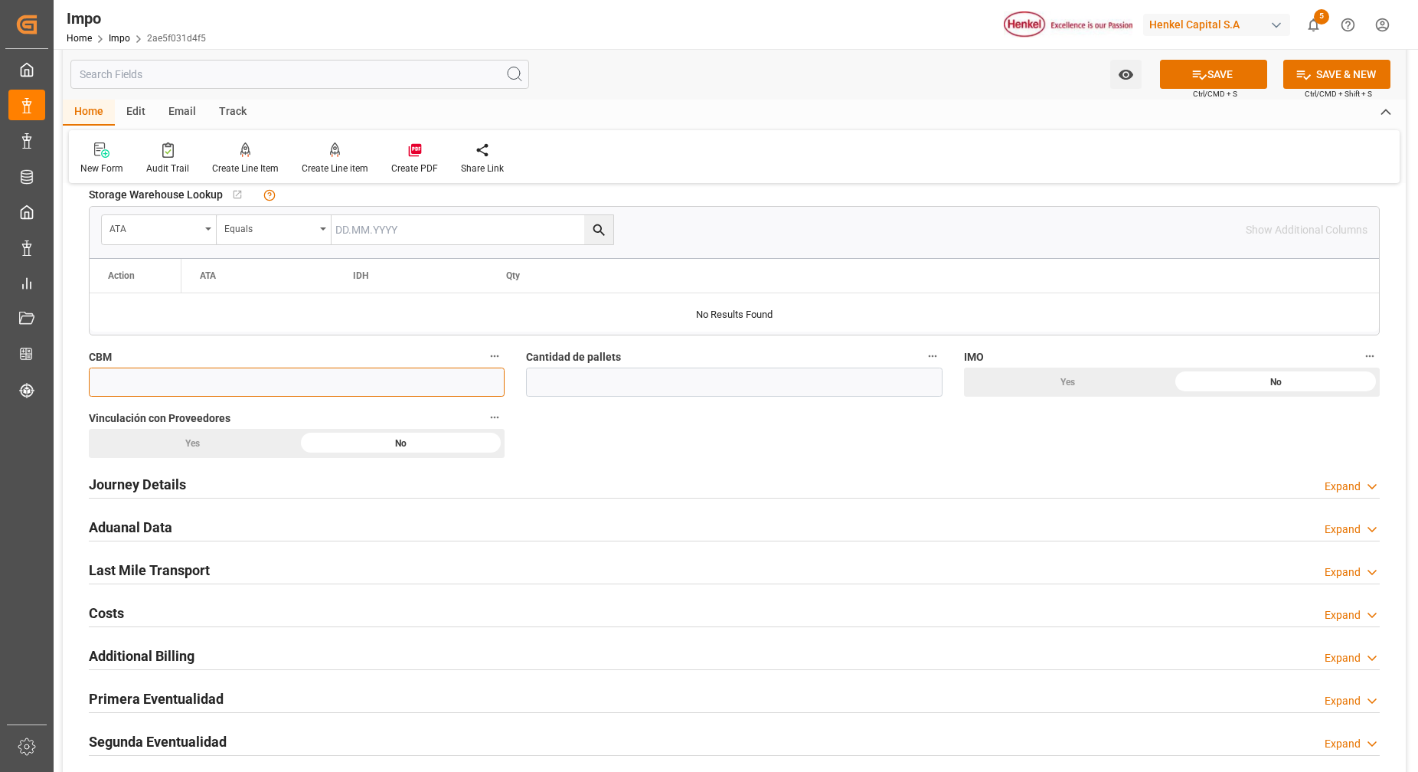
click at [272, 380] on input "text" at bounding box center [297, 381] width 416 height 29
paste input "25.160"
type input "25.16"
click at [700, 619] on div "Costs Expand" at bounding box center [734, 611] width 1291 height 29
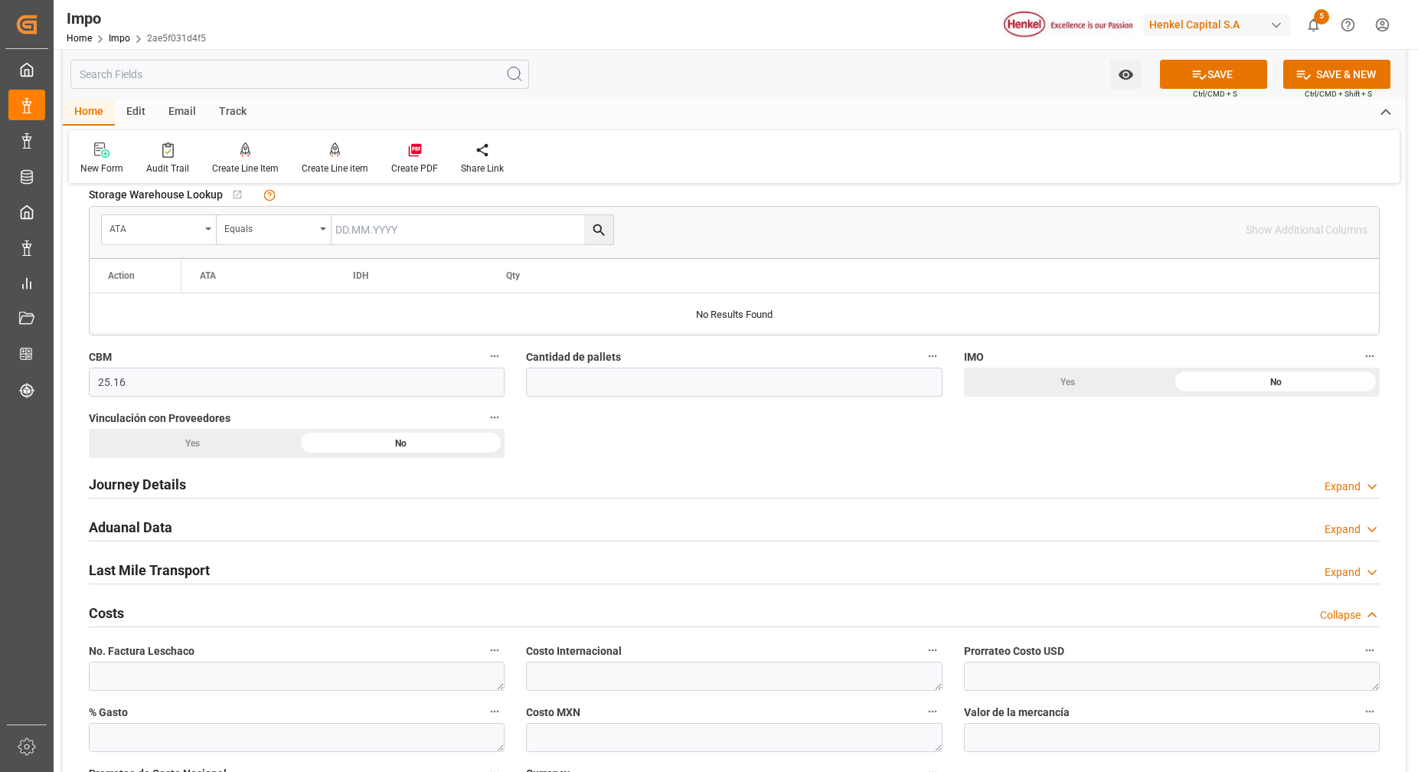
click at [148, 485] on h2 "Journey Details" at bounding box center [137, 484] width 97 height 21
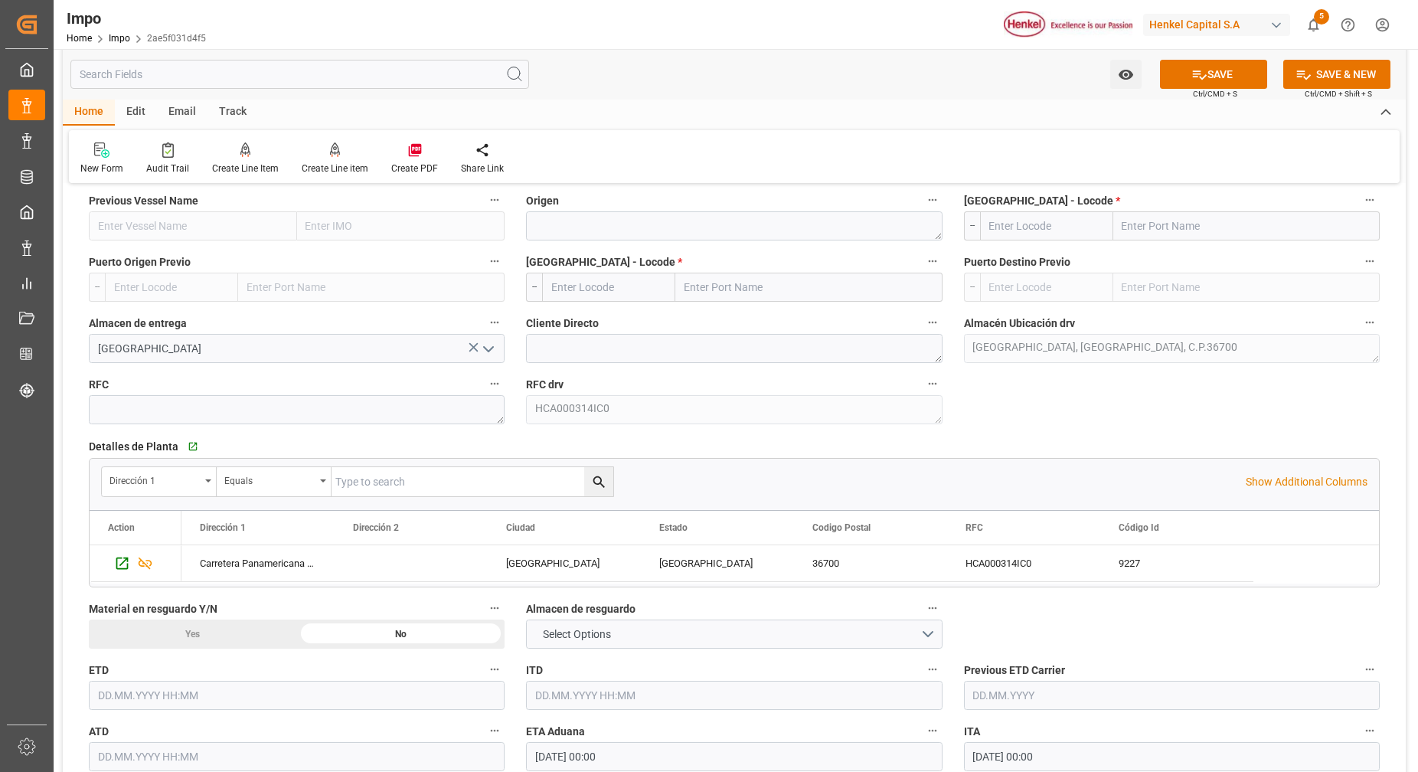
scroll to position [957, 0]
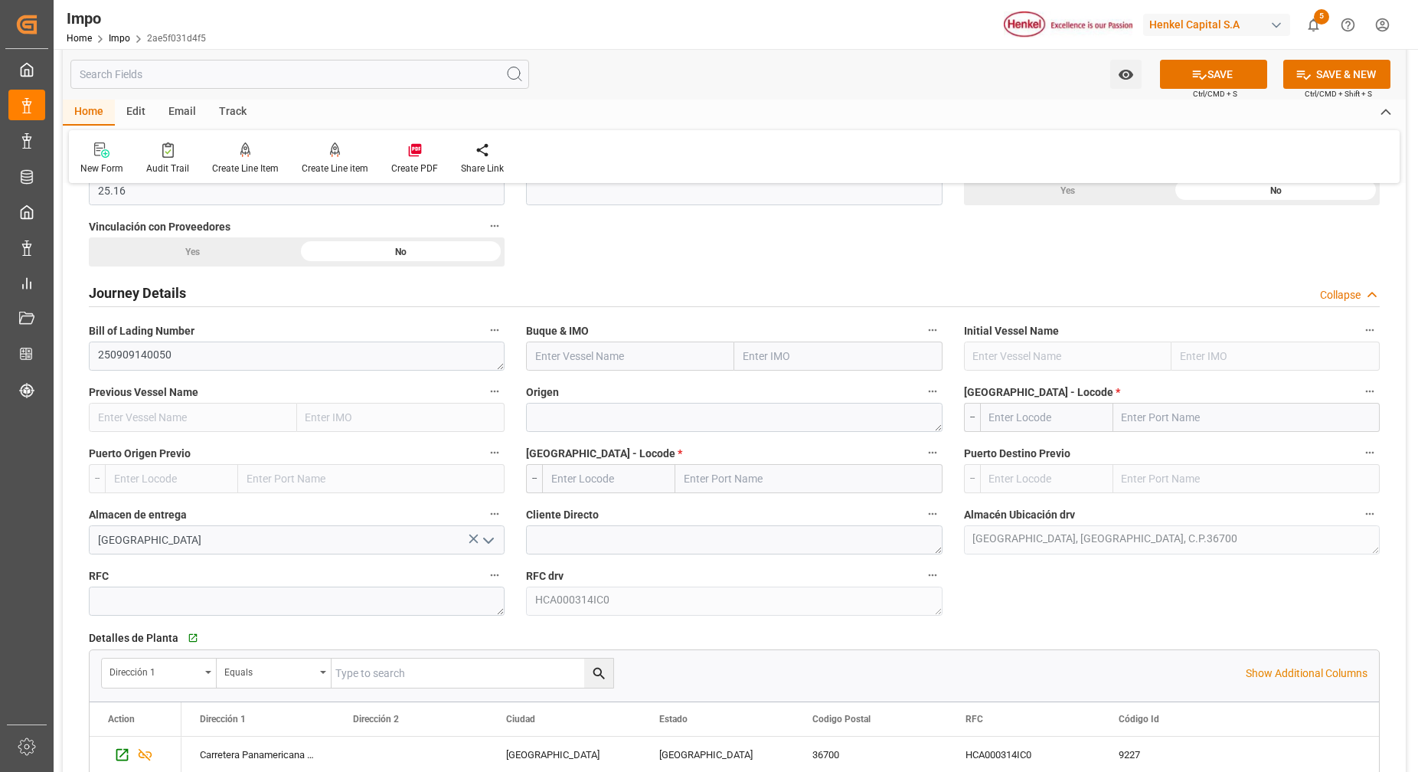
click at [770, 350] on input "text" at bounding box center [838, 355] width 208 height 29
paste input "[PERSON_NAME]"
type input "[PERSON_NAME]"
click at [812, 389] on span "9251145 - DONGJIN FORTUNE" at bounding box center [808, 389] width 128 height 12
type input "[PERSON_NAME]"
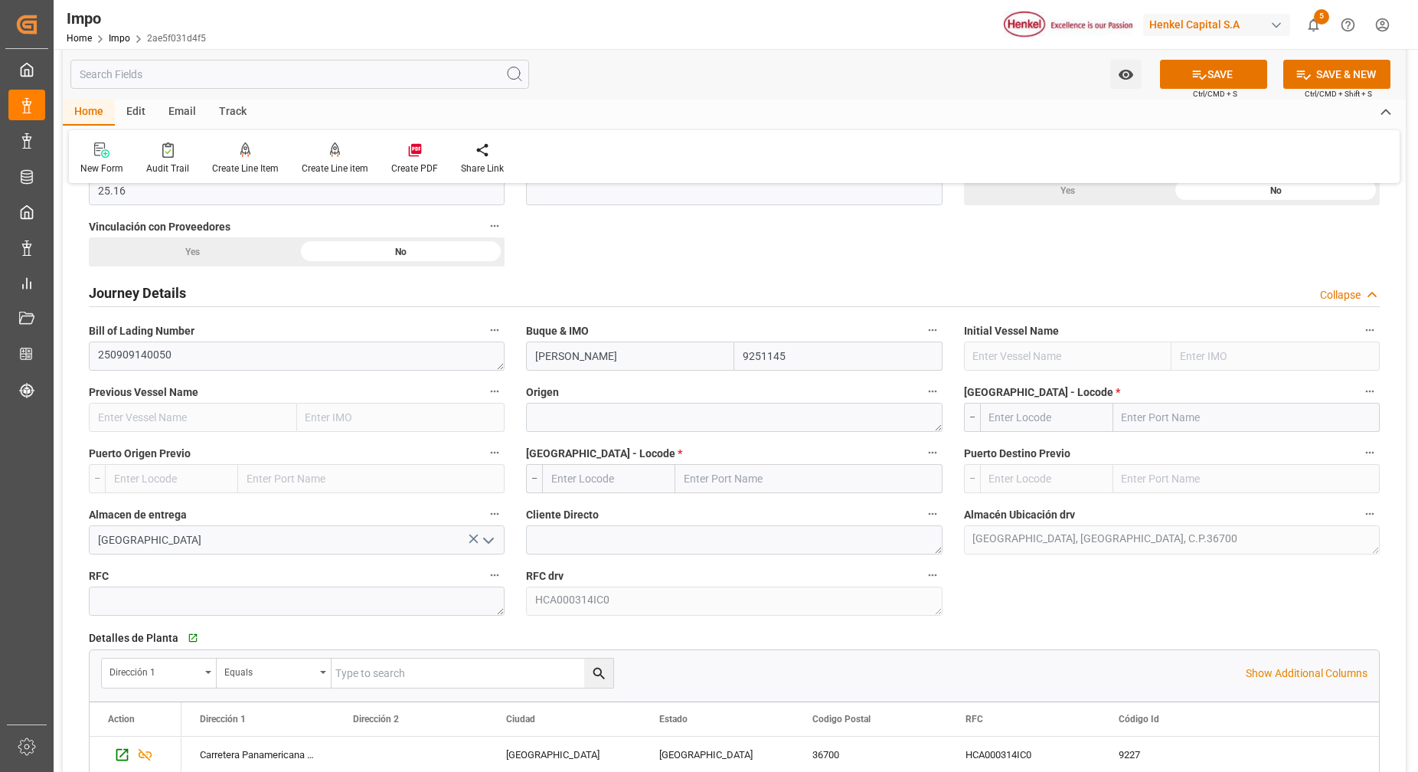
type input "9251145"
click at [771, 424] on textarea at bounding box center [734, 417] width 416 height 29
type textarea "[GEOGRAPHIC_DATA]"
click at [1150, 406] on div "Puerto de Carga - Locode * --" at bounding box center [1171, 406] width 437 height 61
click at [1149, 413] on input "text" at bounding box center [1246, 417] width 266 height 29
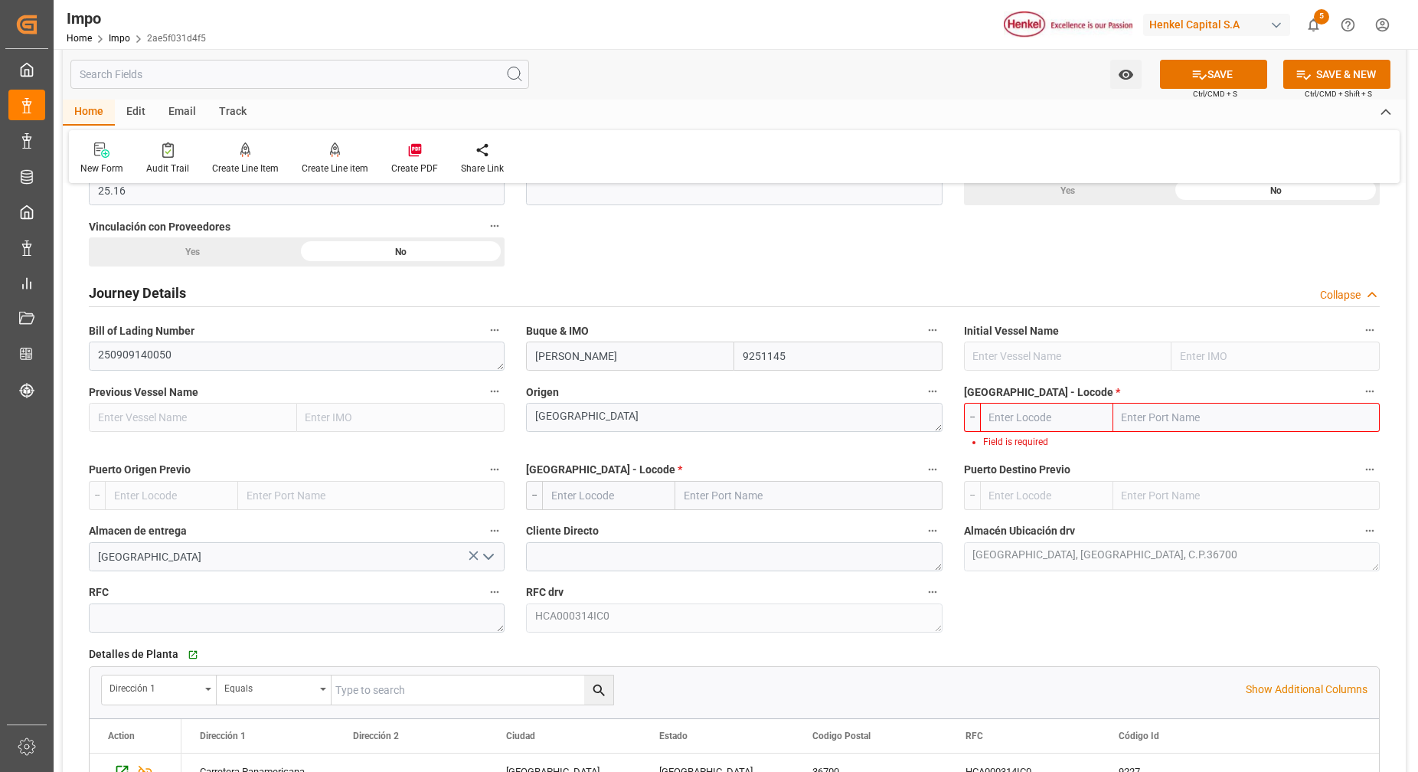
paste input "KOBE,JAPAN"
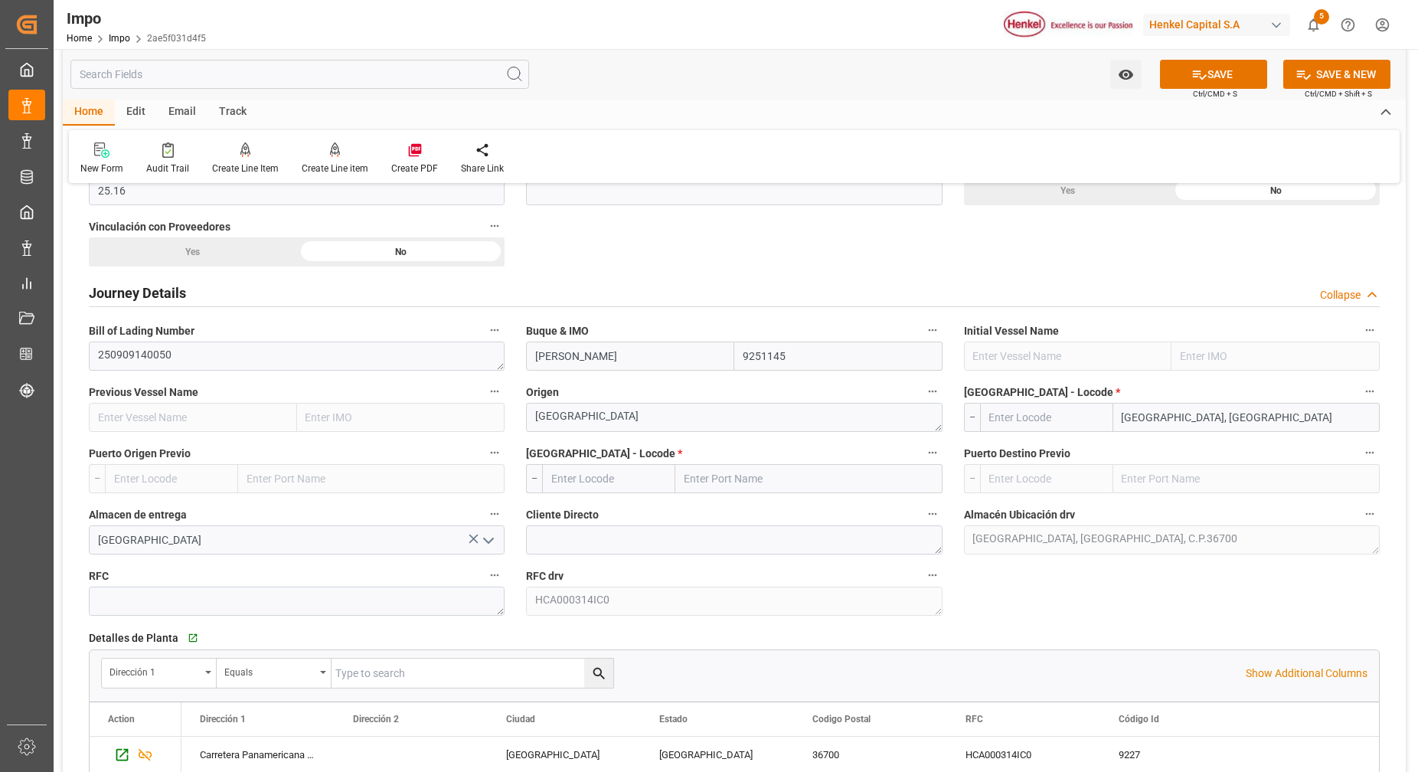
click at [1204, 423] on input "KOBE, JAPAN" at bounding box center [1246, 417] width 266 height 29
type input "KOBE,"
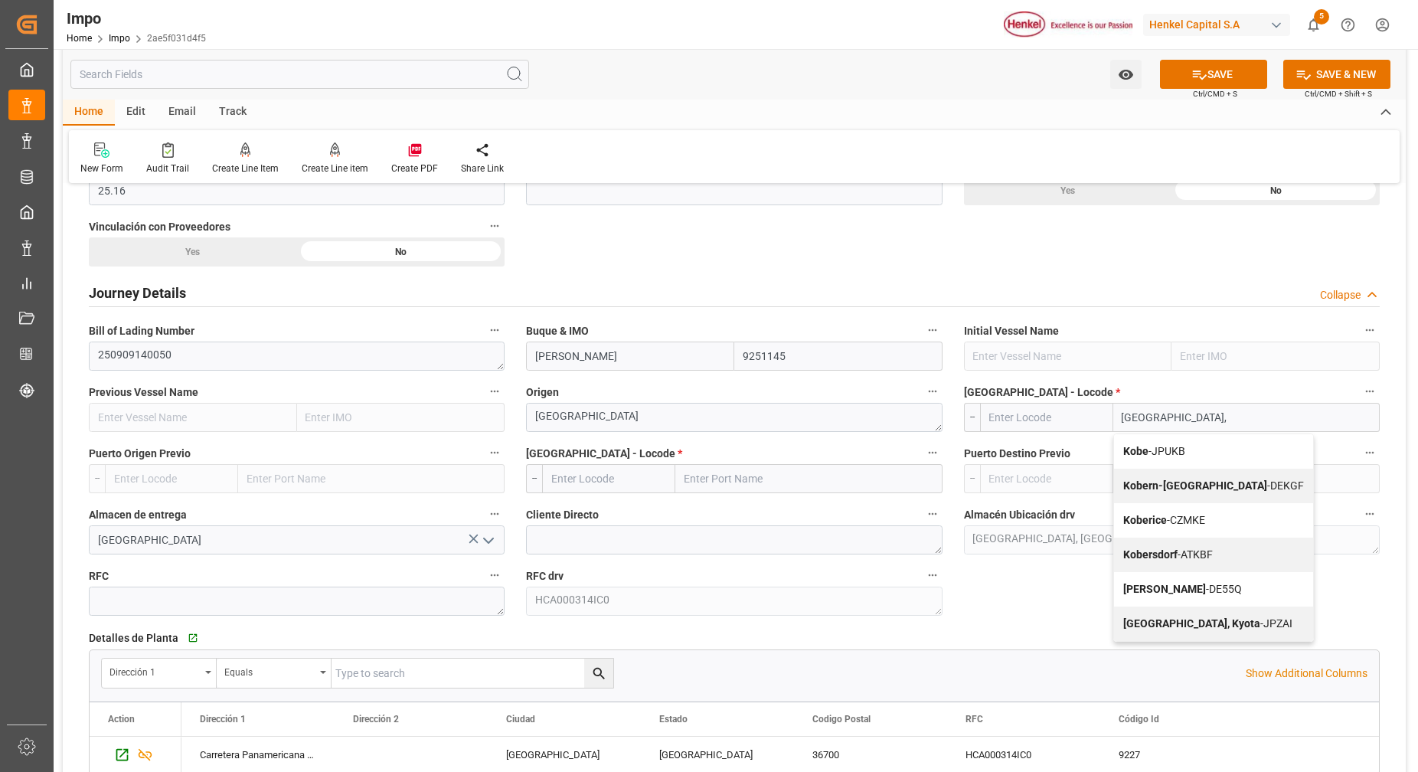
click at [1164, 452] on span "Kobe - JPUKB" at bounding box center [1154, 451] width 62 height 12
type input "JPUKB"
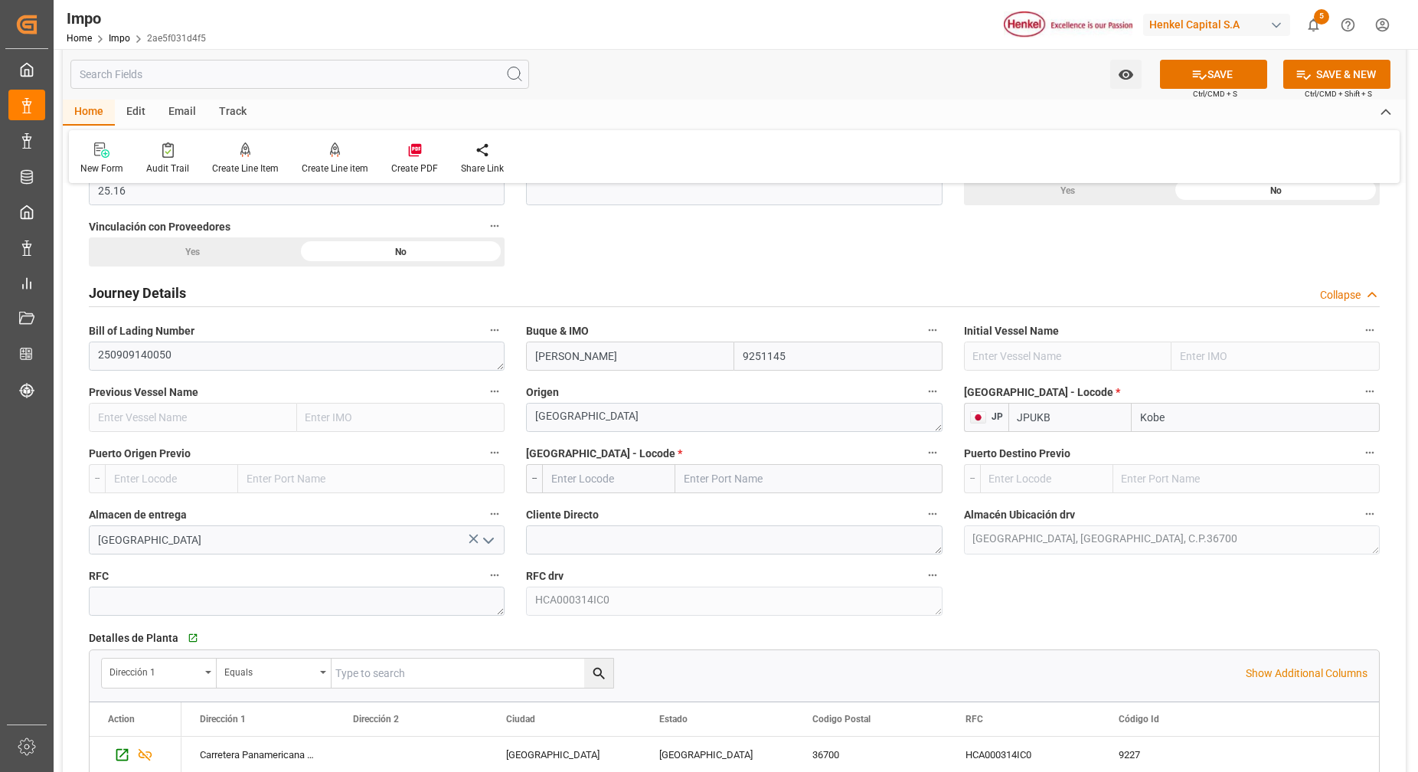
type input "Kobe"
click at [687, 478] on input "text" at bounding box center [808, 478] width 266 height 29
type input "MANZA"
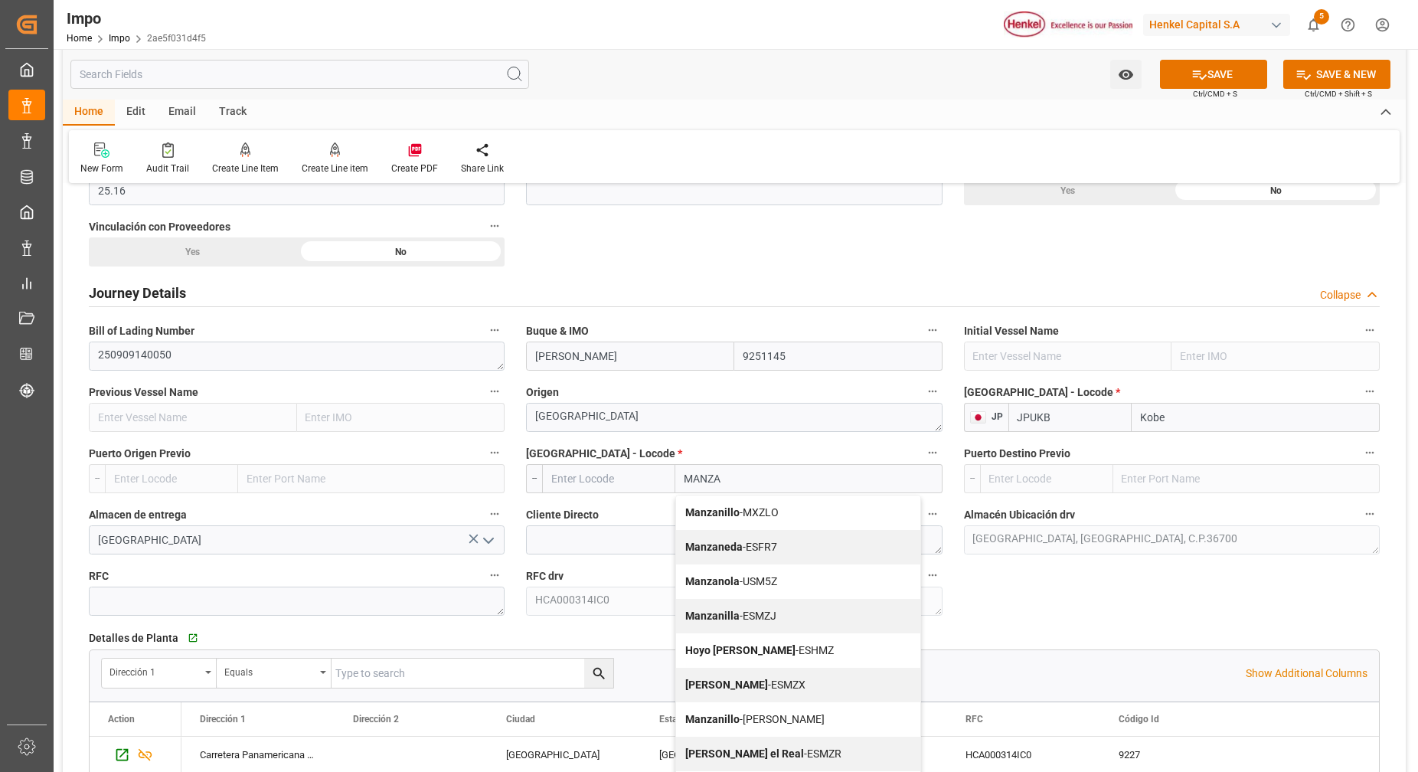
click at [771, 513] on span "Manzanillo - MXZLO" at bounding box center [731, 512] width 93 height 12
type input "MXZLO"
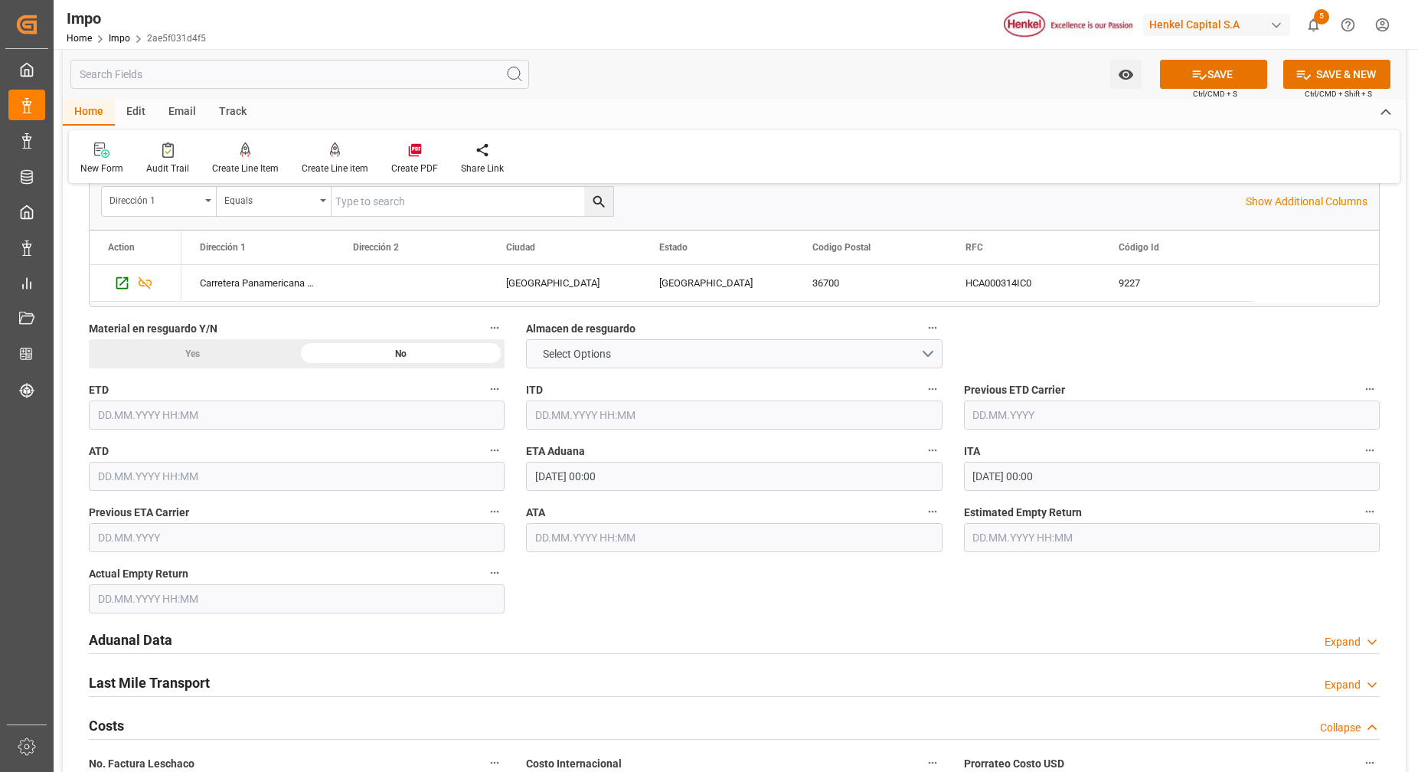
scroll to position [1435, 0]
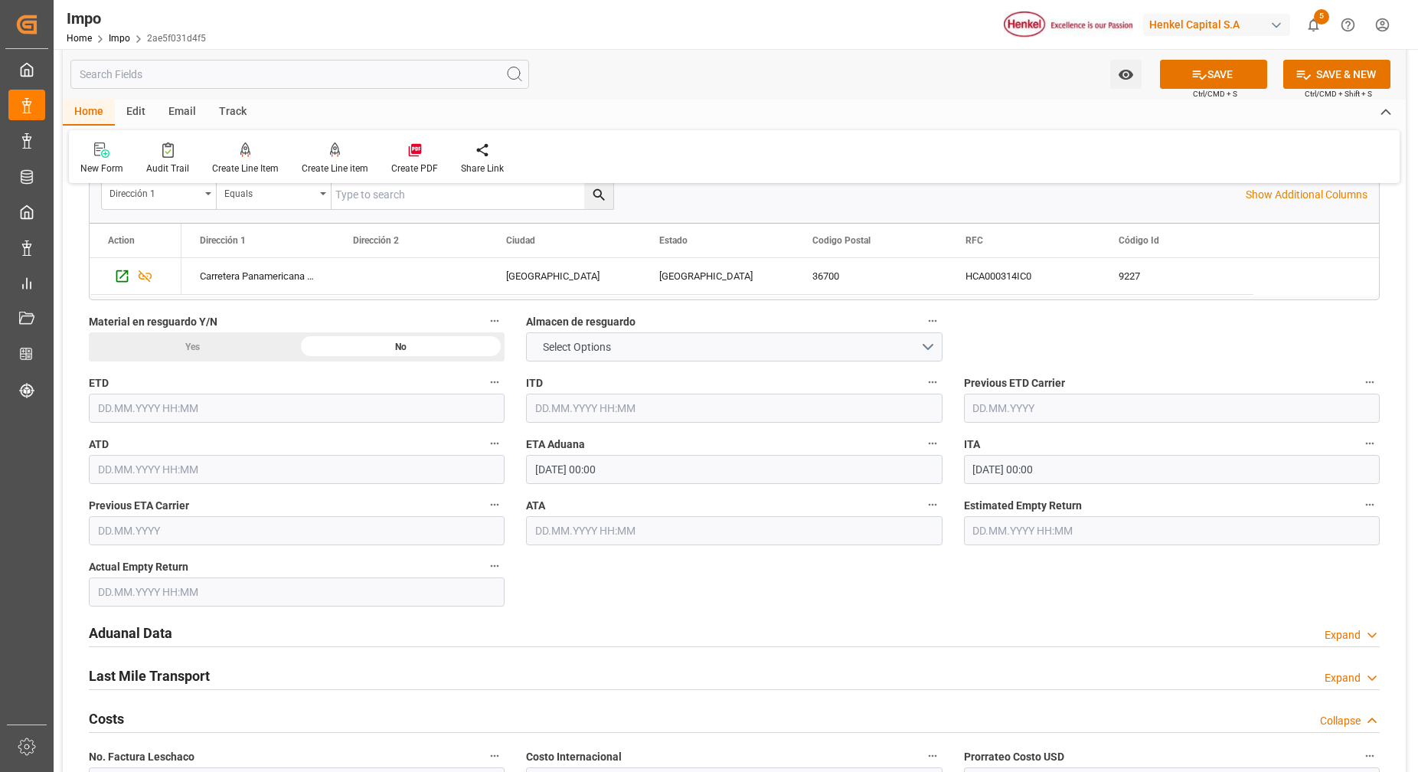
type input "Manzanillo"
click at [159, 633] on h2 "Aduanal Data" at bounding box center [130, 632] width 83 height 21
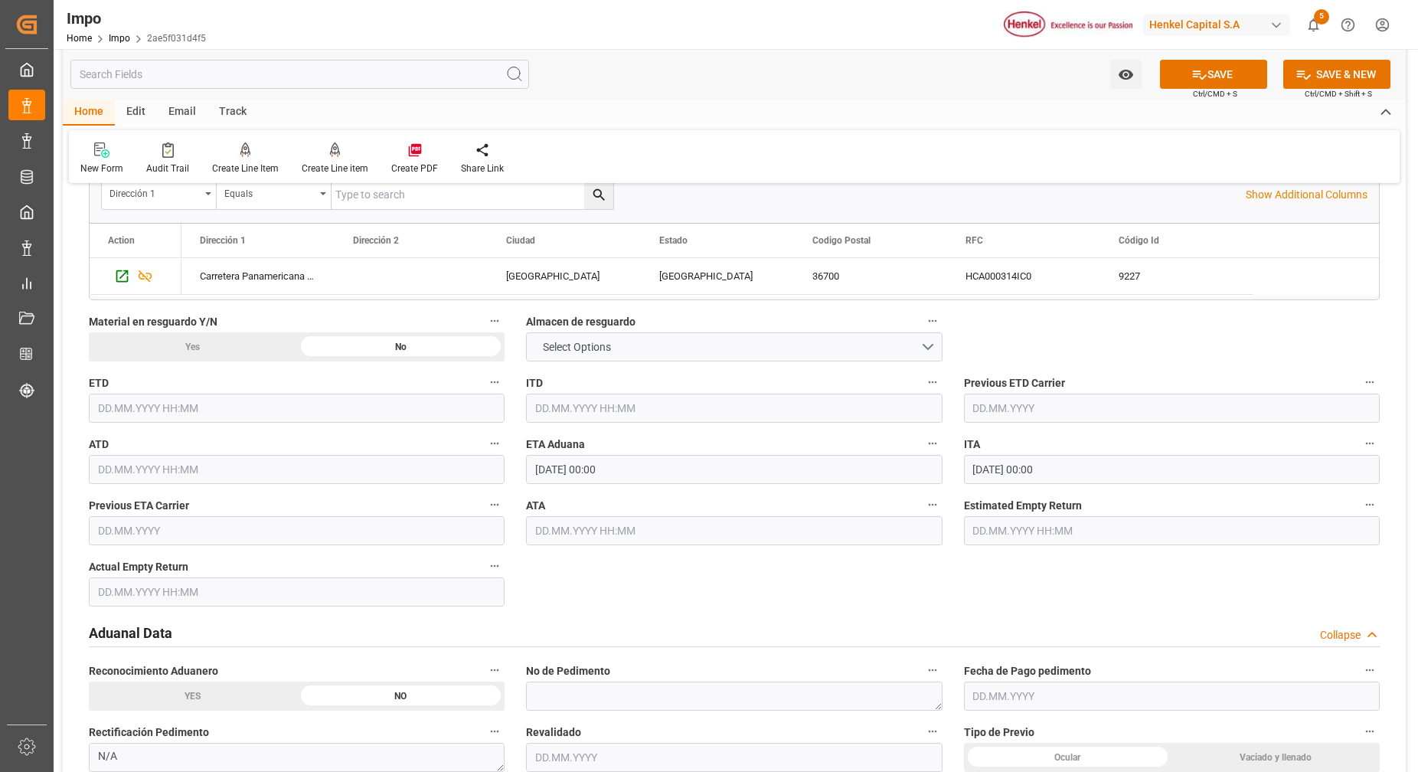
scroll to position [1531, 0]
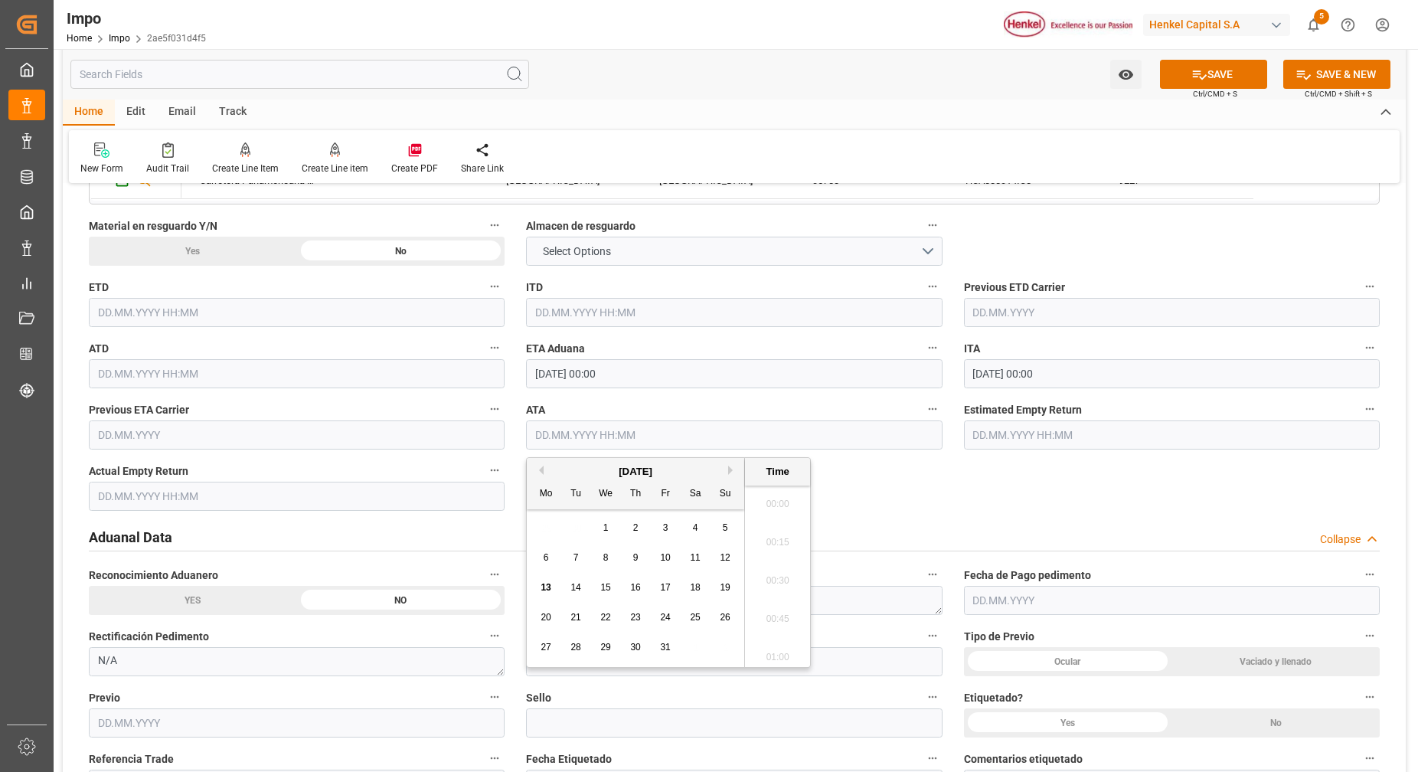
click at [674, 432] on input "text" at bounding box center [734, 434] width 416 height 29
click at [545, 593] on div "13" at bounding box center [546, 588] width 19 height 18
type input "[DATE] 00:00"
click at [890, 498] on div "Overview Collapse Status Importación Pendiente Revalidado Referencia Leschaco 2…" at bounding box center [734, 213] width 1343 height 3094
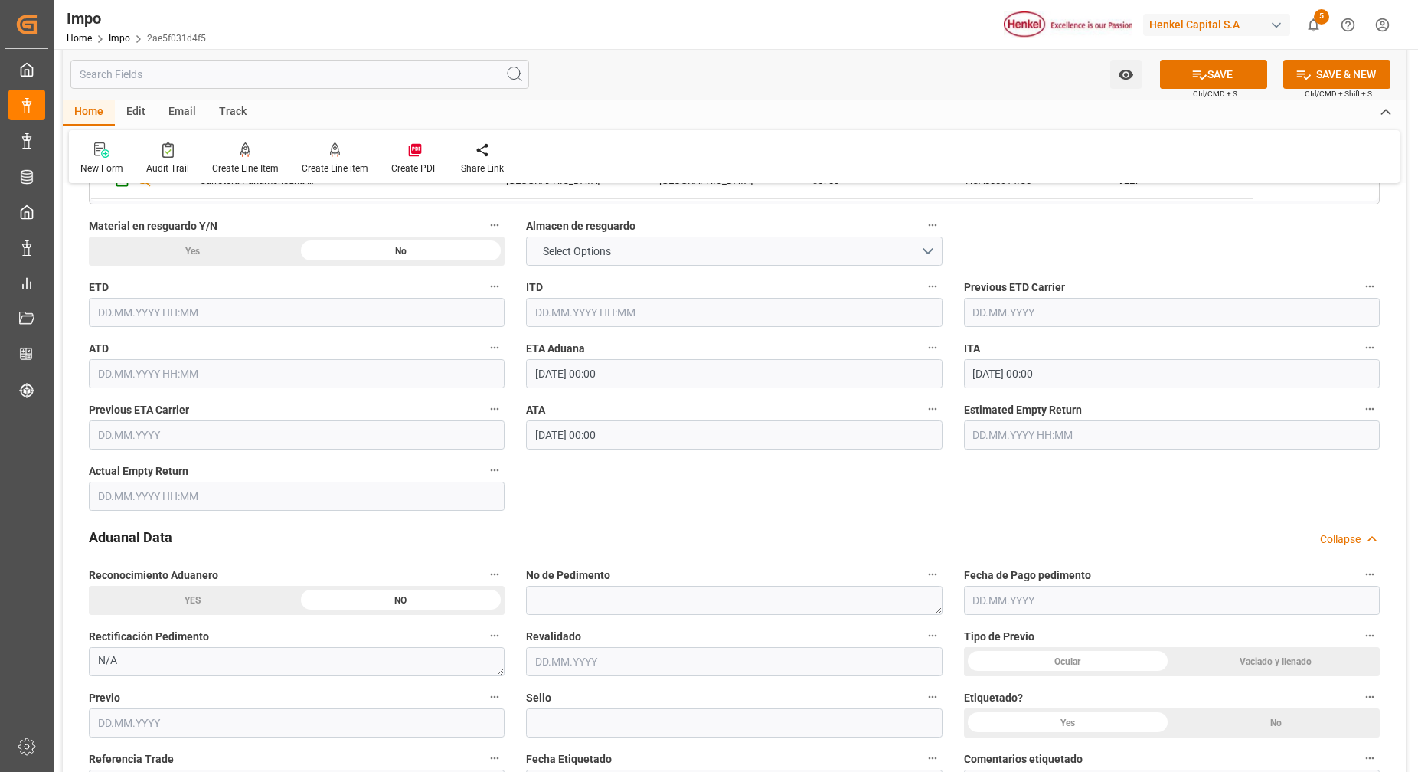
scroll to position [1722, 0]
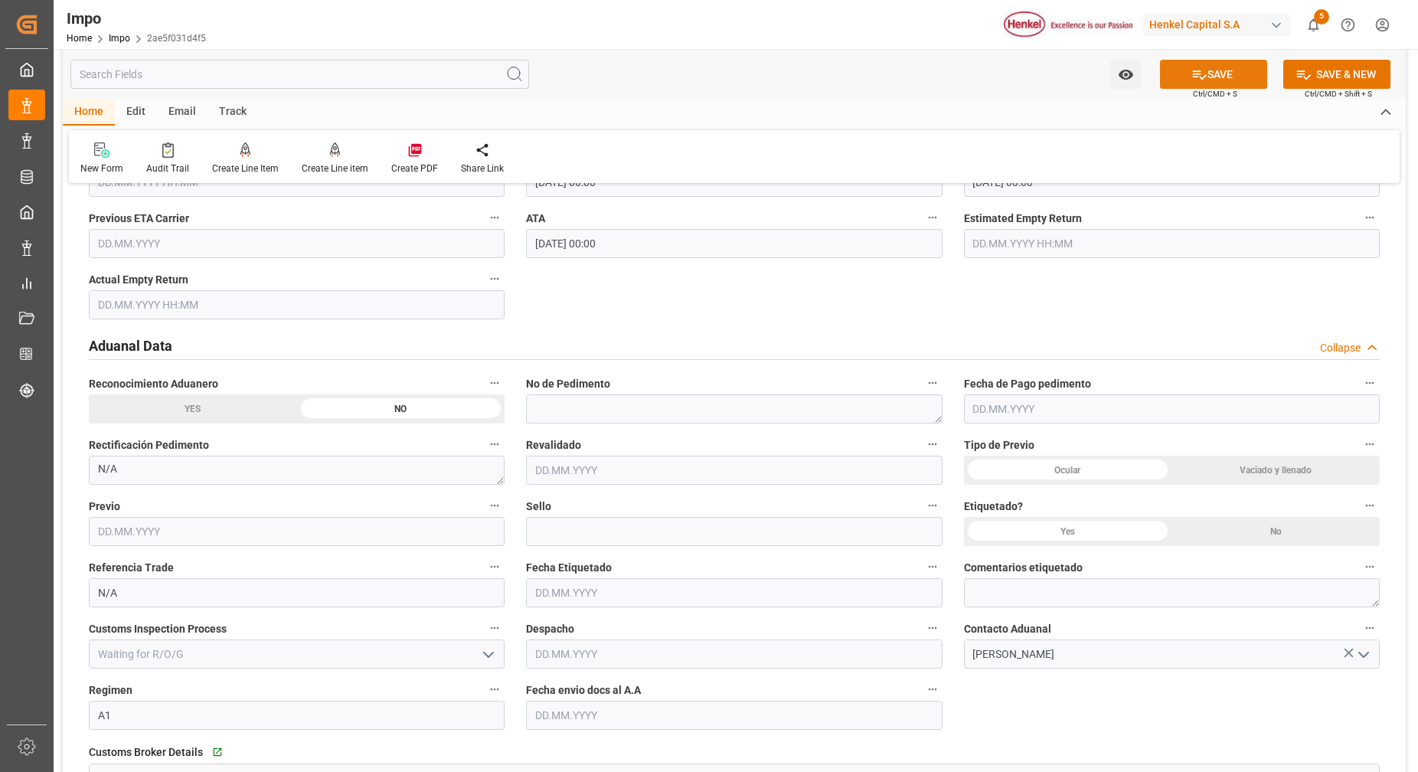
click at [1202, 83] on button "SAVE" at bounding box center [1213, 74] width 107 height 29
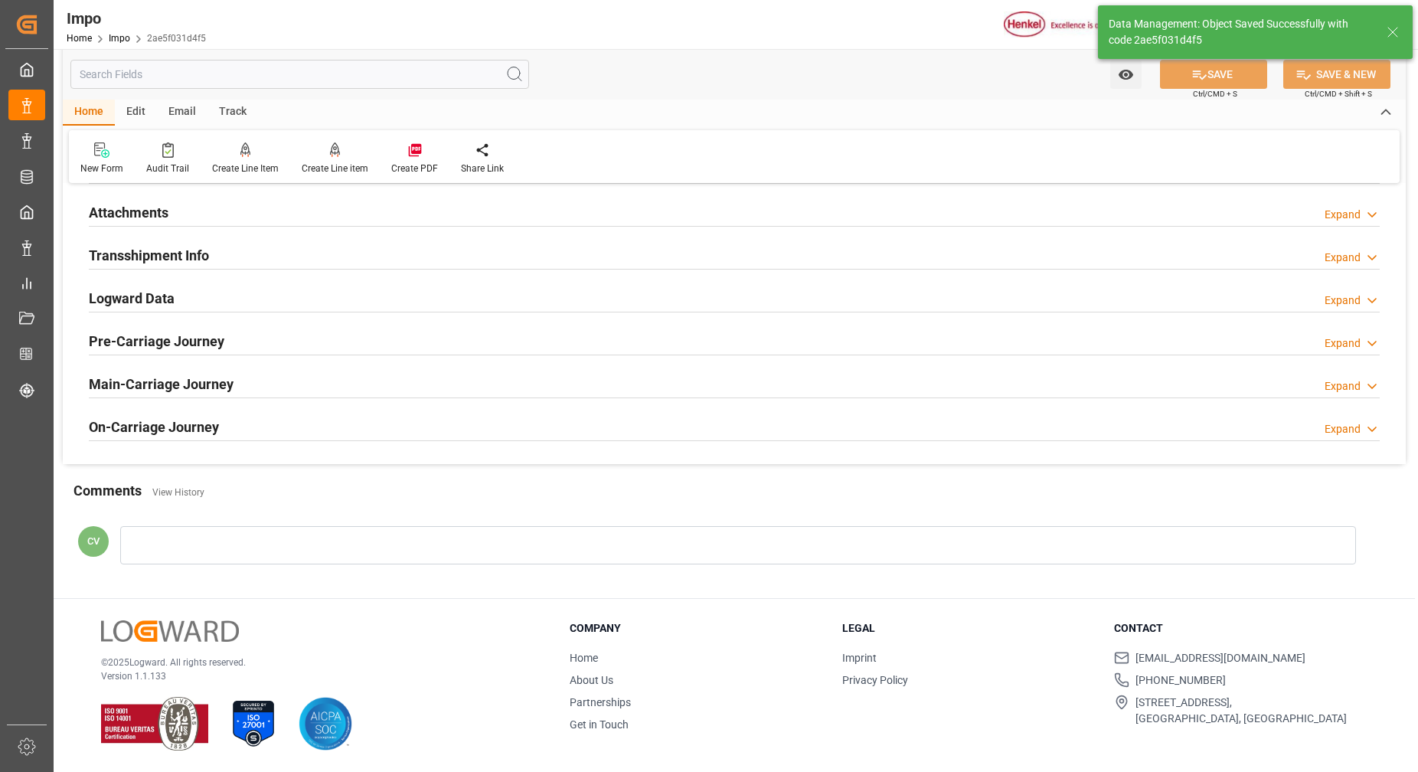
type textarea "AA"
type input "0"
type input "1"
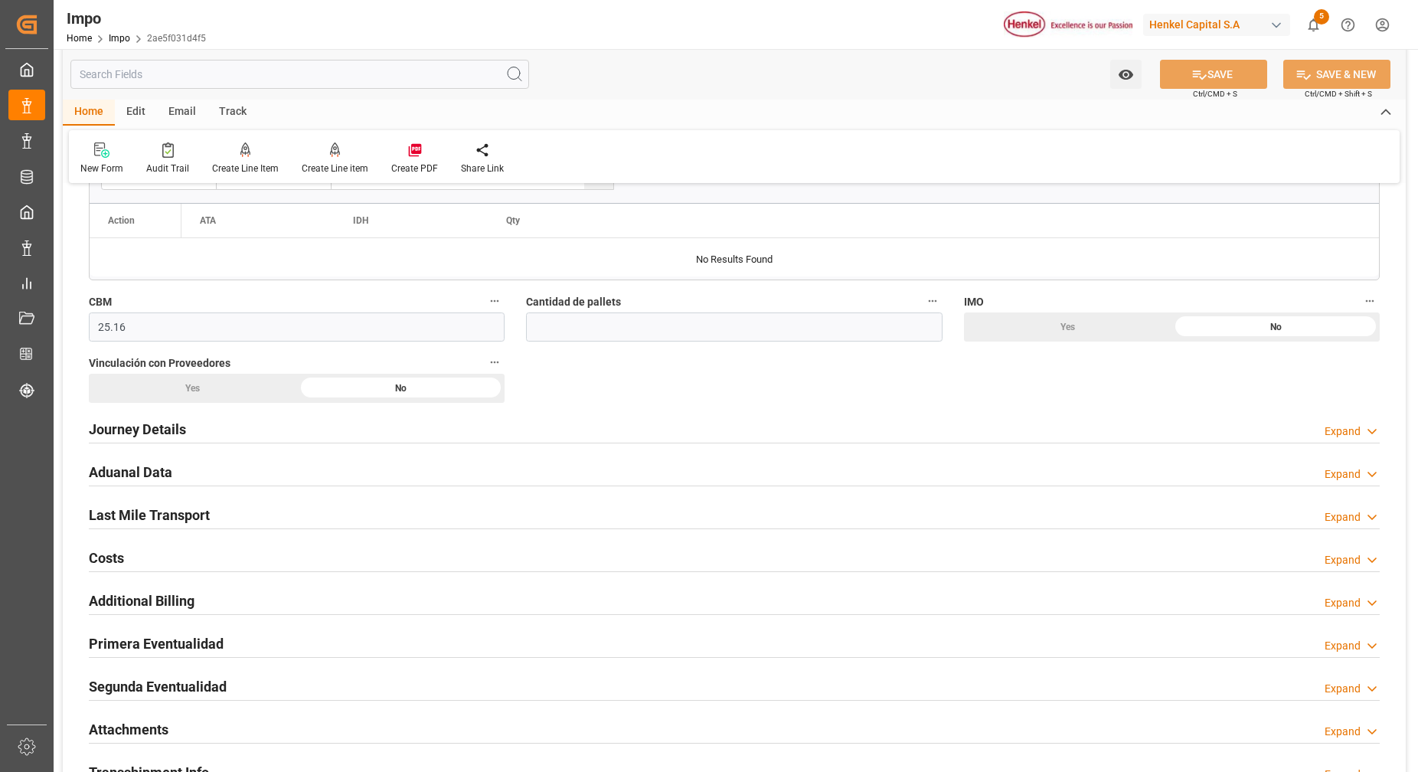
scroll to position [851, 0]
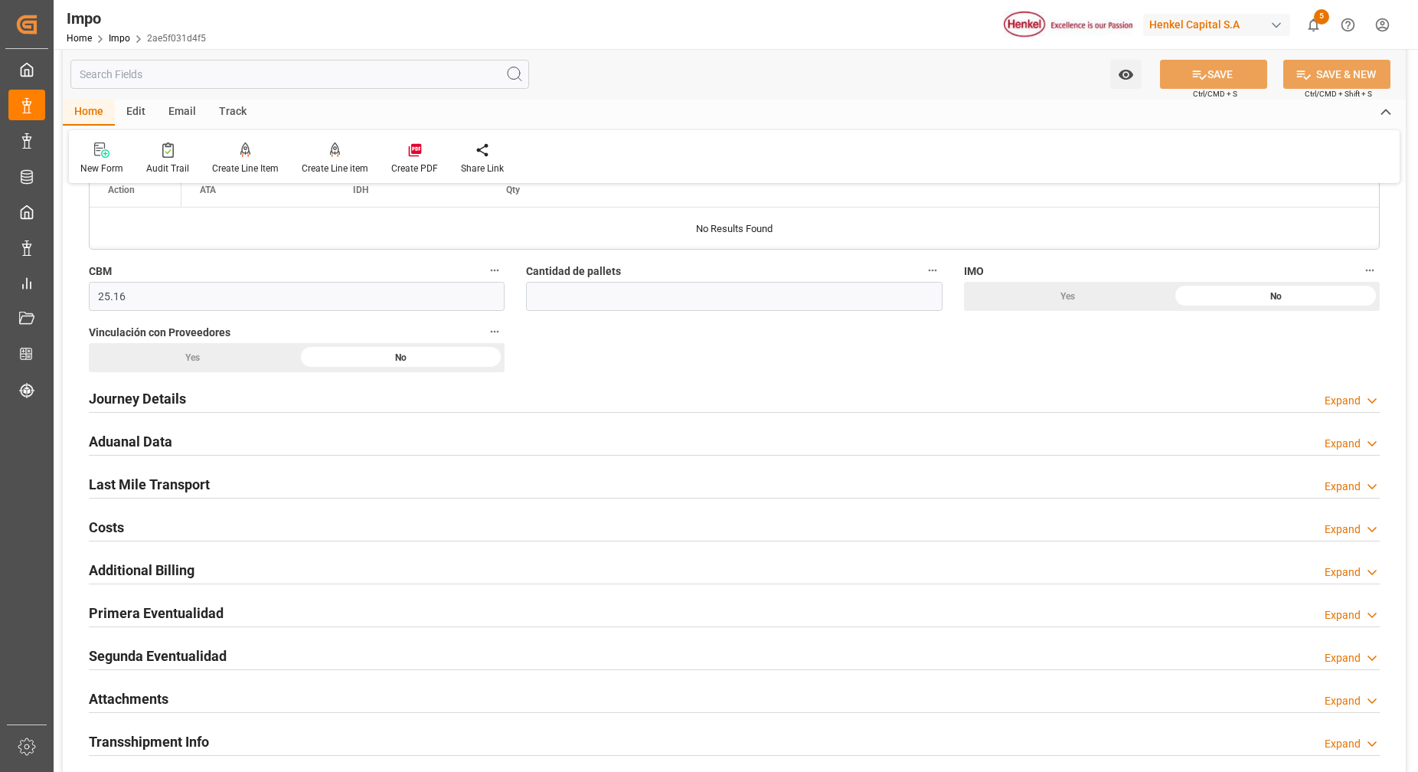
click at [168, 396] on h2 "Journey Details" at bounding box center [137, 398] width 97 height 21
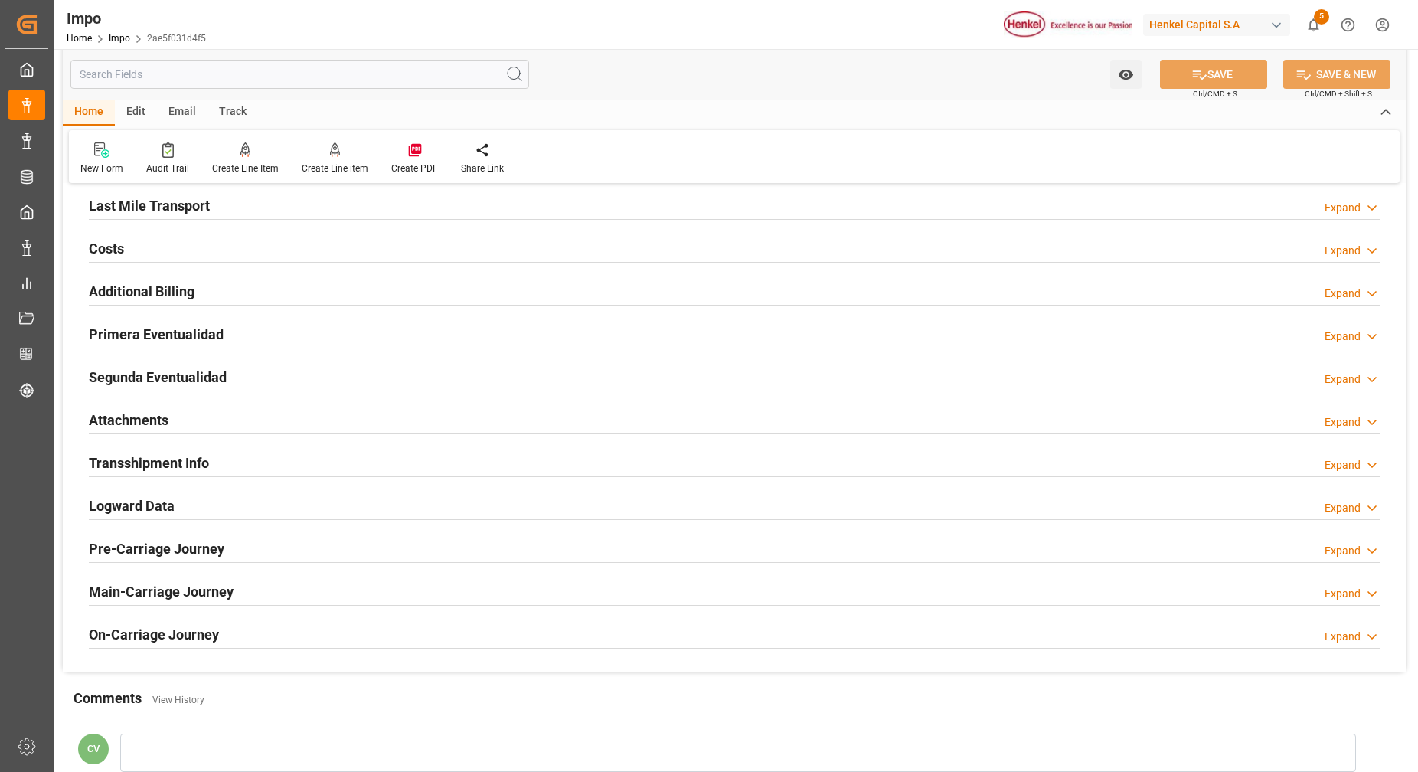
scroll to position [1808, 0]
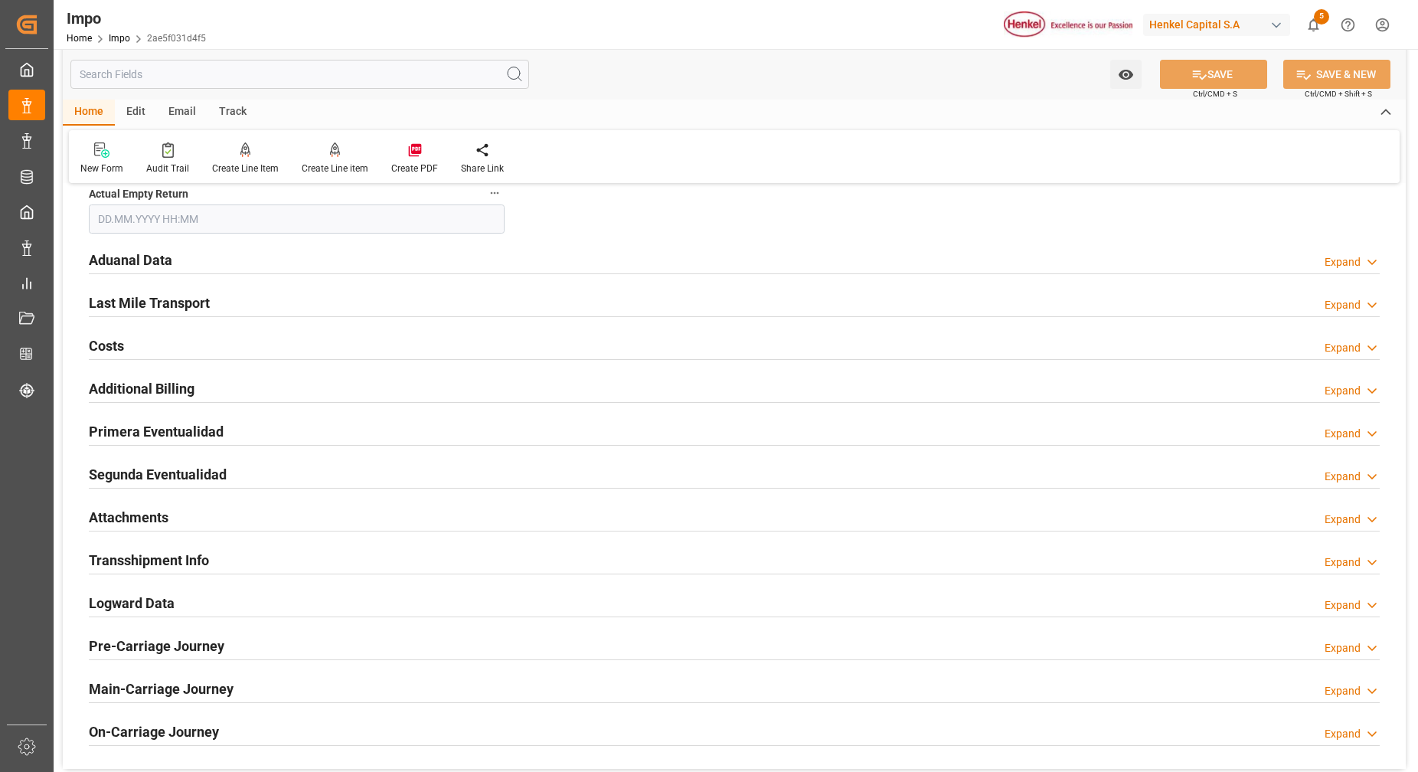
click at [144, 517] on h2 "Attachments" at bounding box center [129, 517] width 80 height 21
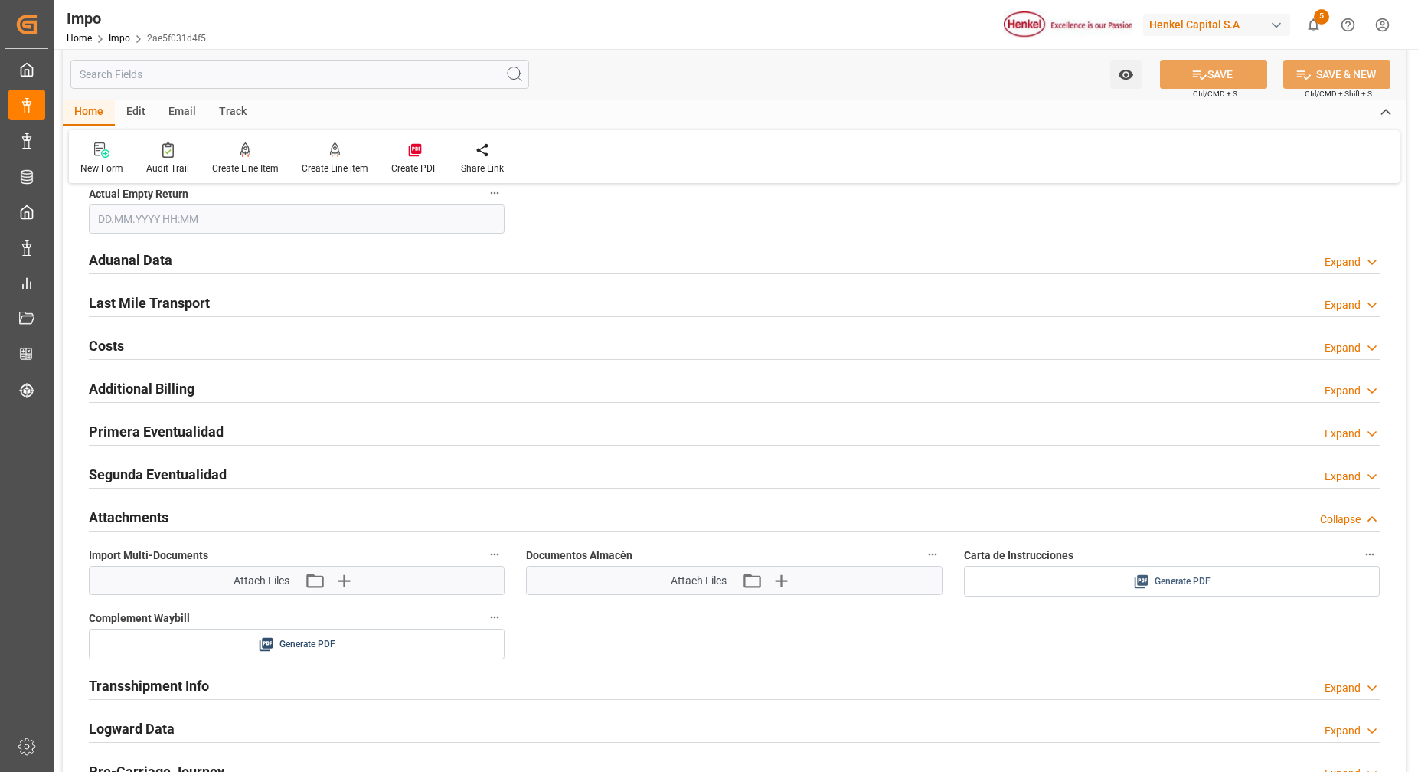
click at [1077, 575] on div "Generate PDF" at bounding box center [1171, 581] width 393 height 19
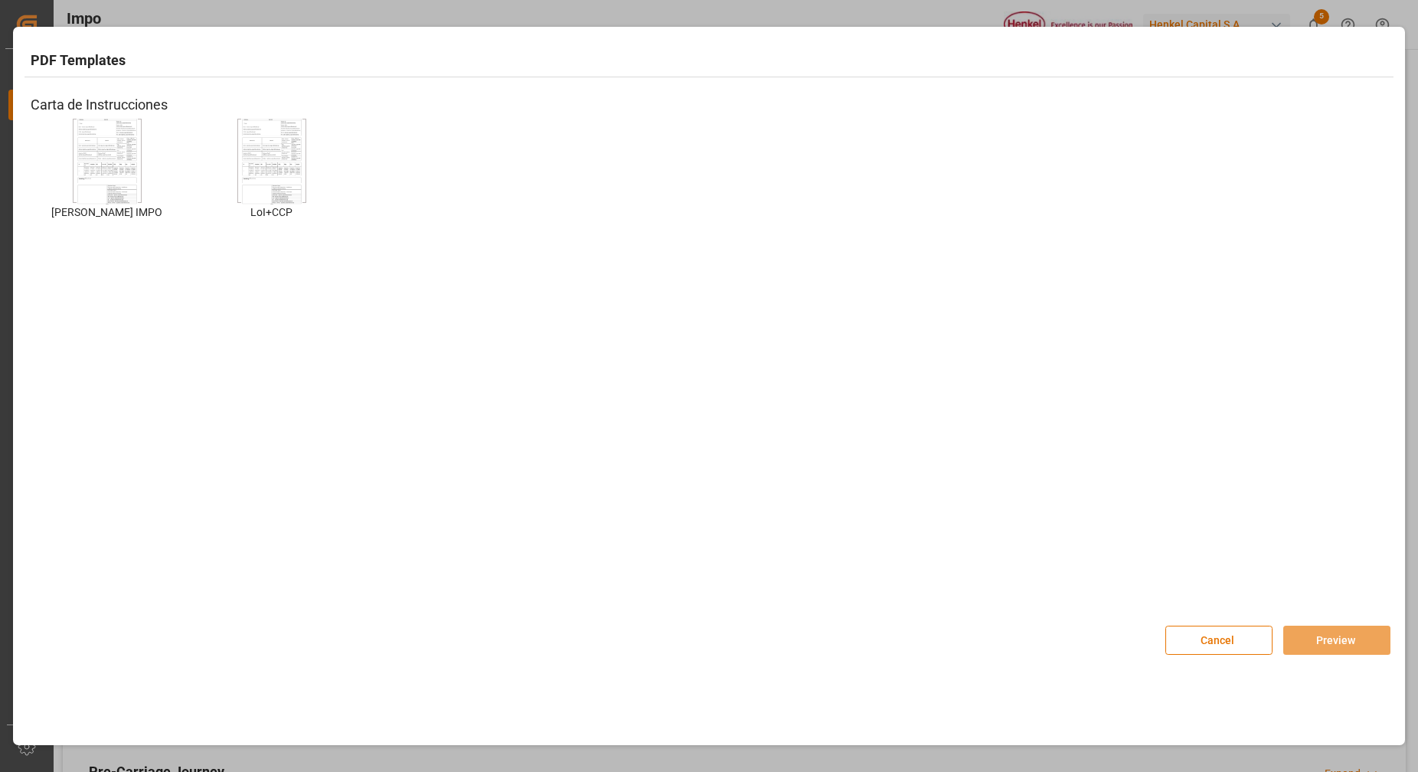
click at [114, 171] on img at bounding box center [107, 161] width 61 height 86
click at [119, 175] on img at bounding box center [107, 161] width 61 height 86
click at [1344, 649] on button "Preview" at bounding box center [1336, 639] width 107 height 29
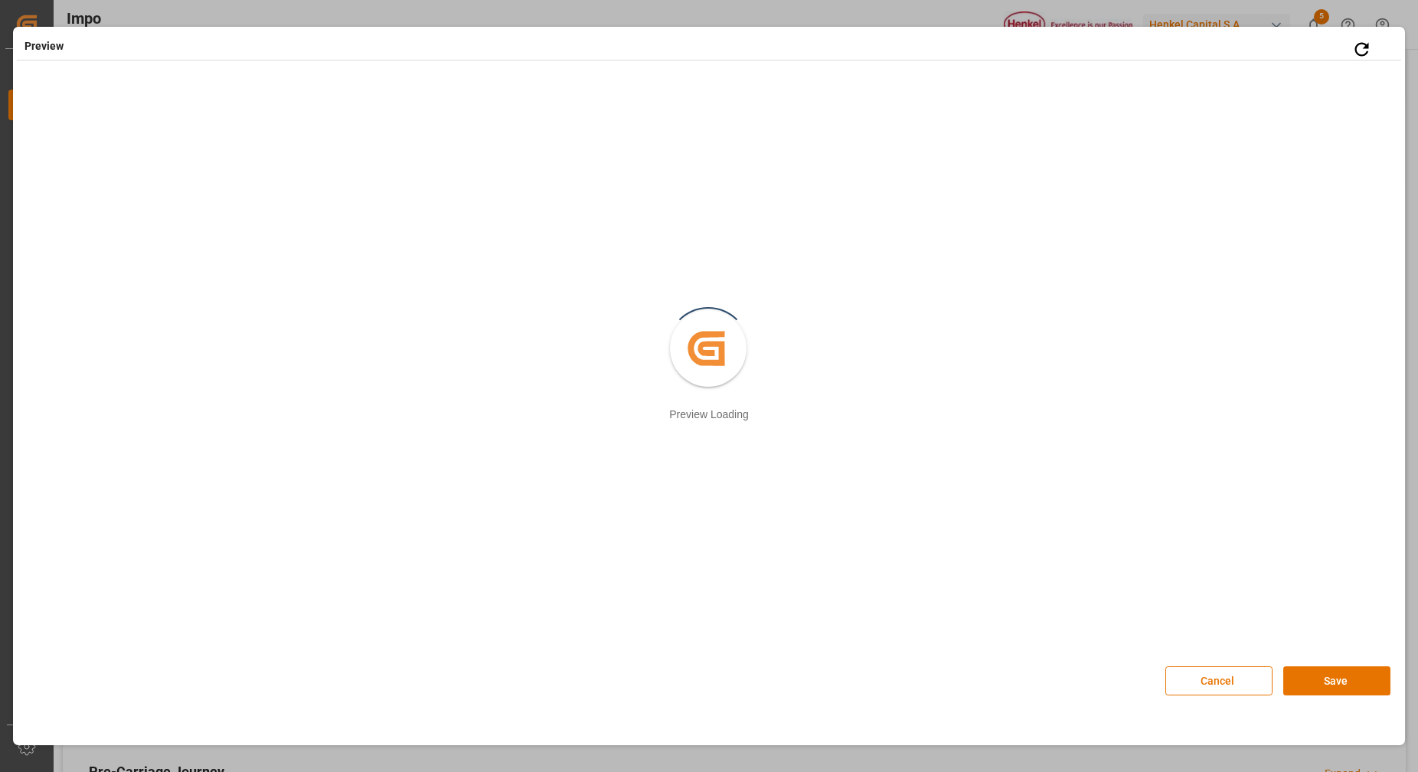
click at [1310, 685] on button "Save" at bounding box center [1336, 680] width 107 height 29
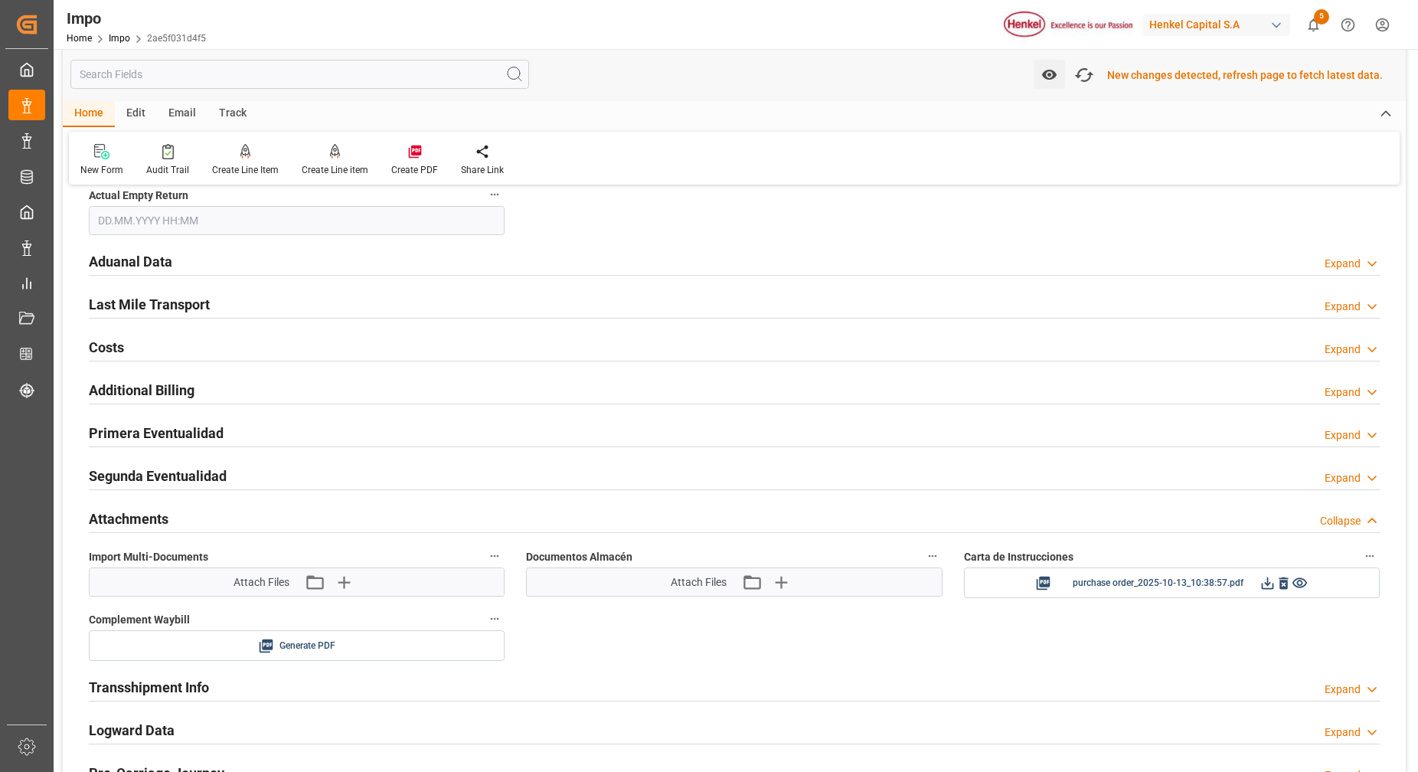
scroll to position [1810, 0]
click at [1266, 588] on icon at bounding box center [1267, 581] width 16 height 16
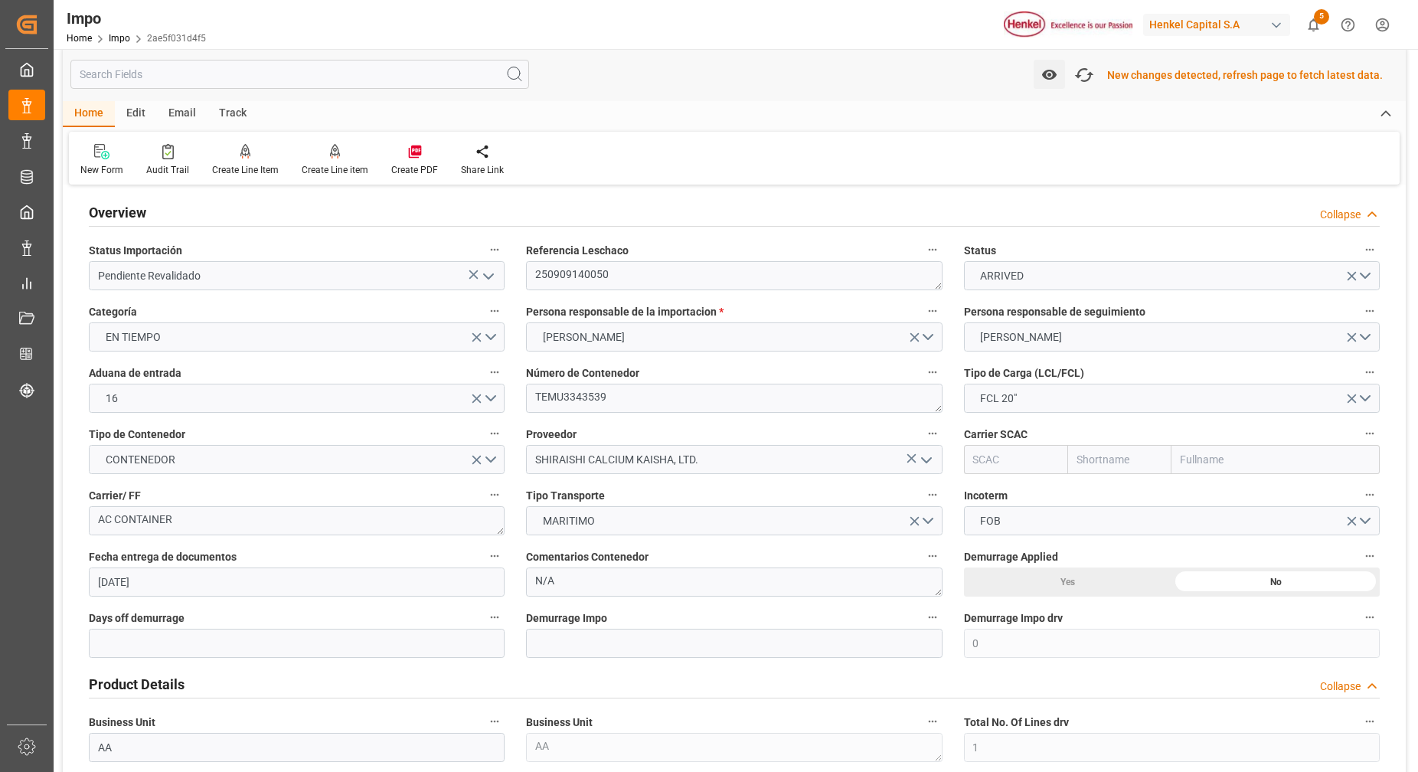
scroll to position [0, 0]
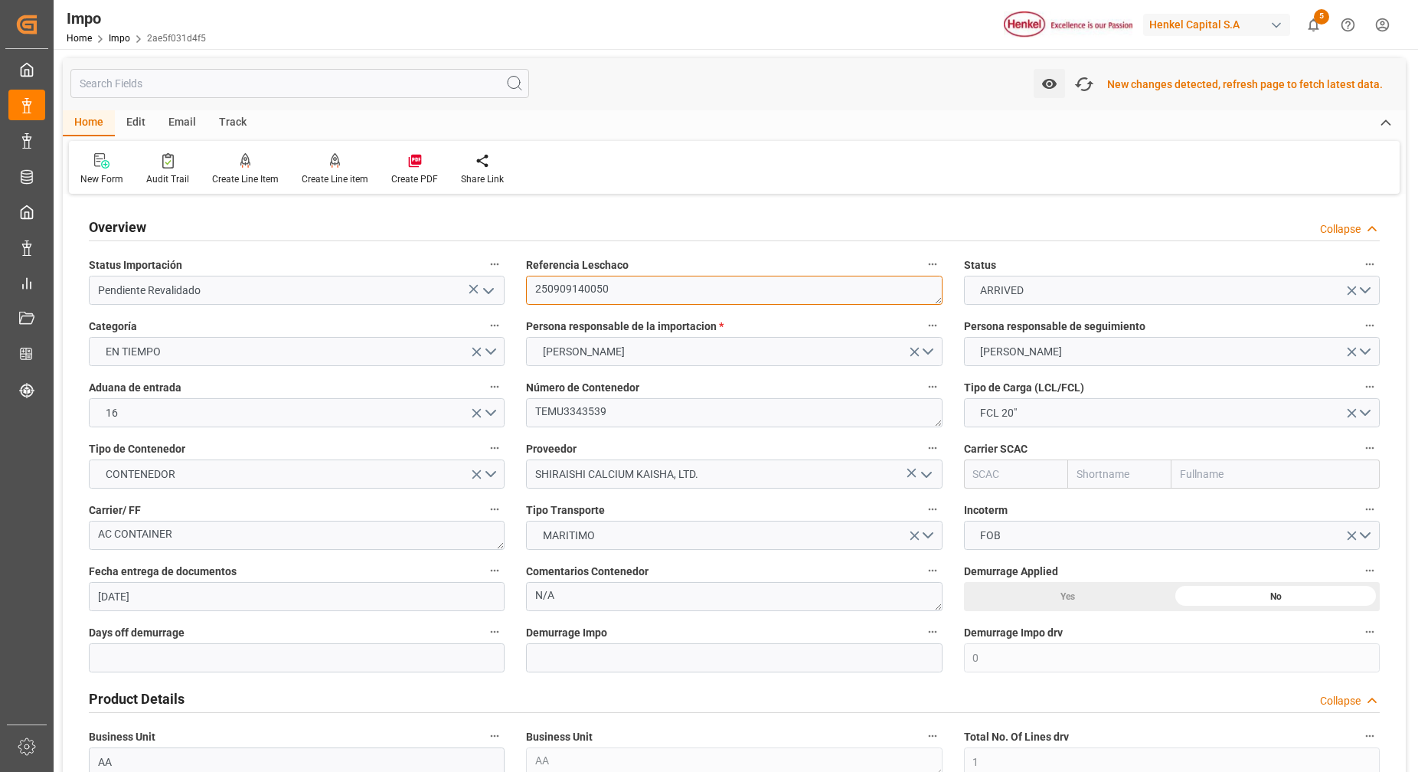
click at [573, 289] on textarea "250909140050" at bounding box center [734, 290] width 416 height 29
click at [574, 287] on textarea "250909140050" at bounding box center [734, 290] width 416 height 29
click at [575, 286] on textarea "250909140050" at bounding box center [734, 290] width 416 height 29
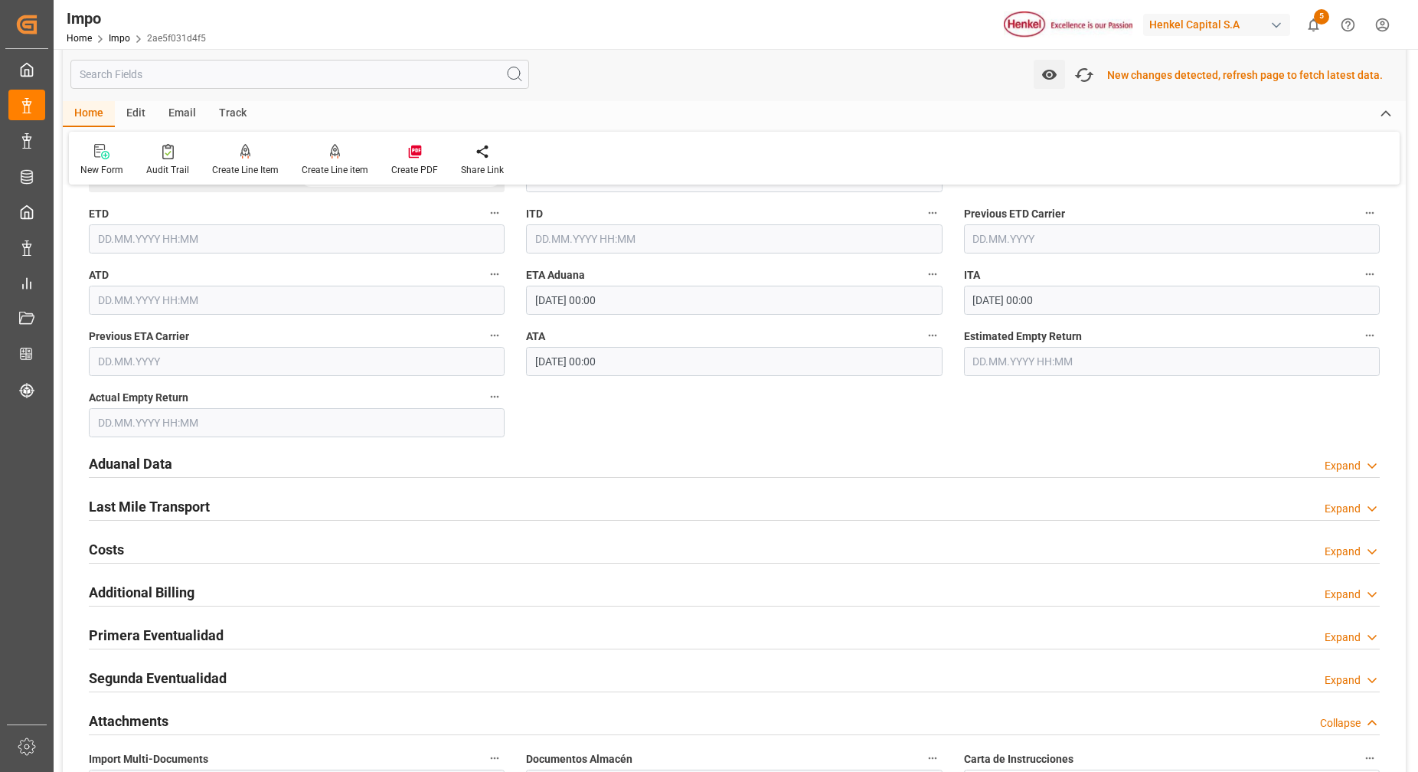
scroll to position [1666, 0]
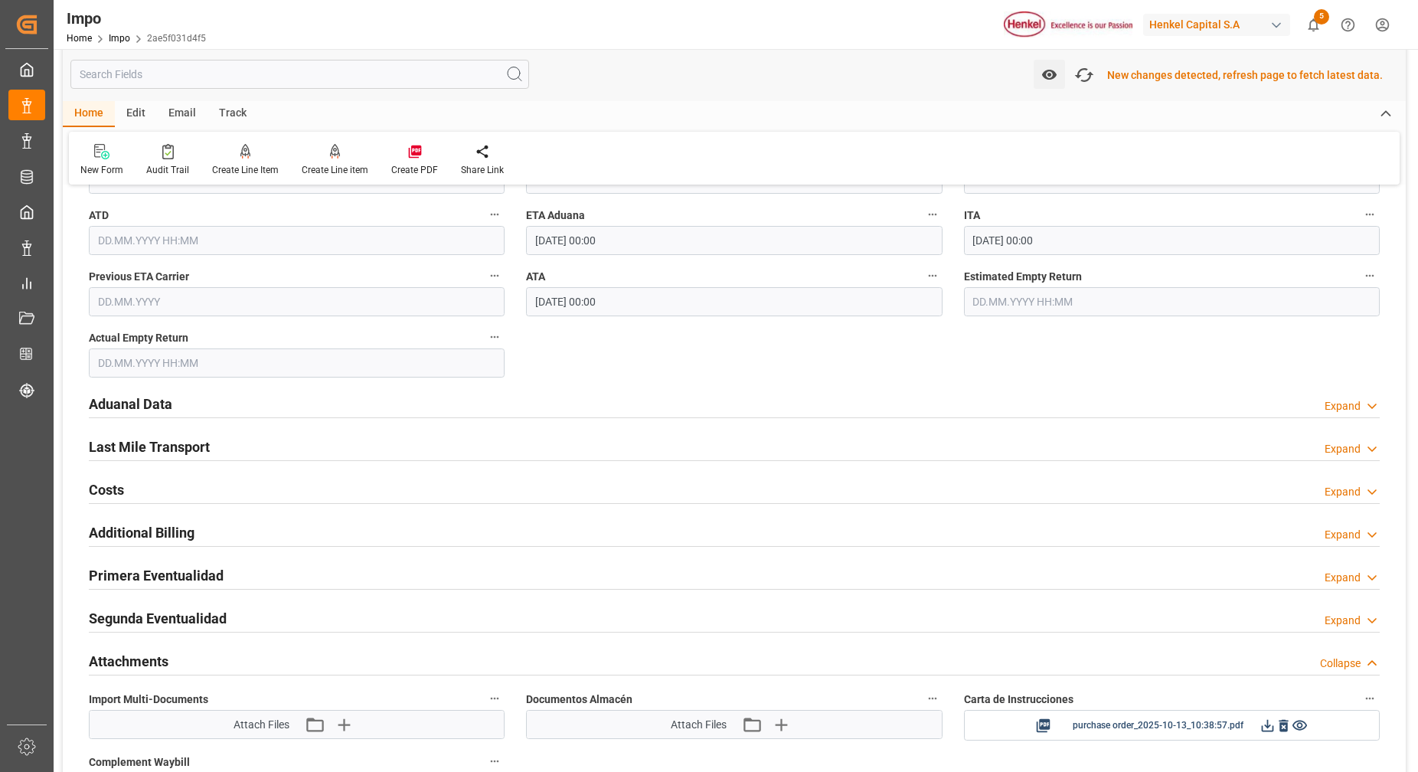
click at [134, 654] on h2 "Attachments" at bounding box center [129, 661] width 80 height 21
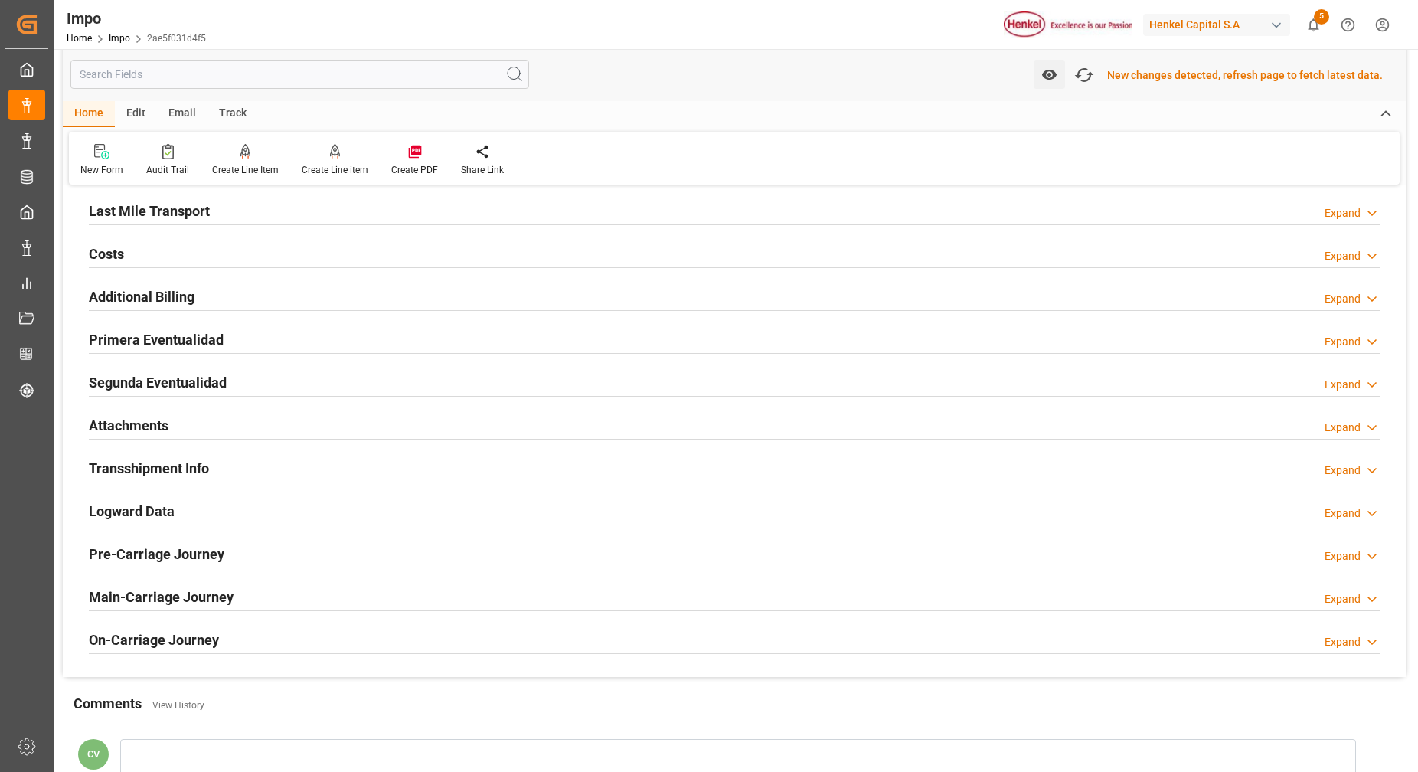
scroll to position [2048, 0]
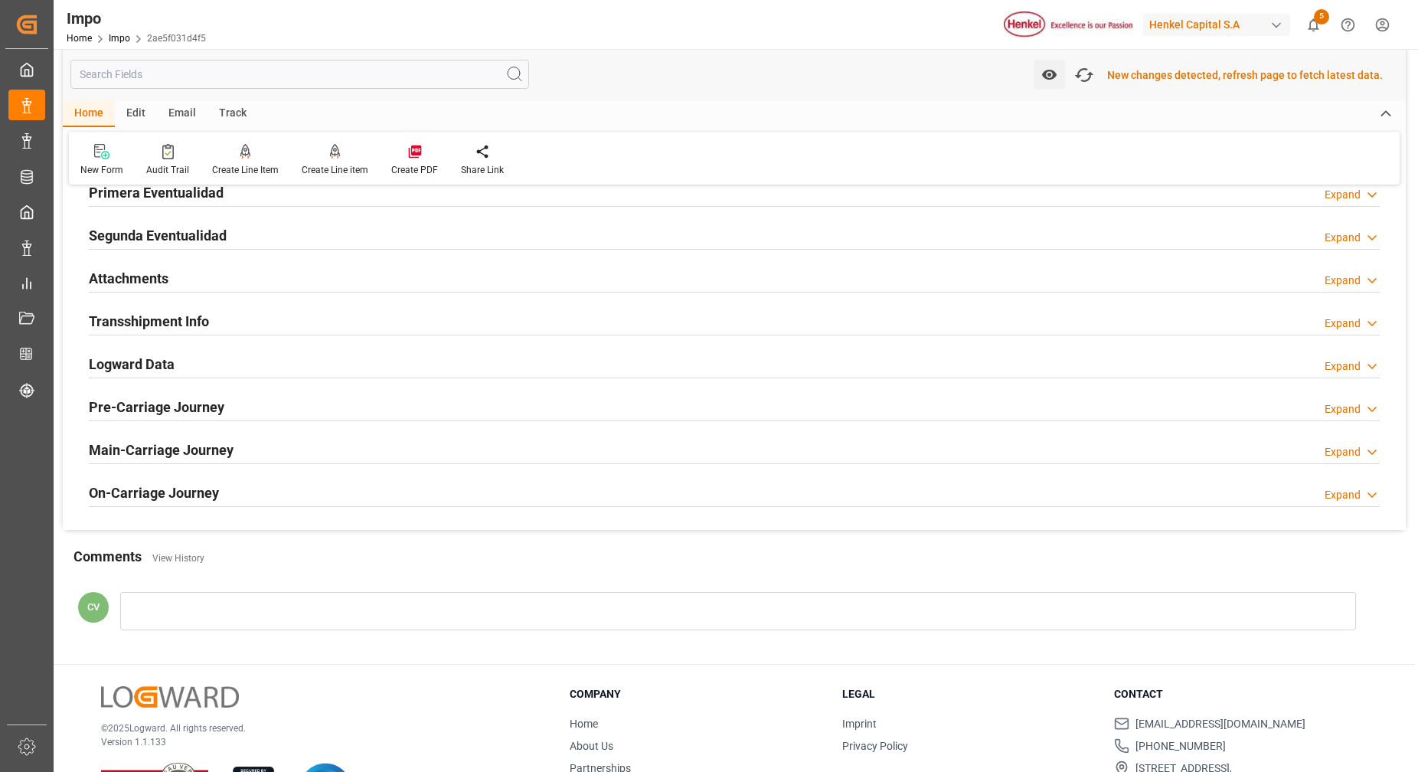
click at [123, 270] on h2 "Attachments" at bounding box center [129, 278] width 80 height 21
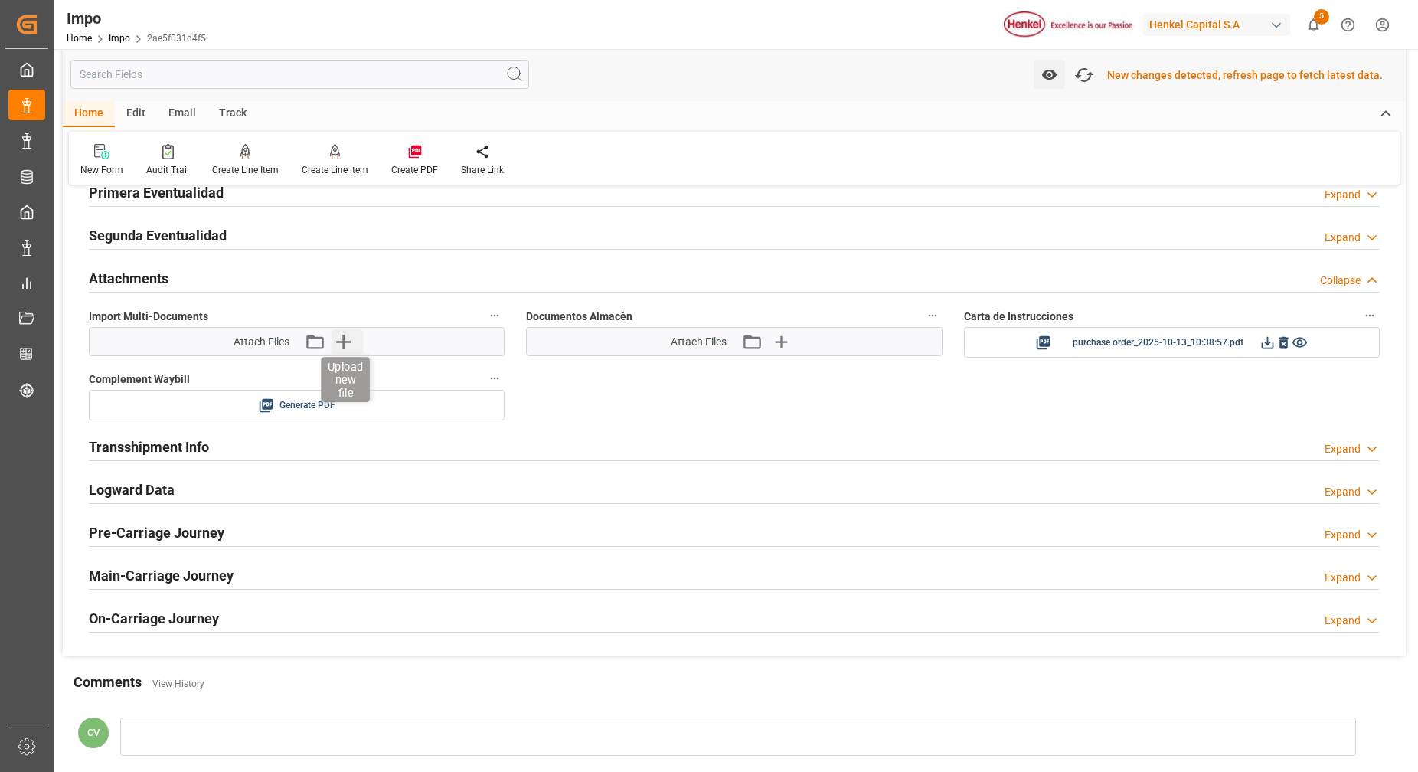
click at [354, 351] on icon "button" at bounding box center [343, 341] width 24 height 24
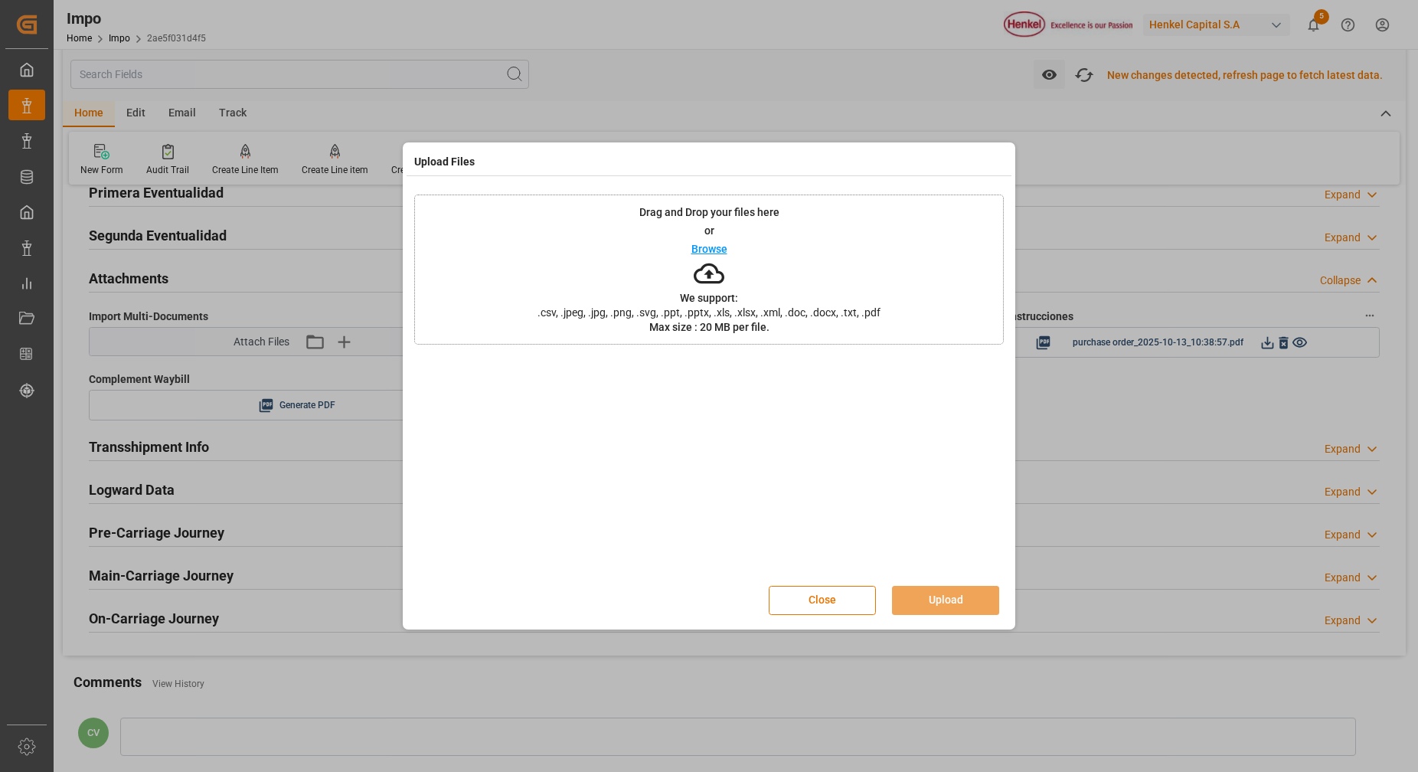
click at [732, 280] on div "Drag and Drop your files here or Browse We support: .csv, .jpeg, .jpg, .png, .s…" at bounding box center [708, 269] width 589 height 150
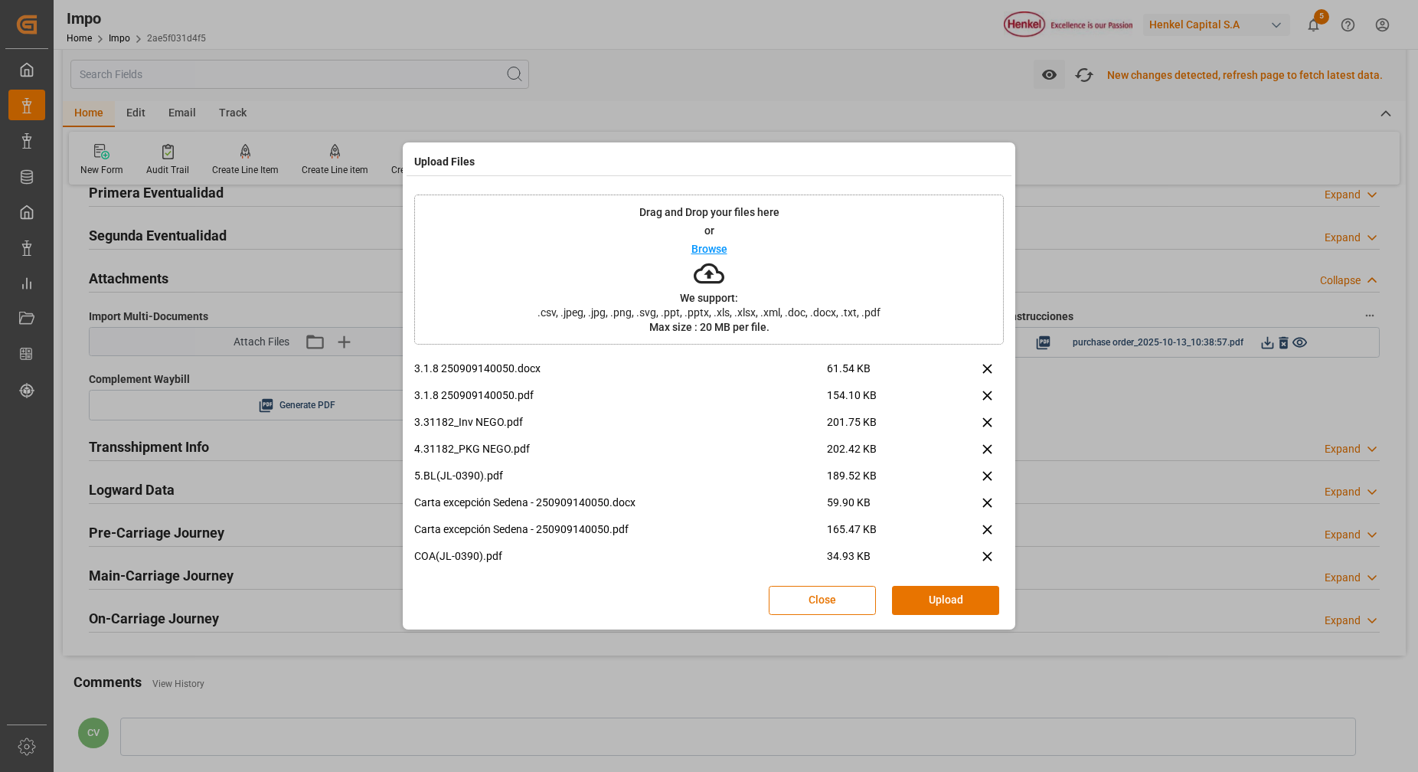
click at [936, 593] on button "Upload" at bounding box center [945, 600] width 107 height 29
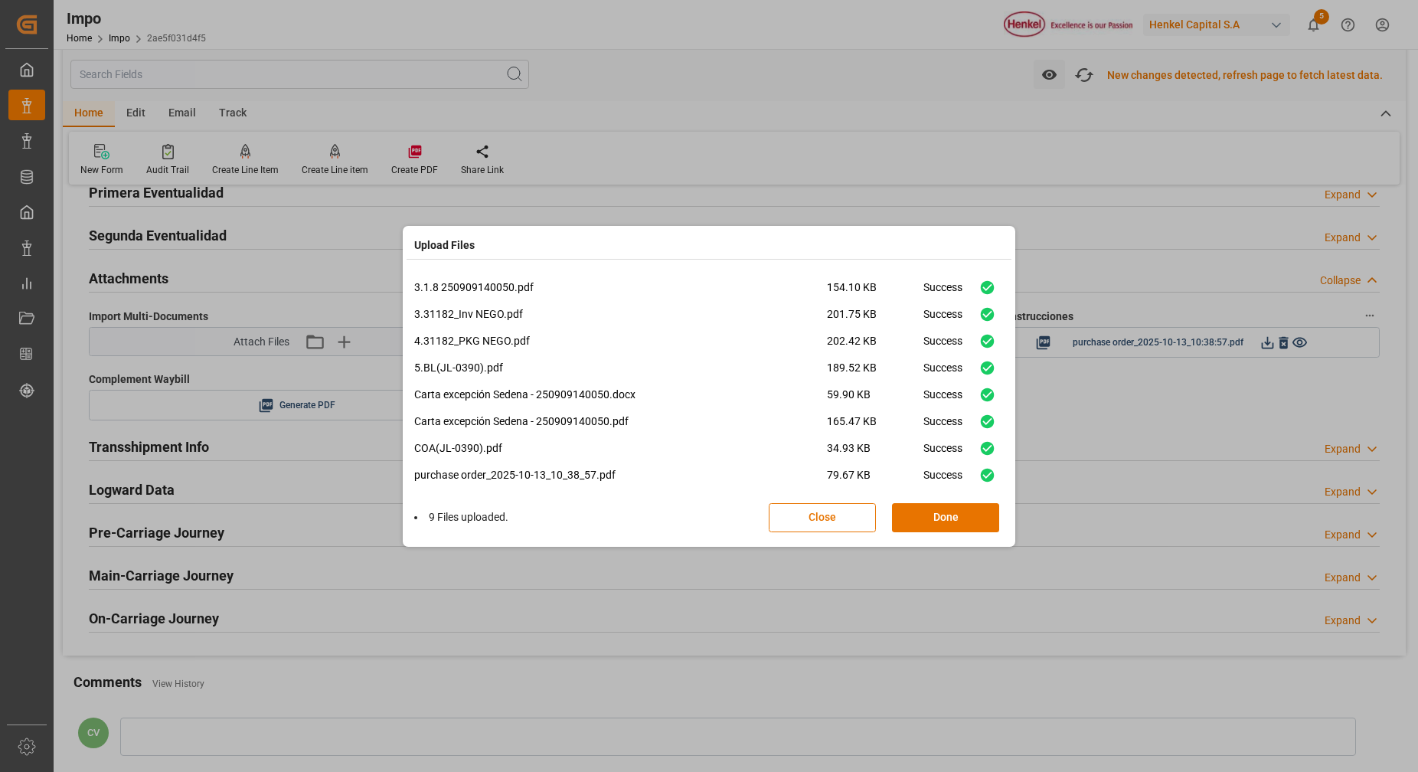
scroll to position [38, 0]
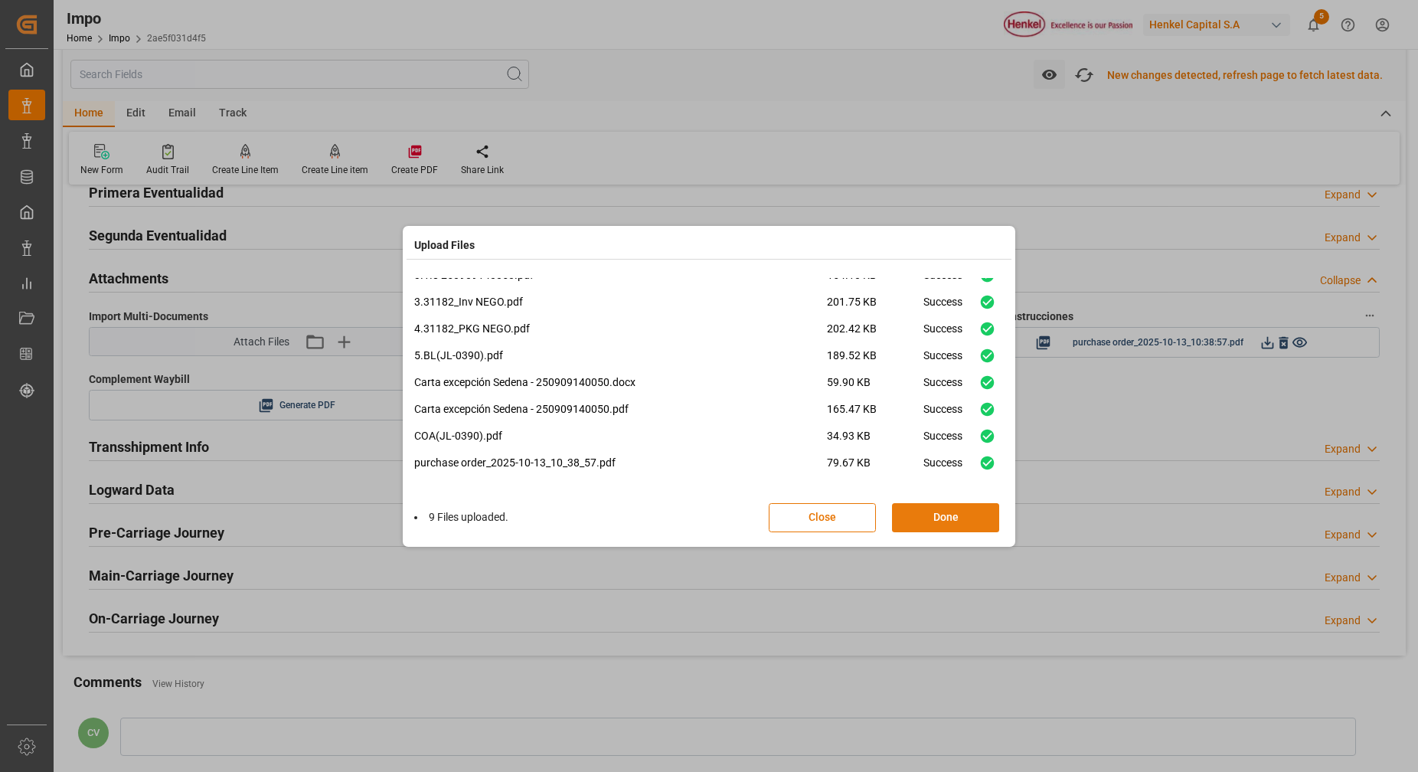
click at [946, 522] on button "Done" at bounding box center [945, 517] width 107 height 29
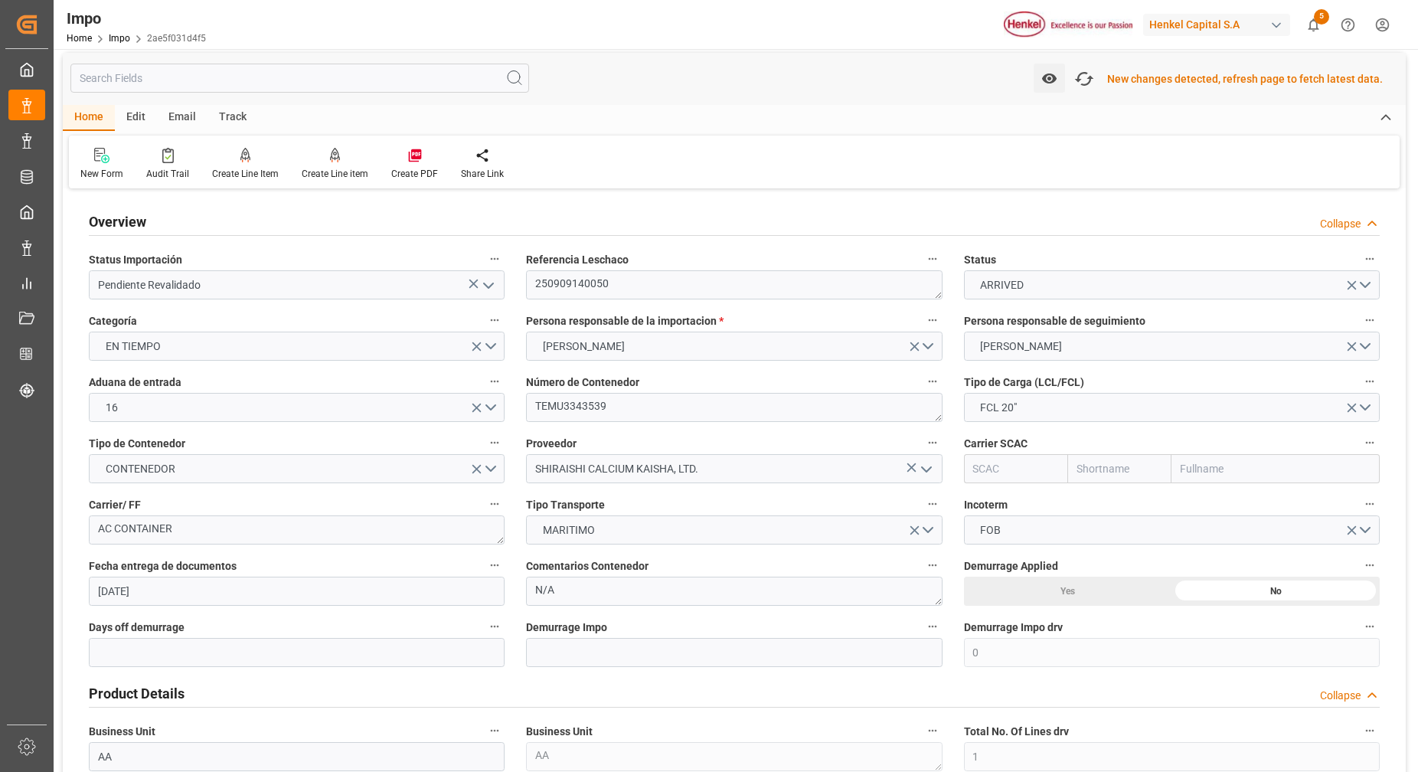
scroll to position [0, 0]
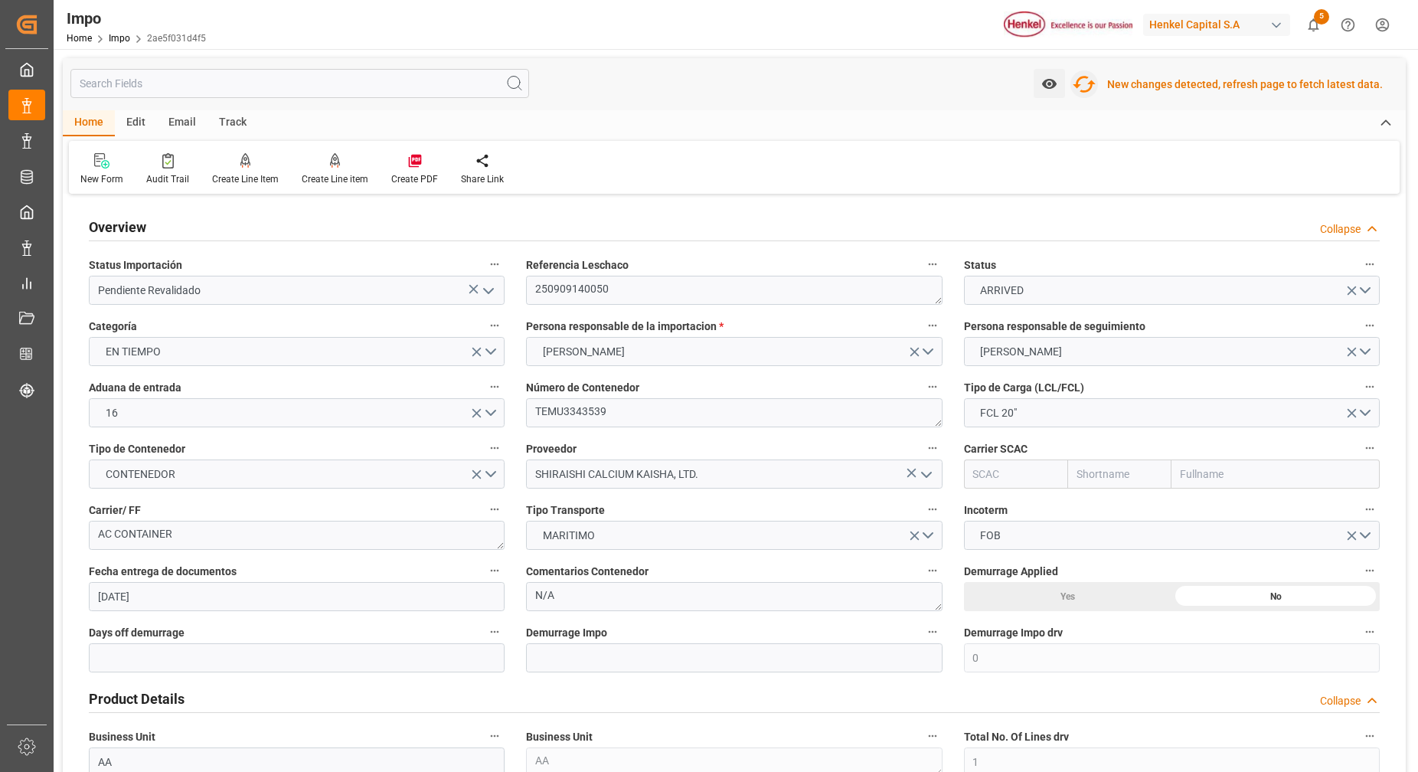
click at [1088, 95] on icon "button" at bounding box center [1084, 84] width 24 height 24
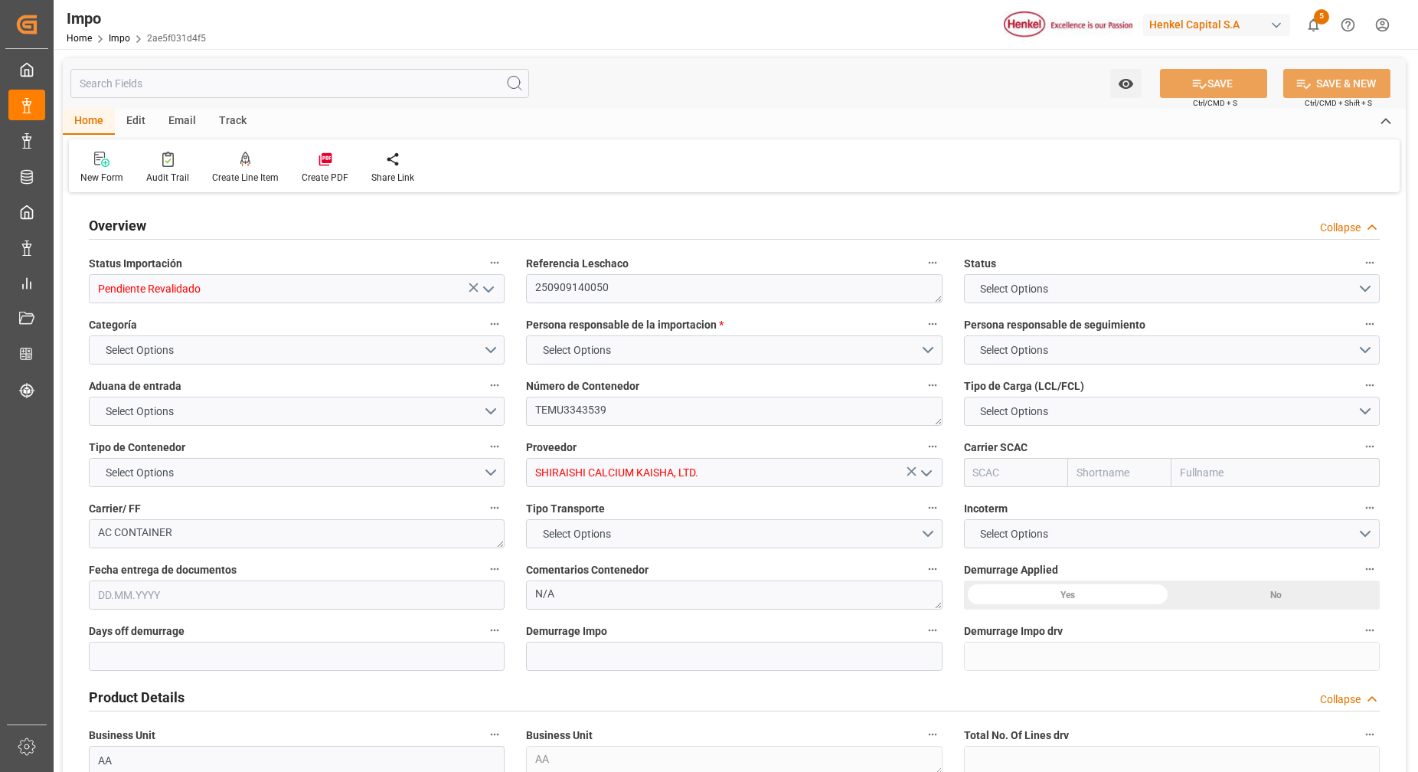
type input "0"
type input "1"
type input "25.16"
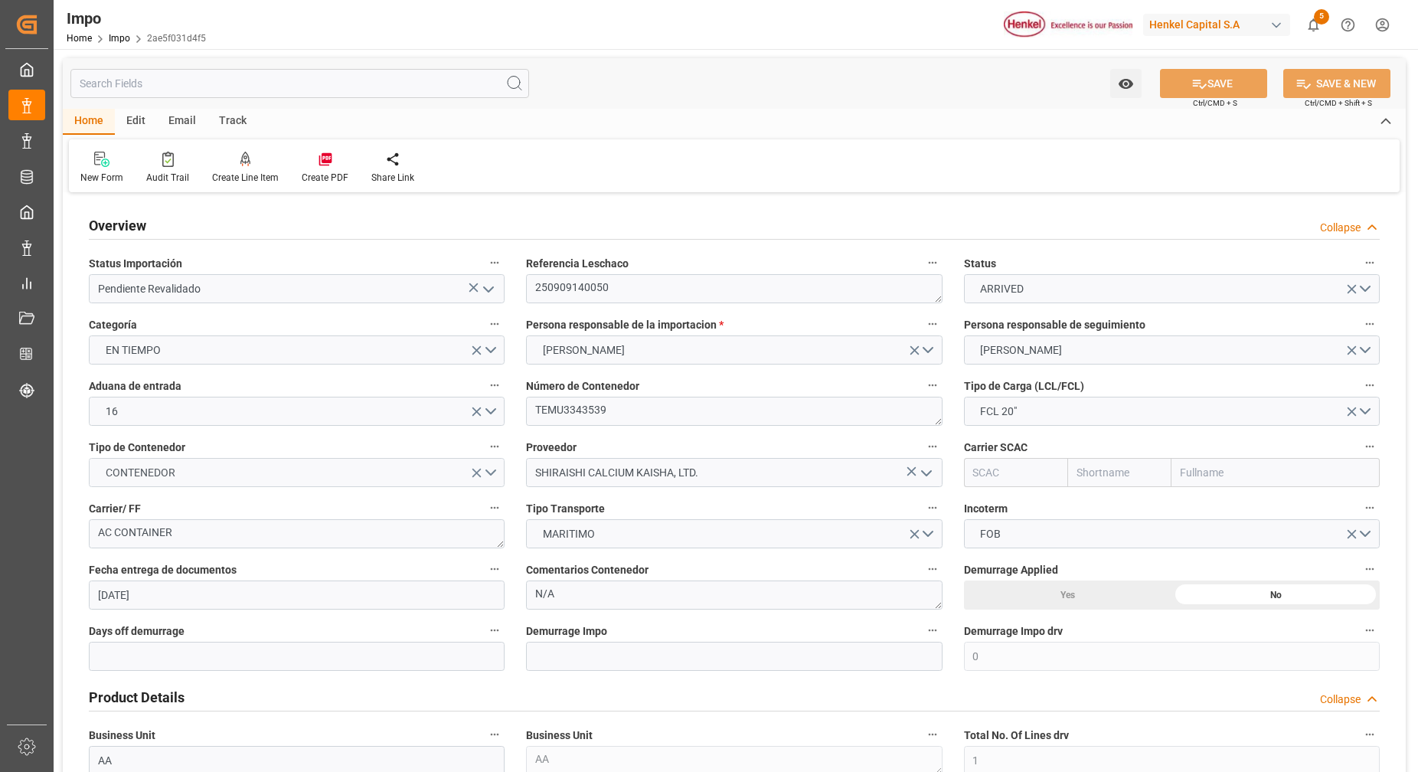
type input "[DATE]"
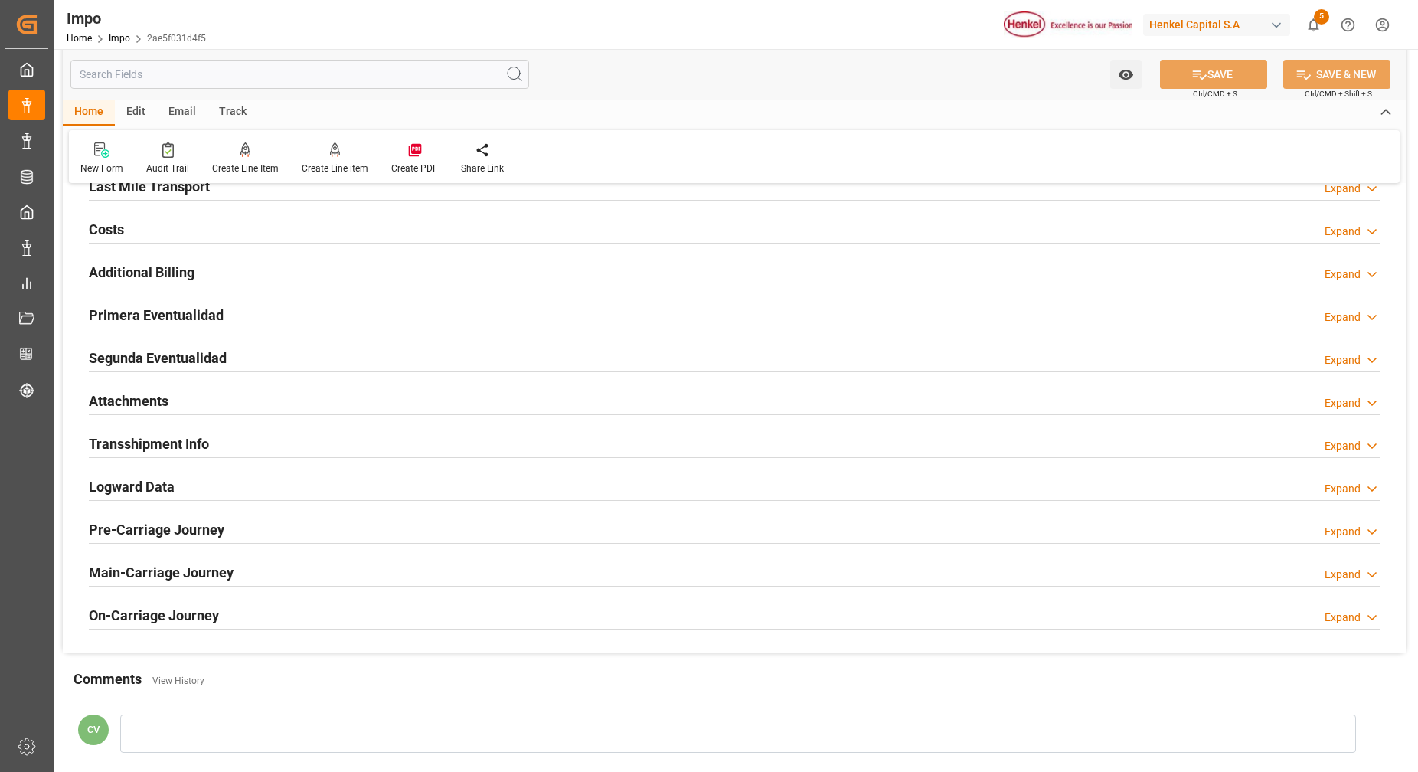
scroll to position [1244, 0]
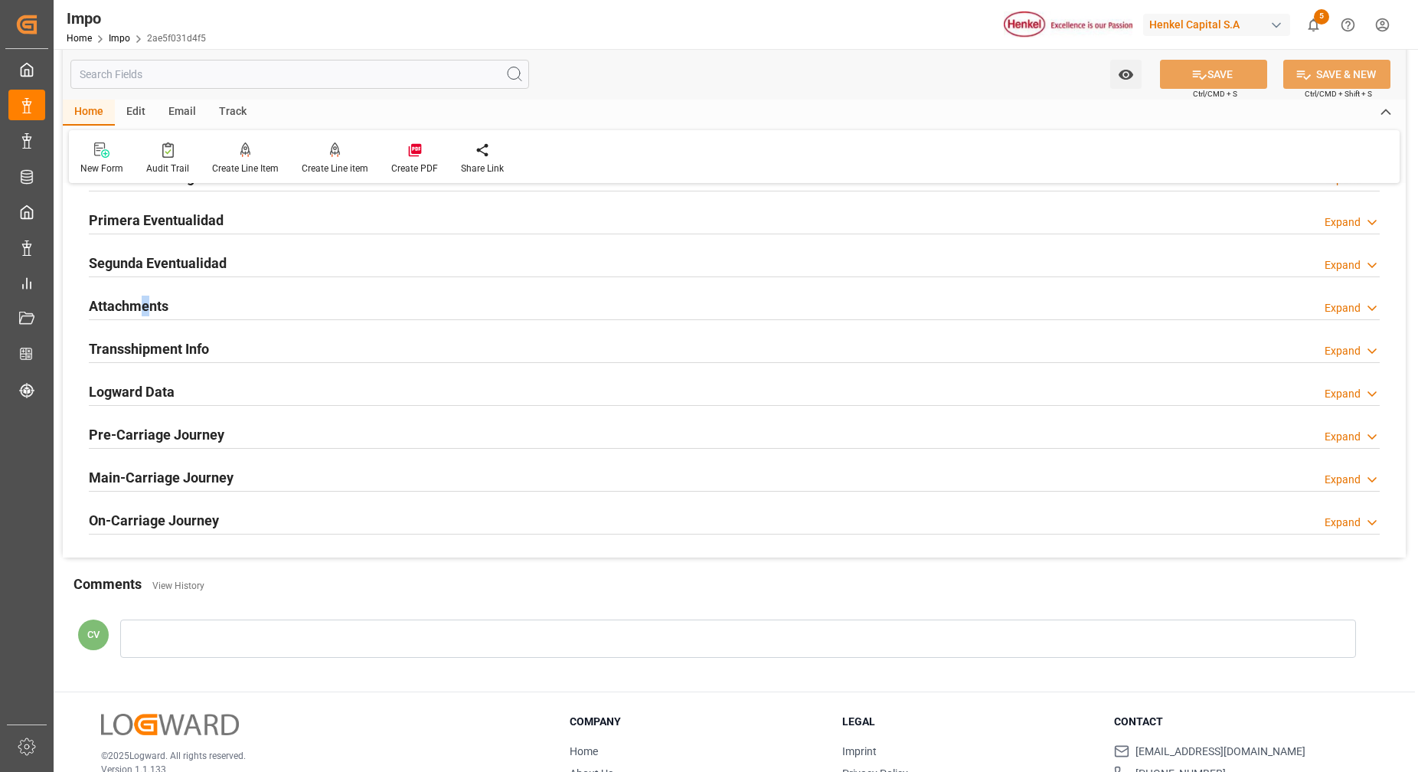
click at [144, 315] on h2 "Attachments" at bounding box center [129, 305] width 80 height 21
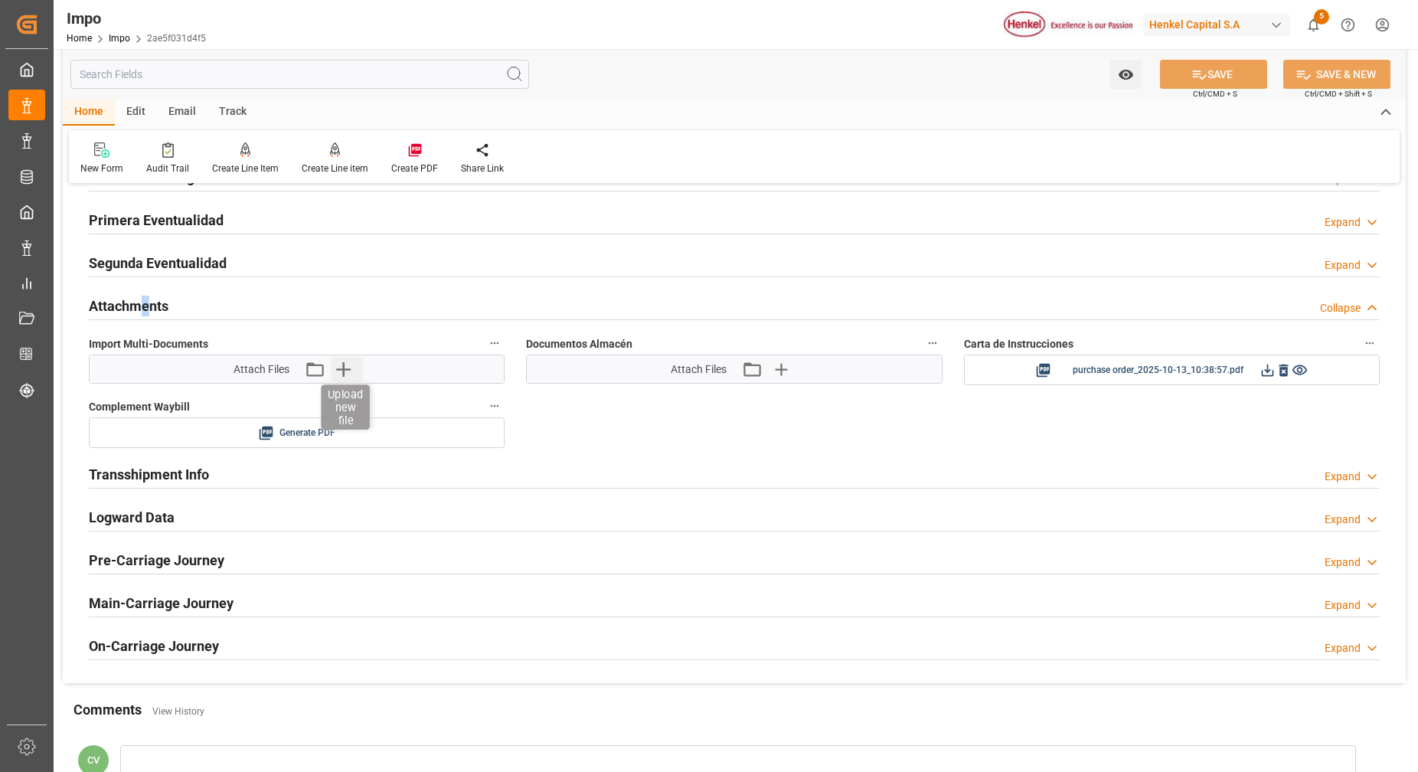
drag, startPoint x: 140, startPoint y: 315, endPoint x: 341, endPoint y: 364, distance: 207.2
click at [341, 364] on icon "button" at bounding box center [343, 369] width 24 height 24
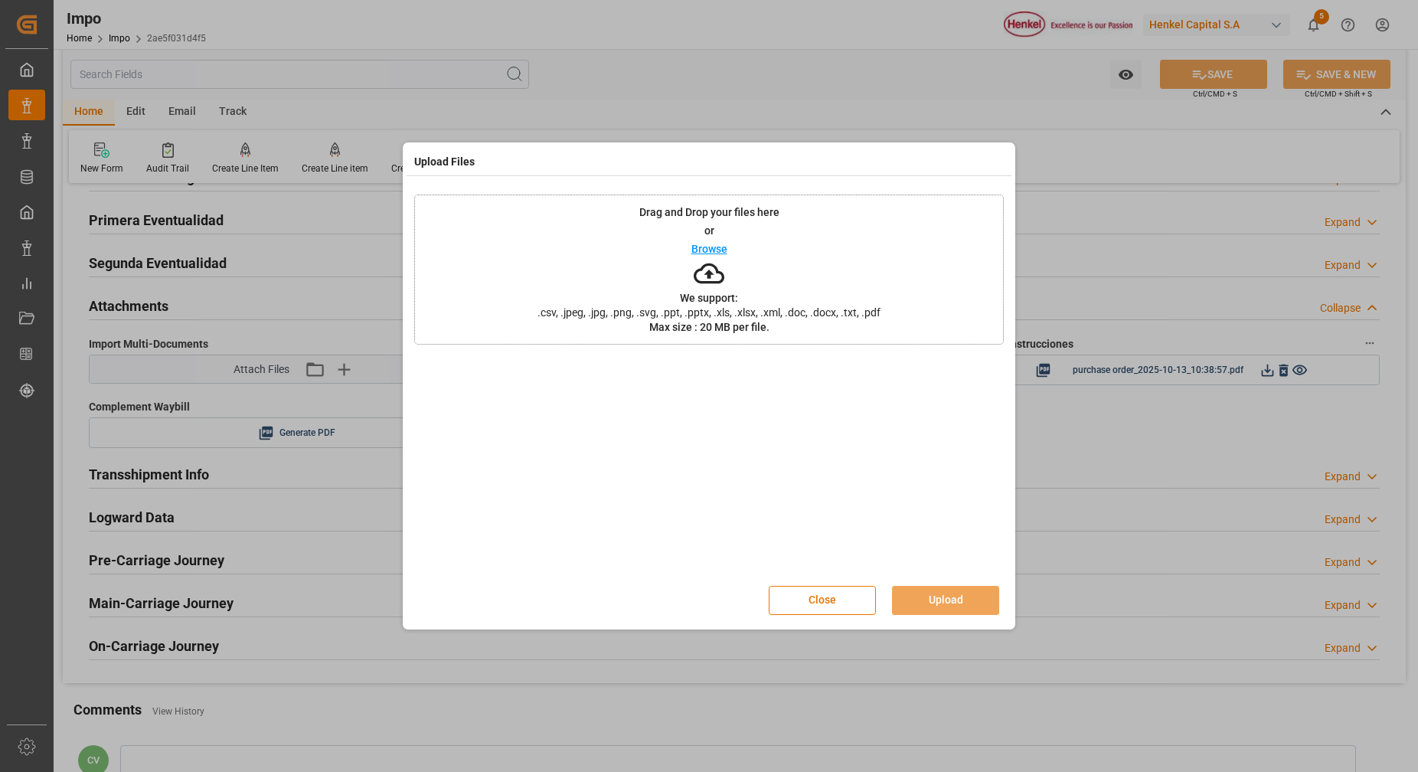
click at [721, 303] on p "We support:" at bounding box center [709, 297] width 58 height 11
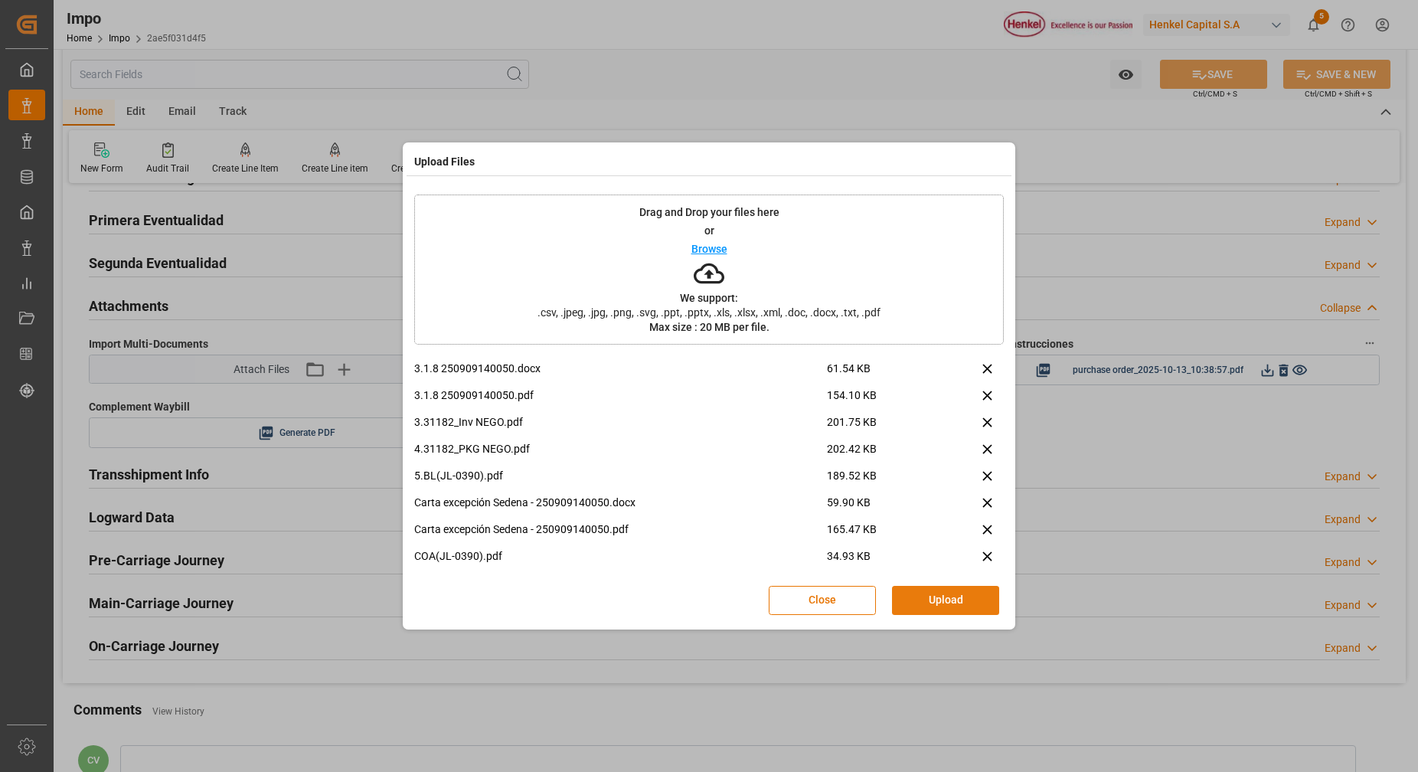
click at [938, 596] on button "Upload" at bounding box center [945, 600] width 107 height 29
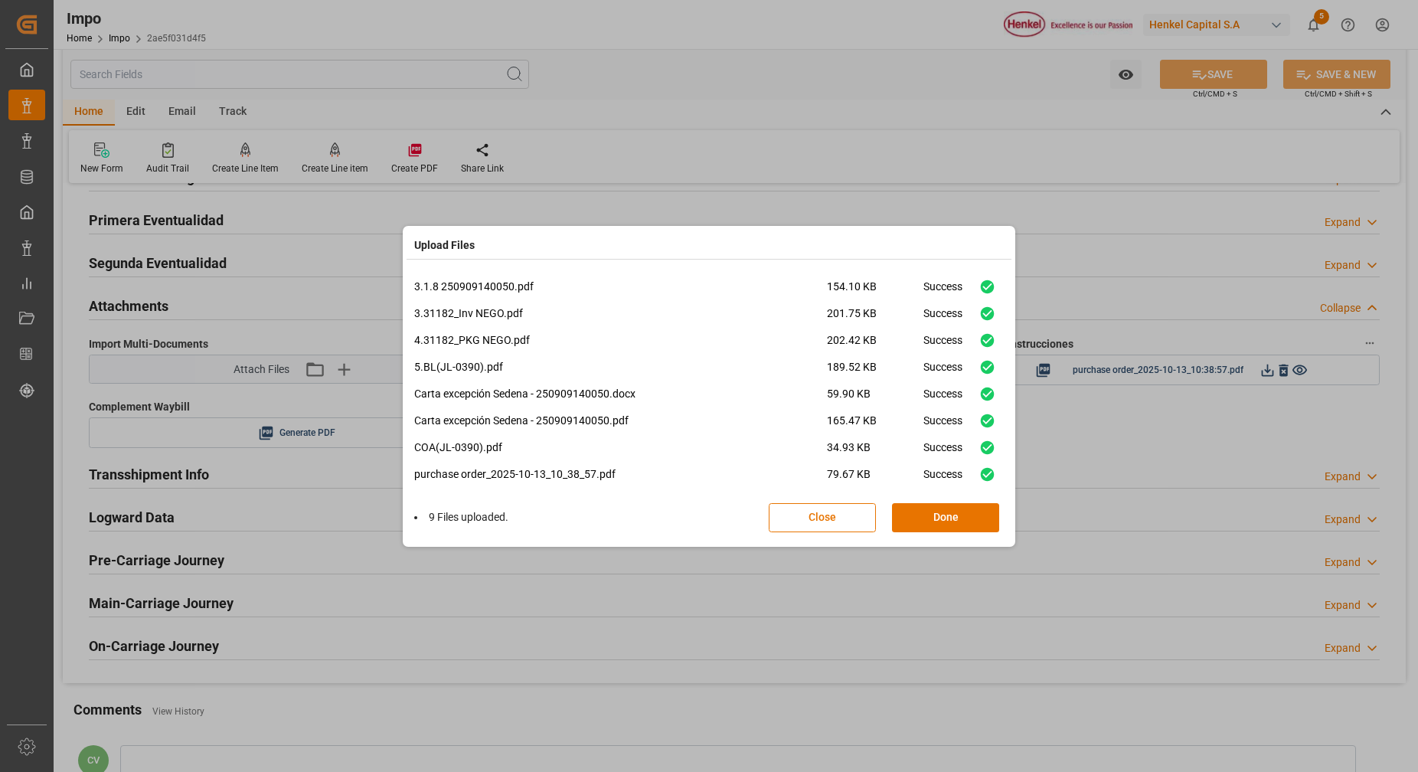
scroll to position [38, 0]
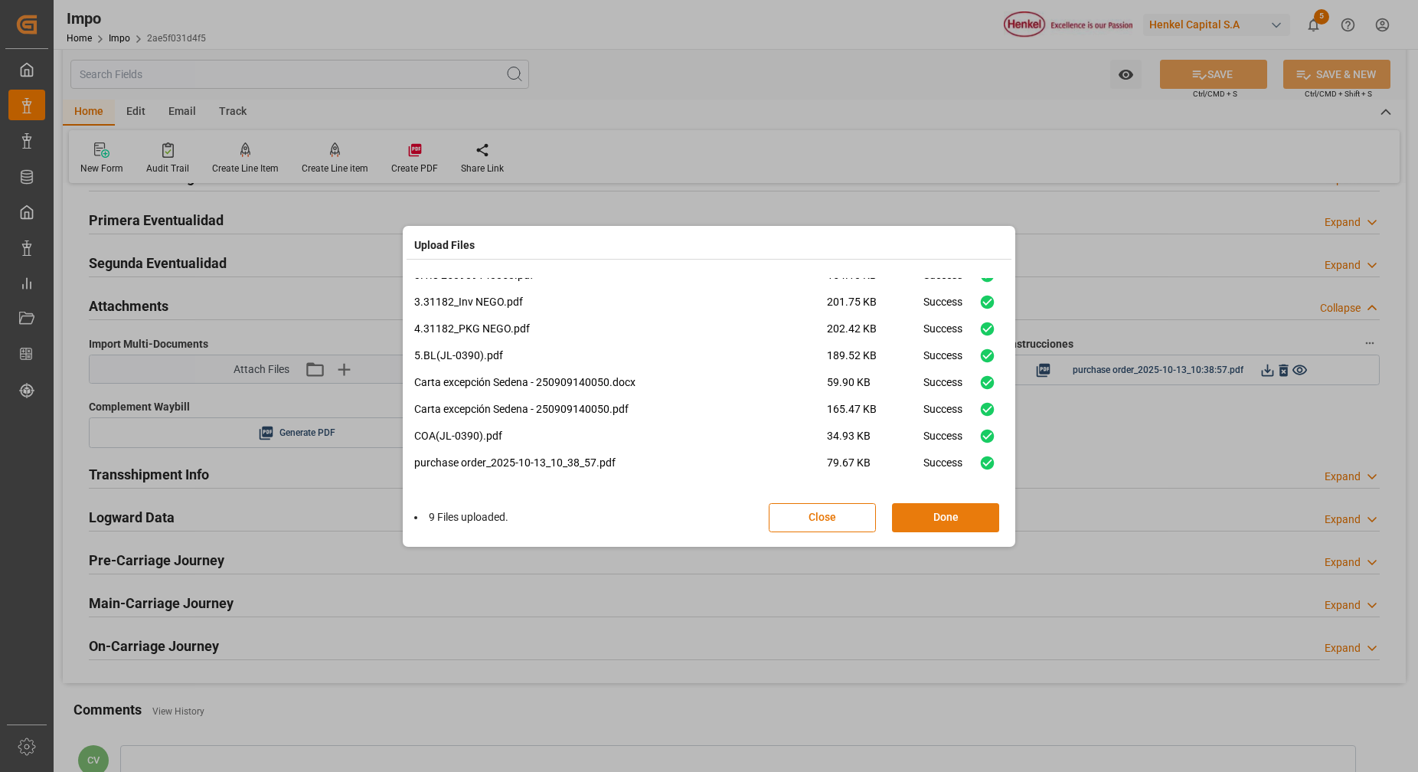
click at [971, 520] on button "Done" at bounding box center [945, 517] width 107 height 29
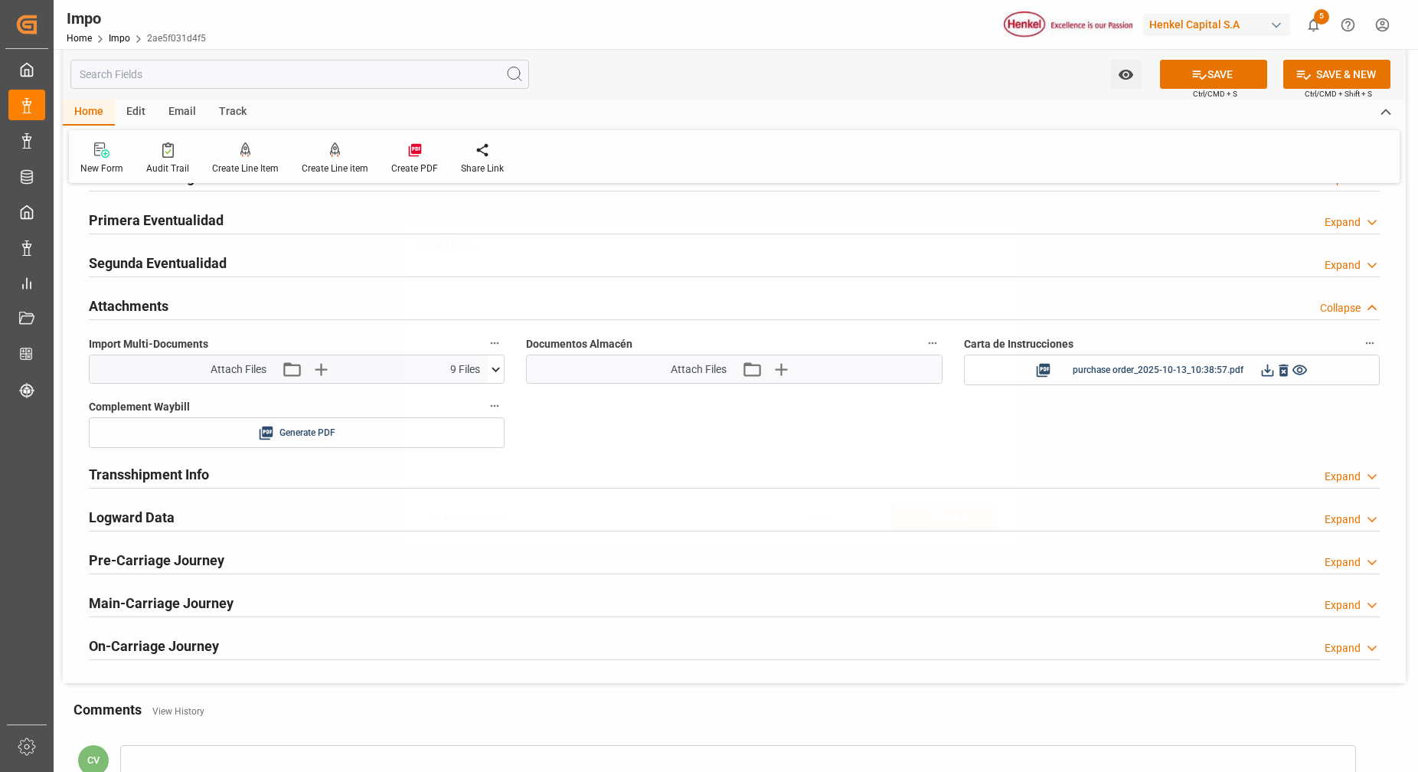
scroll to position [0, 0]
click at [1234, 64] on button "SAVE" at bounding box center [1213, 74] width 107 height 29
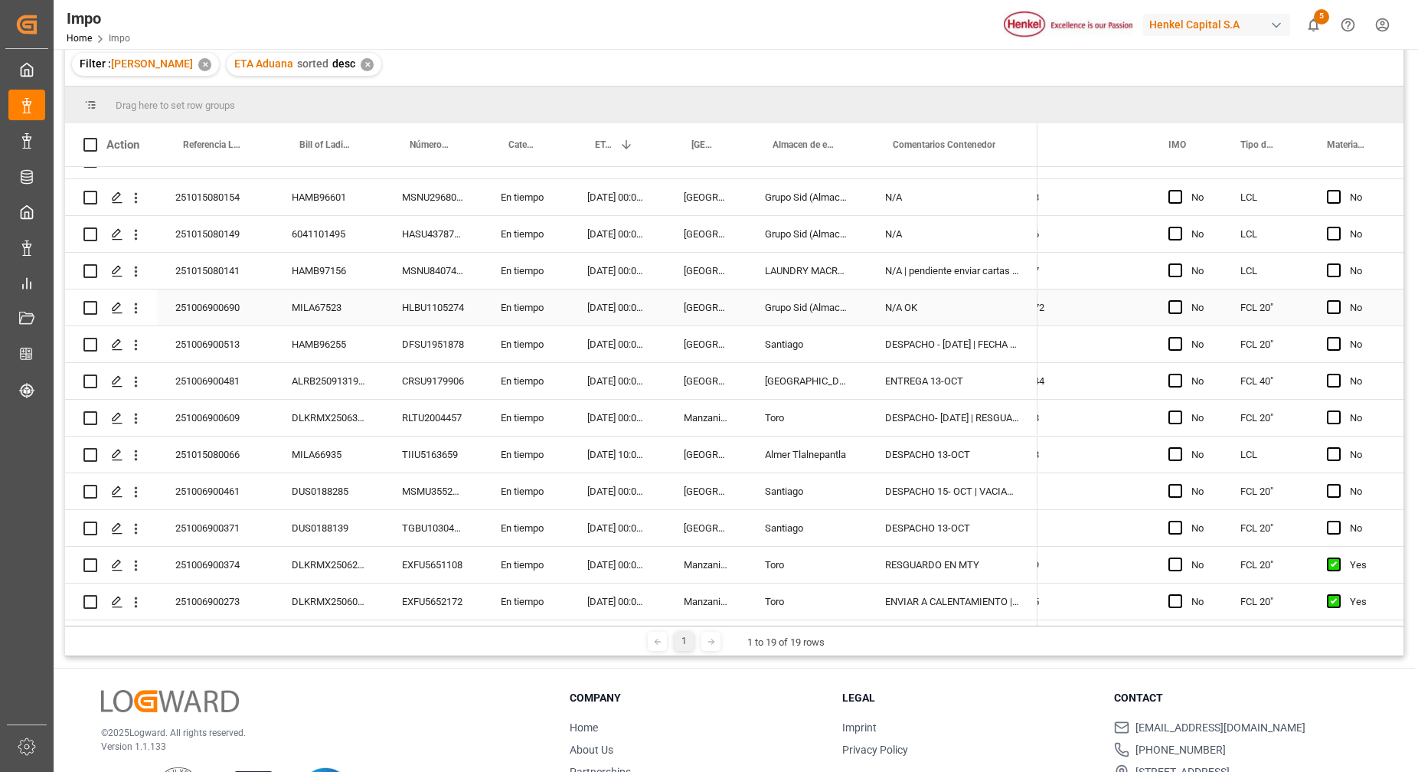
scroll to position [227, 0]
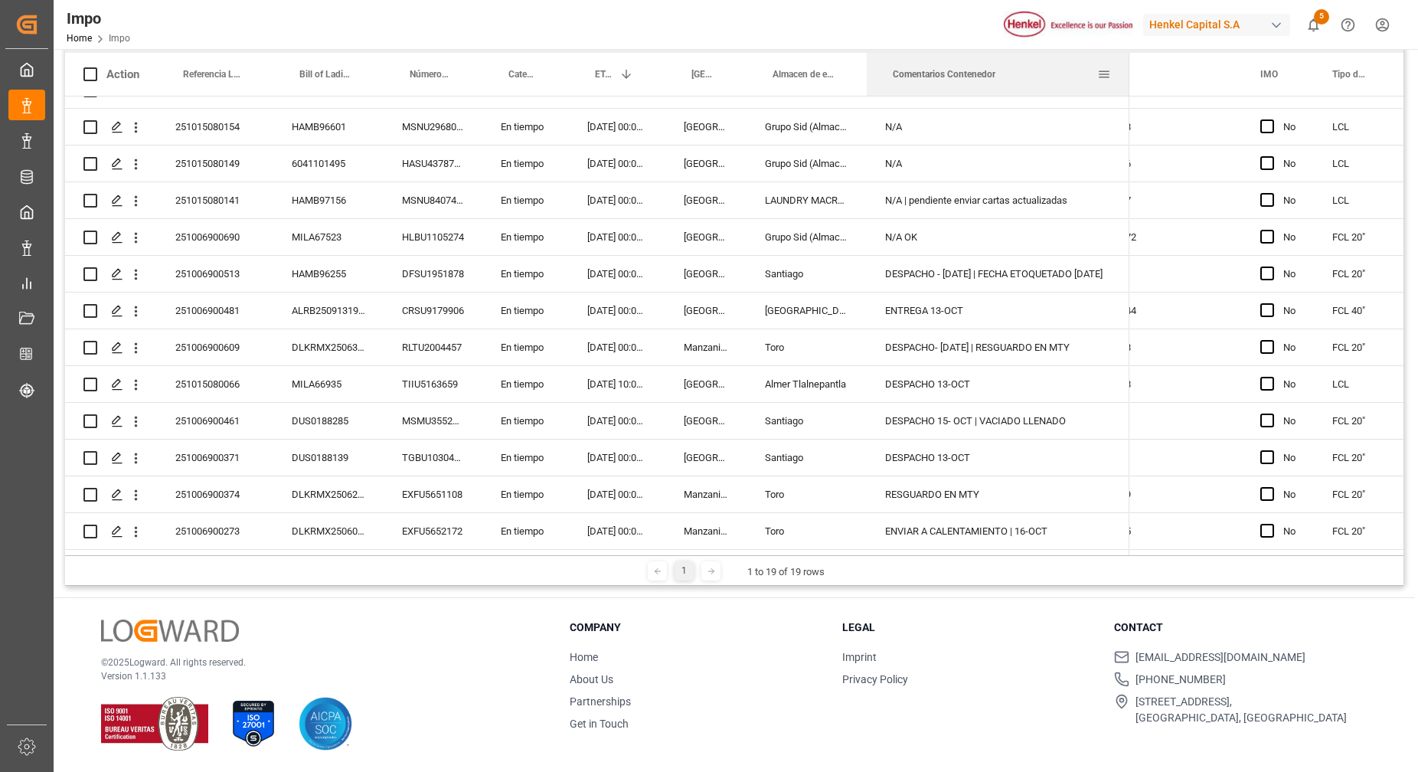
drag, startPoint x: 1035, startPoint y: 71, endPoint x: 1080, endPoint y: 134, distance: 77.3
click at [1128, 71] on div at bounding box center [1129, 74] width 6 height 43
click at [219, 528] on div "251006900273" at bounding box center [215, 531] width 116 height 36
click at [222, 513] on input "251006900273" at bounding box center [215, 521] width 92 height 29
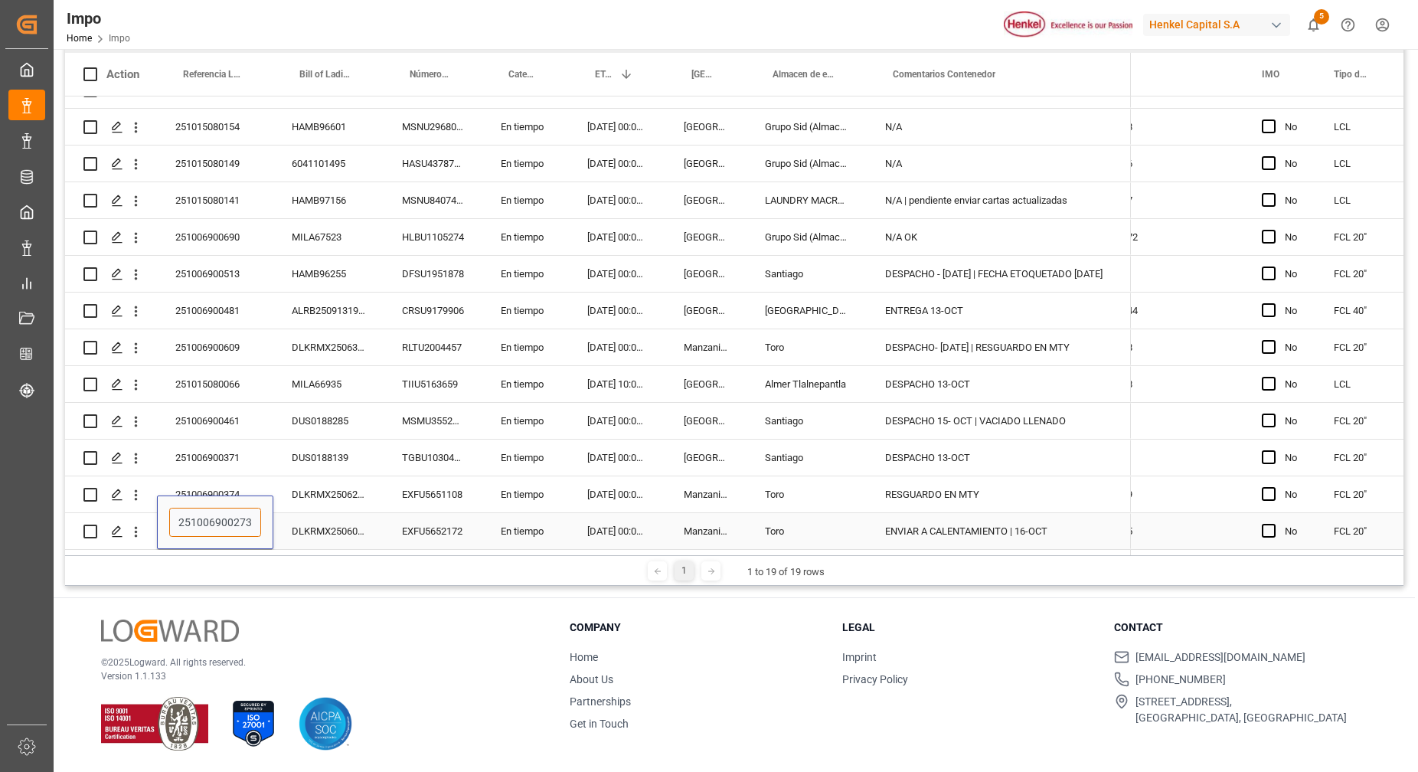
click at [222, 513] on input "251006900273" at bounding box center [215, 521] width 92 height 29
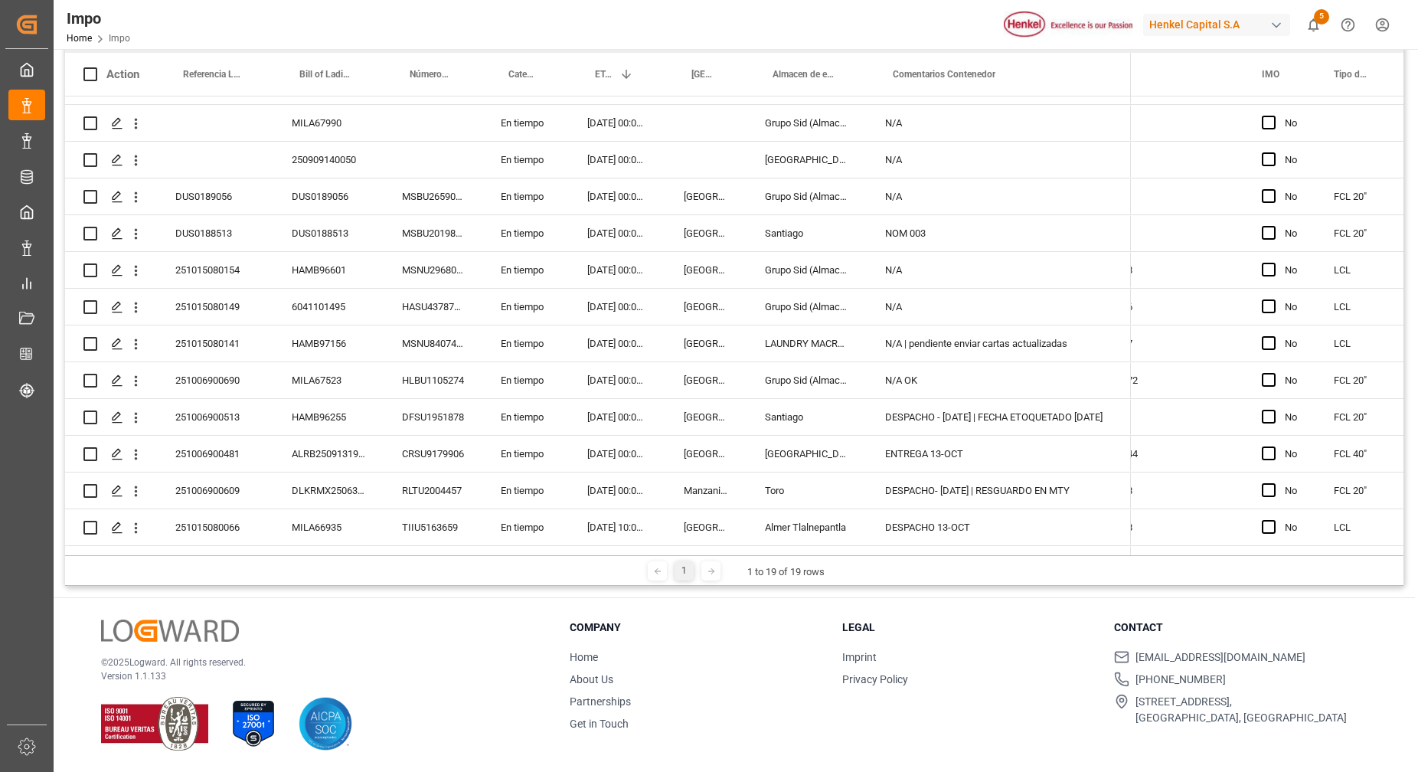
scroll to position [0, 0]
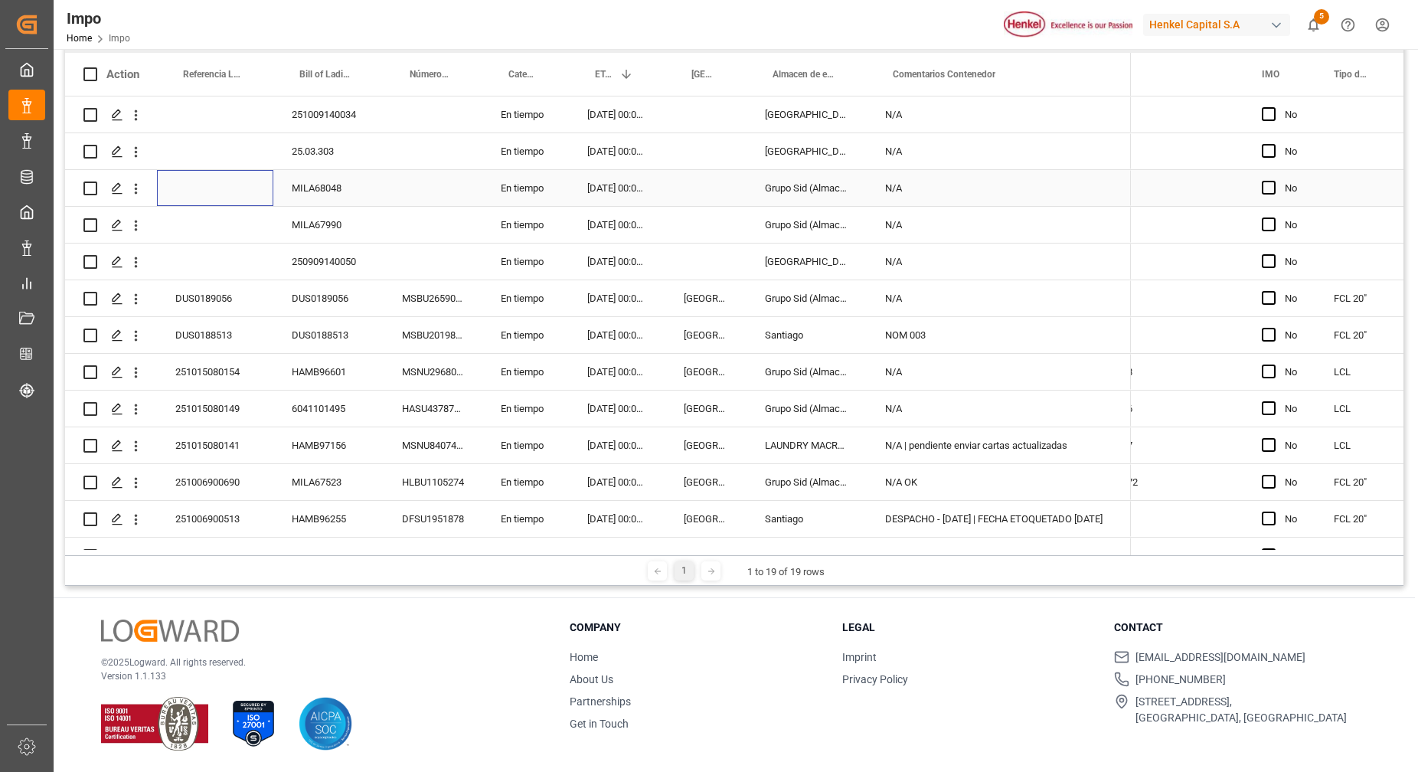
click at [211, 201] on div "Press SPACE to select this row." at bounding box center [215, 188] width 116 height 36
click at [230, 263] on div "Press SPACE to select this row." at bounding box center [215, 261] width 116 height 36
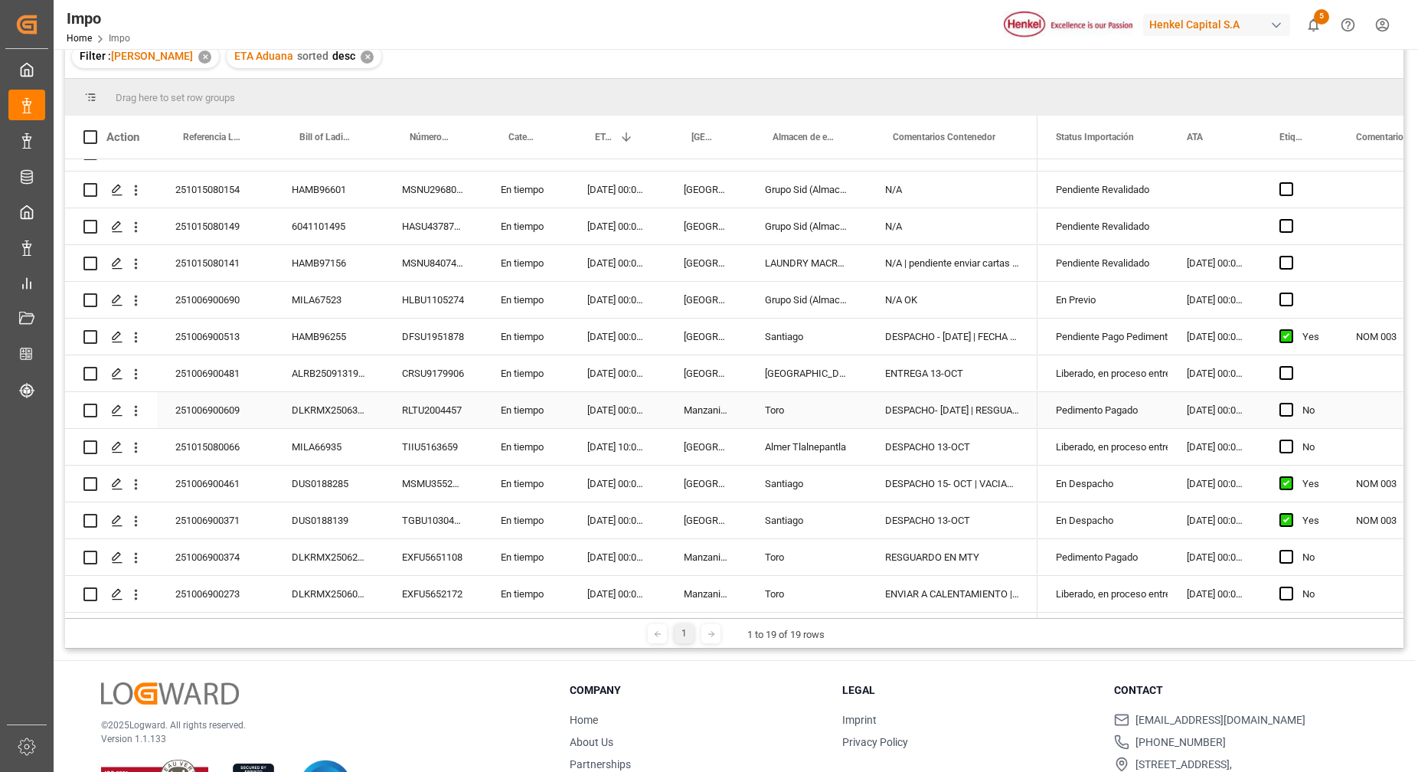
scroll to position [227, 0]
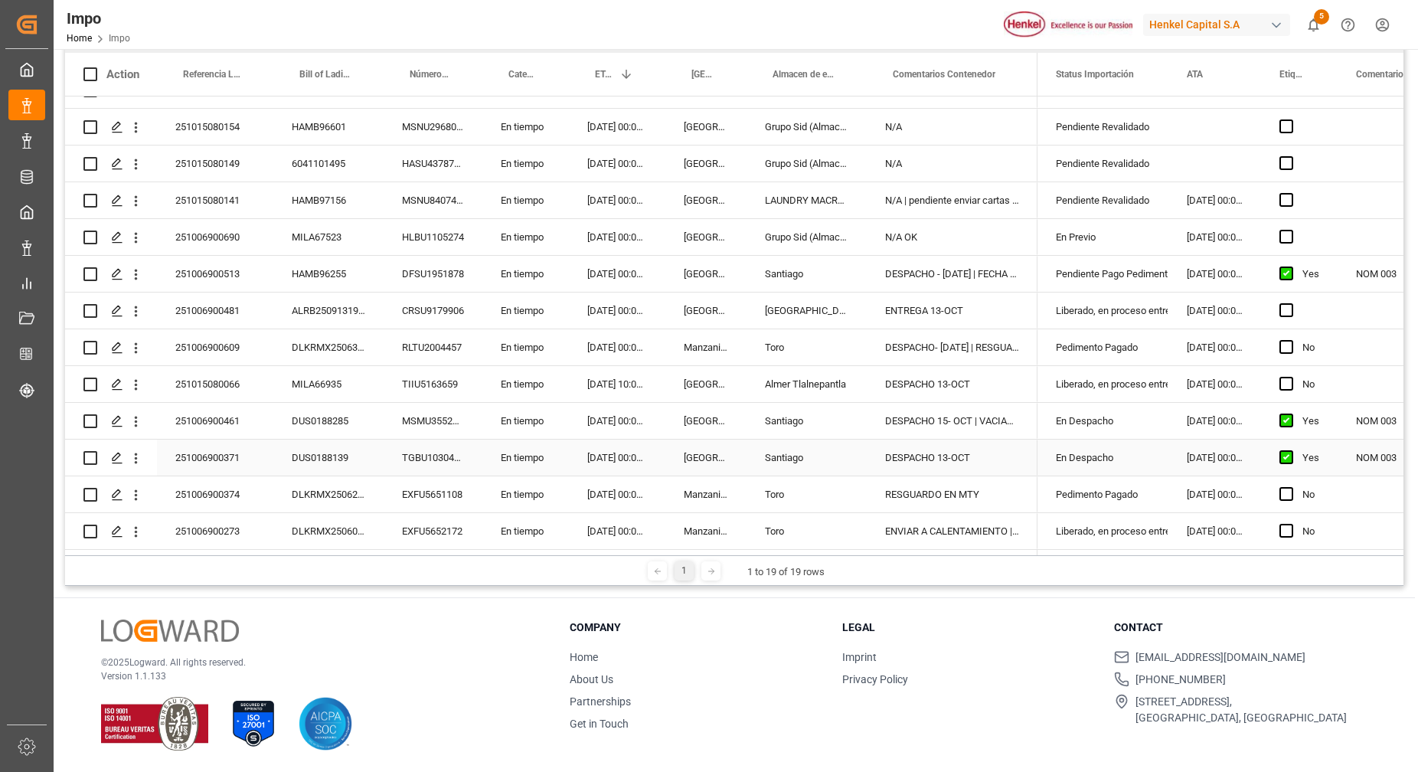
click at [968, 458] on div "DESPACHO 13-OCT" at bounding box center [951, 457] width 171 height 36
click at [209, 455] on div "251006900371" at bounding box center [215, 457] width 116 height 36
click at [209, 455] on input "251006900371" at bounding box center [215, 466] width 92 height 29
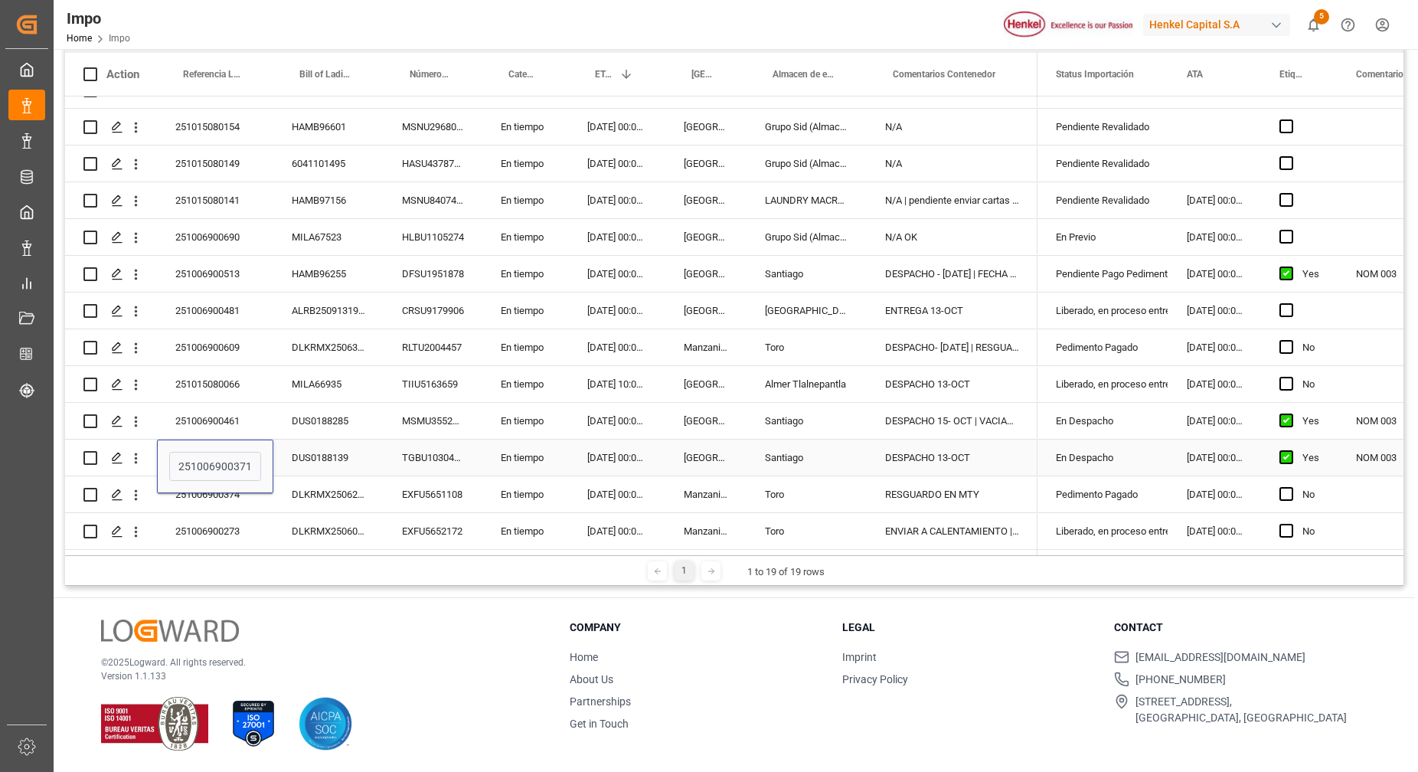
click at [922, 456] on div "DESPACHO 13-OCT" at bounding box center [951, 457] width 171 height 36
click at [933, 454] on div "DESPACHO 13-OCT" at bounding box center [951, 457] width 171 height 36
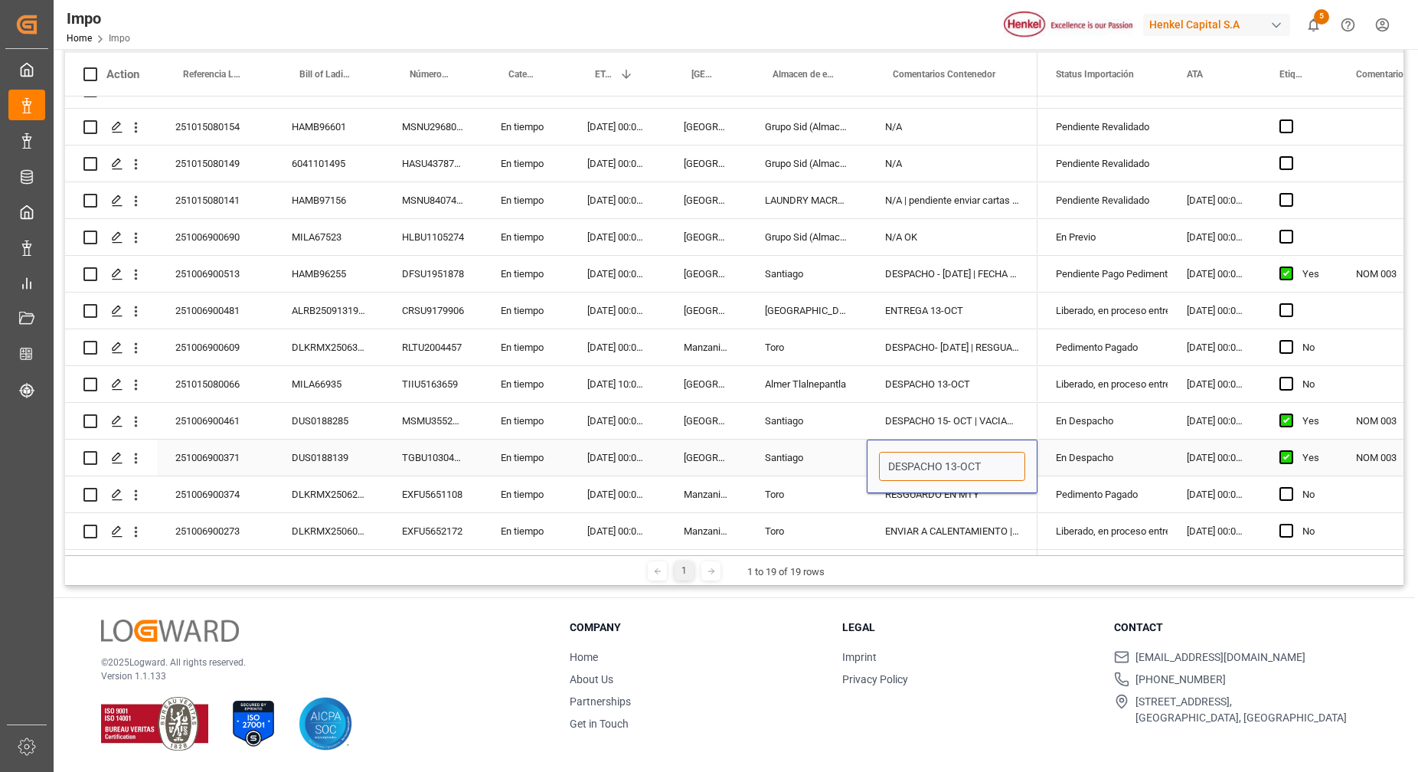
drag, startPoint x: 957, startPoint y: 463, endPoint x: 968, endPoint y: 511, distance: 48.7
click at [958, 463] on input "DESPACHO 13-OCT" at bounding box center [952, 466] width 146 height 29
type input "DESPACHO 14-OCT"
click at [932, 375] on div "DESPACHO 13-OCT" at bounding box center [951, 384] width 171 height 36
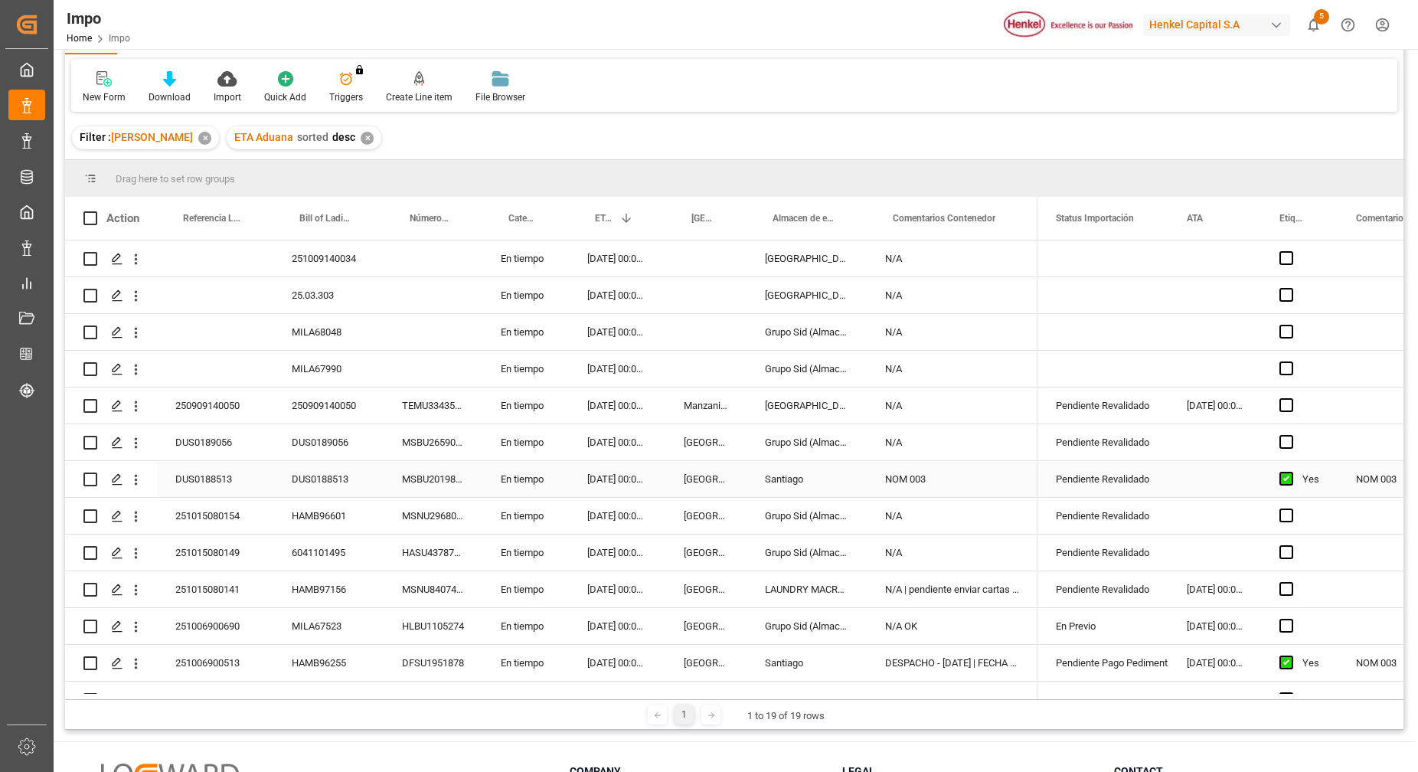
scroll to position [0, 0]
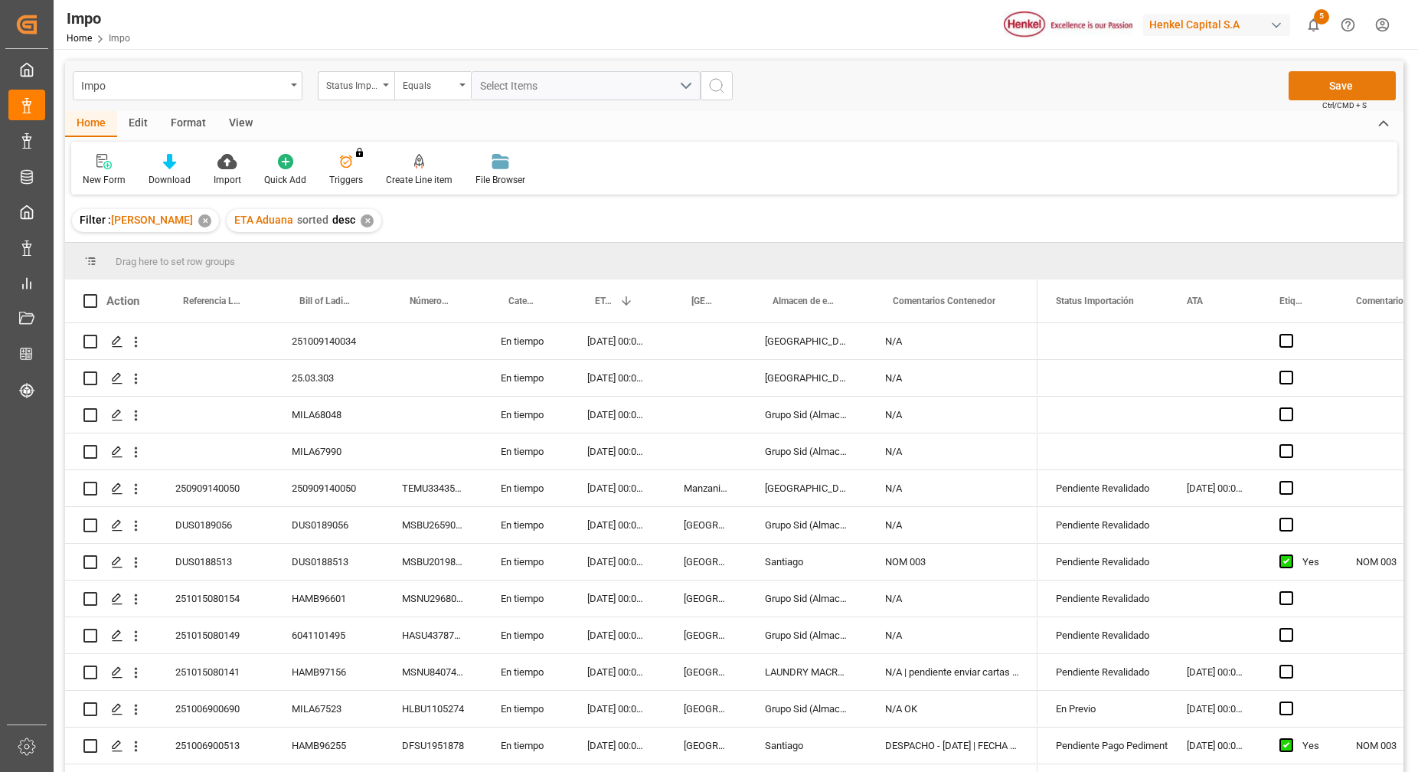
click at [1359, 87] on button "Save" at bounding box center [1341, 85] width 107 height 29
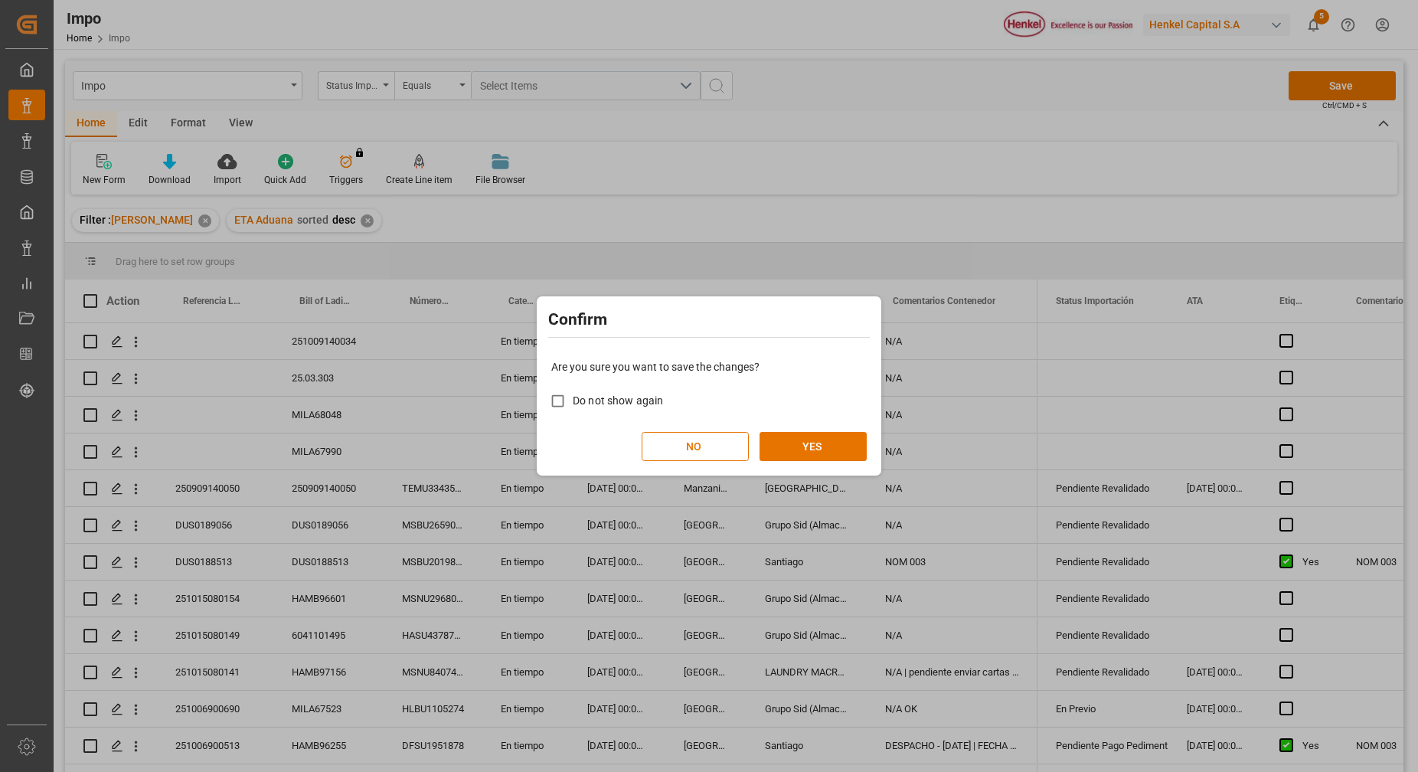
click at [752, 459] on div "NO YES" at bounding box center [708, 446] width 315 height 29
click at [762, 450] on button "YES" at bounding box center [812, 446] width 107 height 29
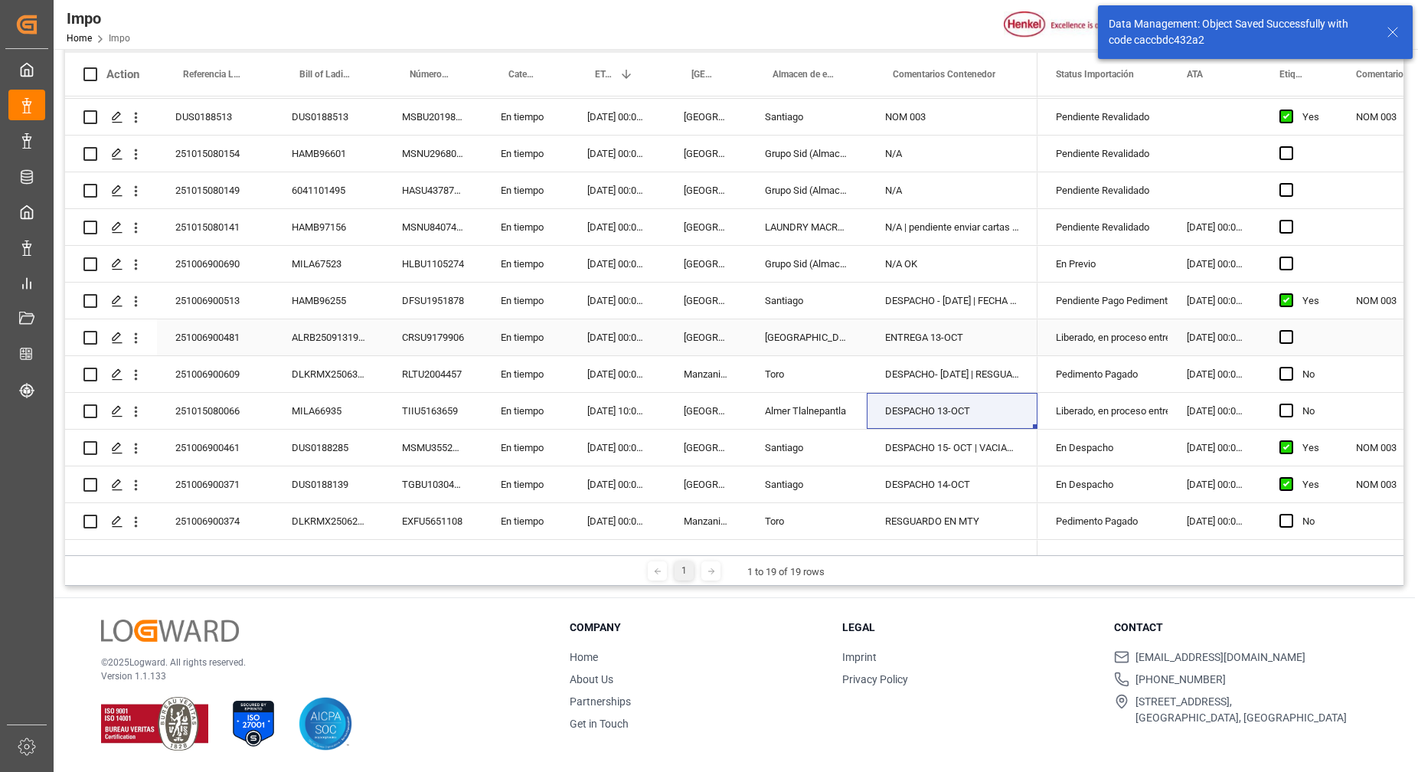
scroll to position [250, 0]
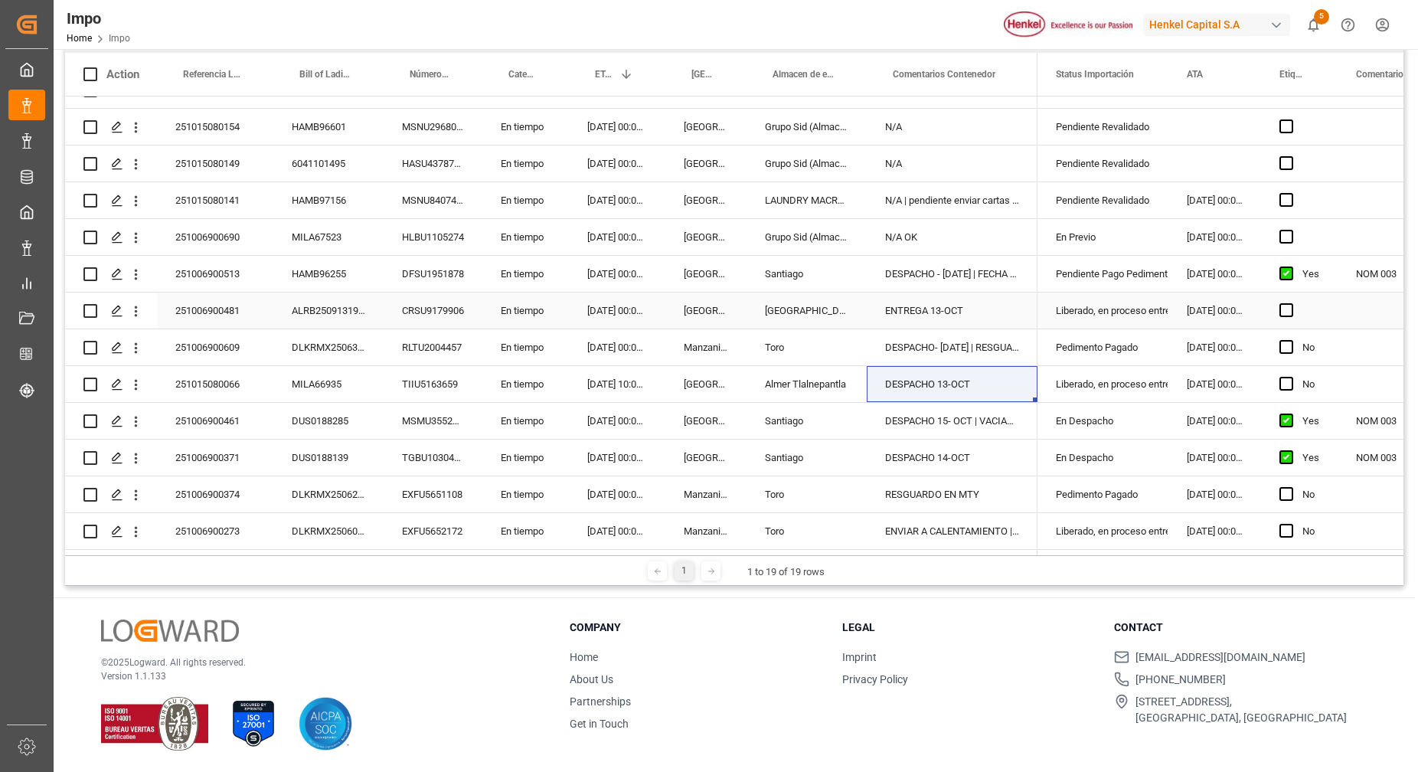
click at [926, 305] on div "ENTREGA 13-OCT" at bounding box center [951, 310] width 171 height 36
click at [220, 307] on div "251006900481" at bounding box center [215, 310] width 116 height 36
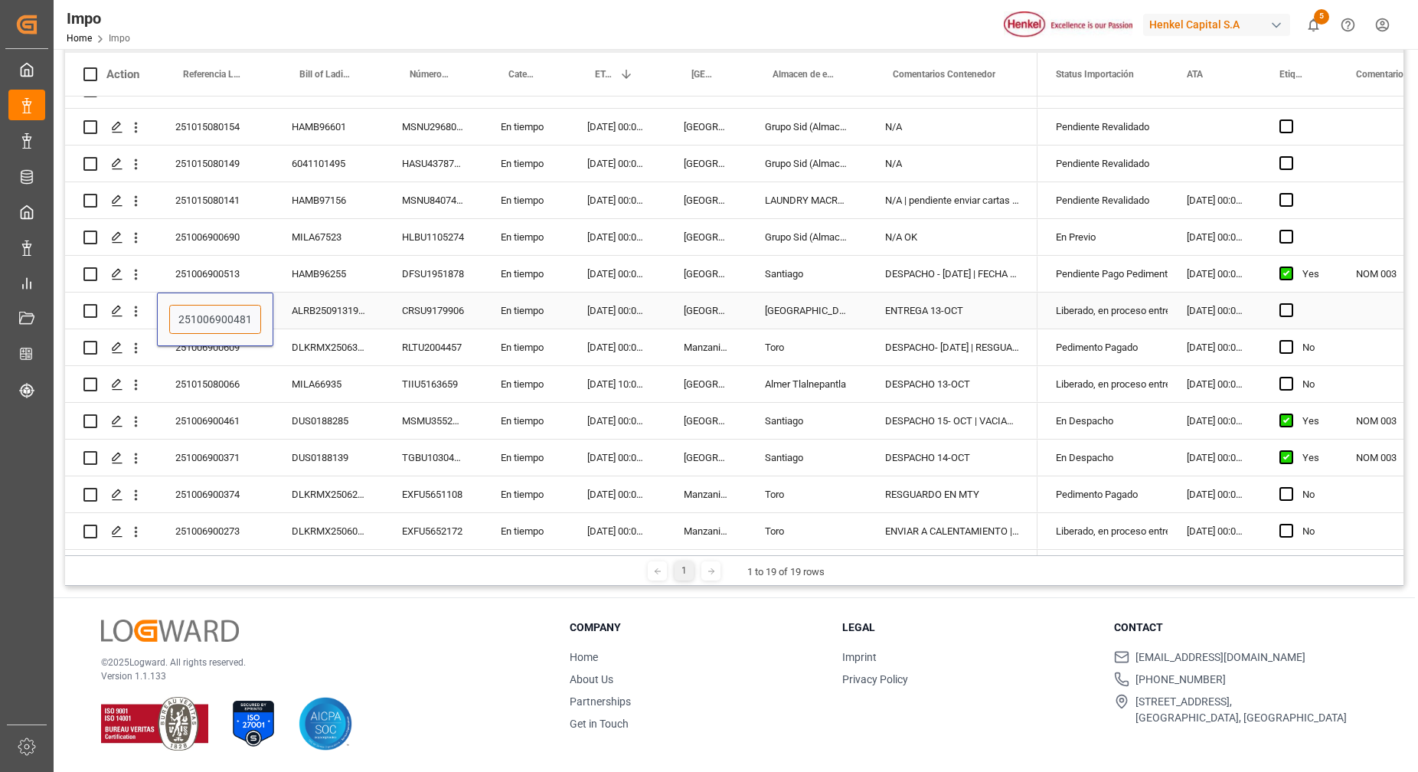
click at [214, 315] on input "251006900481" at bounding box center [215, 319] width 92 height 29
click at [391, 318] on div "CRSU9179906" at bounding box center [432, 310] width 99 height 36
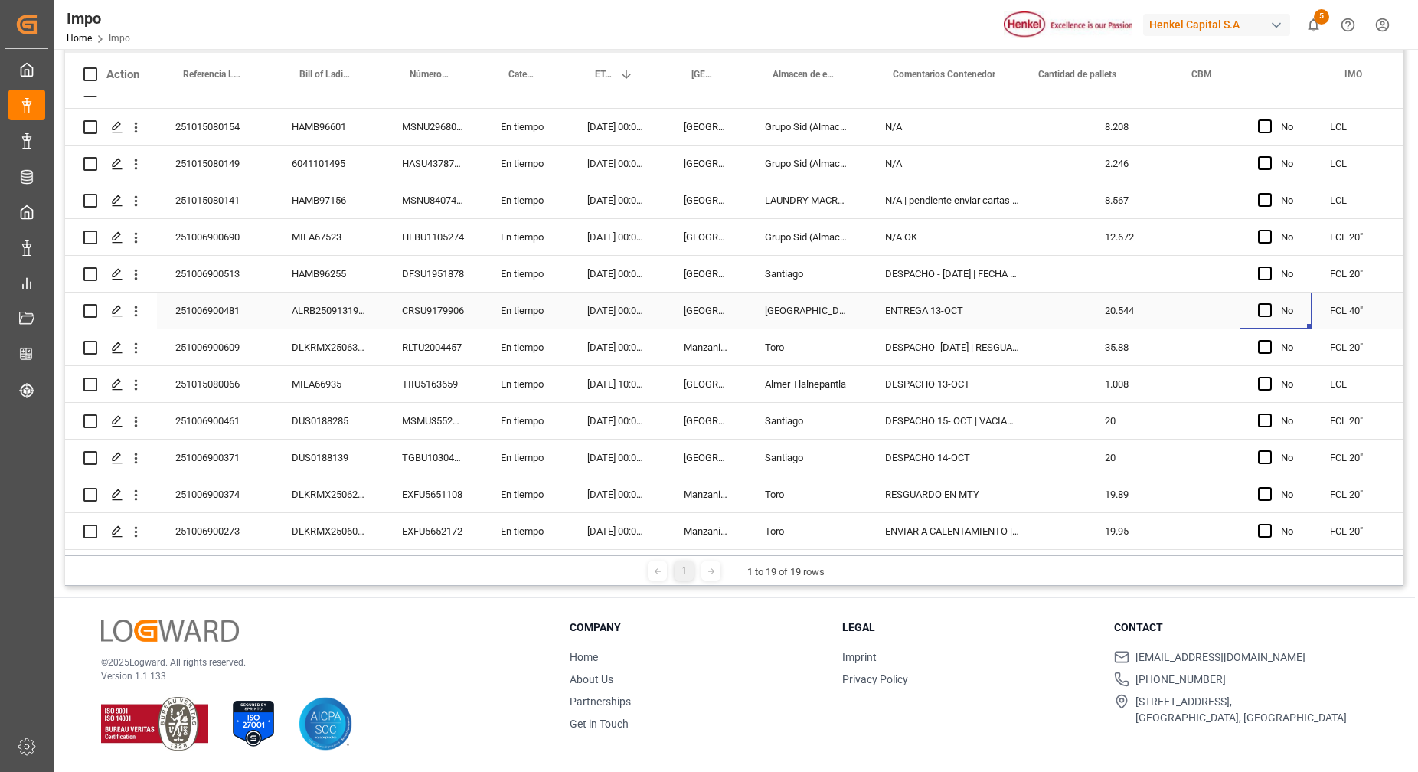
scroll to position [0, 2075]
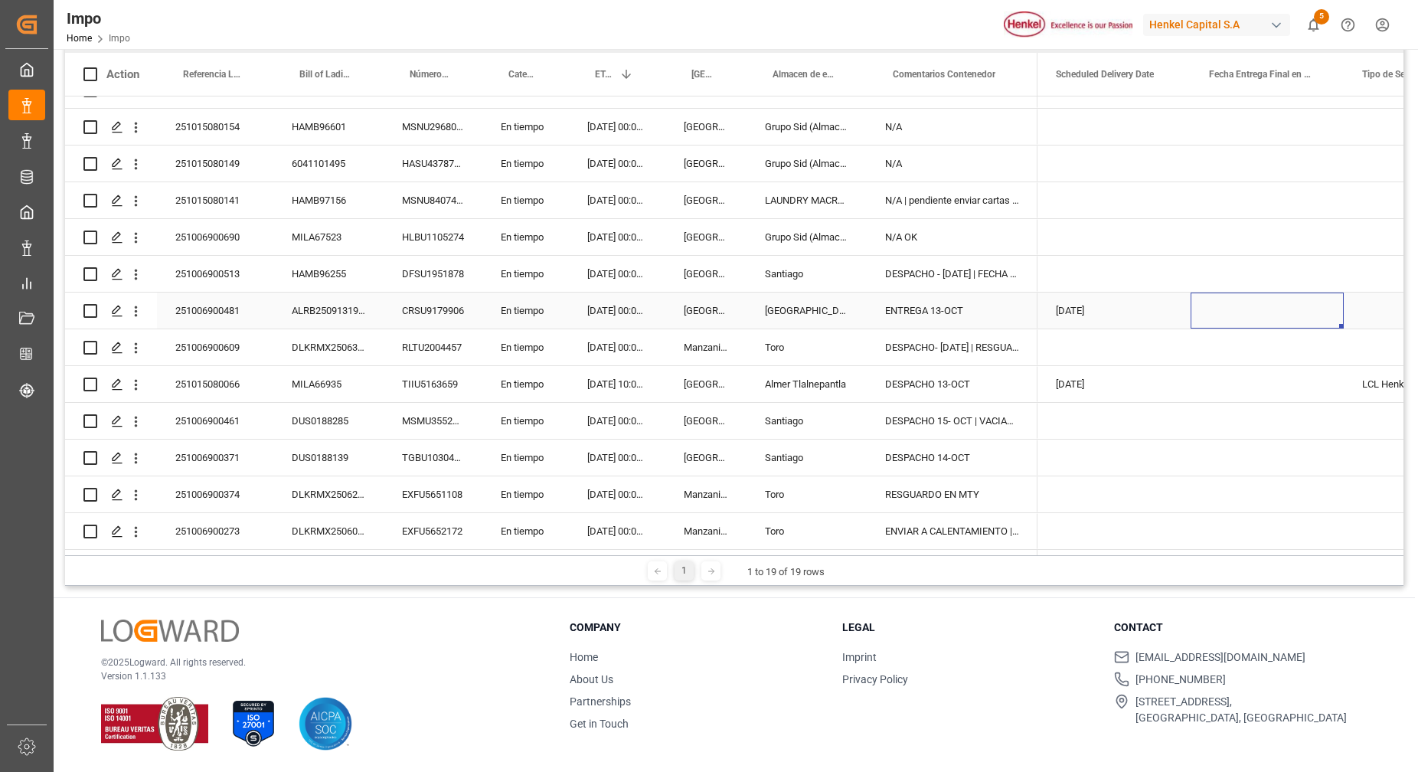
click at [1264, 300] on div "Press SPACE to select this row." at bounding box center [1266, 310] width 153 height 36
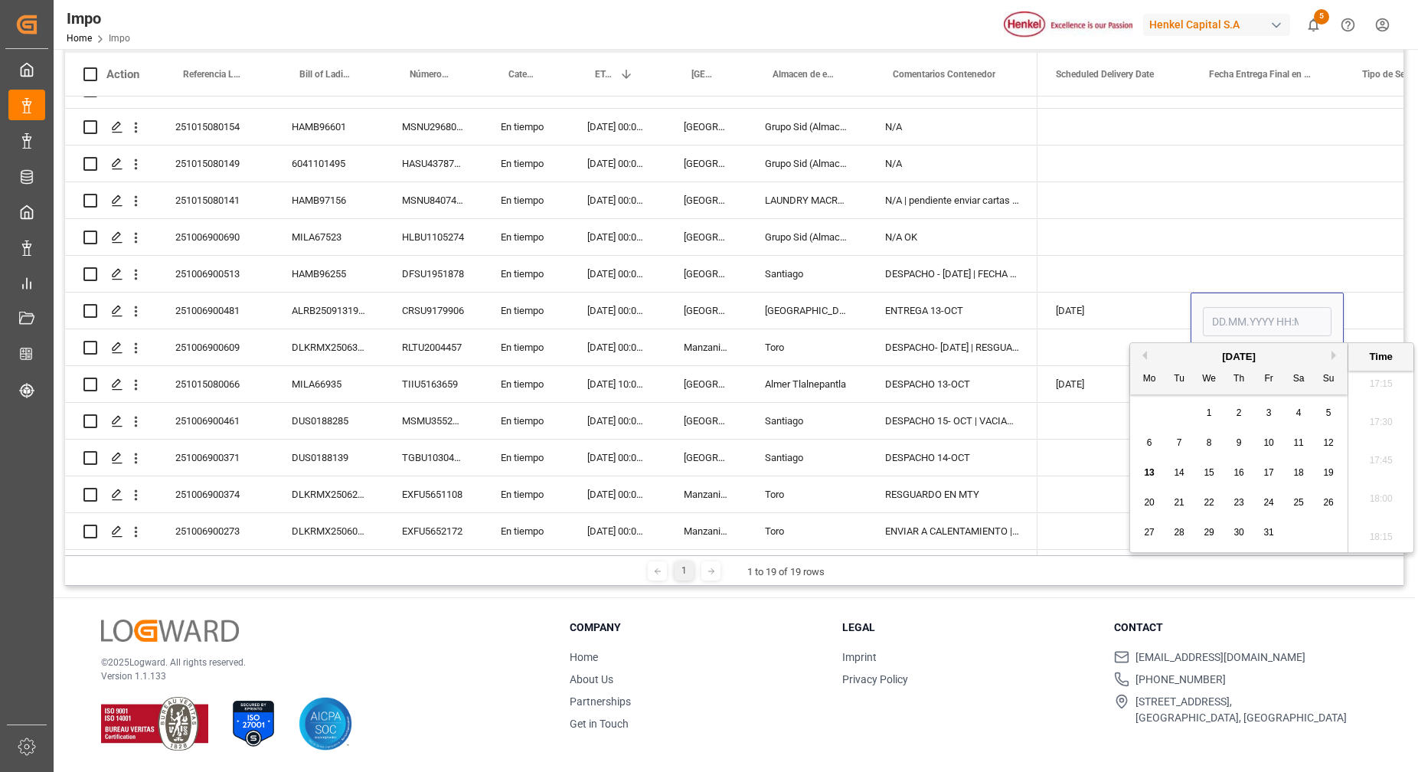
click at [1153, 476] on span "13" at bounding box center [1149, 472] width 10 height 11
type input "[DATE] 00:00"
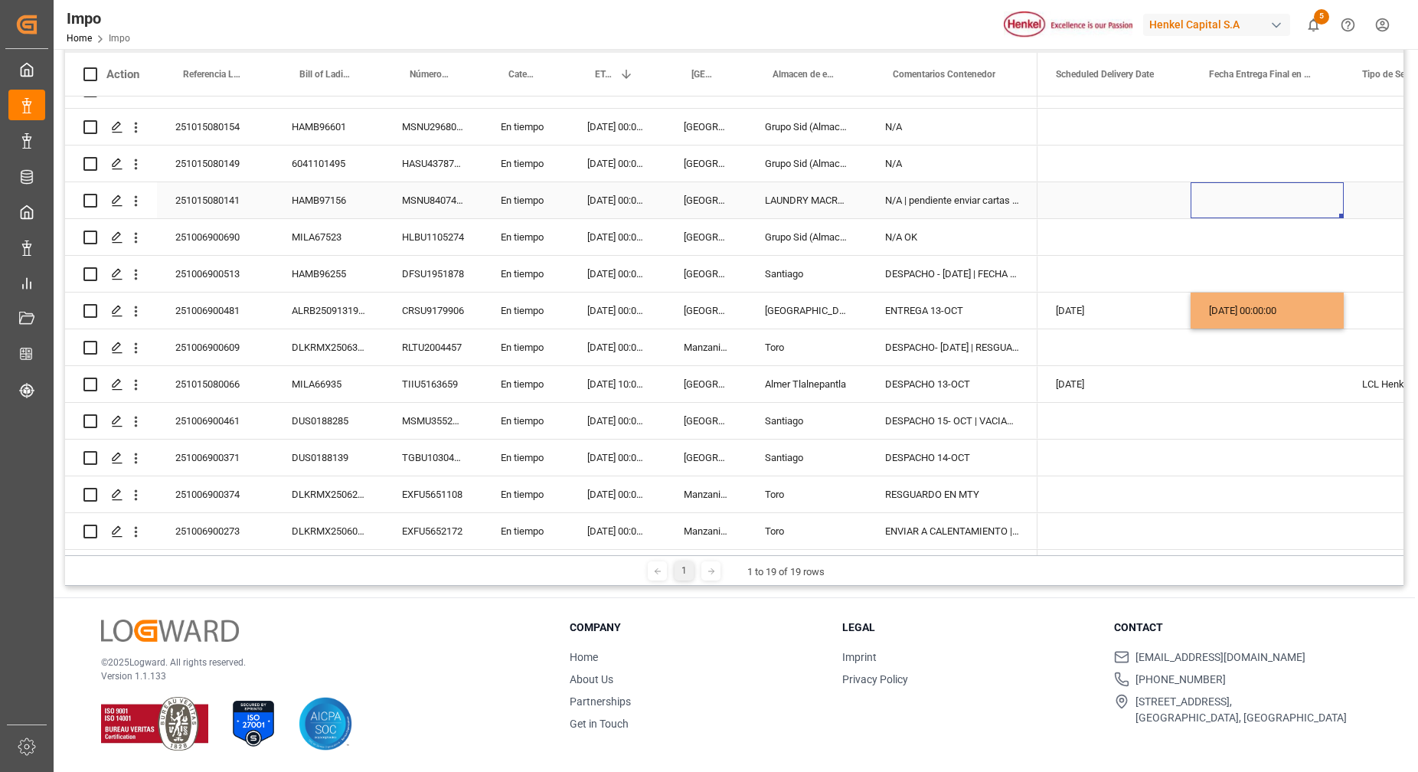
click at [1277, 182] on div "Press SPACE to select this row." at bounding box center [1266, 200] width 153 height 36
click at [1369, 320] on div "Press SPACE to select this row." at bounding box center [1402, 310] width 119 height 36
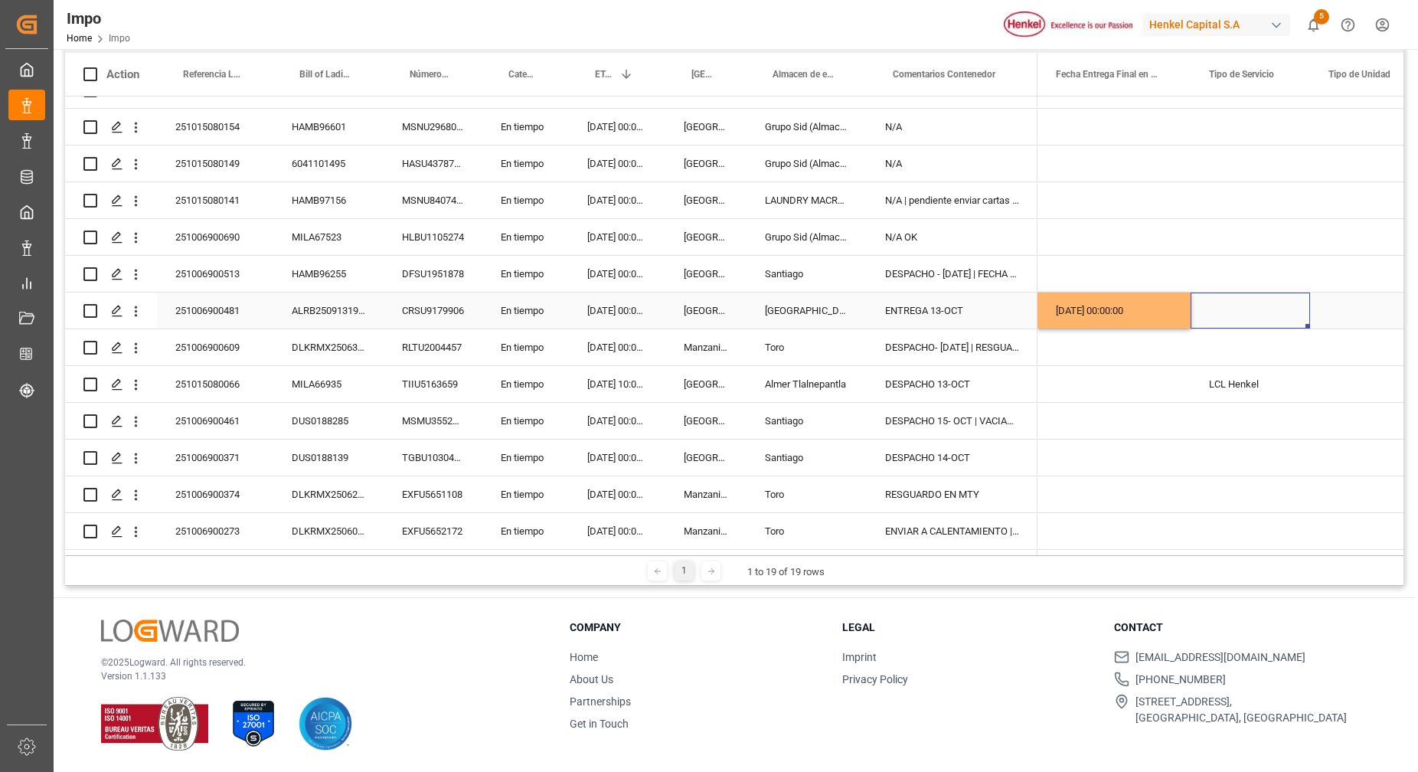
click at [1232, 318] on div "Press SPACE to select this row." at bounding box center [1249, 310] width 119 height 36
click at [1228, 318] on div "Press SPACE to select this row." at bounding box center [1249, 310] width 119 height 36
click at [1279, 318] on button "Select" at bounding box center [1250, 319] width 95 height 29
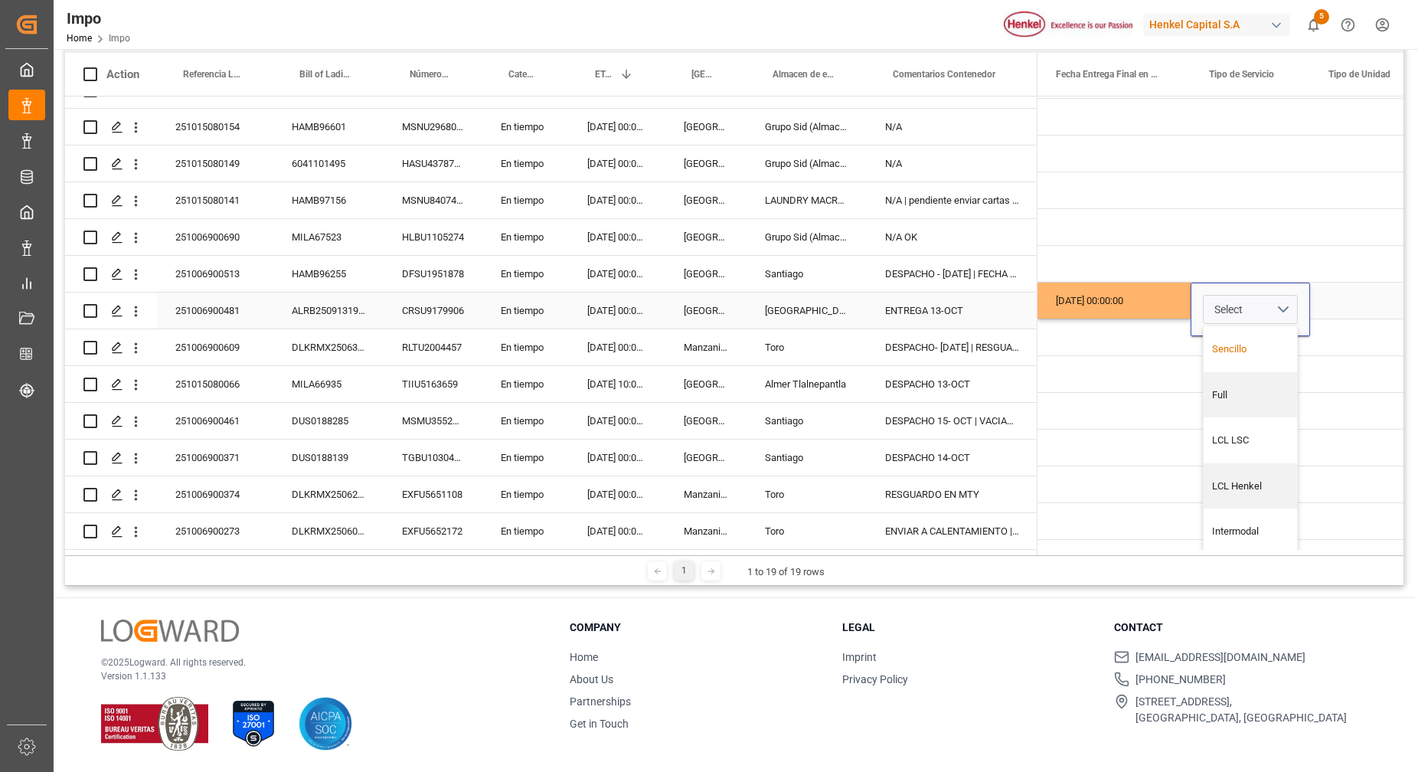
click at [1237, 341] on div "Sencillo" at bounding box center [1250, 348] width 77 height 15
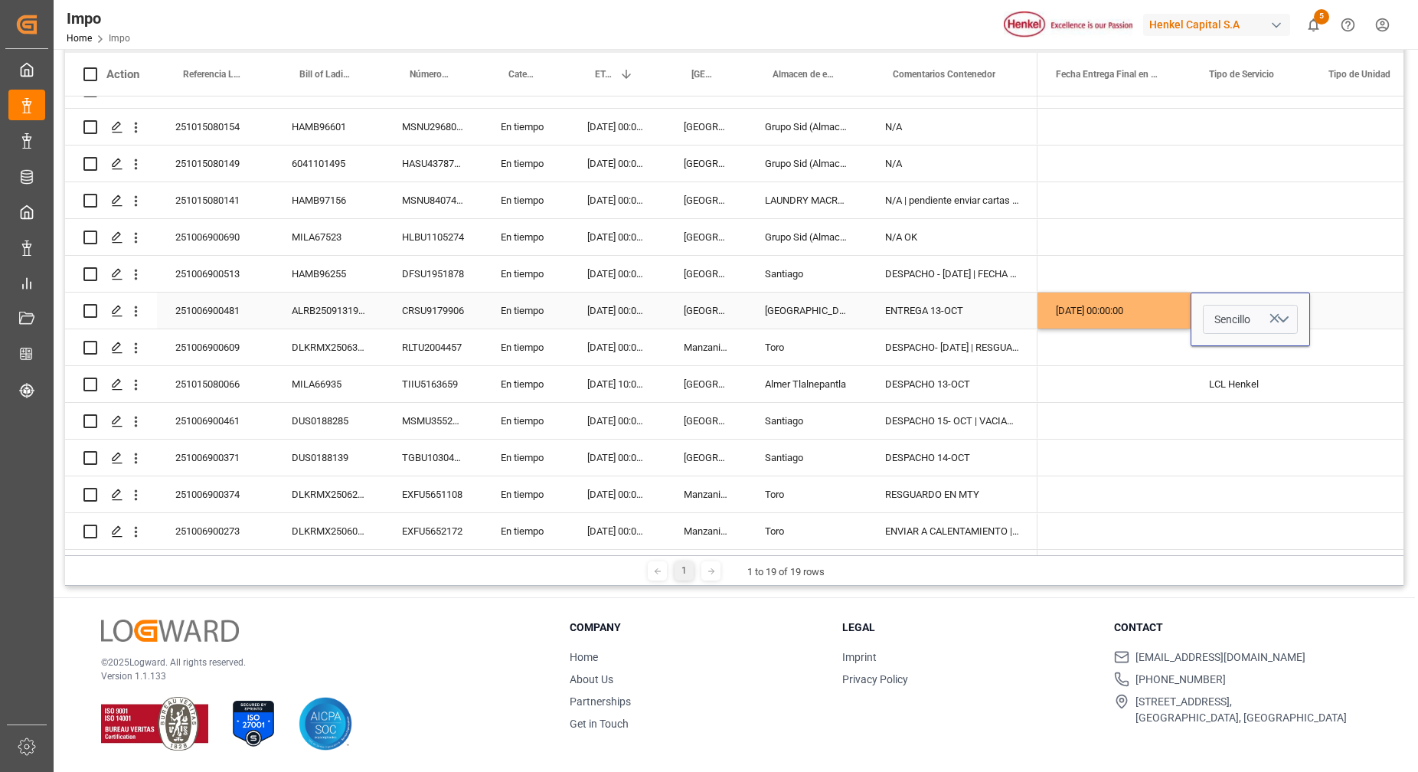
click at [1346, 292] on div "Press SPACE to select this row." at bounding box center [1370, 310] width 121 height 36
click at [1341, 301] on div "Press SPACE to select this row." at bounding box center [1370, 310] width 121 height 36
click at [1348, 312] on input "Press SPACE to select this row." at bounding box center [1370, 319] width 96 height 29
type input "RABON"
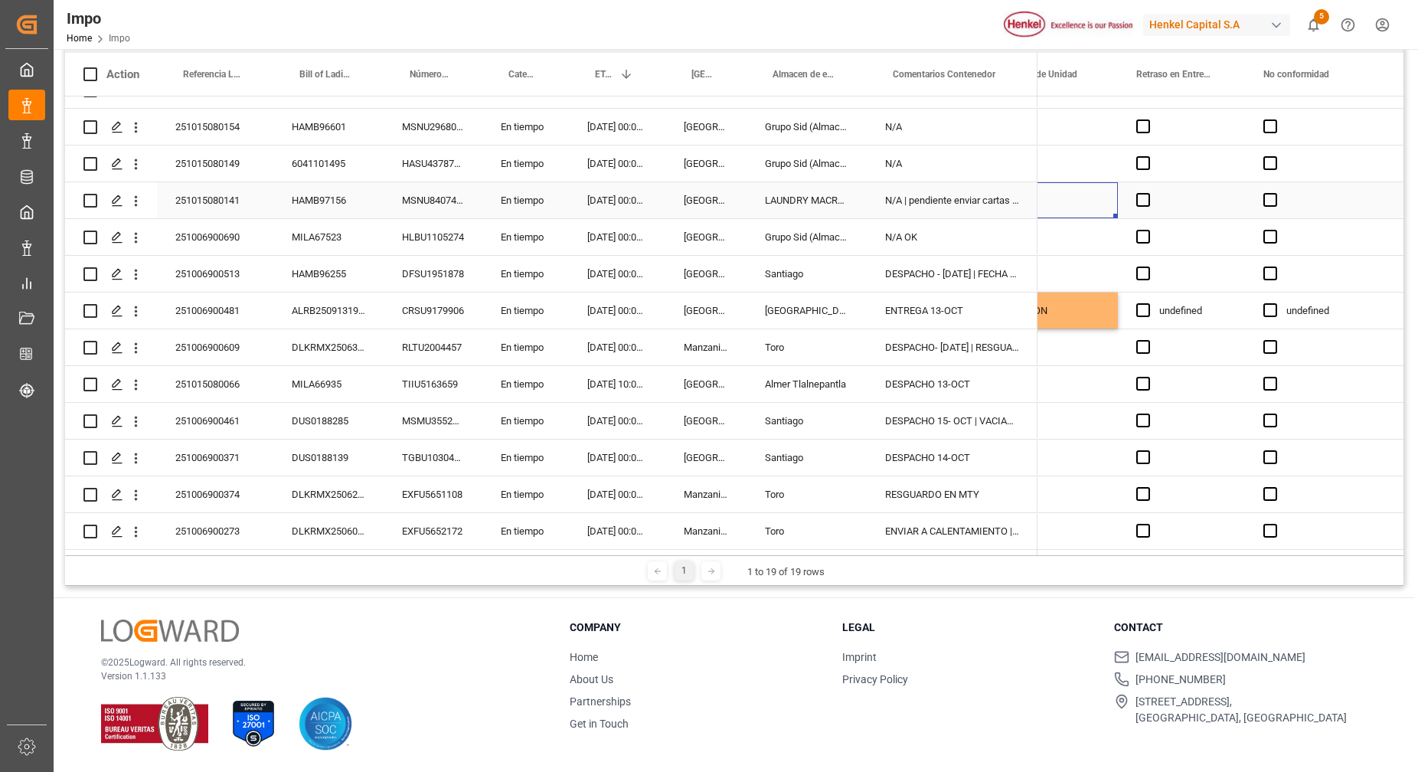
click at [1063, 208] on div "Press SPACE to select this row." at bounding box center [1057, 200] width 121 height 36
click at [1304, 301] on div "undefined" at bounding box center [1332, 310] width 93 height 35
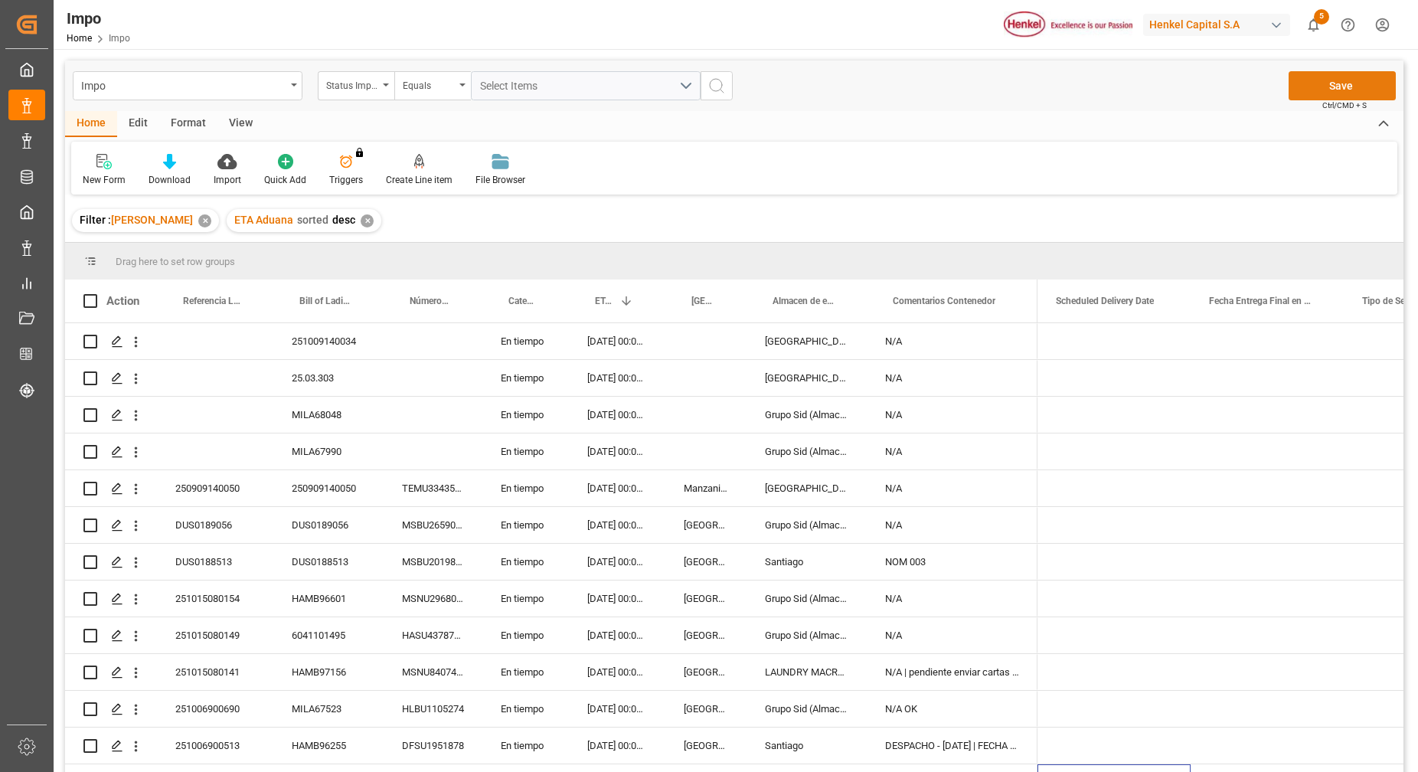
click at [1352, 80] on button "Save" at bounding box center [1341, 85] width 107 height 29
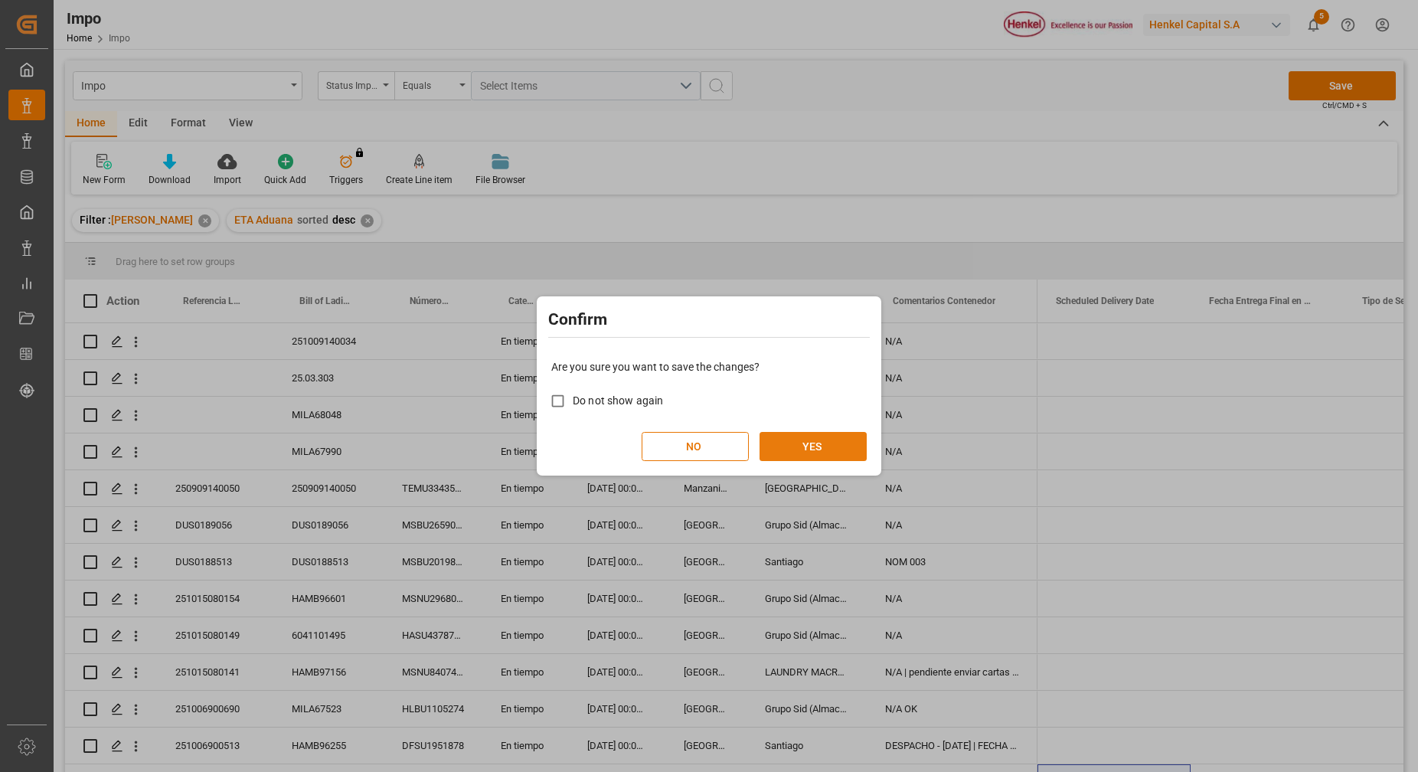
click at [849, 451] on button "YES" at bounding box center [812, 446] width 107 height 29
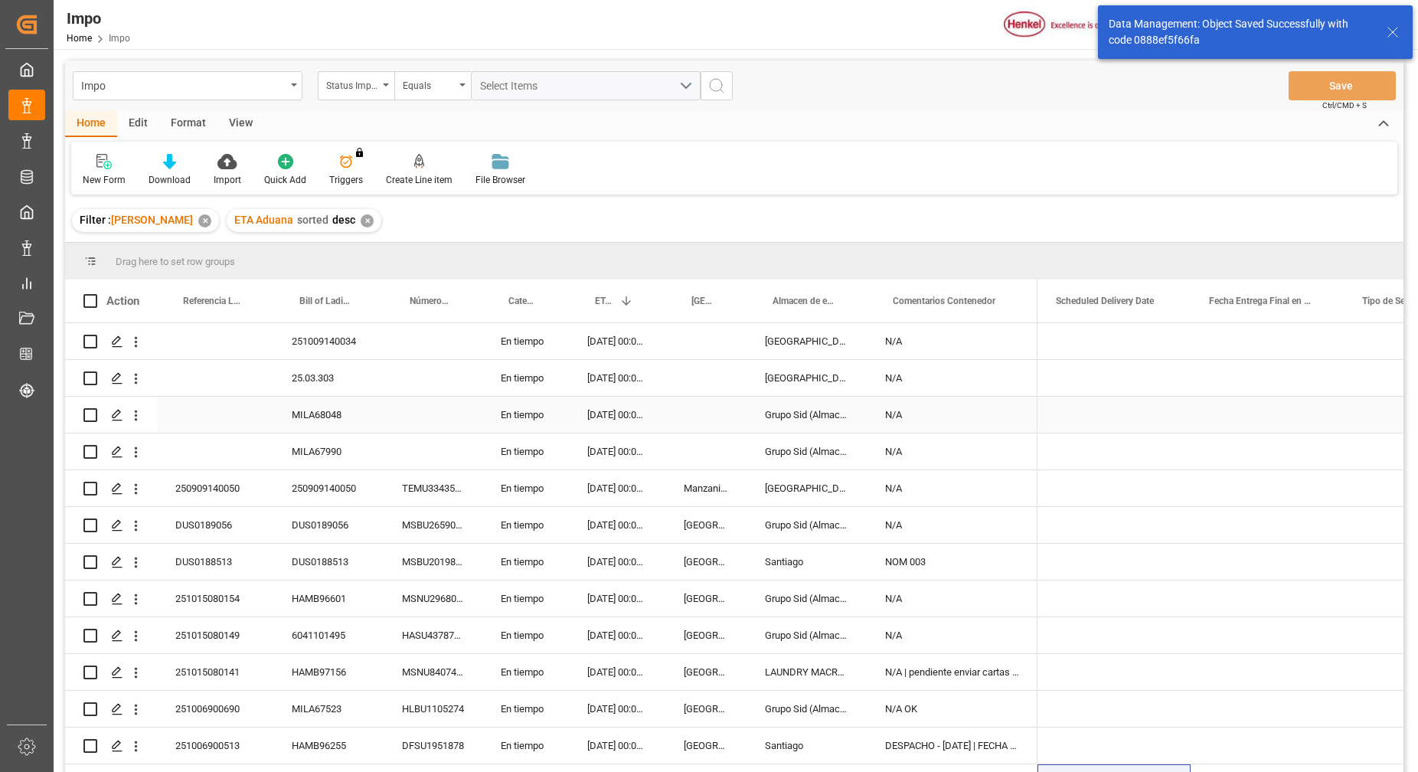
click at [461, 434] on div "Press SPACE to select this row." at bounding box center [432, 451] width 99 height 36
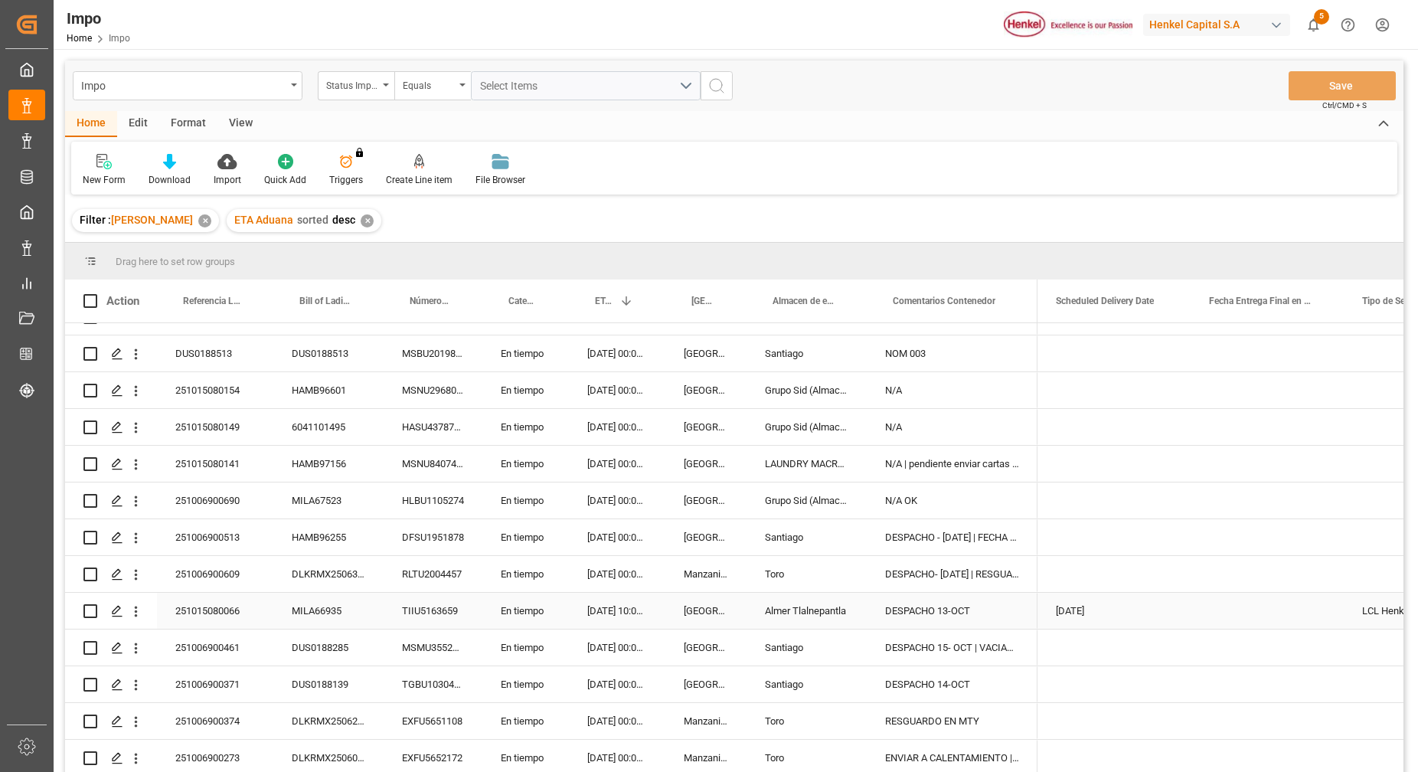
scroll to position [214, 0]
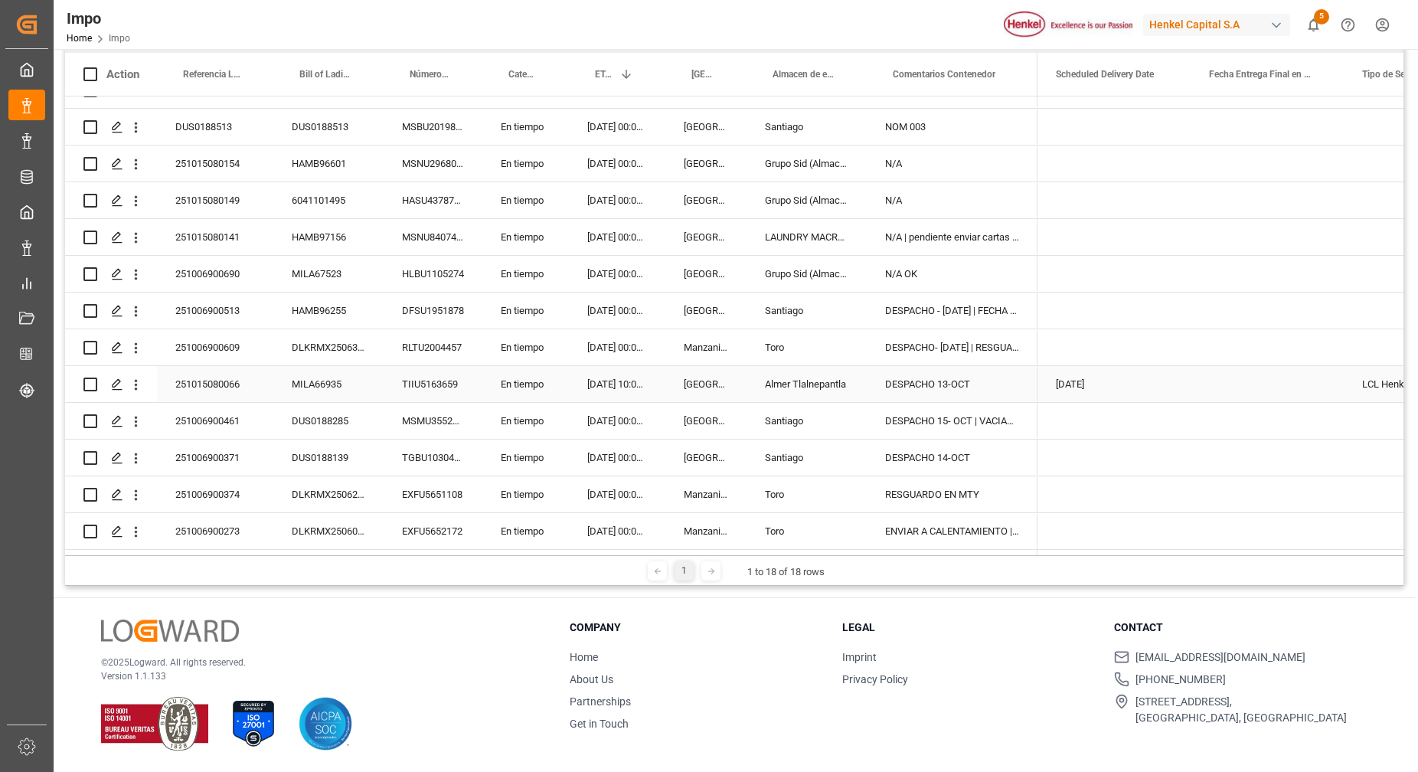
click at [902, 374] on div "DESPACHO 13-OCT" at bounding box center [951, 384] width 171 height 36
click at [237, 377] on div "251015080066" at bounding box center [215, 384] width 116 height 36
click at [221, 394] on input "251015080066" at bounding box center [215, 392] width 92 height 29
click at [224, 390] on input "251015080066" at bounding box center [215, 392] width 92 height 29
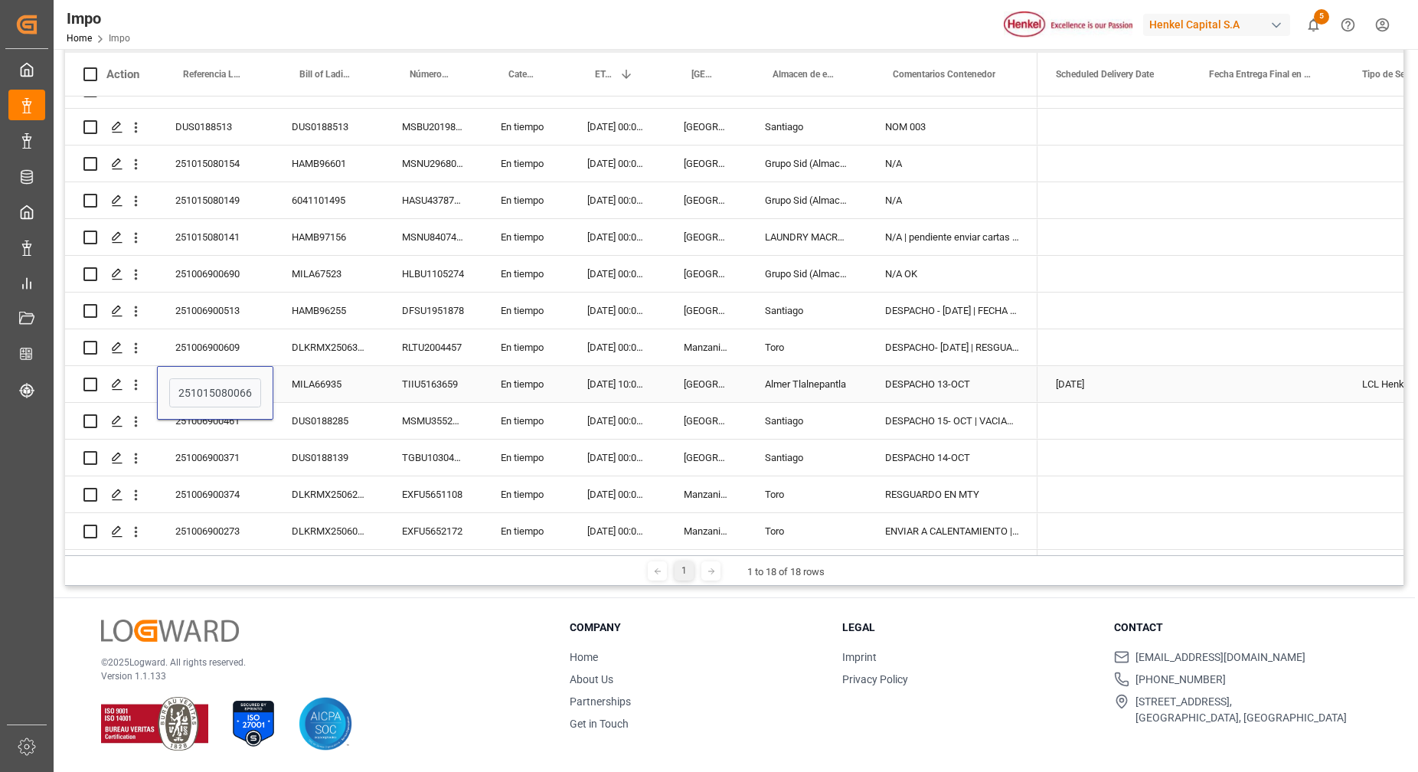
click at [300, 380] on div "MILA66935" at bounding box center [328, 384] width 110 height 36
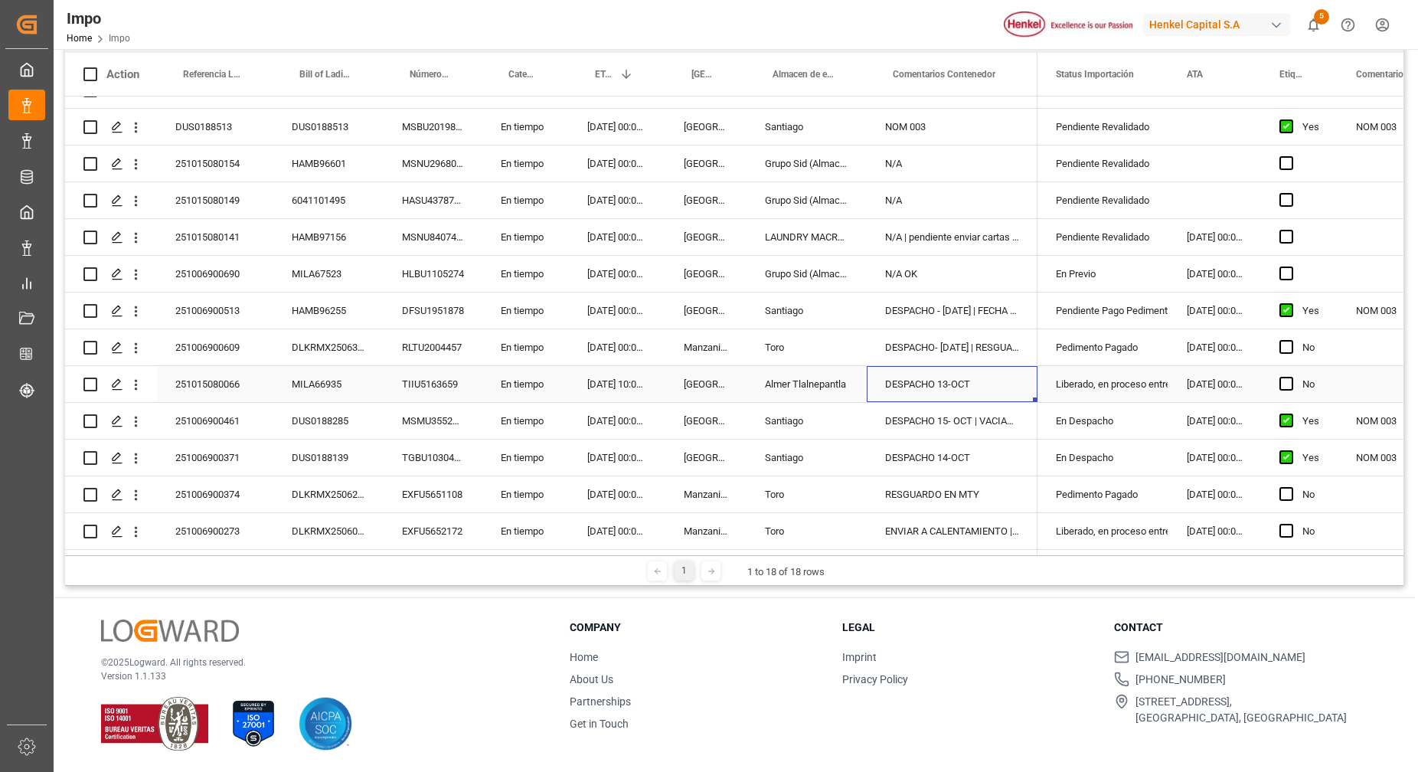
click at [1003, 377] on div "DESPACHO 13-OCT" at bounding box center [951, 384] width 171 height 36
click at [1000, 379] on input "DESPACHO 13-OCT" at bounding box center [952, 392] width 146 height 29
type input "DESPACHO 13-OCT | ACTUALIZAR AVISO"
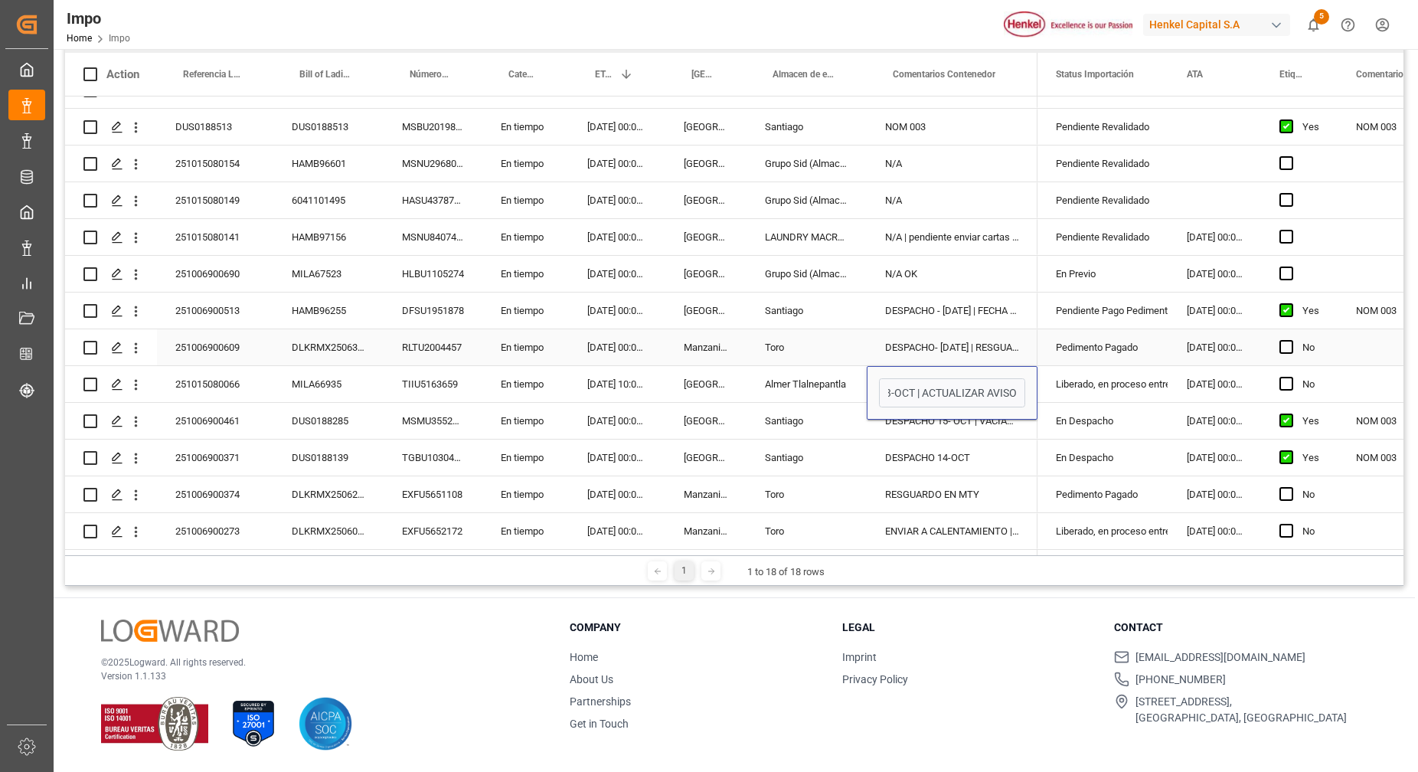
click at [1035, 280] on div "N/A OK" at bounding box center [951, 274] width 171 height 36
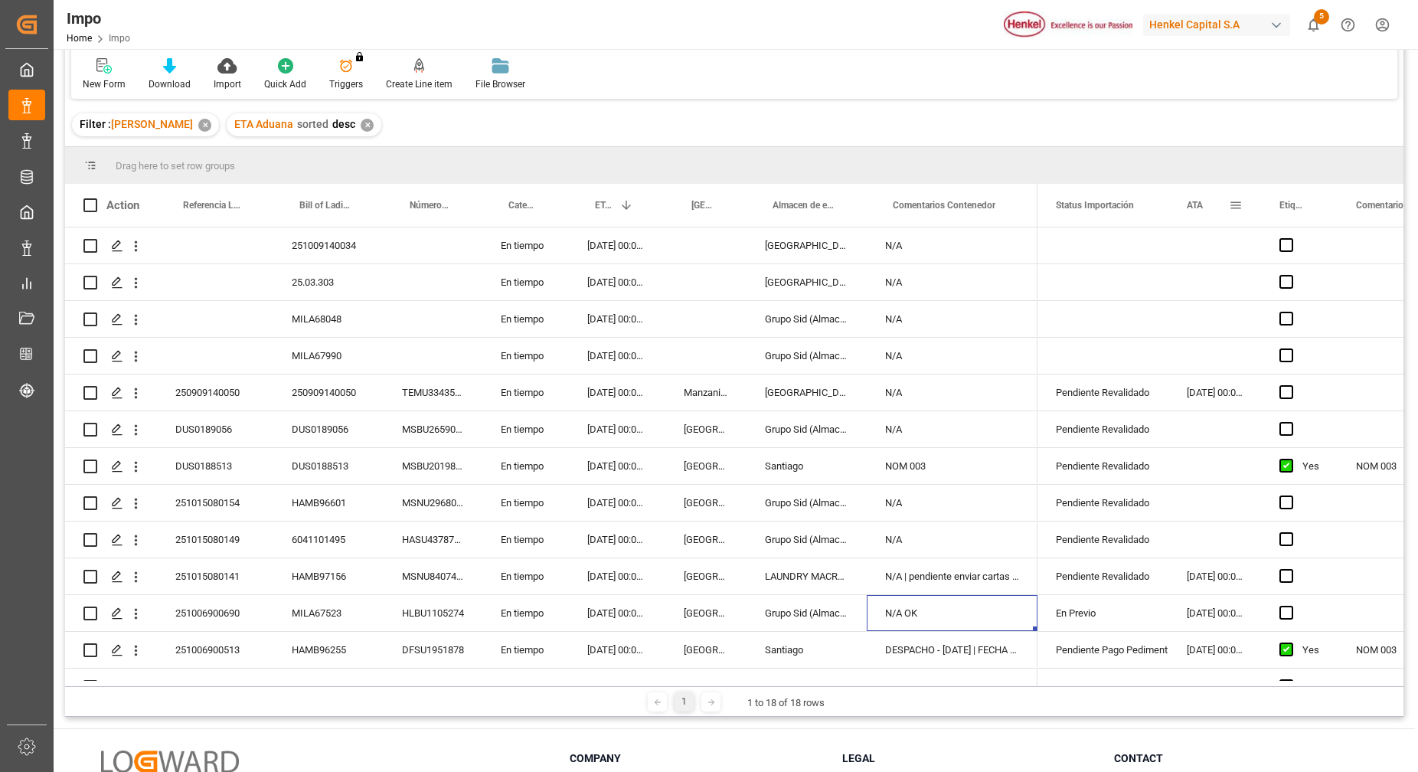
scroll to position [0, 0]
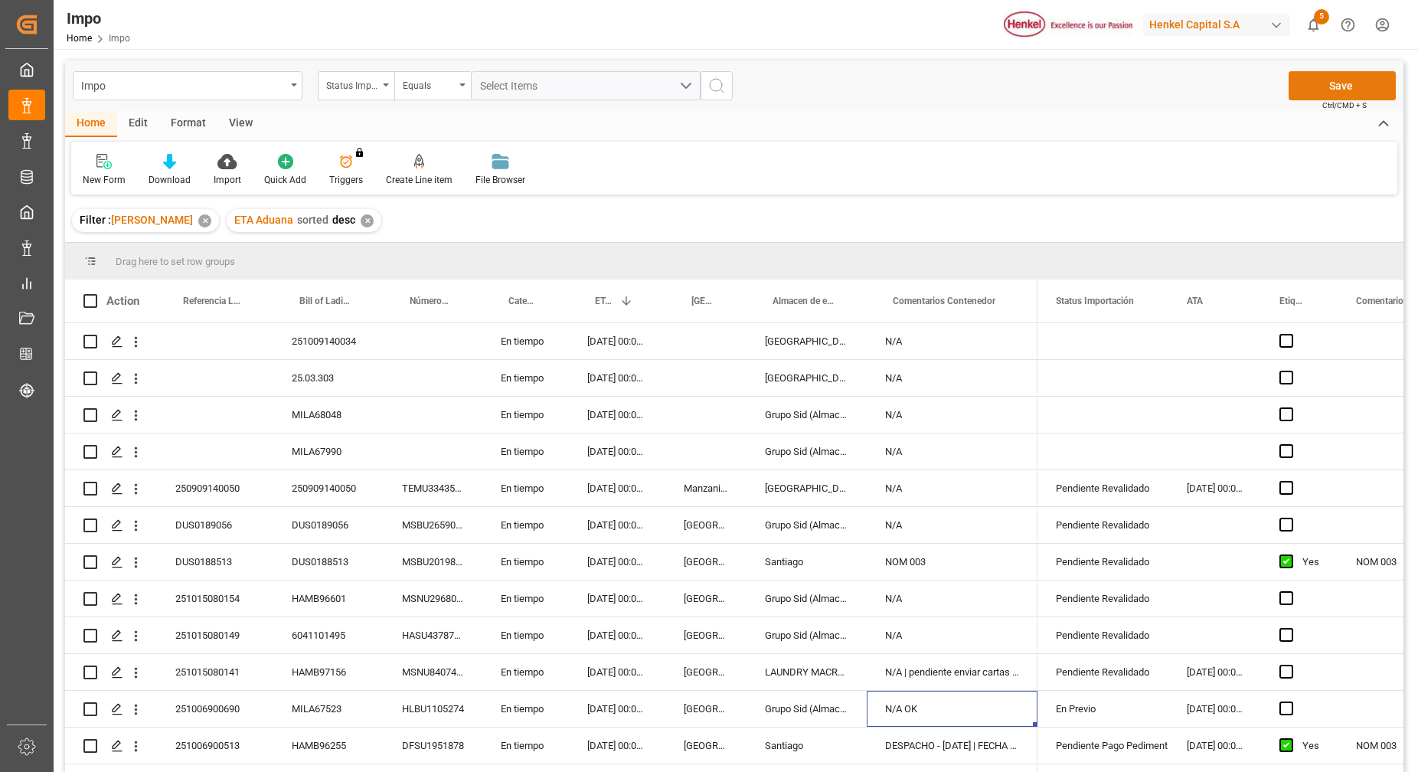
click at [1318, 90] on button "Save" at bounding box center [1341, 85] width 107 height 29
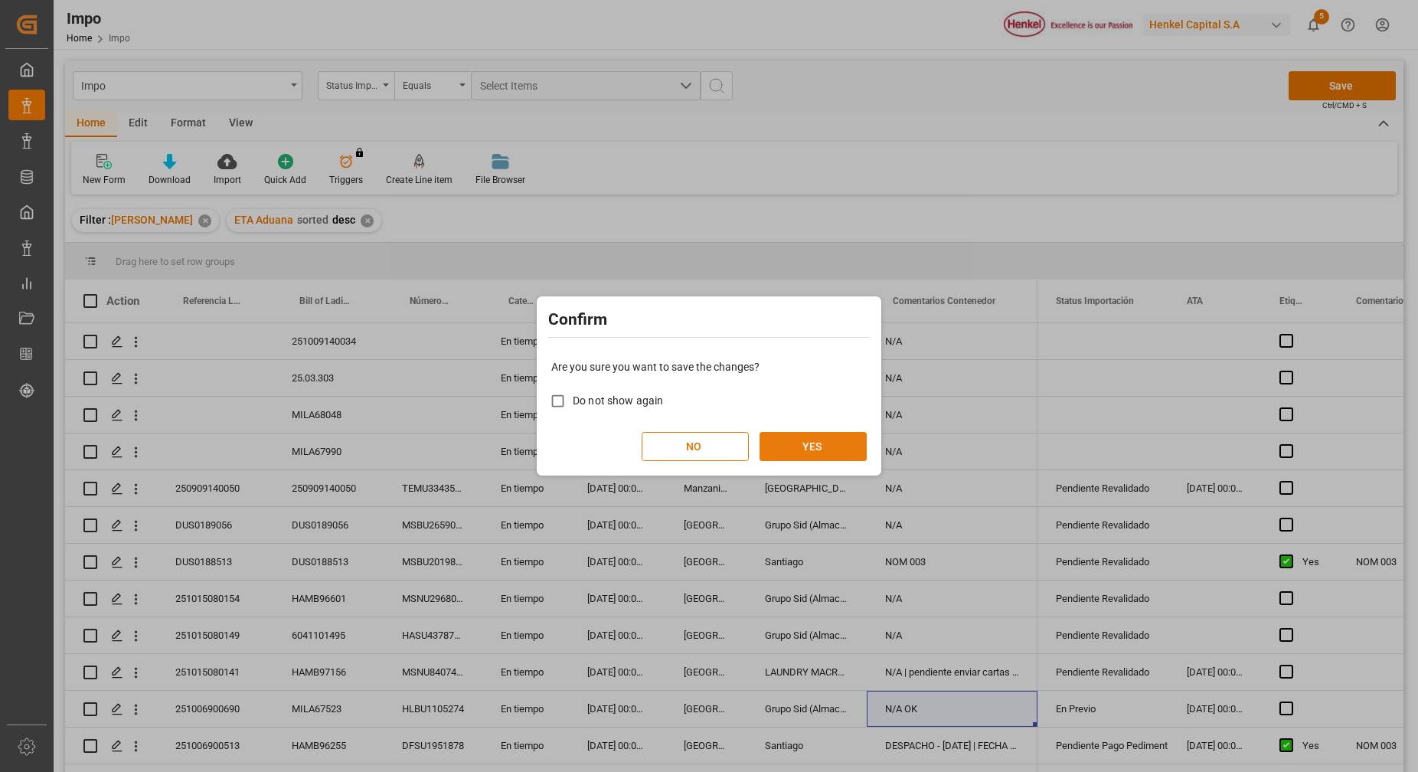
click at [842, 437] on button "YES" at bounding box center [812, 446] width 107 height 29
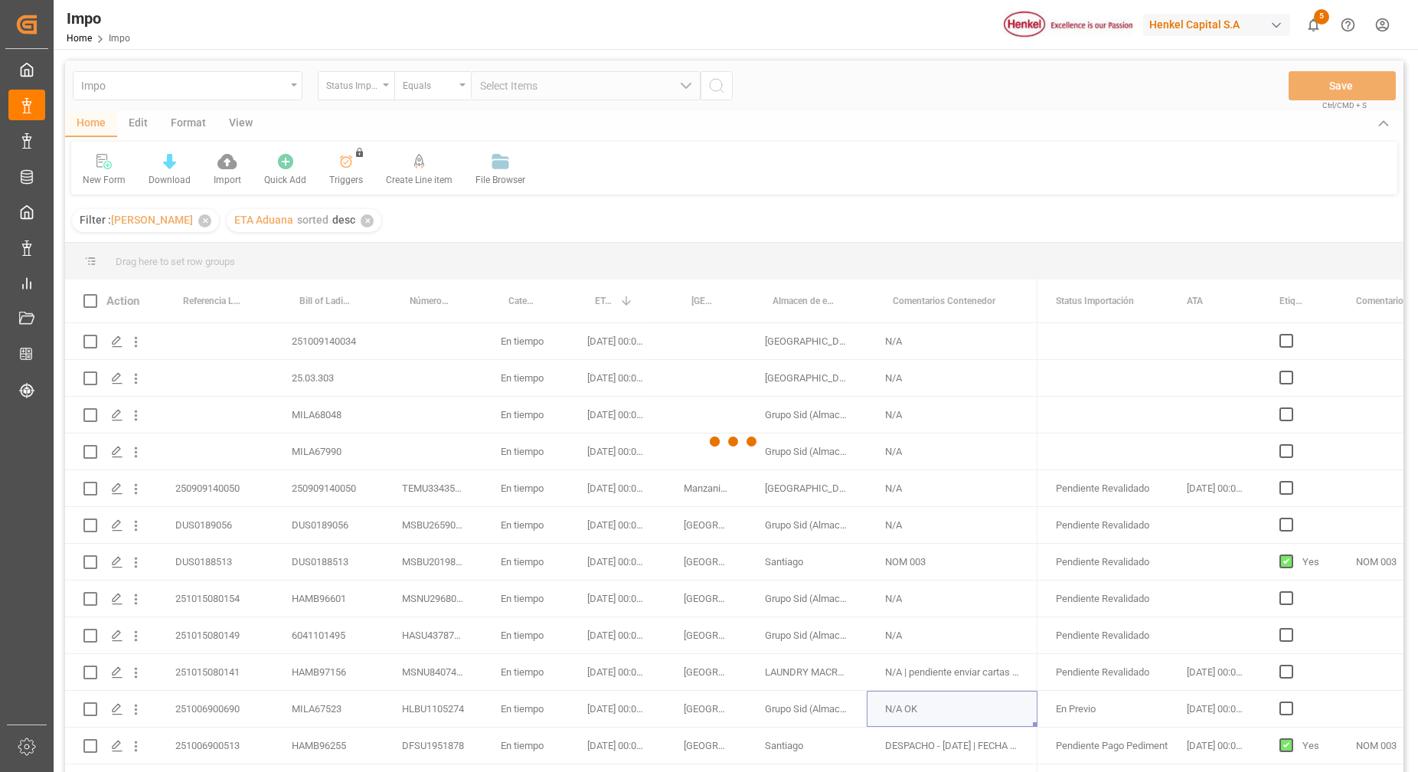
scroll to position [96, 0]
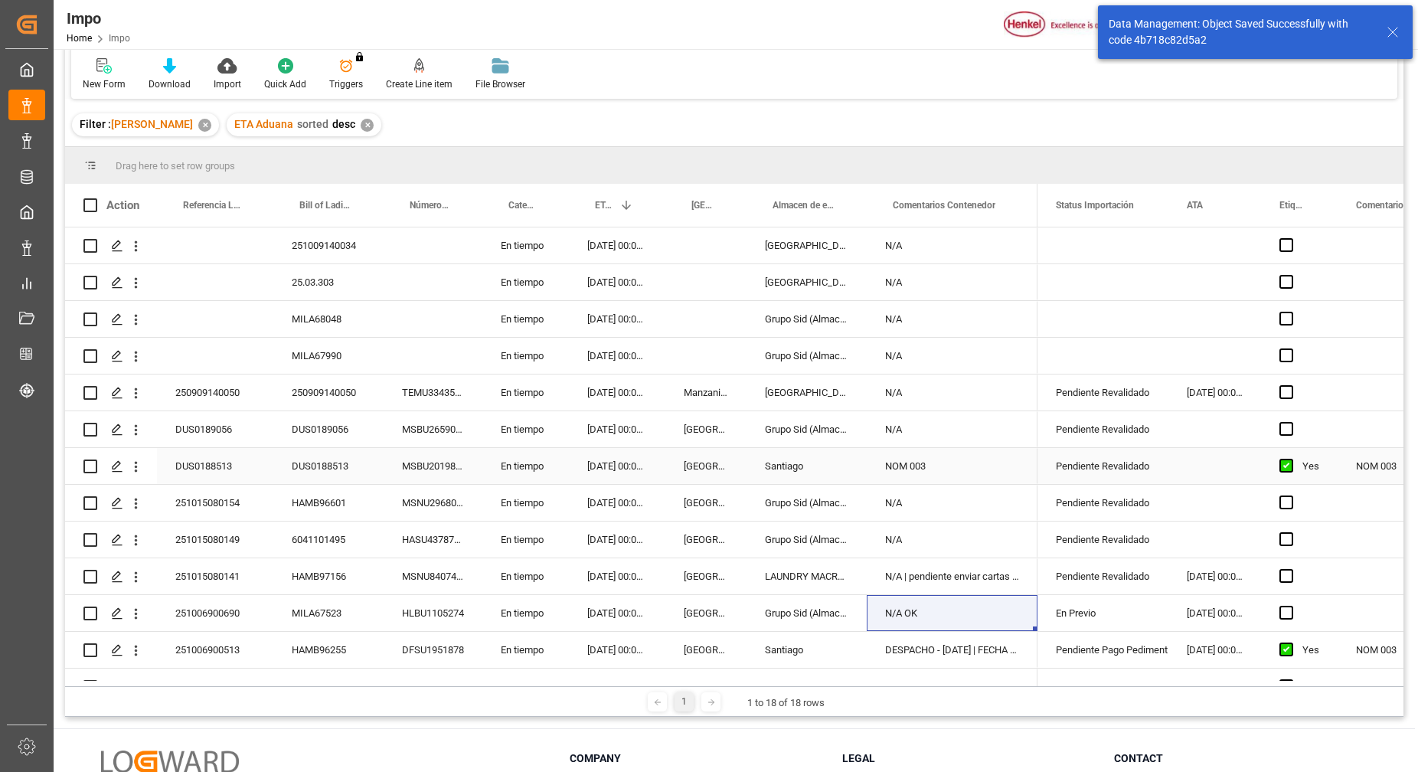
click at [393, 448] on div "MSBU2019857" at bounding box center [432, 466] width 99 height 36
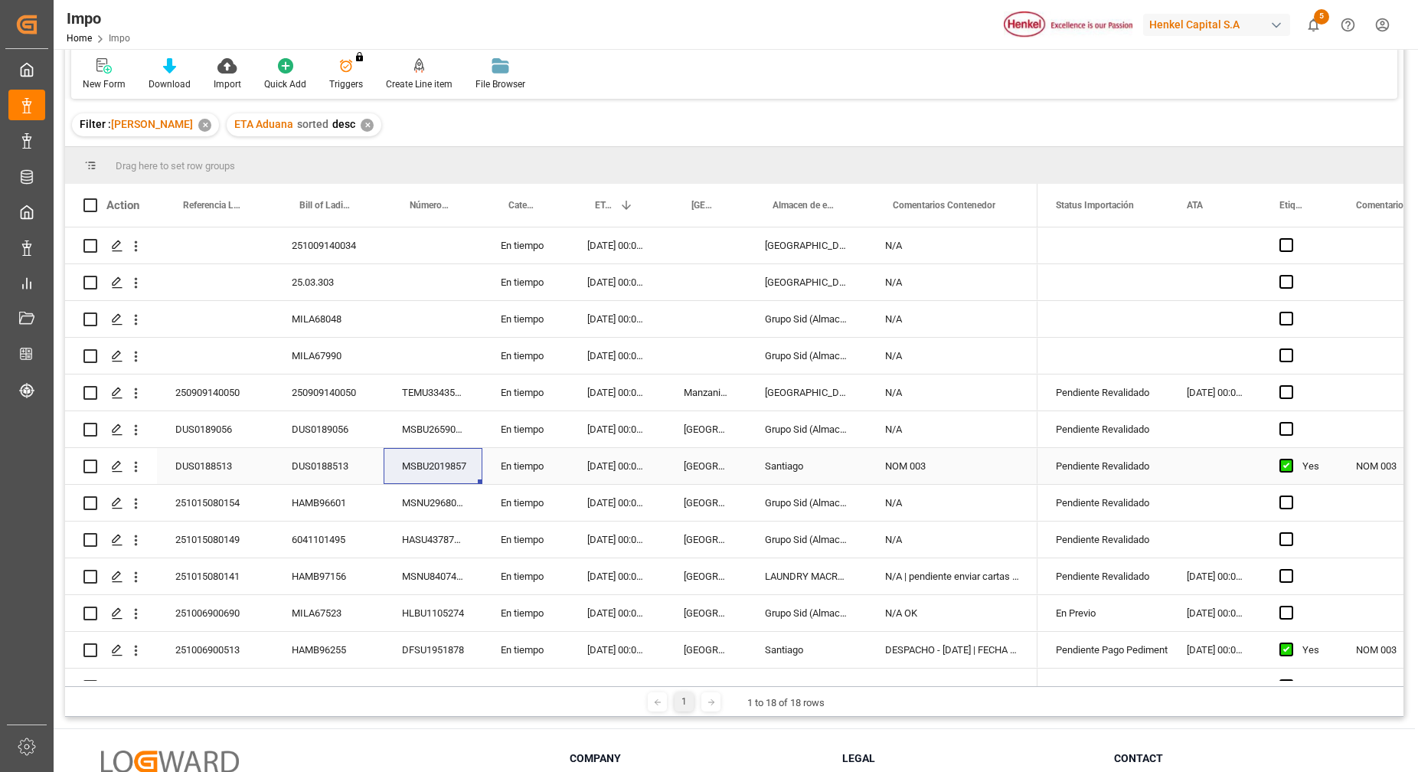
scroll to position [214, 0]
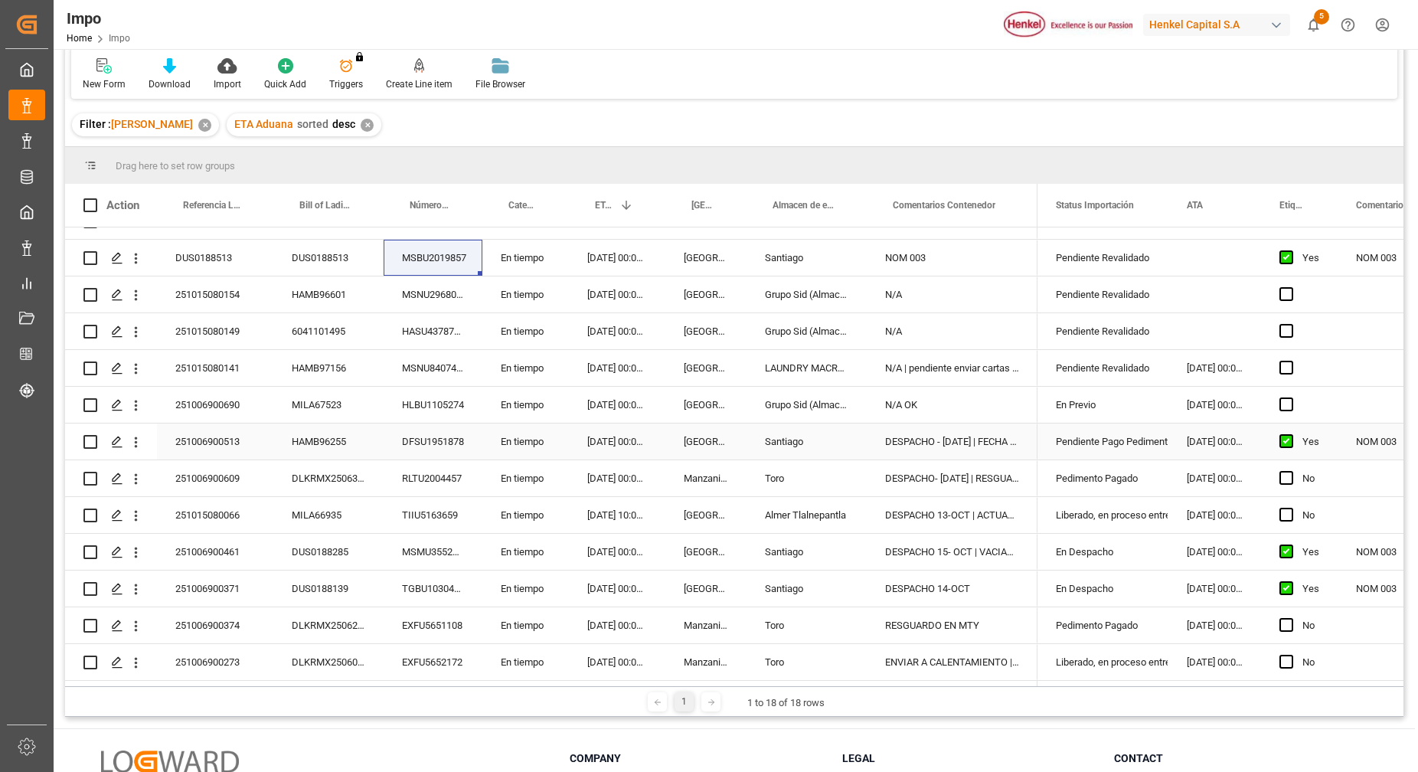
click at [566, 449] on div "En tiempo" at bounding box center [525, 441] width 86 height 36
click at [622, 357] on div "[DATE] 00:00:00" at bounding box center [617, 368] width 96 height 36
click at [965, 256] on div "NOM 003" at bounding box center [951, 258] width 171 height 36
click at [958, 313] on div "N/A" at bounding box center [951, 331] width 171 height 36
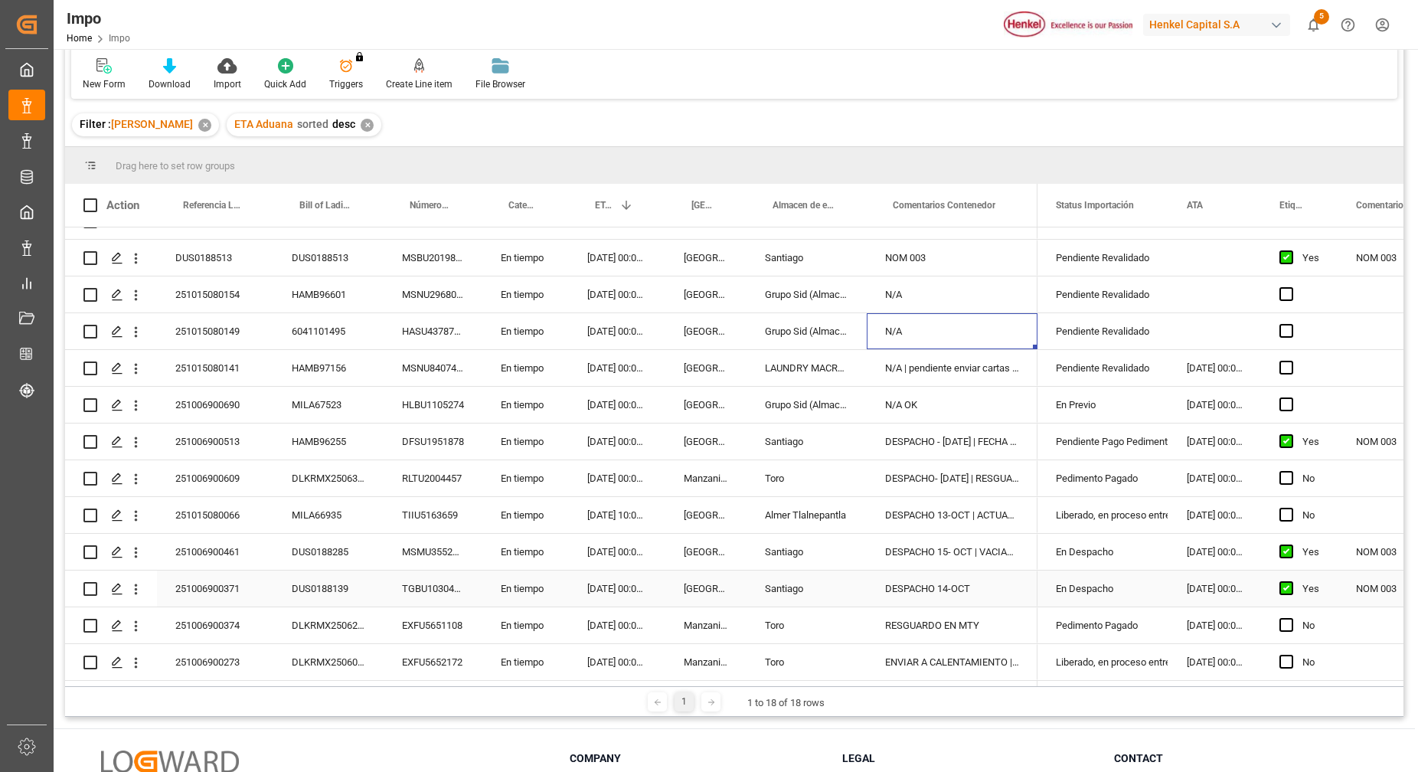
click at [950, 578] on div "DESPACHO 14-OCT" at bounding box center [951, 588] width 171 height 36
click at [893, 442] on div "DESPACHO - [DATE] | FECHA ETOQUETADO [DATE]" at bounding box center [951, 441] width 171 height 36
click at [909, 370] on div "N/A | pendiente enviar cartas actualizadas" at bounding box center [951, 368] width 171 height 36
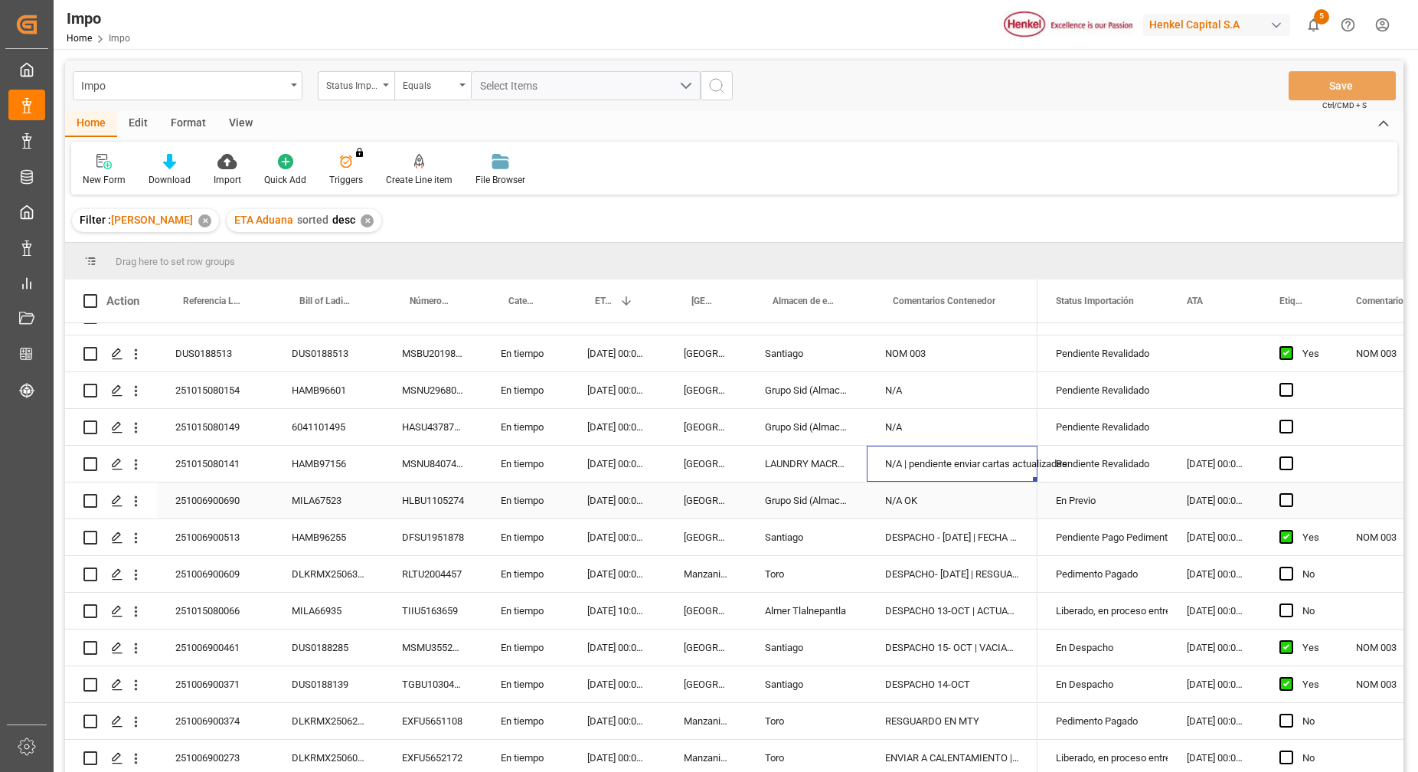
click at [959, 502] on div "N/A OK" at bounding box center [951, 500] width 171 height 36
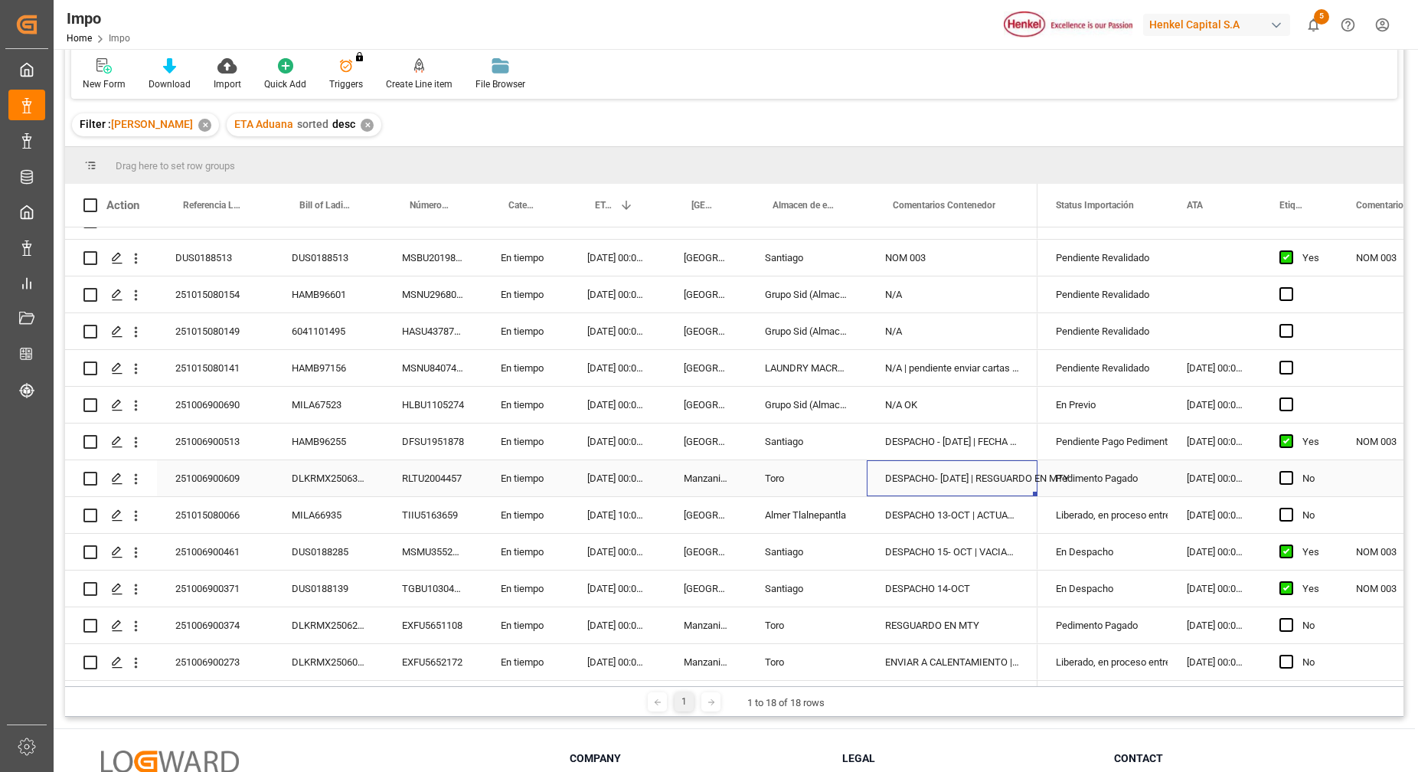
click at [987, 467] on div "DESPACHO- [DATE] | RESGUARDO EN MTY" at bounding box center [951, 478] width 171 height 36
click at [994, 498] on div "DESPACHO 13-OCT | ACTUALIZAR AVISO" at bounding box center [951, 515] width 171 height 36
click at [1000, 534] on div "DESPACHO 15- OCT | VACIADO LLENADO" at bounding box center [951, 552] width 171 height 36
click at [1000, 577] on div "DESPACHO 14-OCT" at bounding box center [951, 588] width 171 height 36
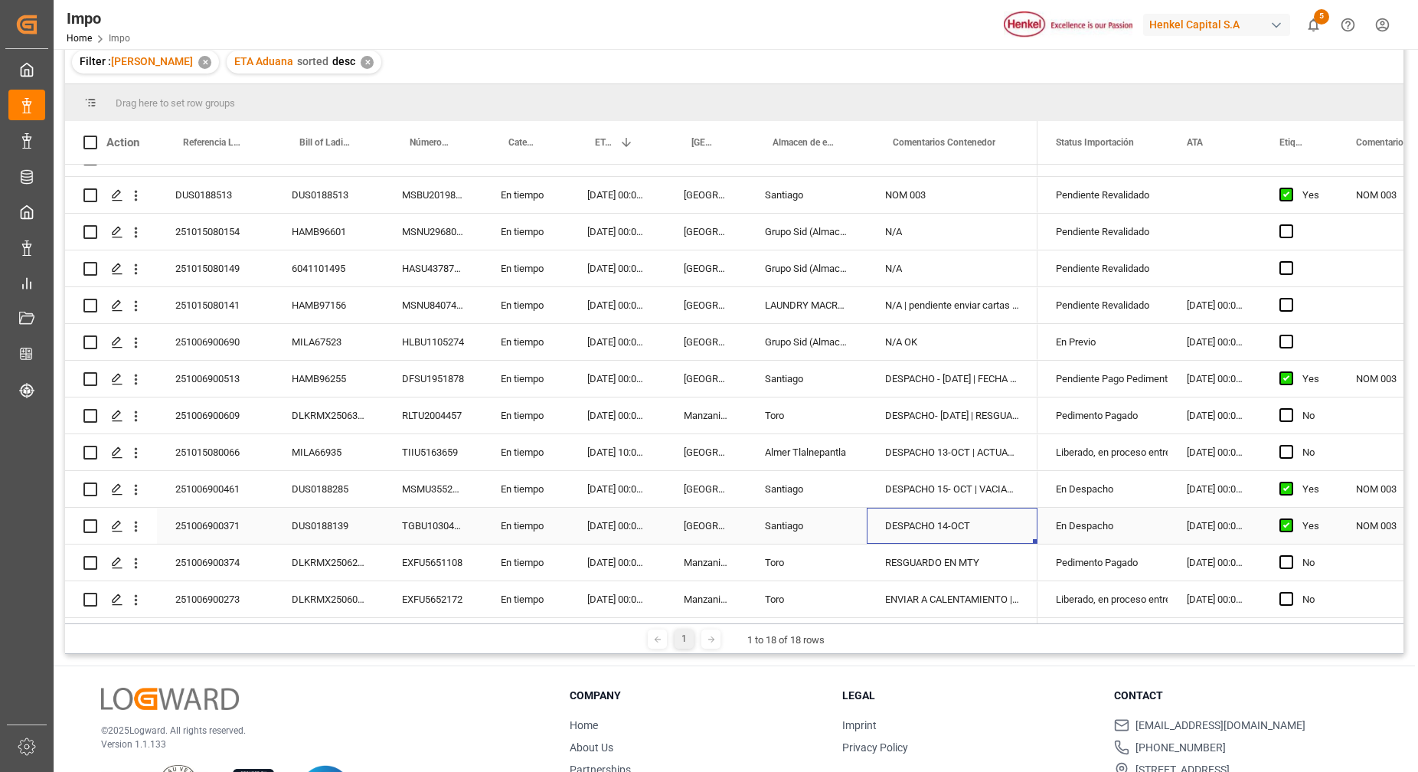
scroll to position [191, 0]
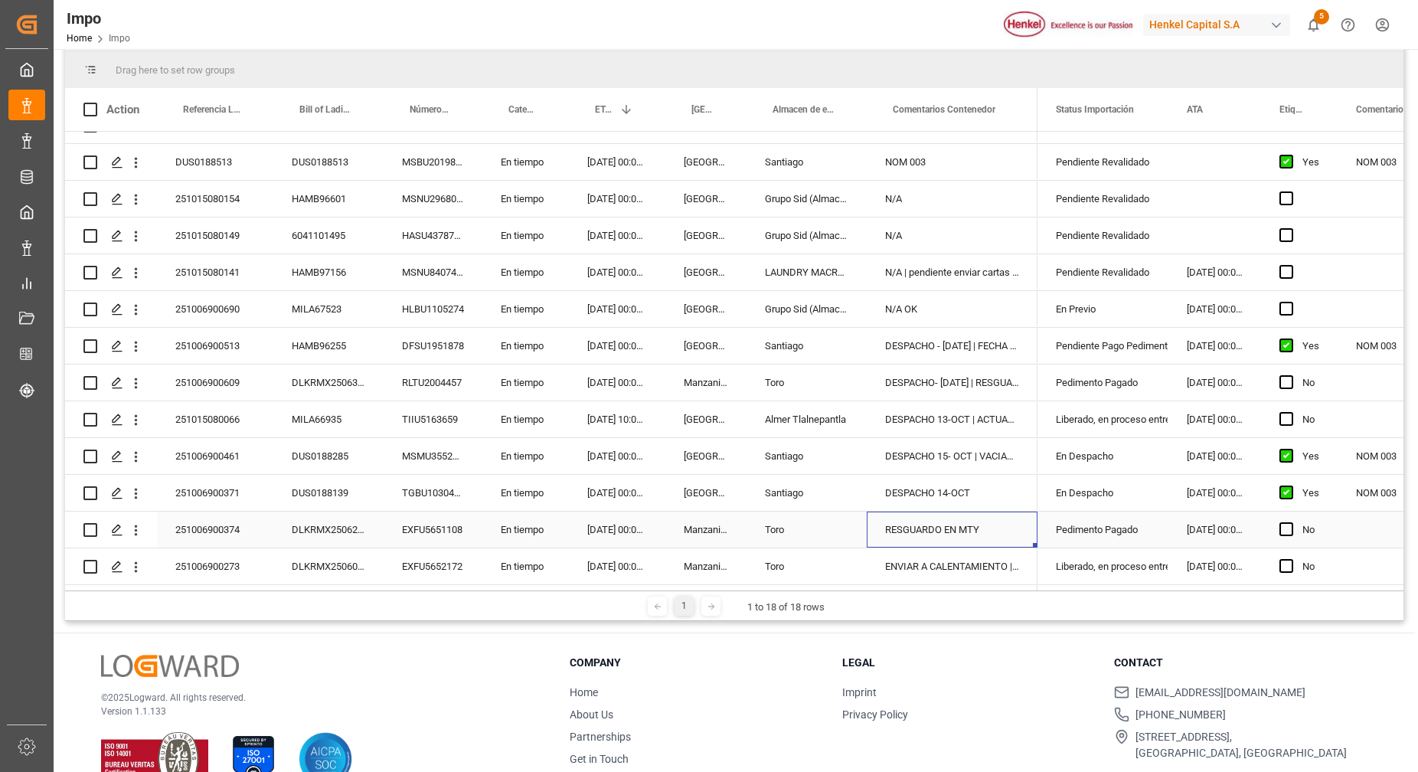
click at [971, 525] on div "RESGUARDO EN MTY" at bounding box center [951, 529] width 171 height 36
click at [979, 557] on div "ENVIAR A CALENTAMIENTO | 16-OCT" at bounding box center [951, 566] width 171 height 36
click at [342, 483] on div "DUS0188139" at bounding box center [328, 493] width 110 height 36
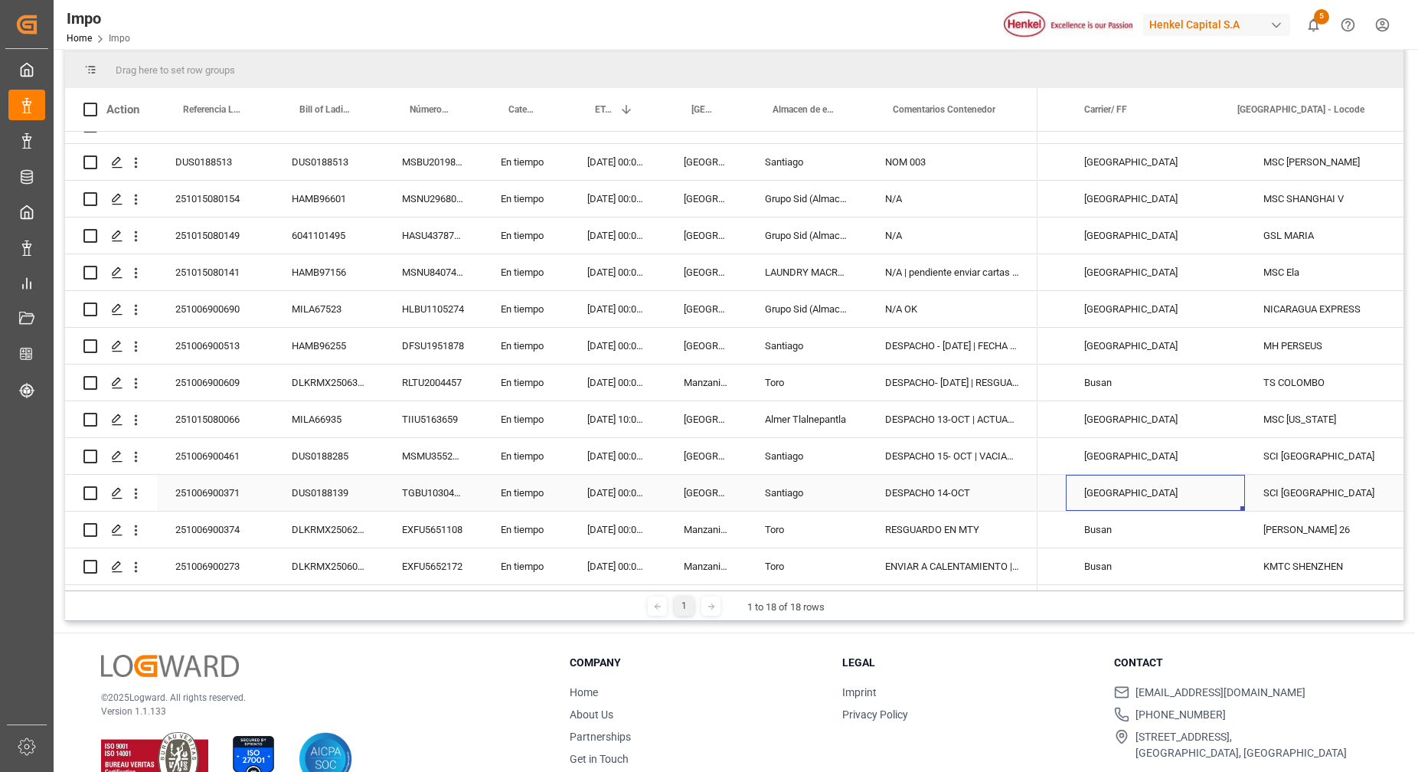
scroll to position [0, 1457]
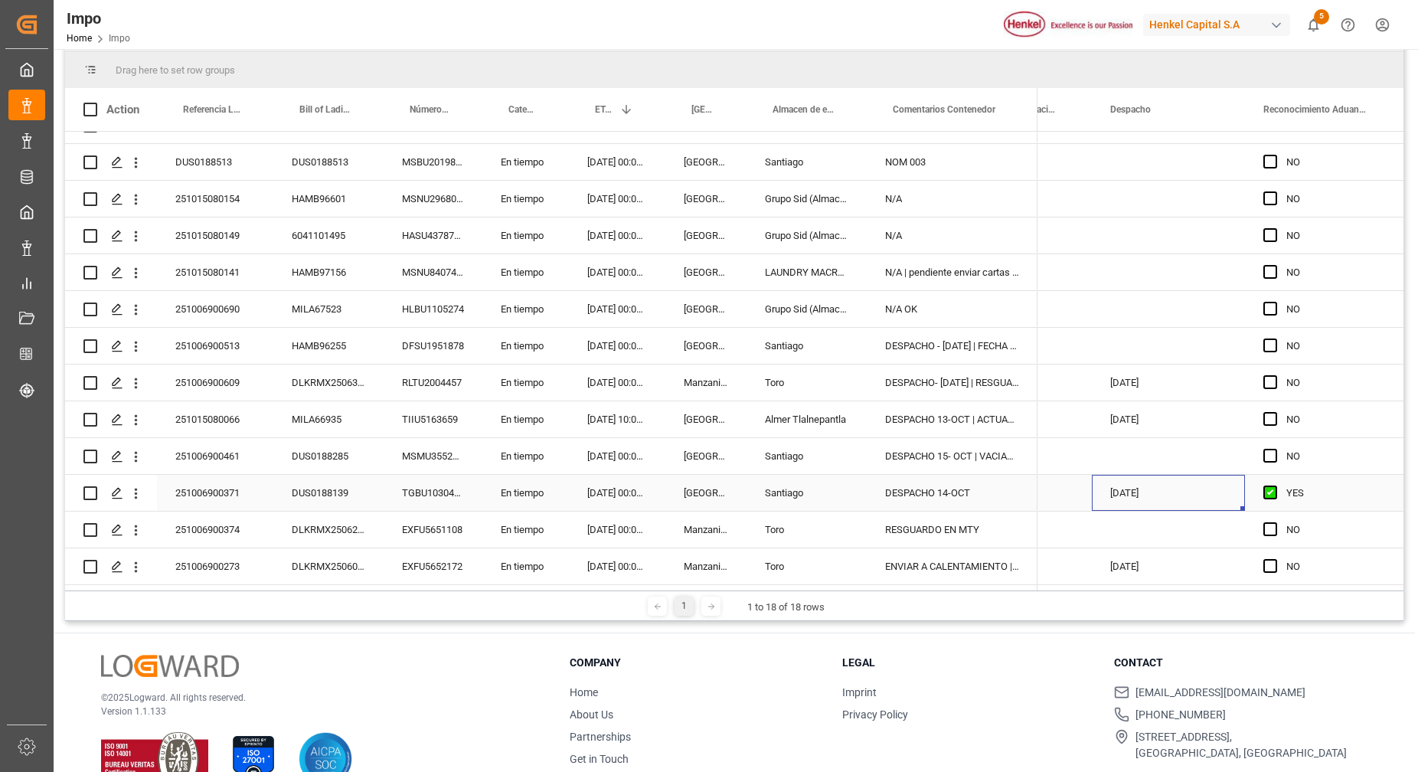
click at [1111, 488] on div "[DATE]" at bounding box center [1168, 493] width 153 height 36
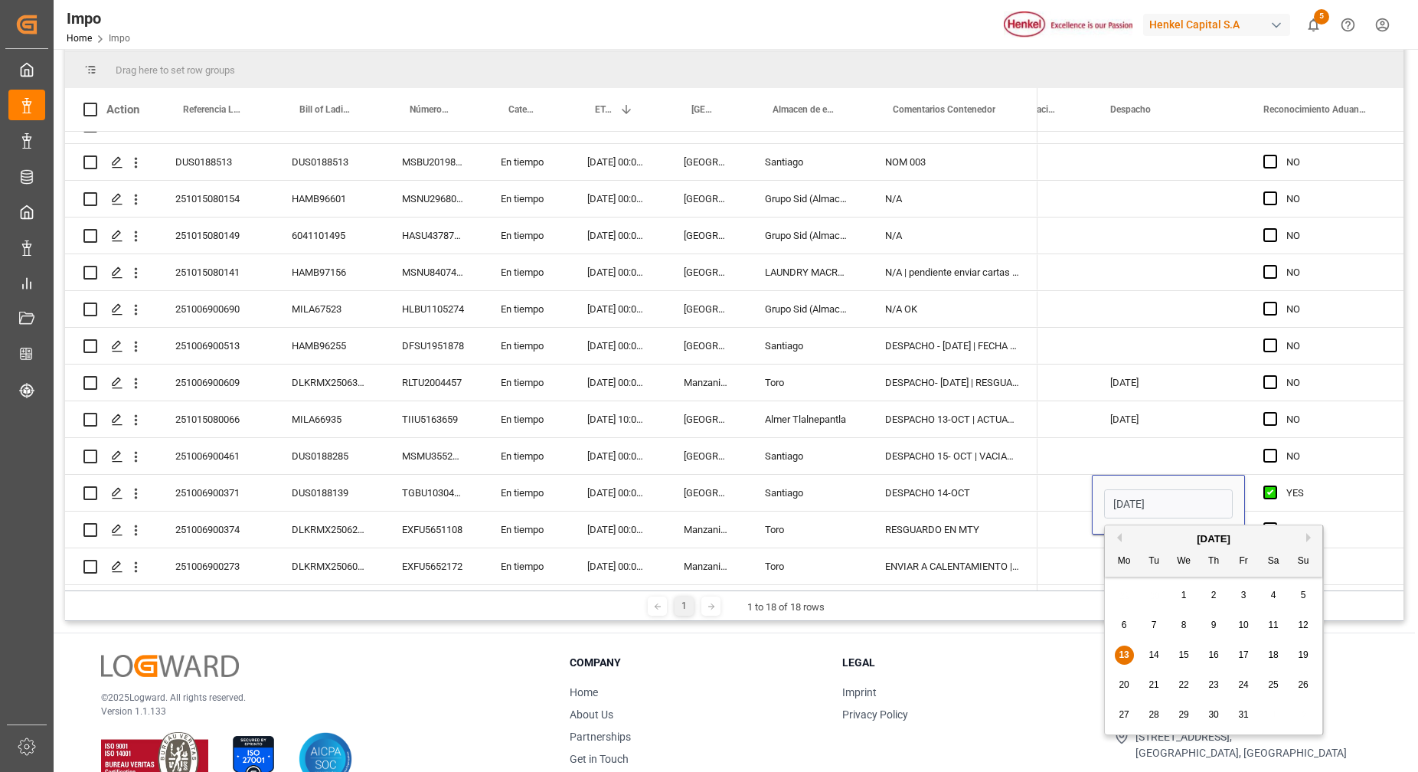
click at [1157, 661] on div "14" at bounding box center [1153, 655] width 19 height 18
type input "[DATE]"
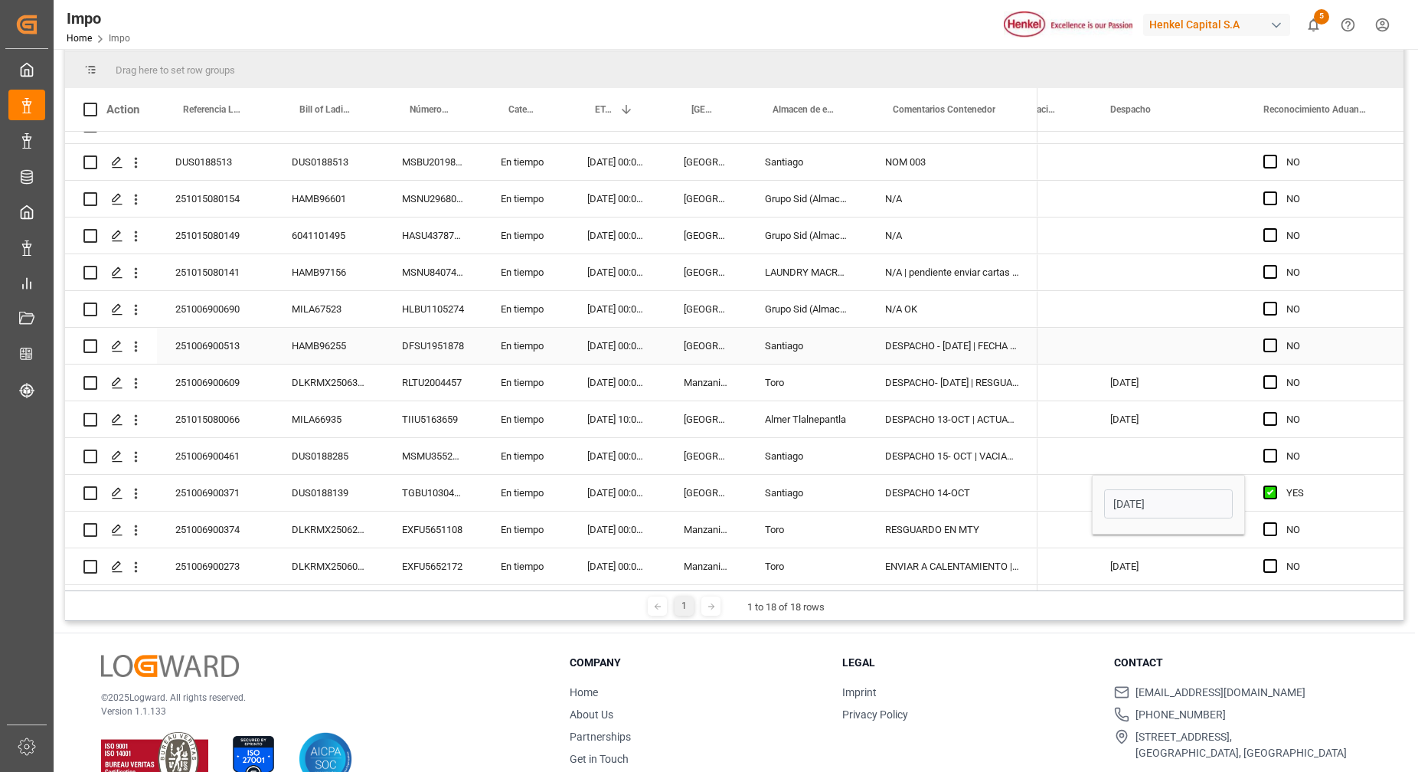
click at [1230, 348] on div "Press SPACE to select this row." at bounding box center [1168, 346] width 153 height 36
click at [1189, 500] on div "[DATE]" at bounding box center [1168, 493] width 153 height 36
click at [1066, 492] on div "N/A" at bounding box center [1039, 493] width 104 height 36
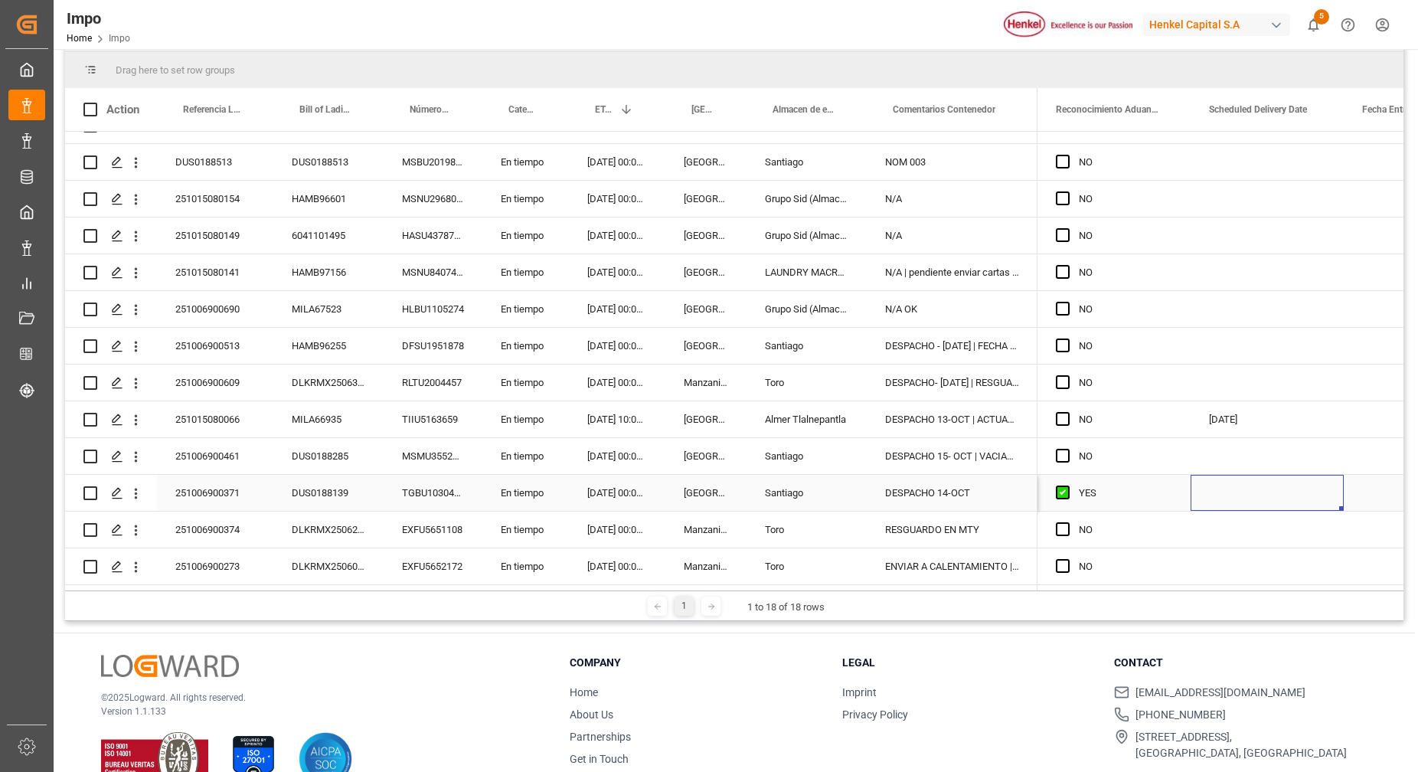
click at [1255, 491] on div "Press SPACE to select this row." at bounding box center [1266, 493] width 153 height 36
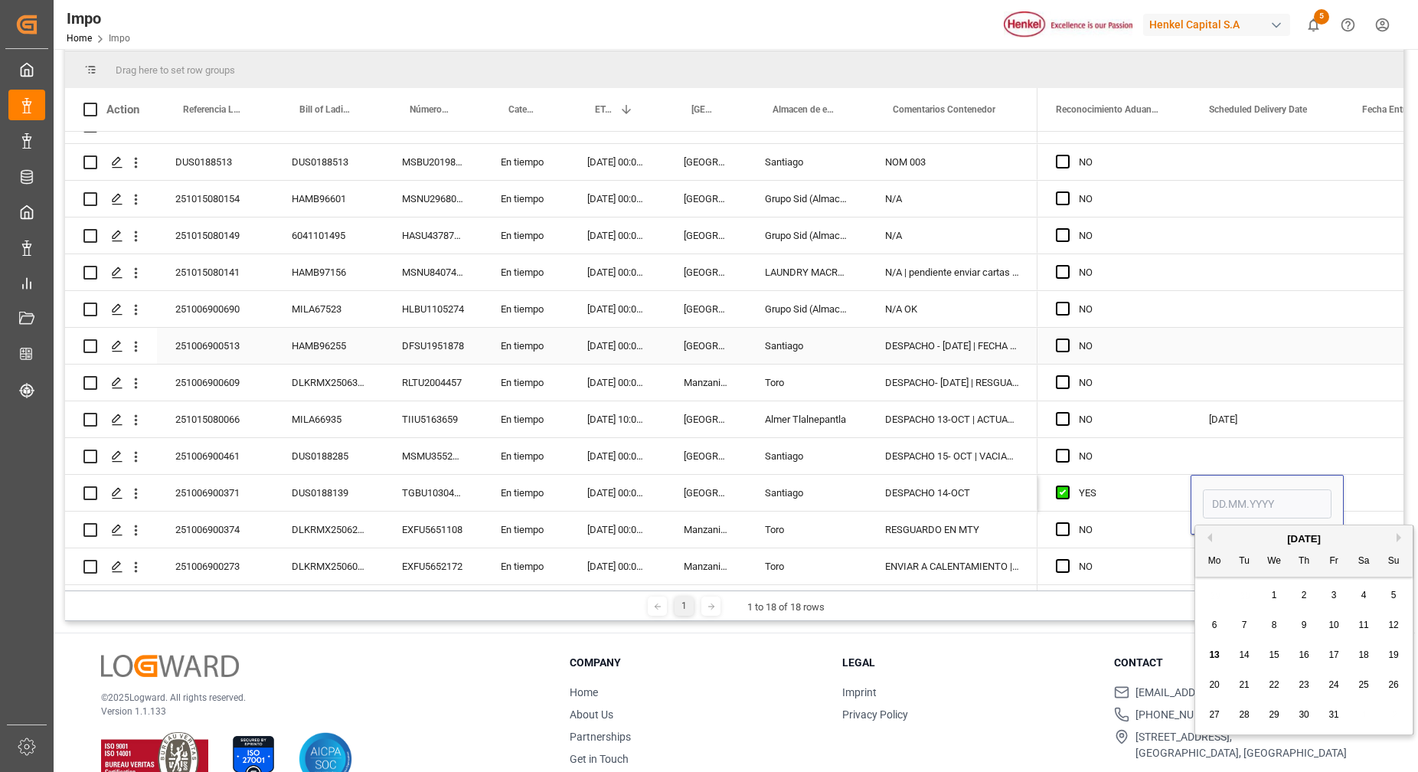
click at [1324, 355] on div "Press SPACE to select this row." at bounding box center [1266, 346] width 153 height 36
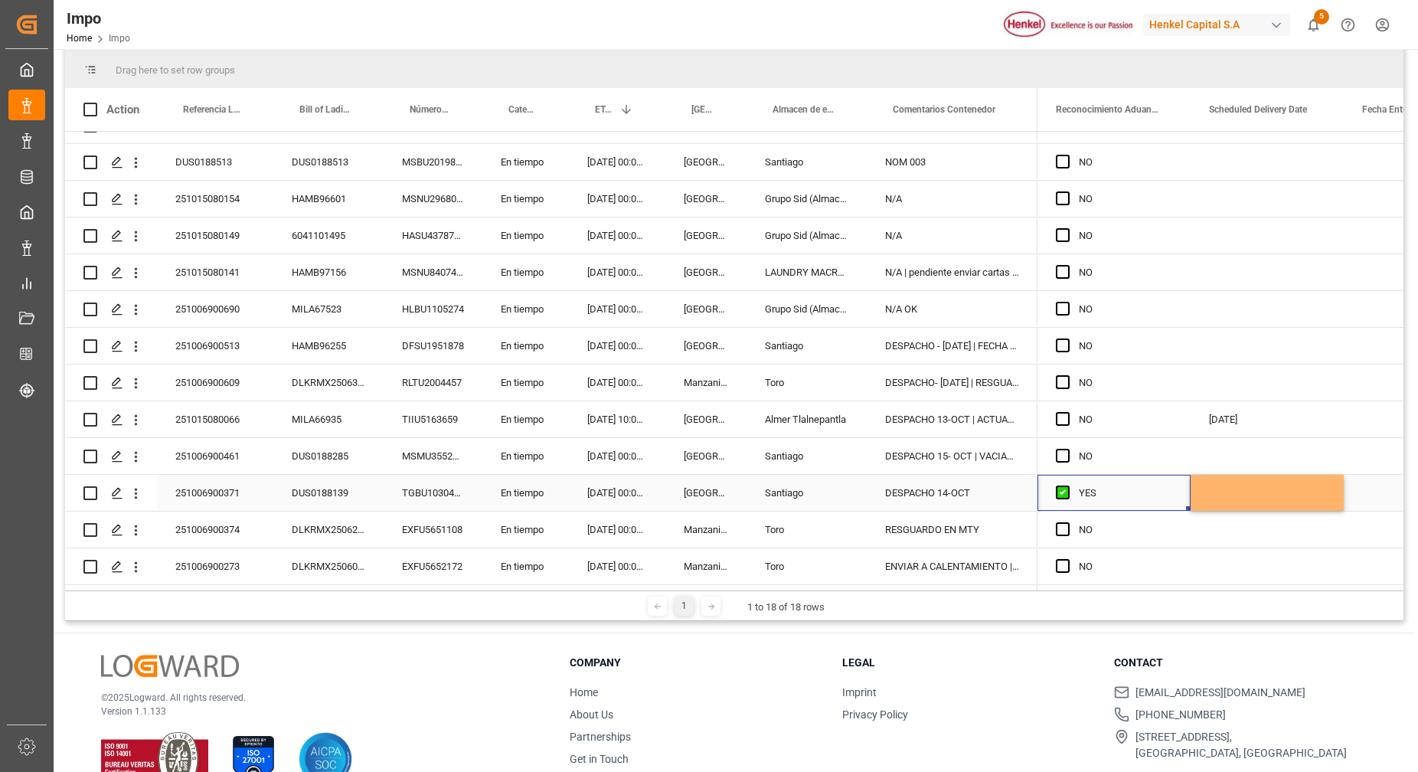
click at [1178, 496] on div "YES" at bounding box center [1113, 493] width 153 height 36
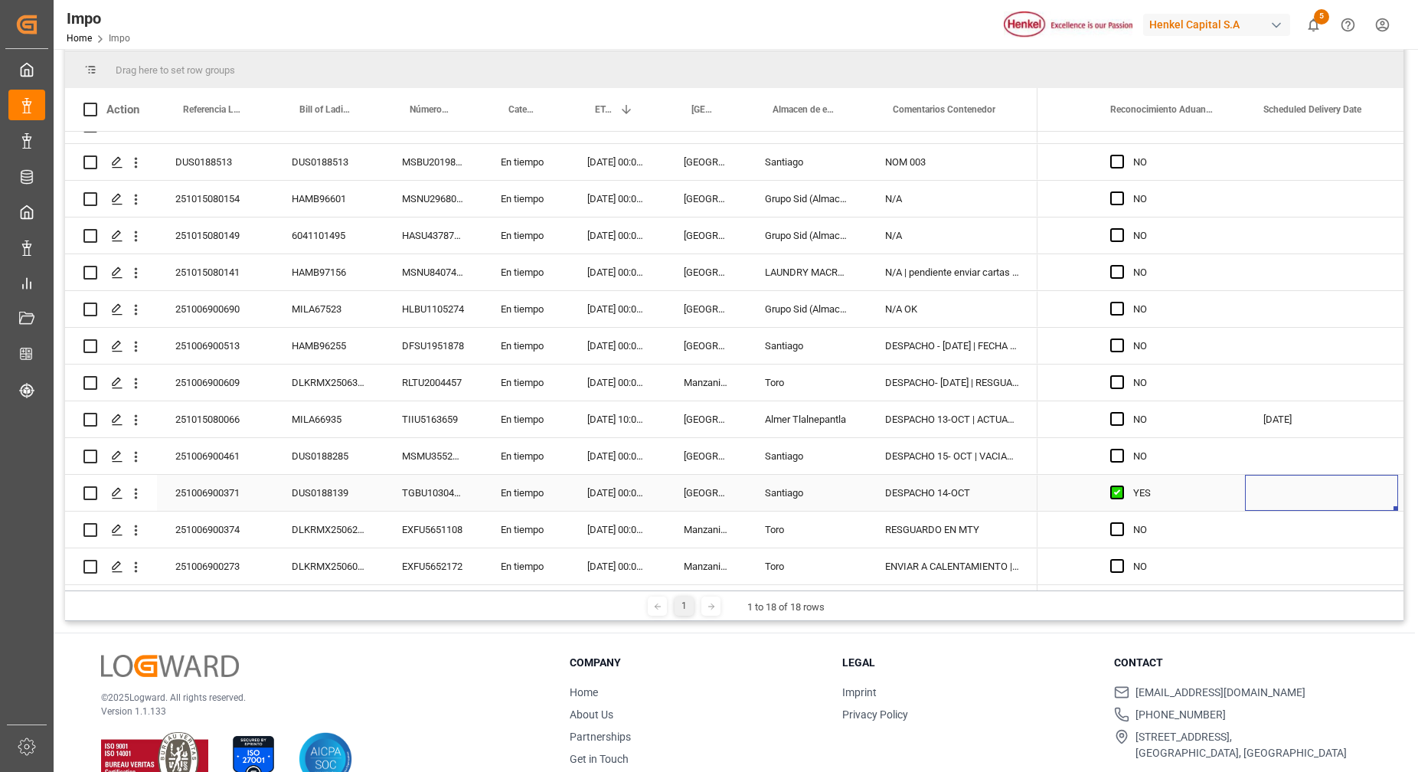
click at [1275, 480] on div "Press SPACE to select this row." at bounding box center [1321, 493] width 153 height 36
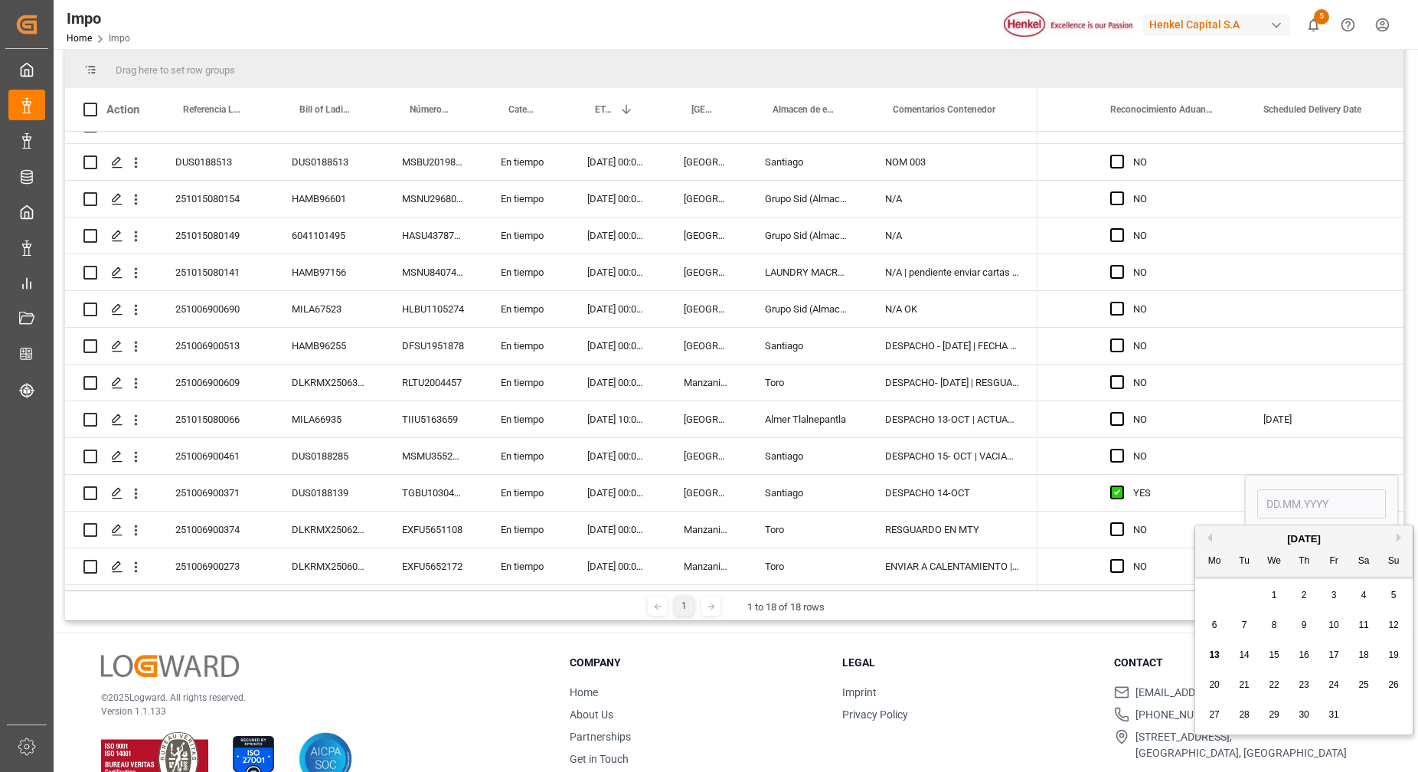
drag, startPoint x: 1278, startPoint y: 659, endPoint x: 1289, endPoint y: 643, distance: 19.3
click at [1278, 659] on span "15" at bounding box center [1273, 654] width 10 height 11
type input "[DATE]"
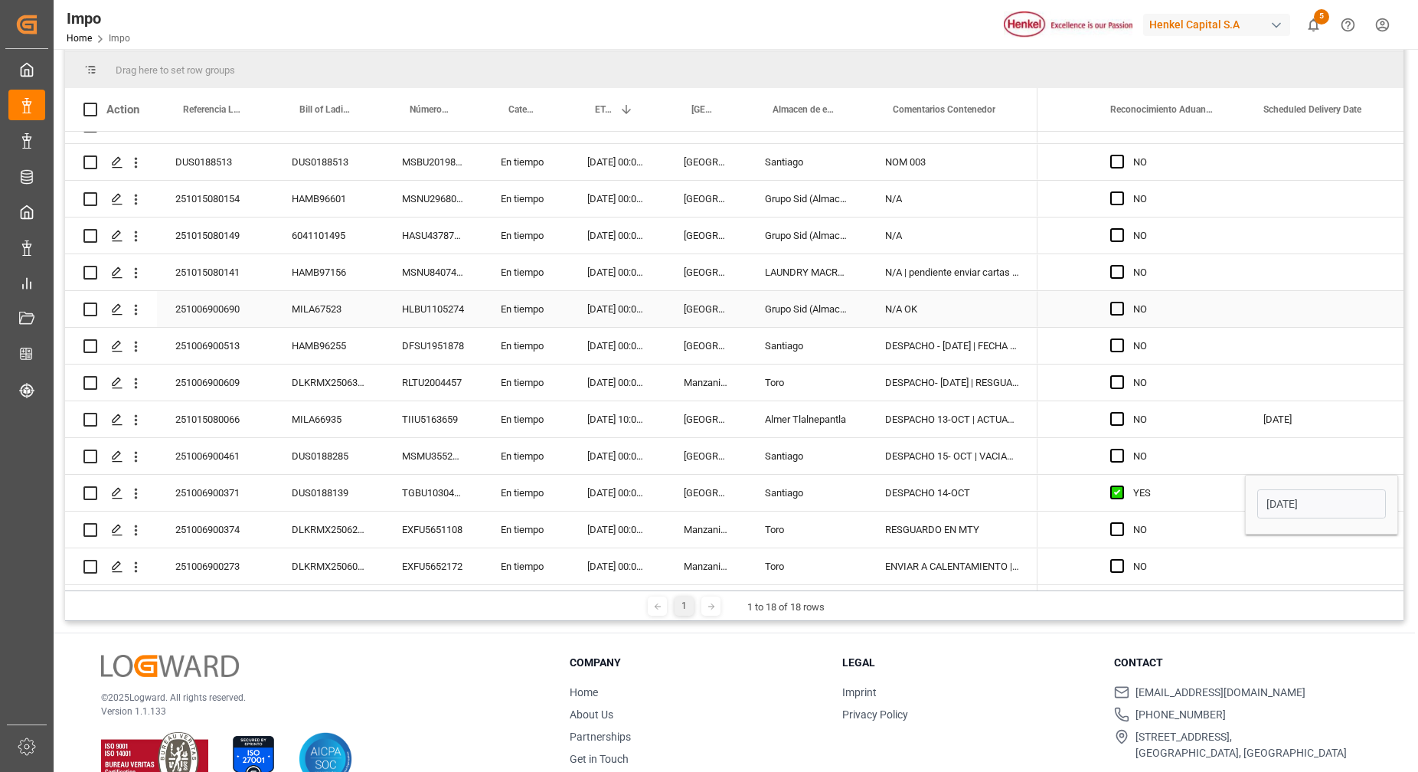
click at [1307, 291] on div "Press SPACE to select this row." at bounding box center [1321, 309] width 153 height 36
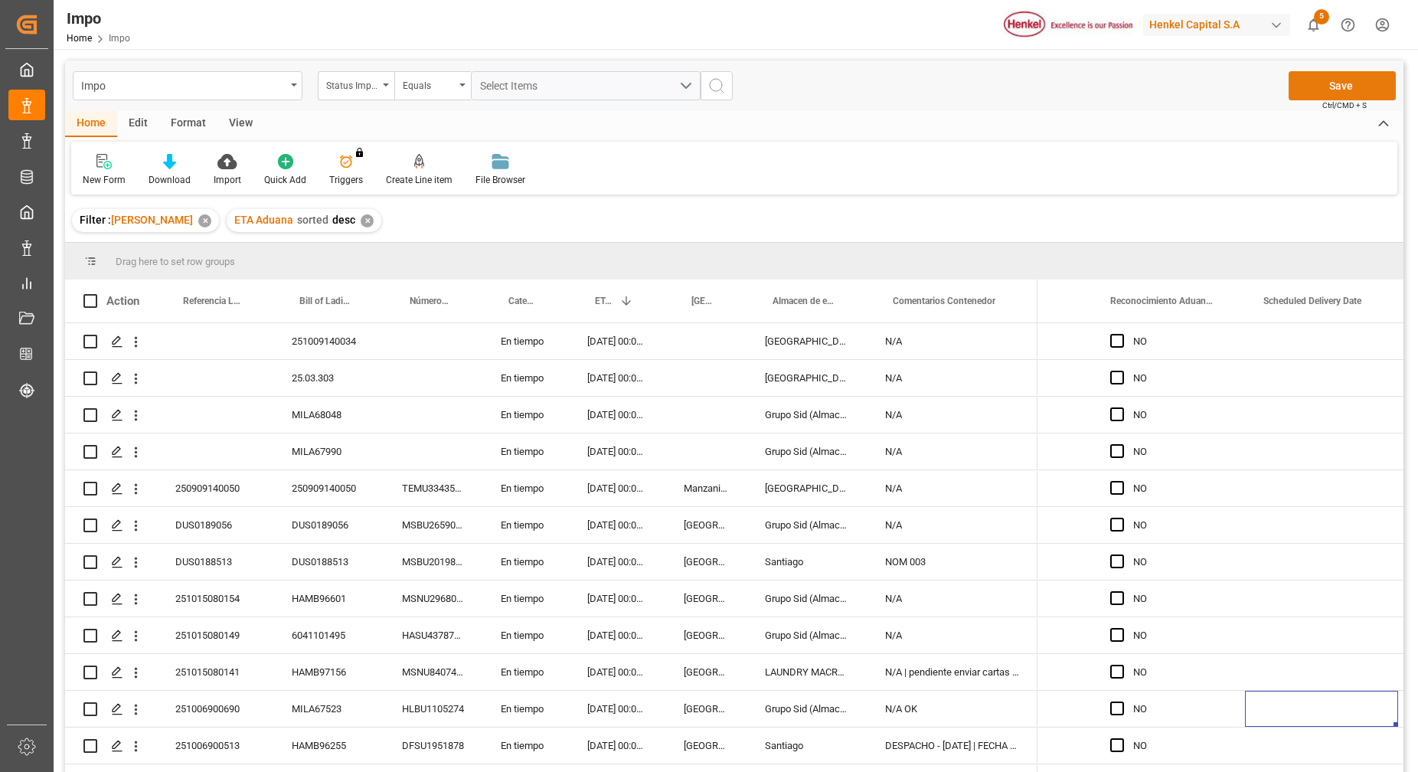
click at [1333, 84] on button "Save" at bounding box center [1341, 85] width 107 height 29
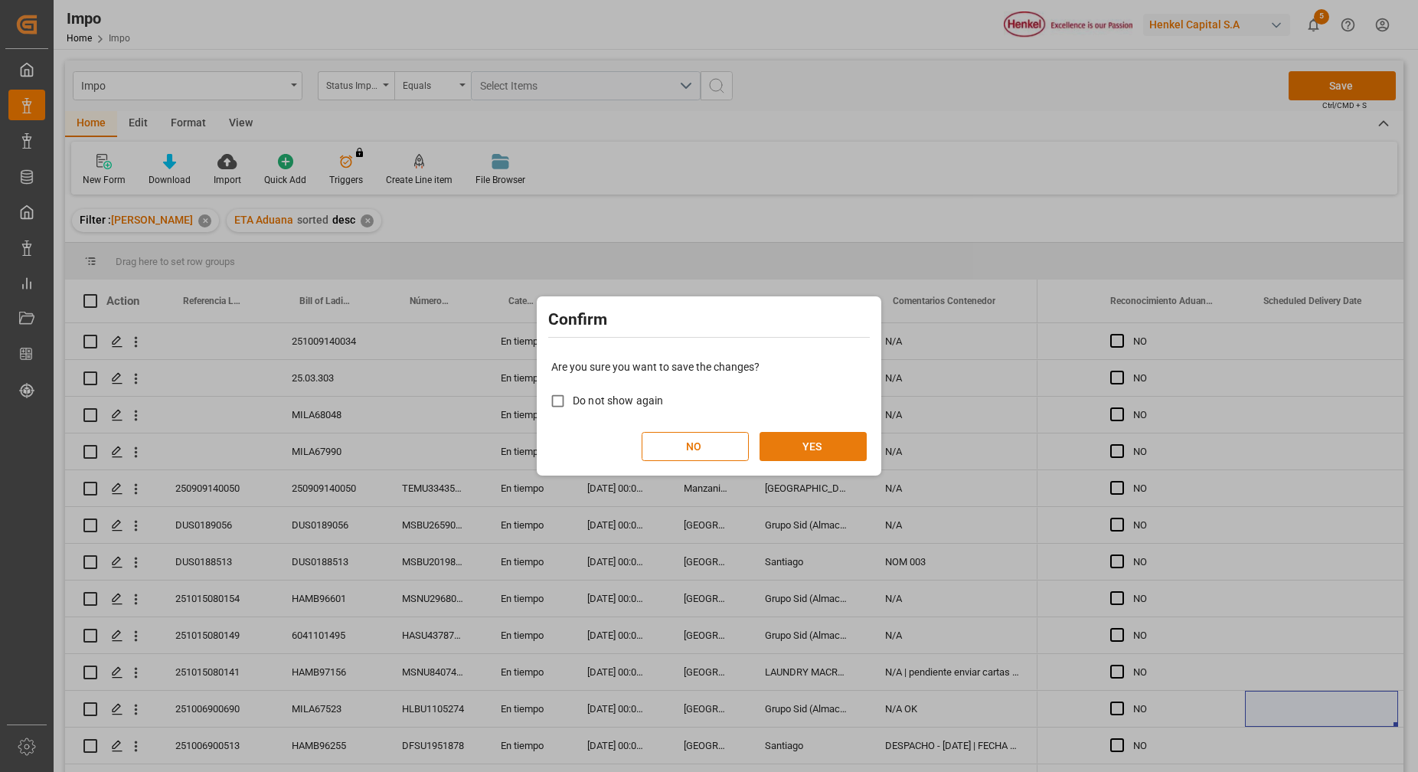
click at [827, 445] on button "YES" at bounding box center [812, 446] width 107 height 29
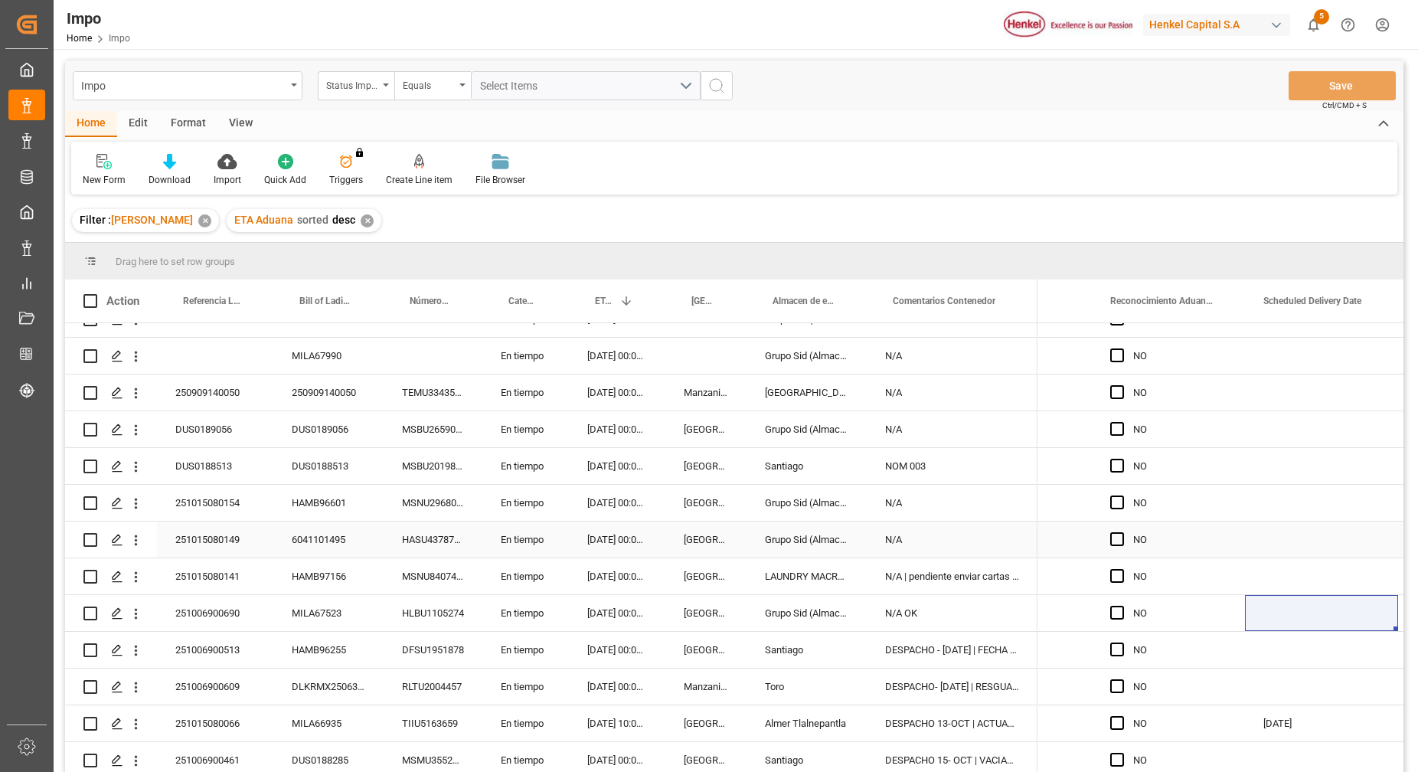
click at [481, 550] on div "251015080149 6041101495 HASU4378720 En tiempo [DATE] 00:00:00 Veracruz Grupo Si…" at bounding box center [551, 539] width 972 height 37
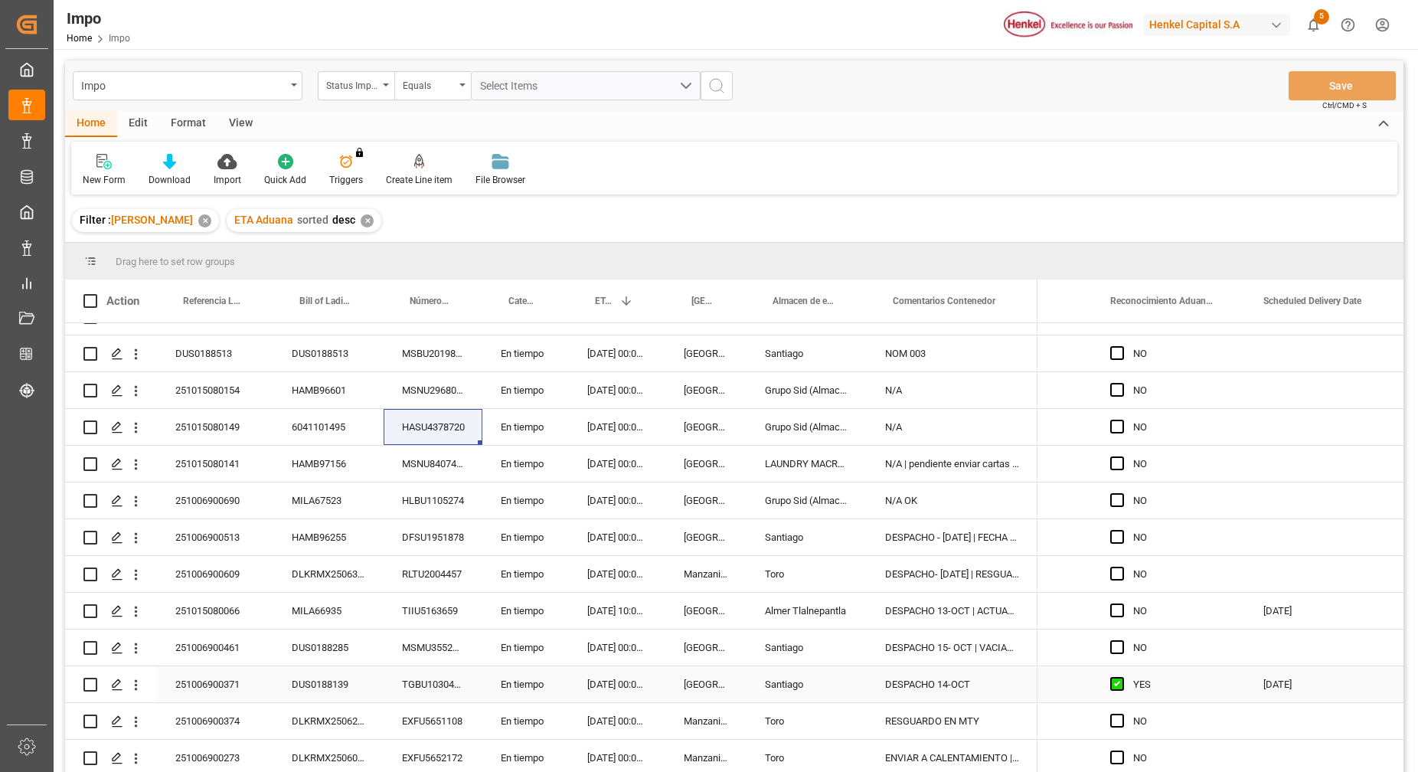
click at [248, 687] on div "251006900371" at bounding box center [215, 684] width 116 height 36
click at [263, 675] on div "251006900371" at bounding box center [215, 684] width 116 height 36
click at [297, 684] on div "DUS0188139" at bounding box center [328, 684] width 110 height 36
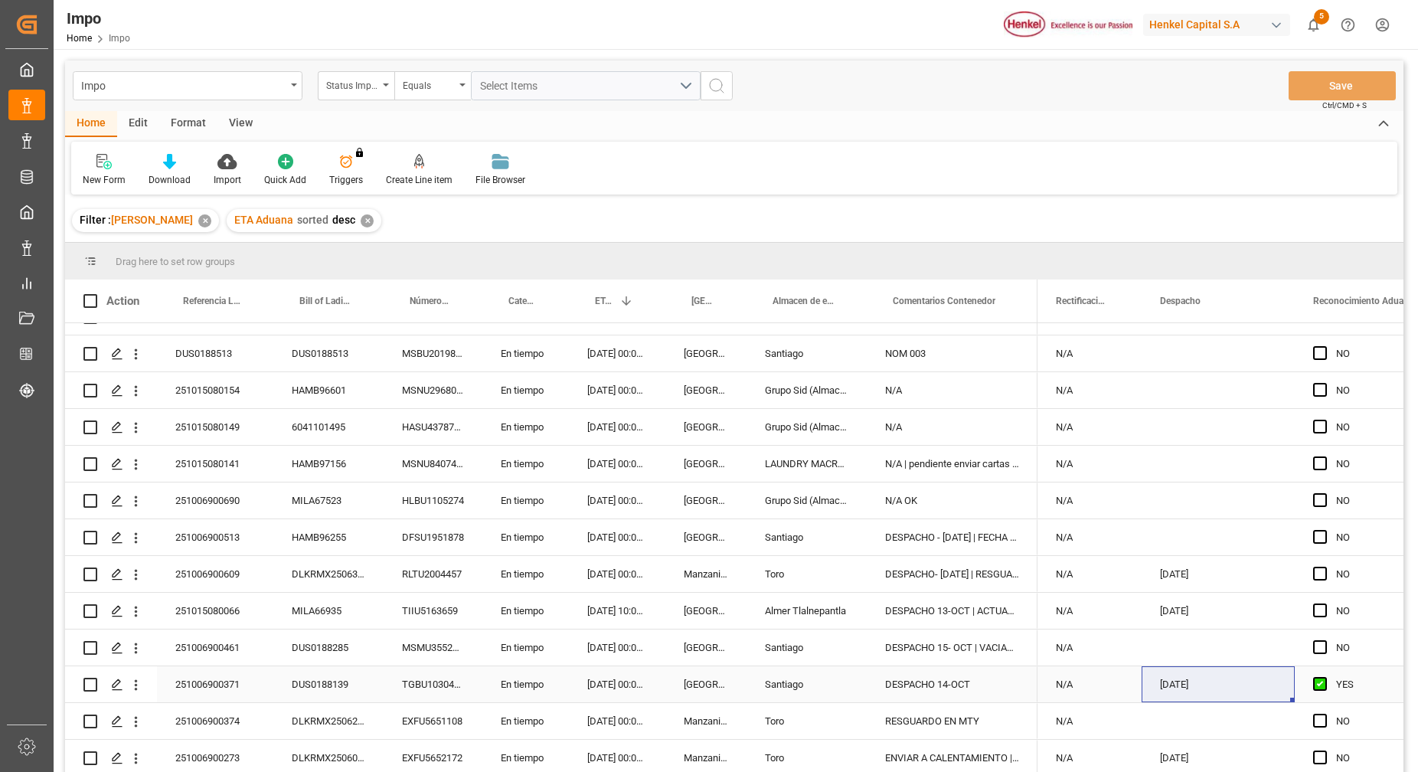
click at [1088, 690] on div "N/A" at bounding box center [1089, 684] width 104 height 36
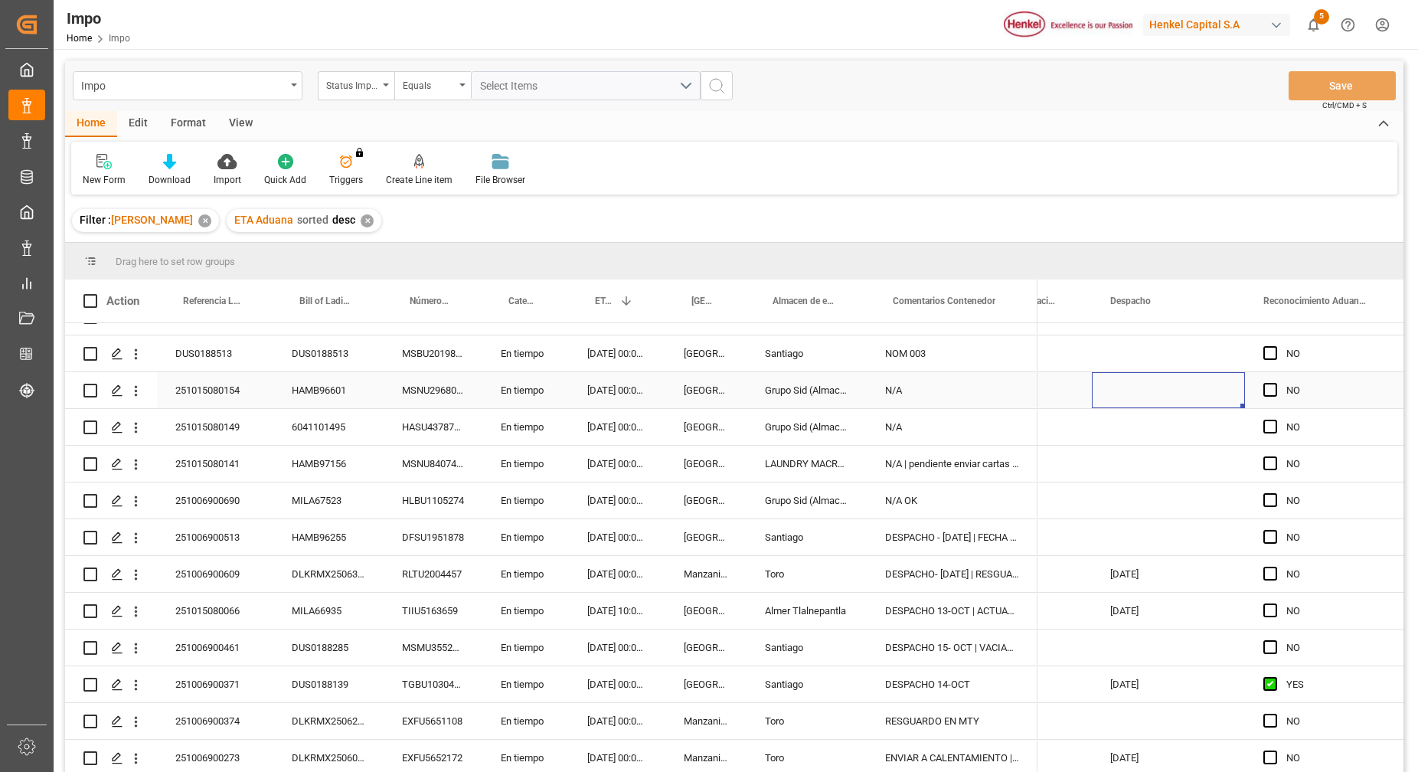
click at [1132, 389] on div "Press SPACE to select this row." at bounding box center [1168, 390] width 153 height 36
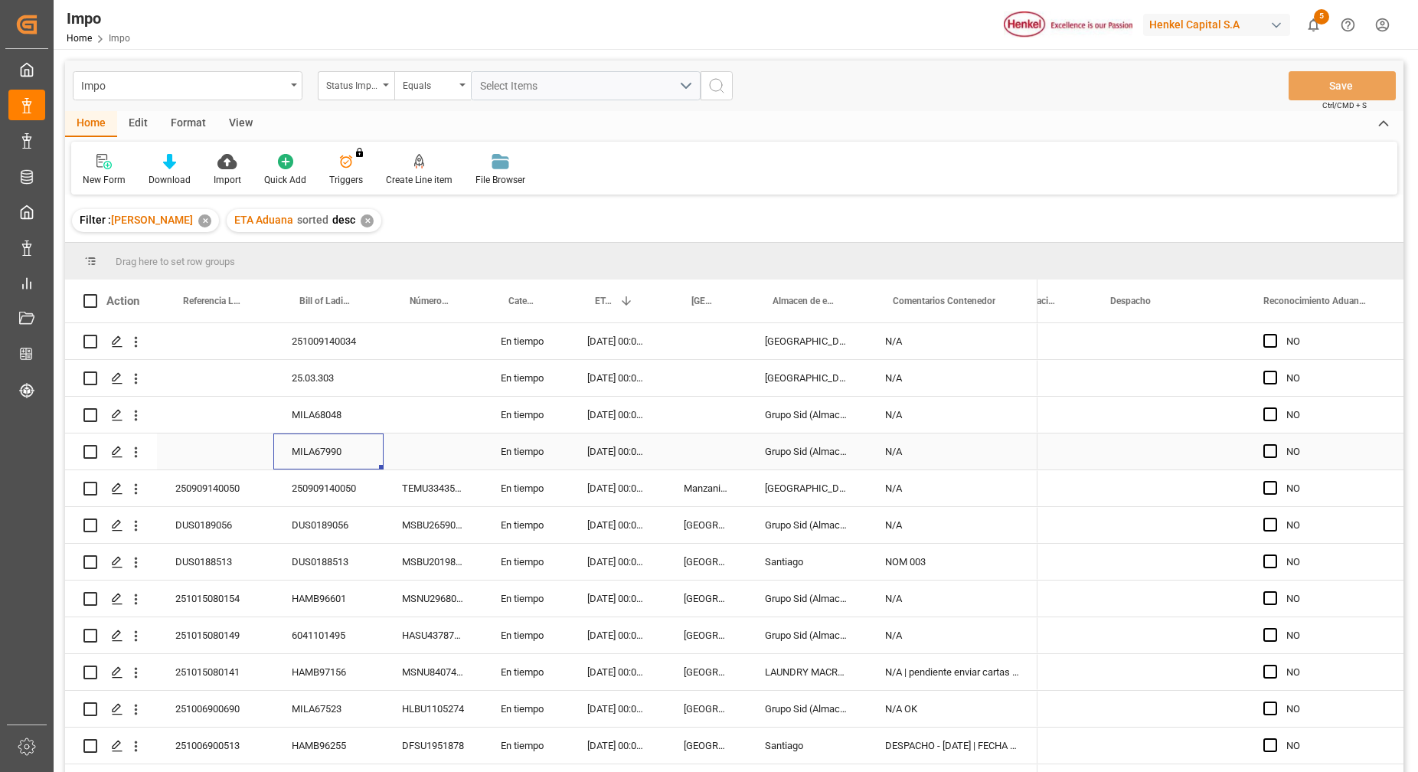
click at [338, 444] on div "MILA67990" at bounding box center [328, 451] width 110 height 36
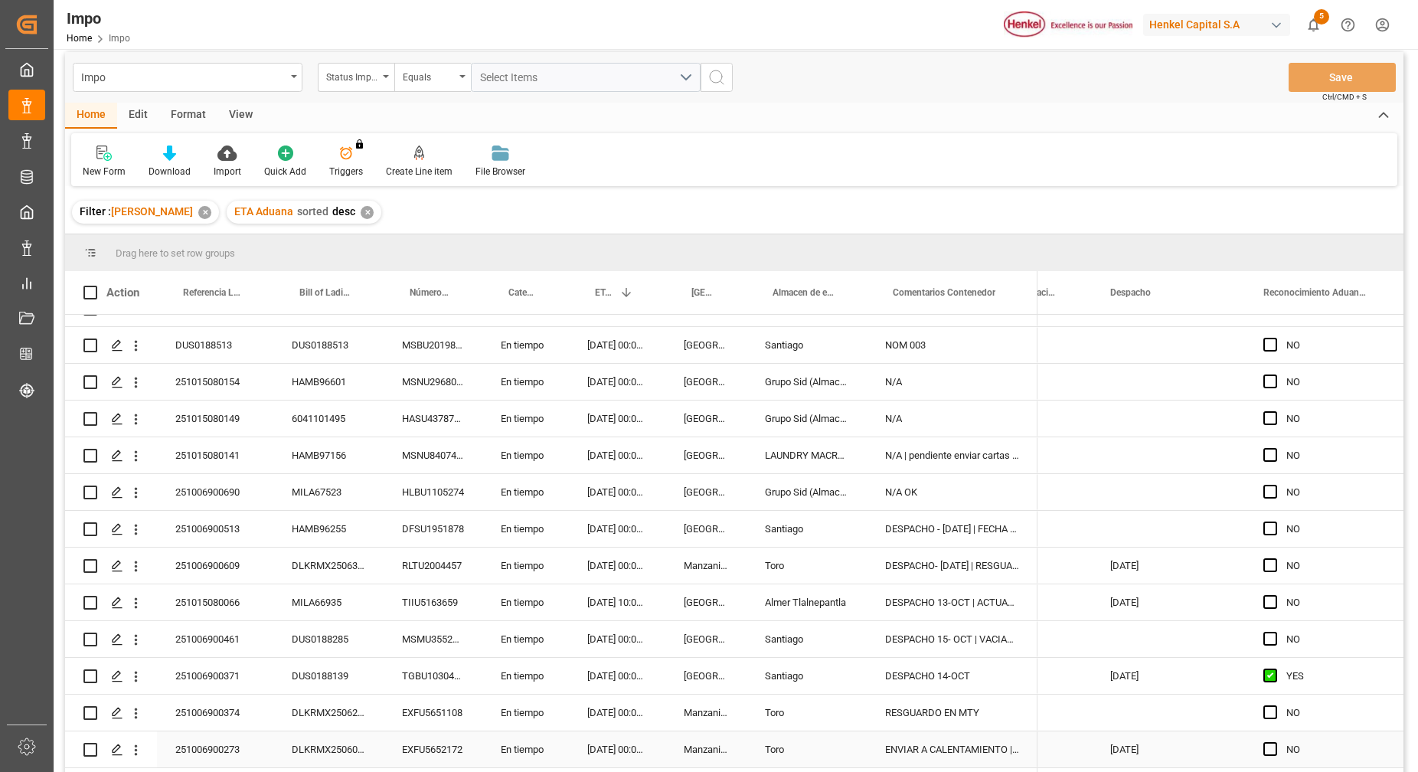
scroll to position [0, 0]
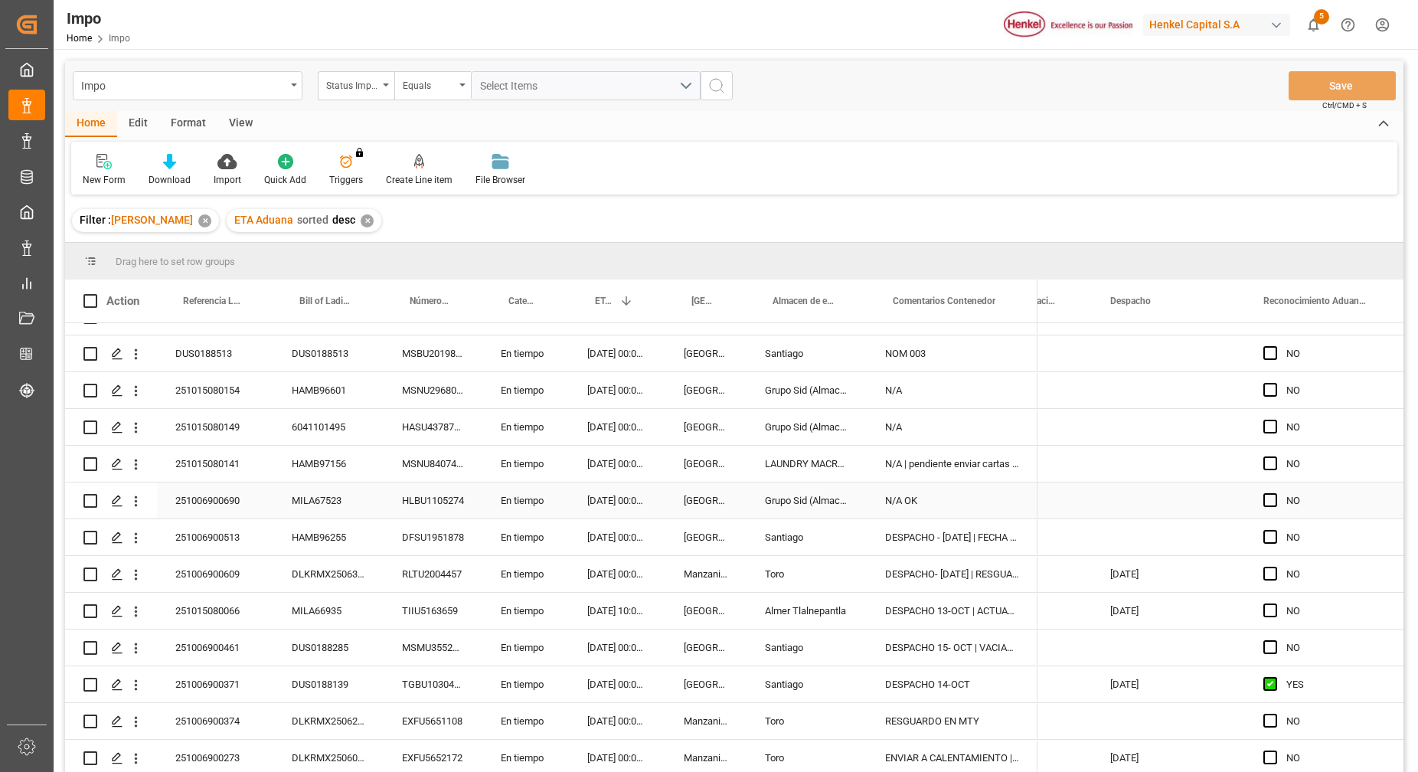
click at [383, 505] on div "HLBU1105274" at bounding box center [432, 500] width 99 height 36
click at [896, 598] on div "DESPACHO 13-OCT | ACTUALIZAR AVISO" at bounding box center [951, 610] width 171 height 36
click at [224, 606] on div "251015080066" at bounding box center [215, 610] width 116 height 36
click at [222, 609] on input "251015080066" at bounding box center [215, 619] width 92 height 29
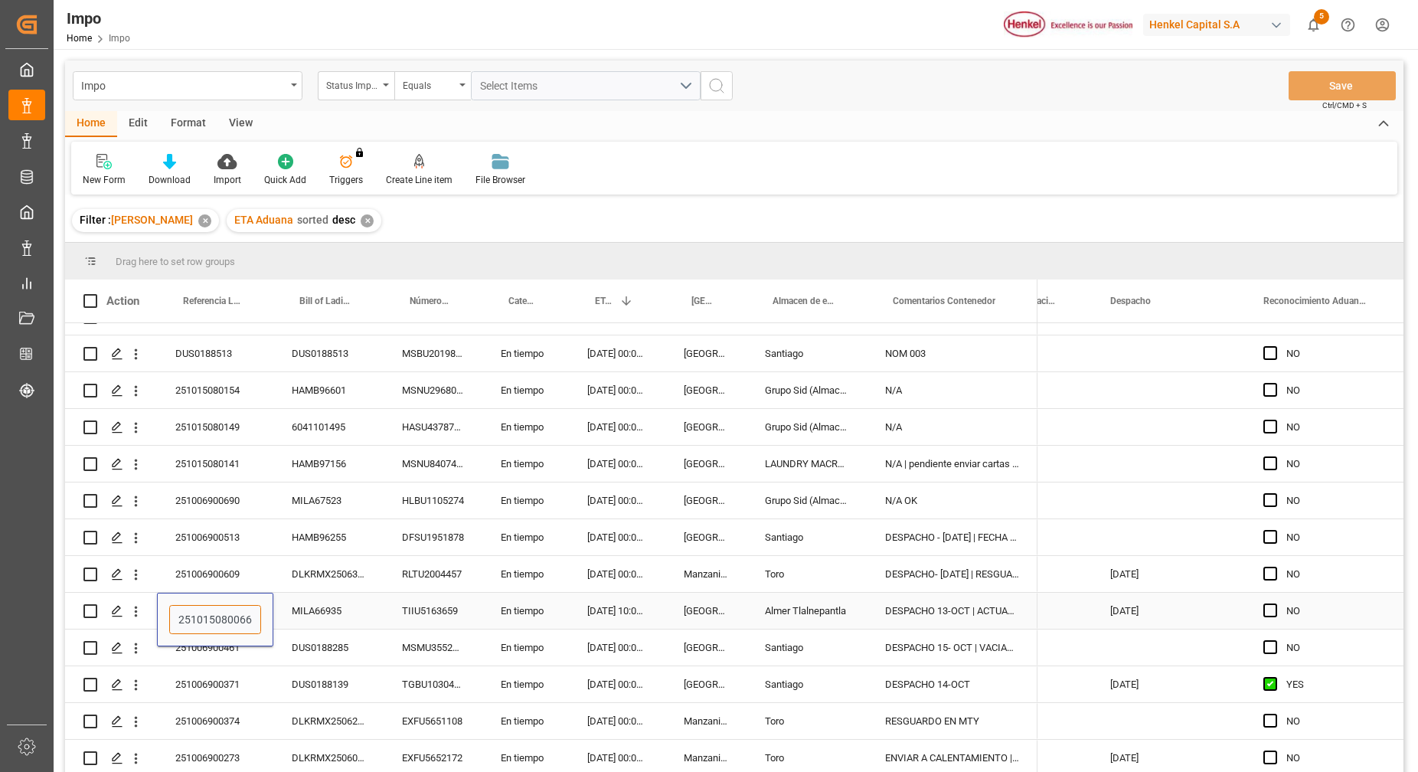
drag, startPoint x: 222, startPoint y: 609, endPoint x: 214, endPoint y: 616, distance: 10.3
click at [214, 616] on input "251015080066" at bounding box center [215, 619] width 92 height 29
